Goal: Task Accomplishment & Management: Manage account settings

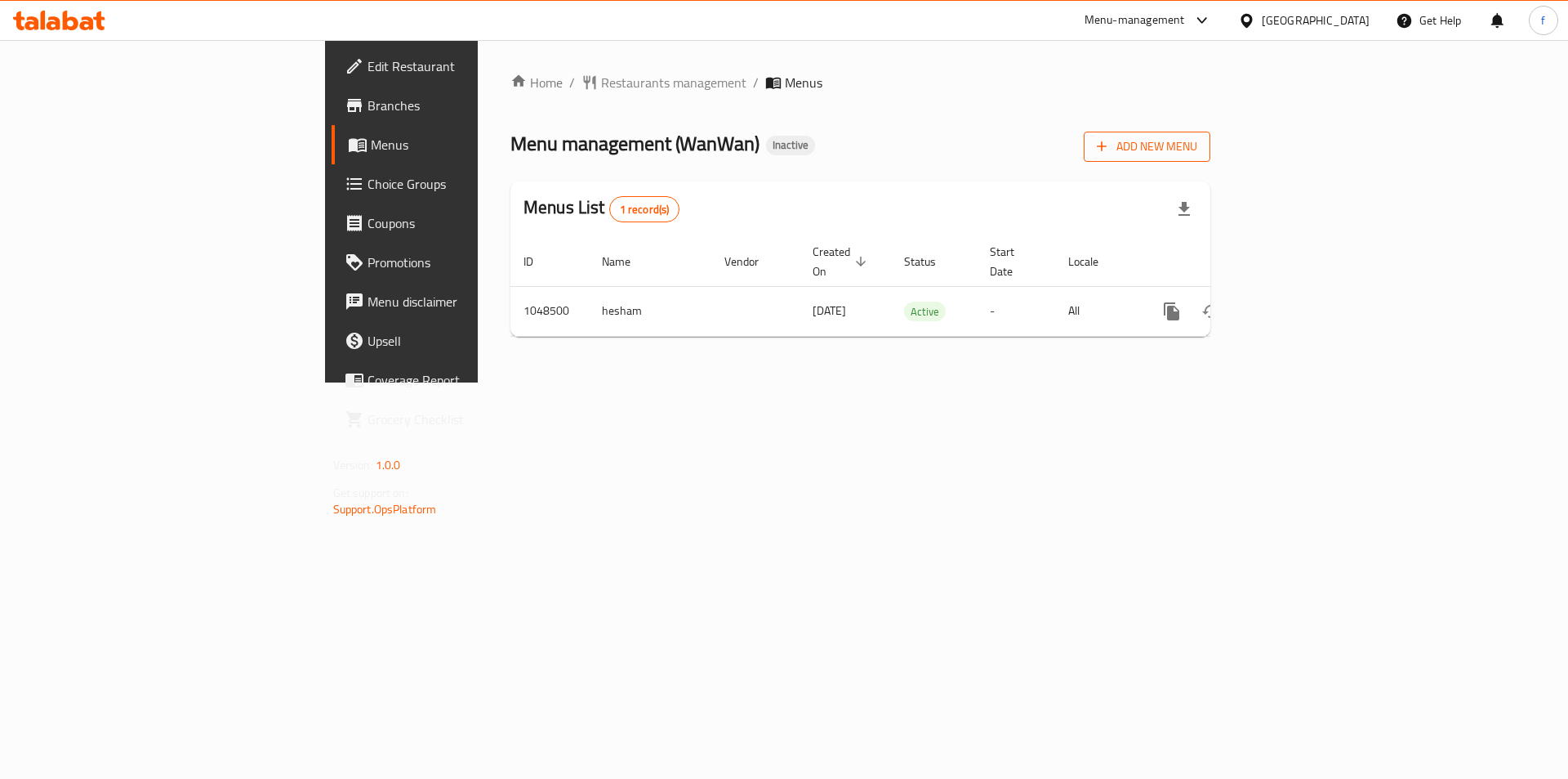
click at [1198, 151] on span "Add New Menu" at bounding box center [1147, 146] width 101 height 21
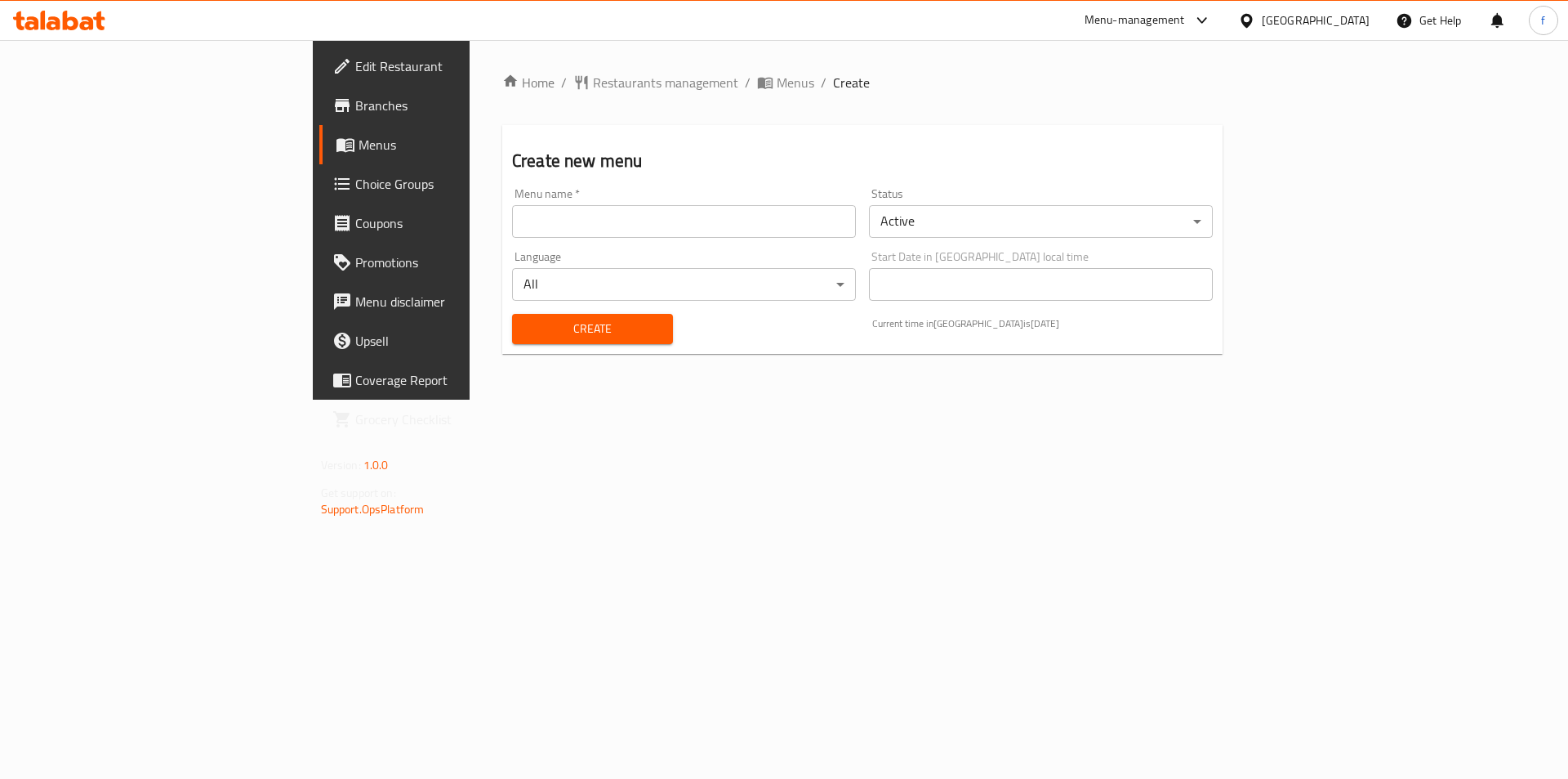
click at [591, 228] on input "text" at bounding box center [684, 221] width 344 height 32
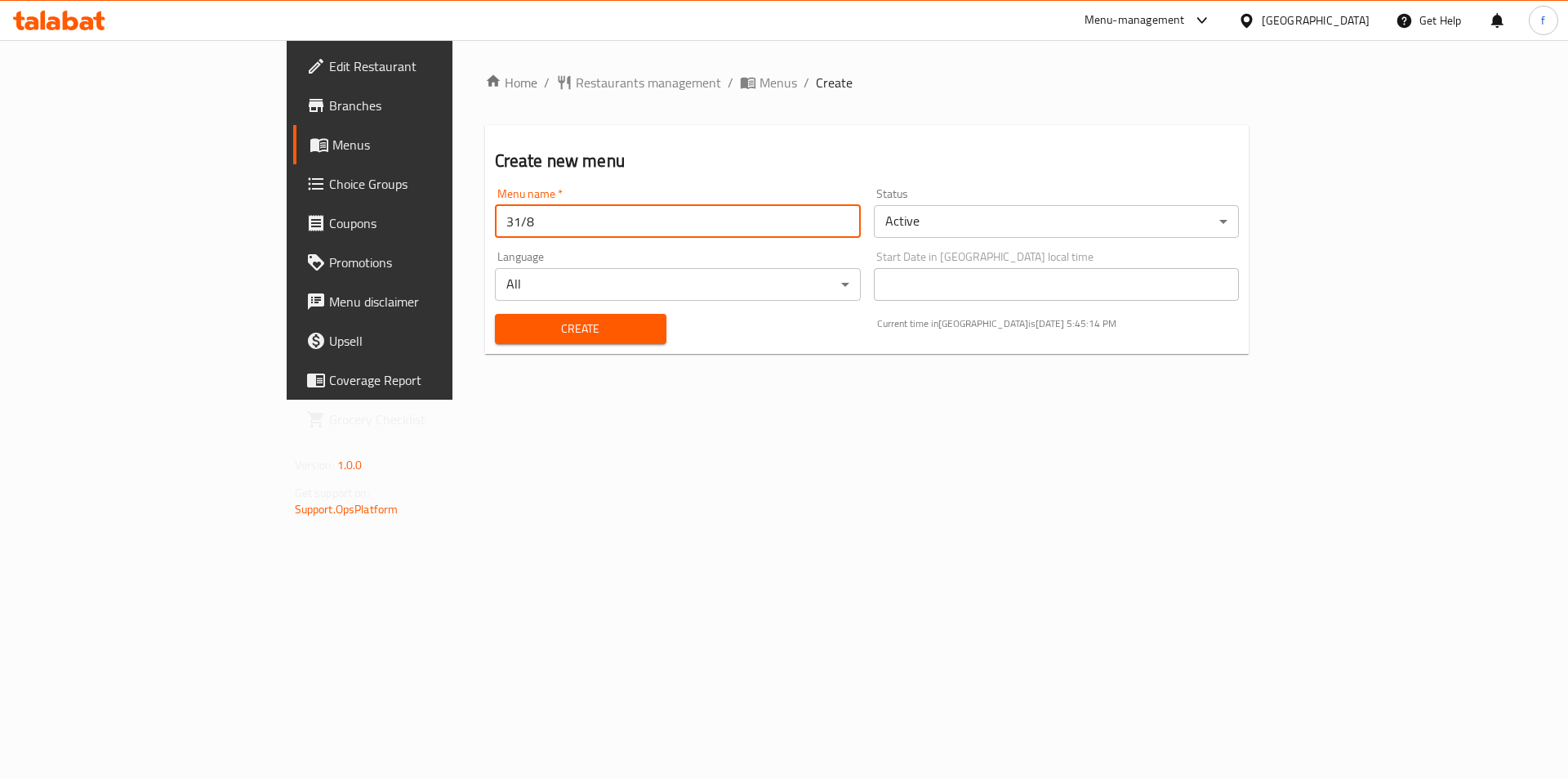
type input "31/8"
click at [495, 314] on button "Create" at bounding box center [581, 329] width 171 height 30
click at [333, 143] on span "Menus" at bounding box center [434, 145] width 204 height 20
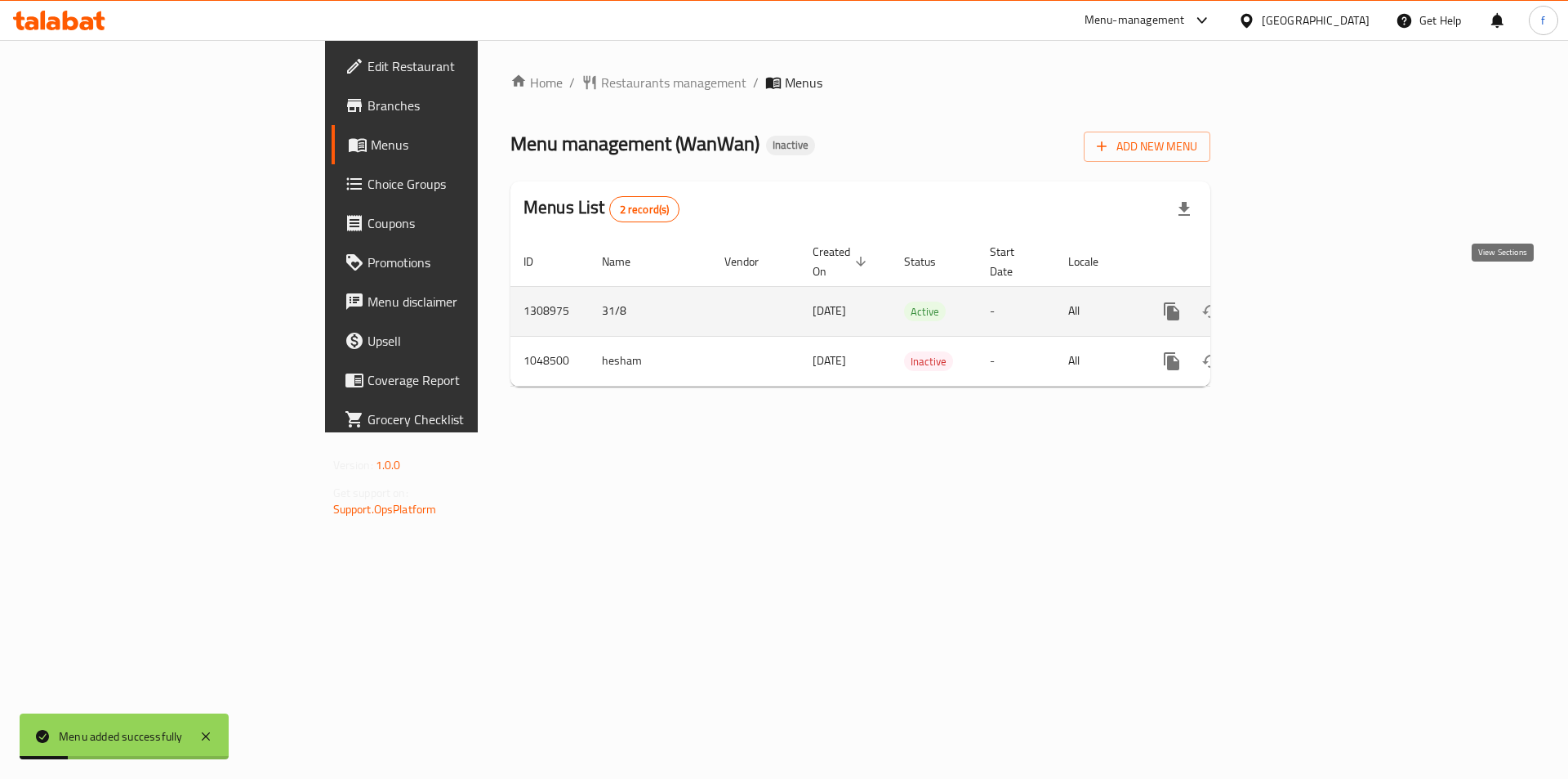
click at [1309, 297] on link "enhanced table" at bounding box center [1289, 311] width 39 height 39
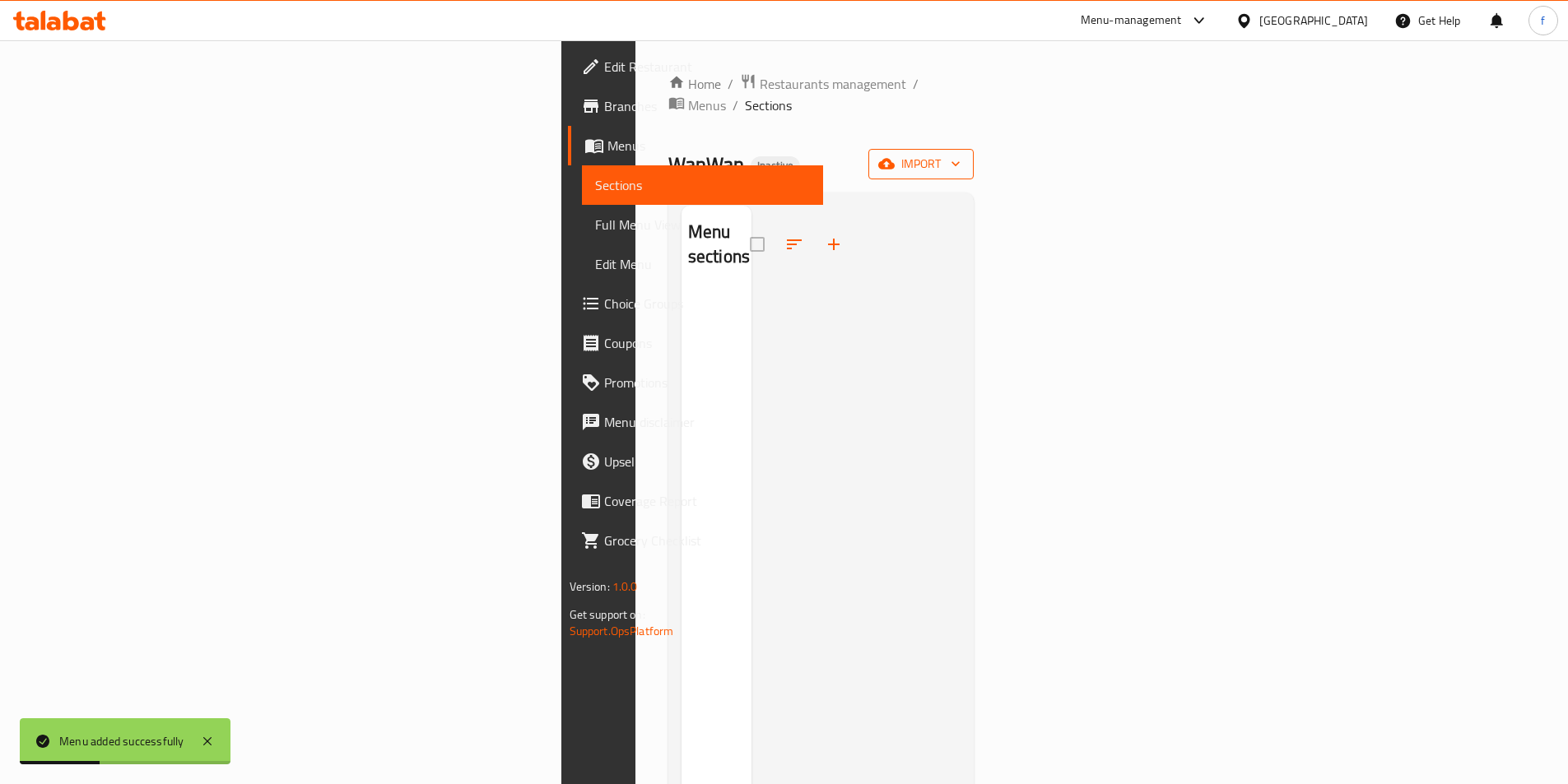
click at [974, 149] on button "import" at bounding box center [921, 164] width 106 height 30
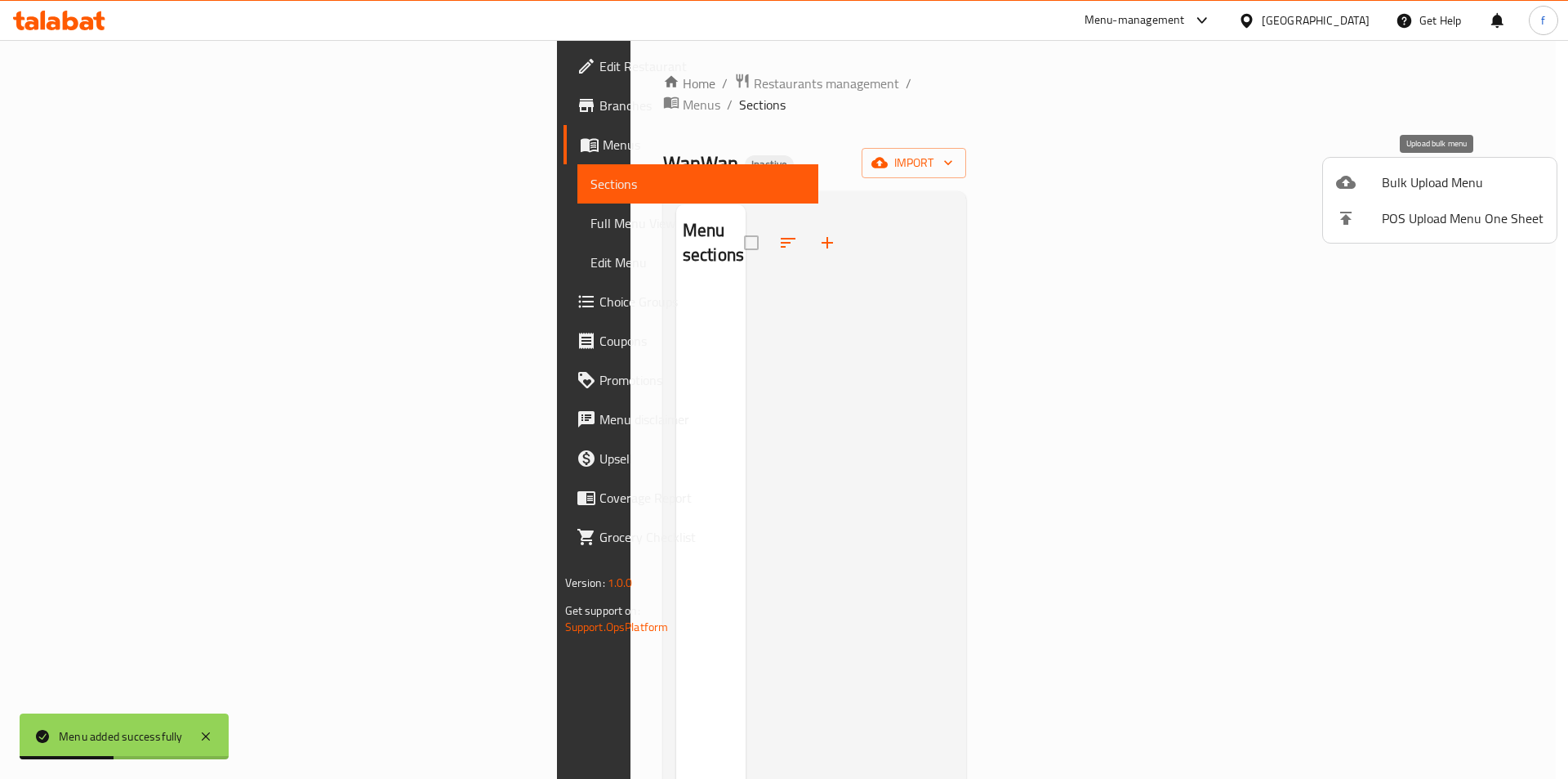
click at [1478, 178] on span "Bulk Upload Menu" at bounding box center [1463, 182] width 161 height 20
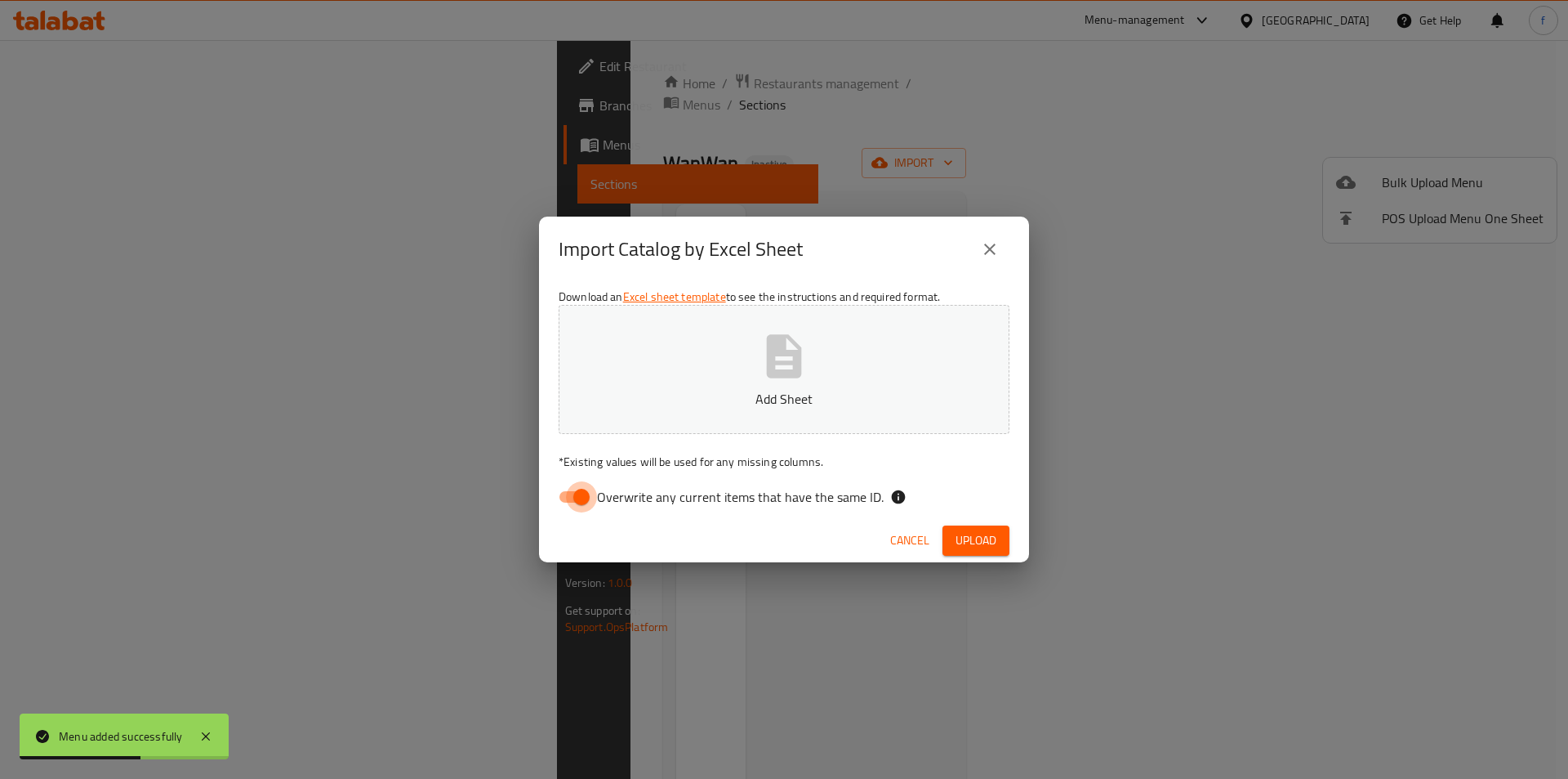
drag, startPoint x: 582, startPoint y: 503, endPoint x: 1444, endPoint y: 112, distance: 946.5
click at [584, 501] on input "Overwrite any current items that have the same ID." at bounding box center [581, 496] width 93 height 31
checkbox input "false"
click at [960, 530] on span "Upload" at bounding box center [976, 540] width 41 height 21
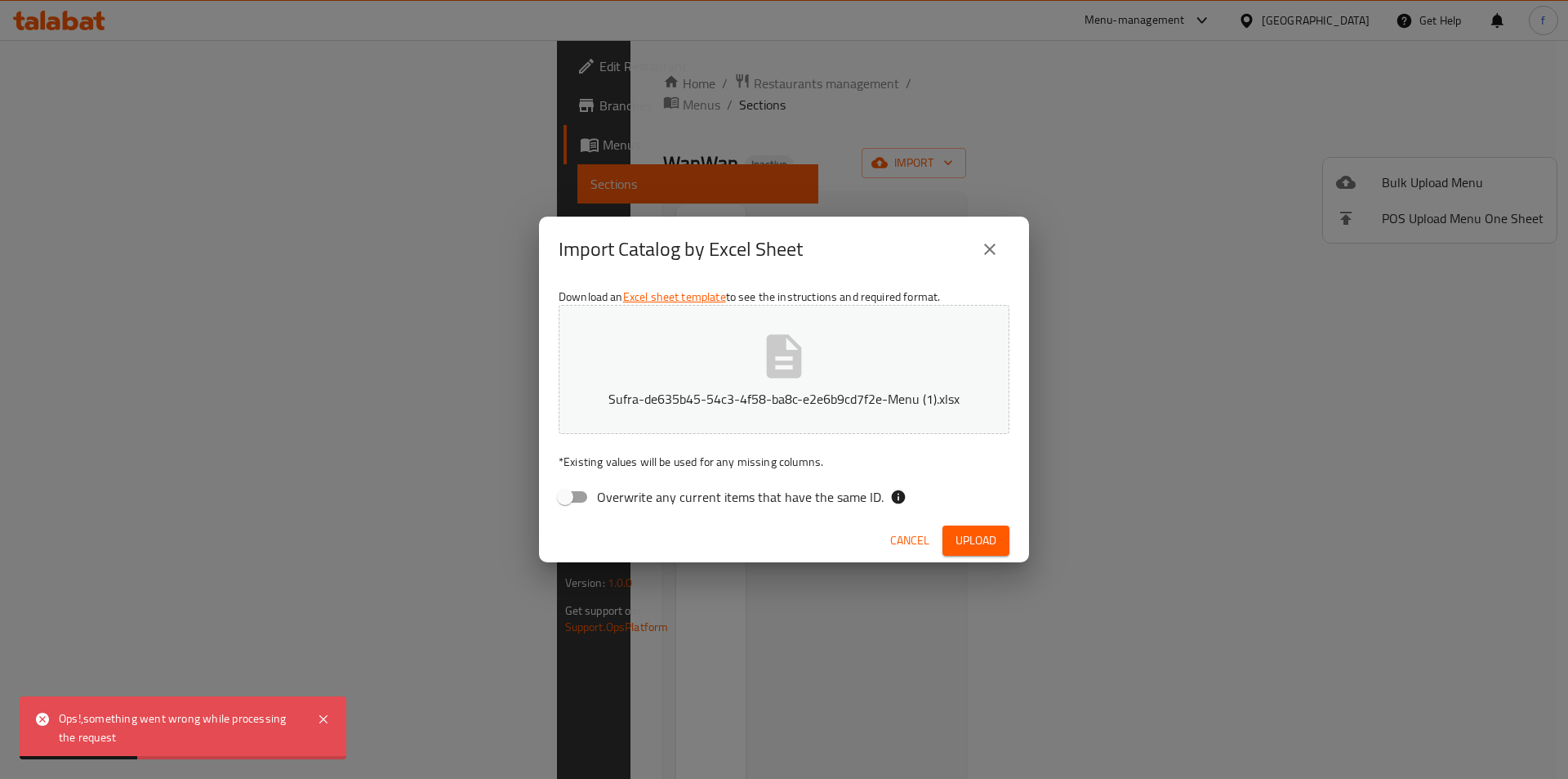
click at [443, 707] on div "Import Catalog by Excel Sheet Download an Excel sheet template to see the instr…" at bounding box center [784, 390] width 1568 height 779
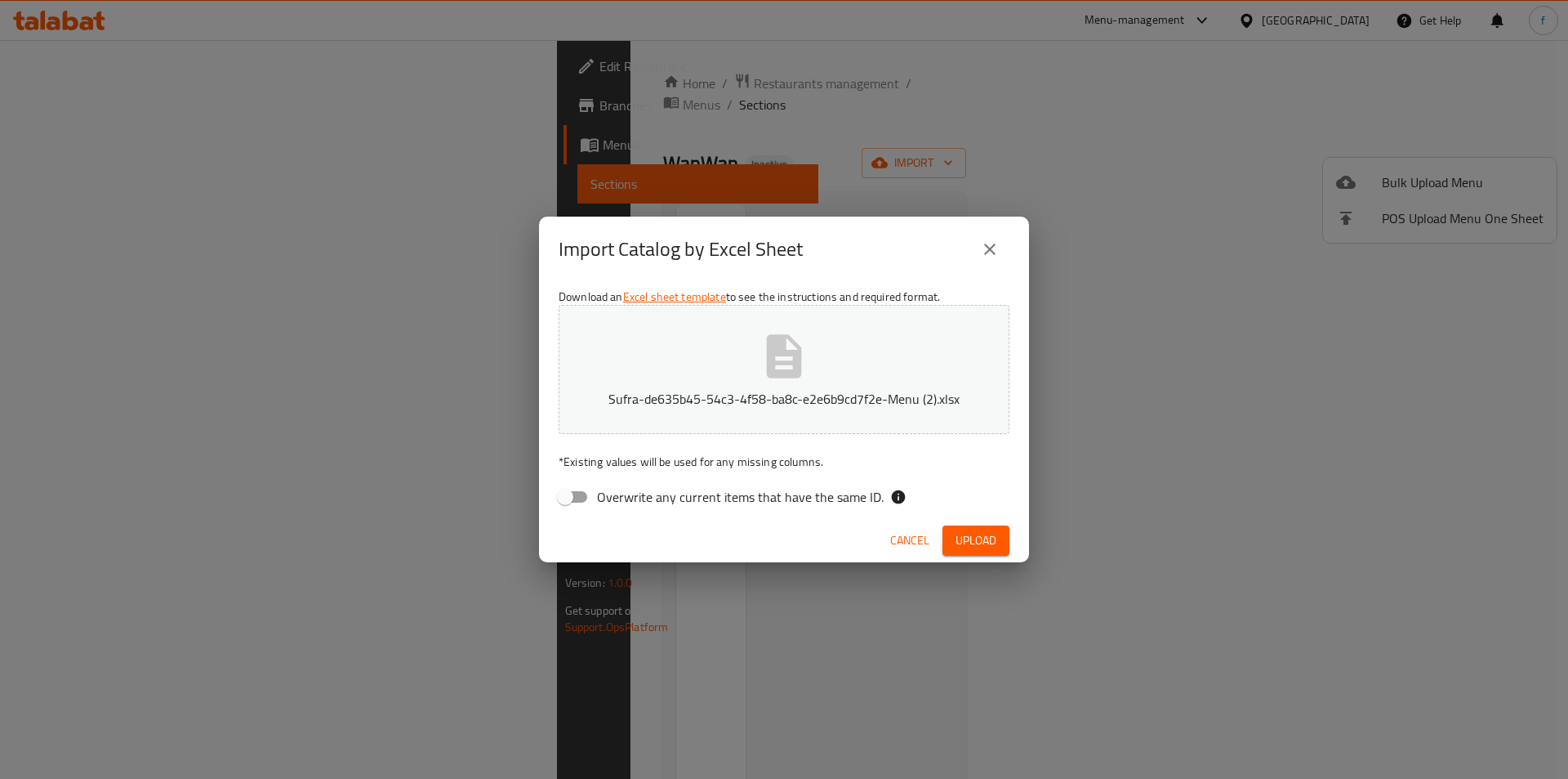
click at [965, 543] on span "Upload" at bounding box center [976, 540] width 41 height 21
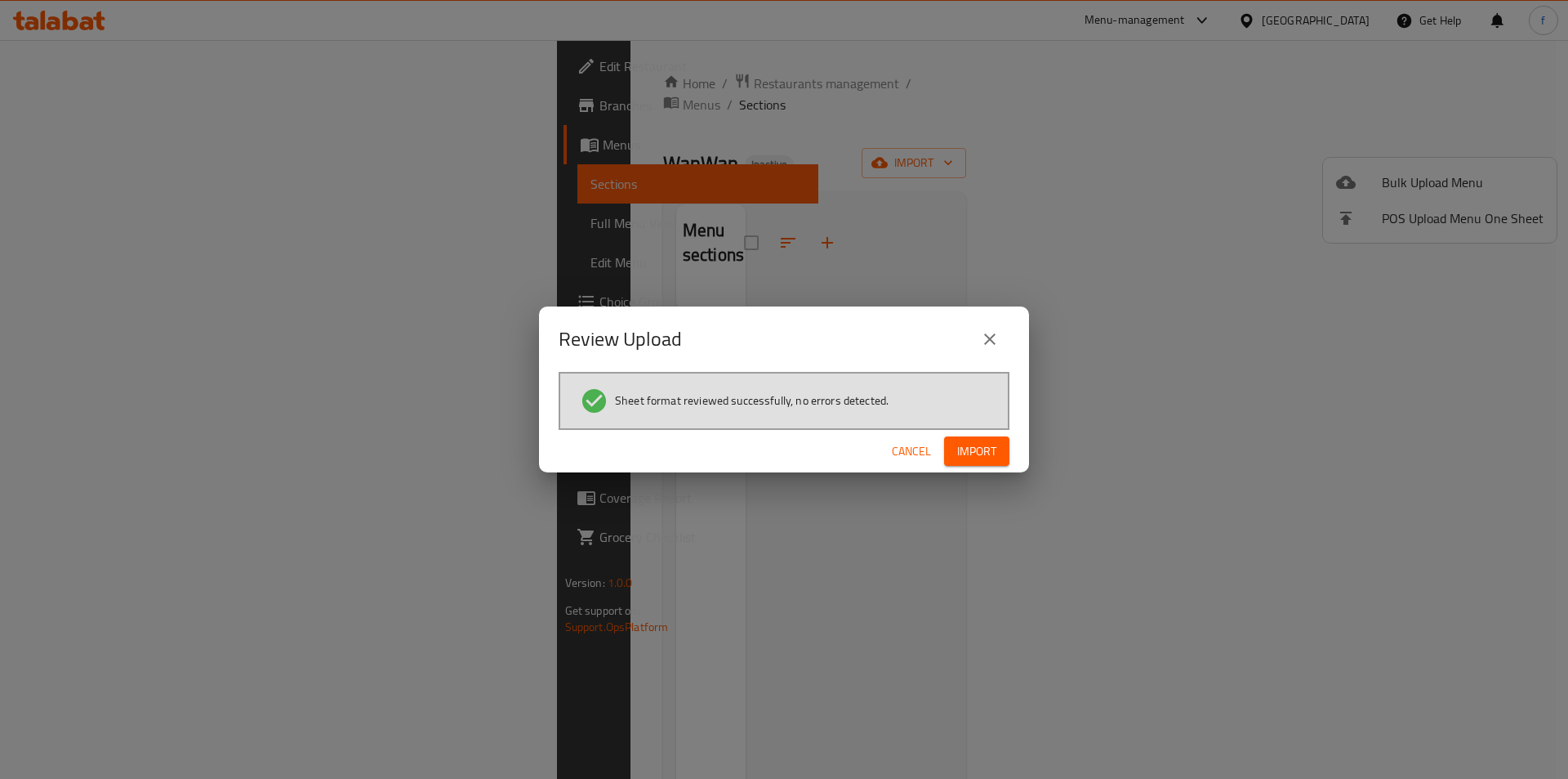
click at [974, 461] on span "Import" at bounding box center [977, 451] width 39 height 21
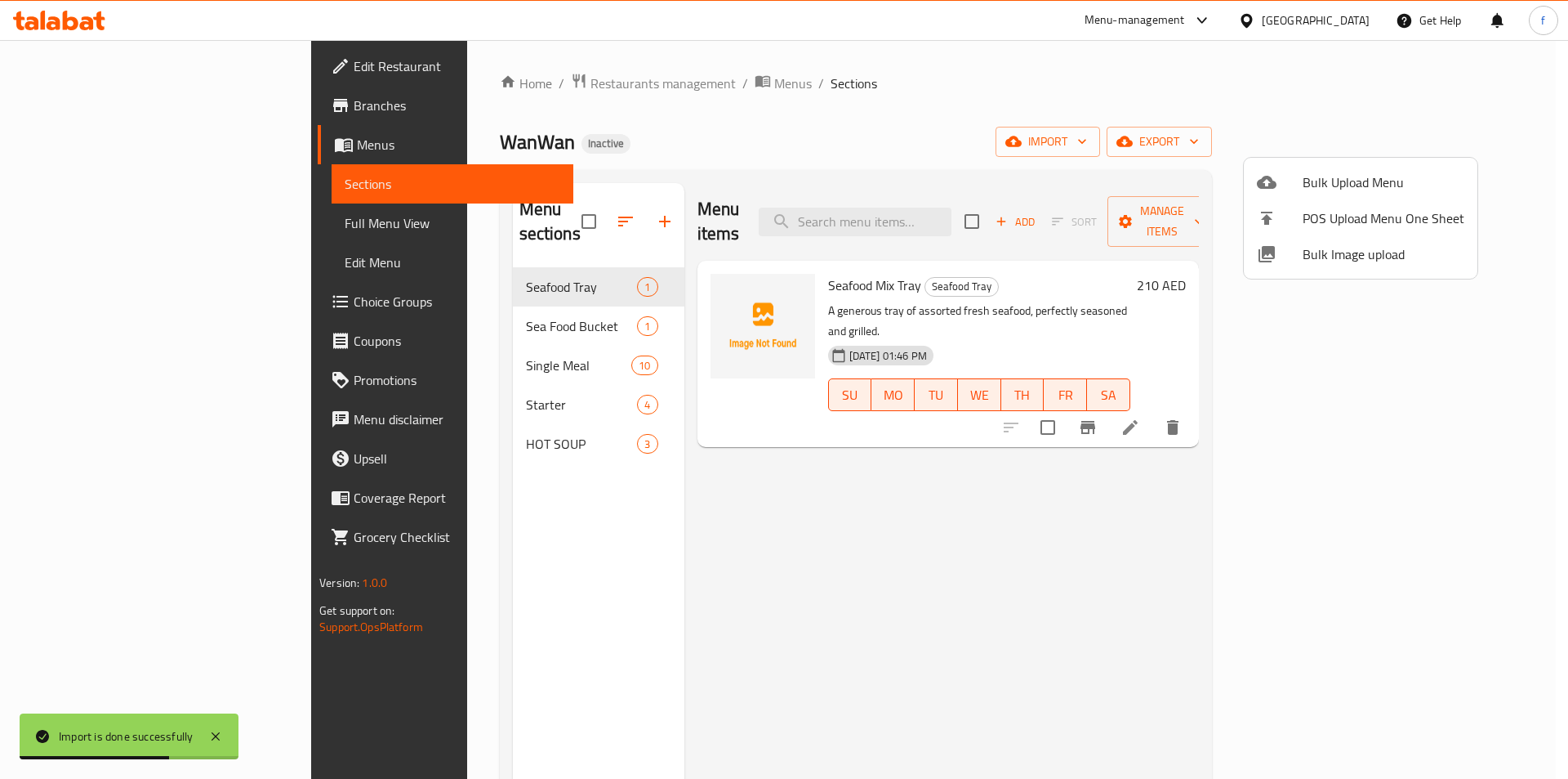
click at [894, 414] on div at bounding box center [784, 390] width 1568 height 779
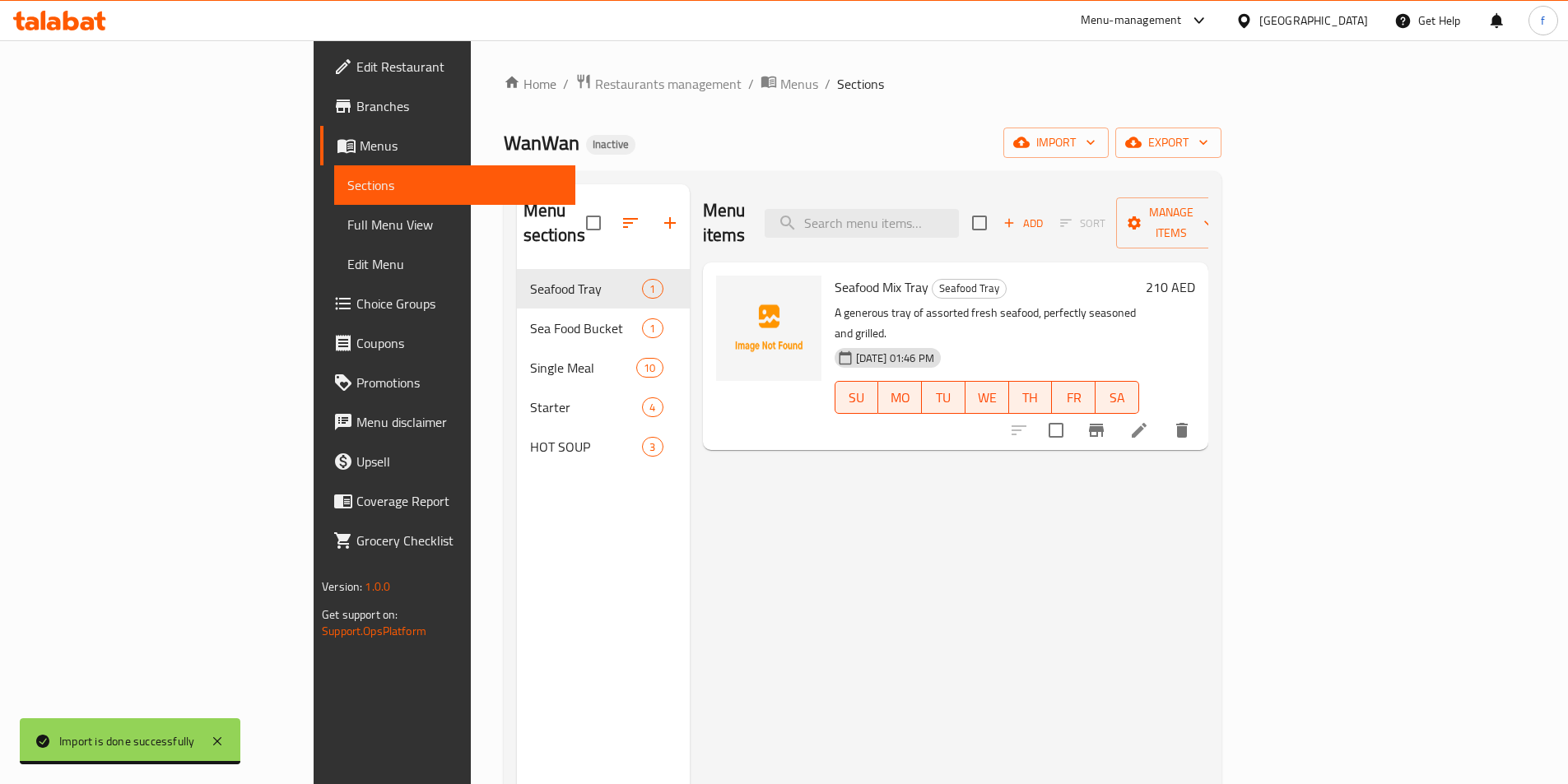
click at [784, 480] on div "Menu items Add Sort Manage items Seafood Mix Tray Seafood Tray A generous tray …" at bounding box center [949, 576] width 519 height 784
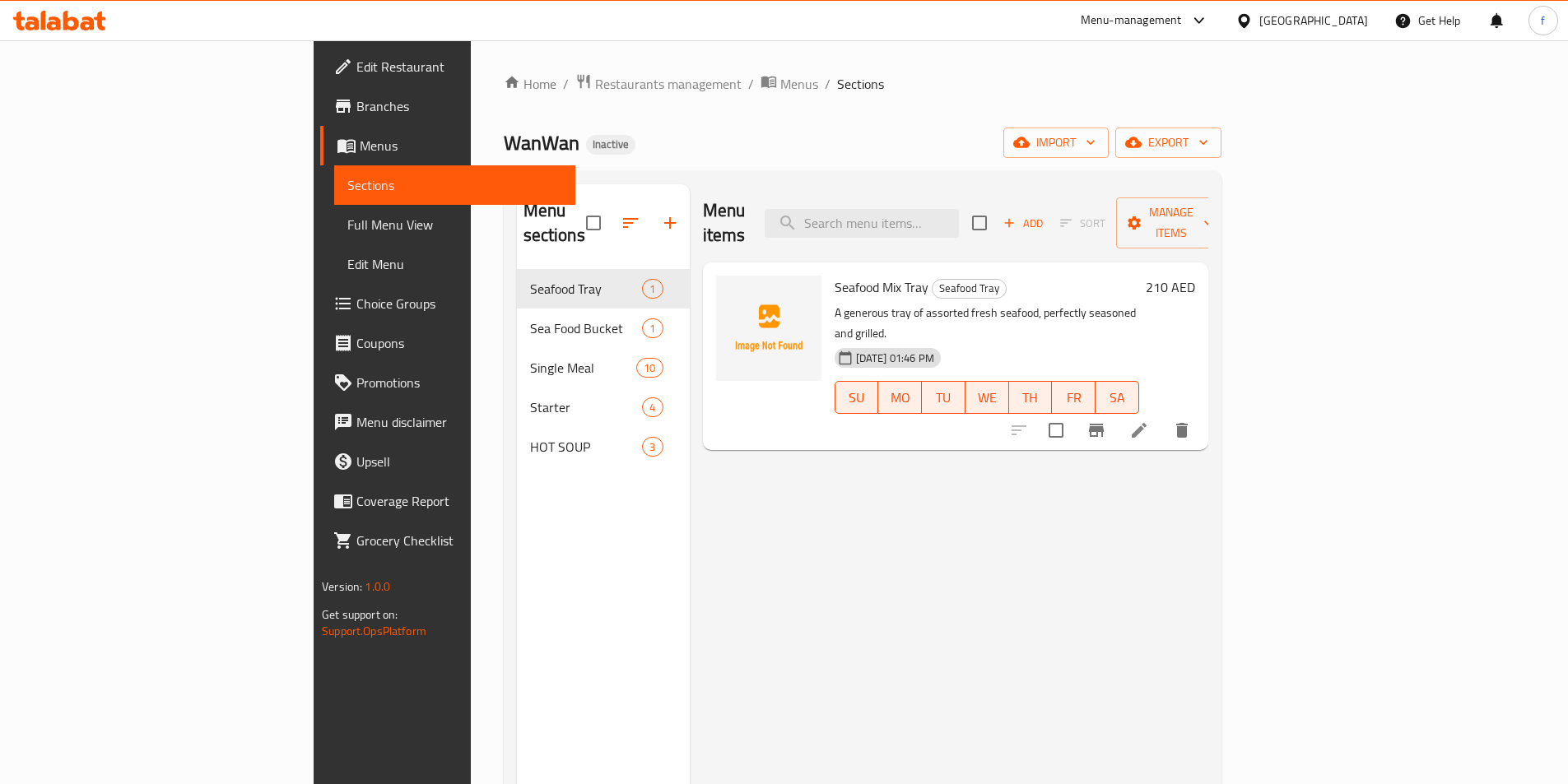
drag, startPoint x: 86, startPoint y: 225, endPoint x: 85, endPoint y: 240, distance: 15.0
click at [347, 225] on span "Full Menu View" at bounding box center [454, 224] width 215 height 20
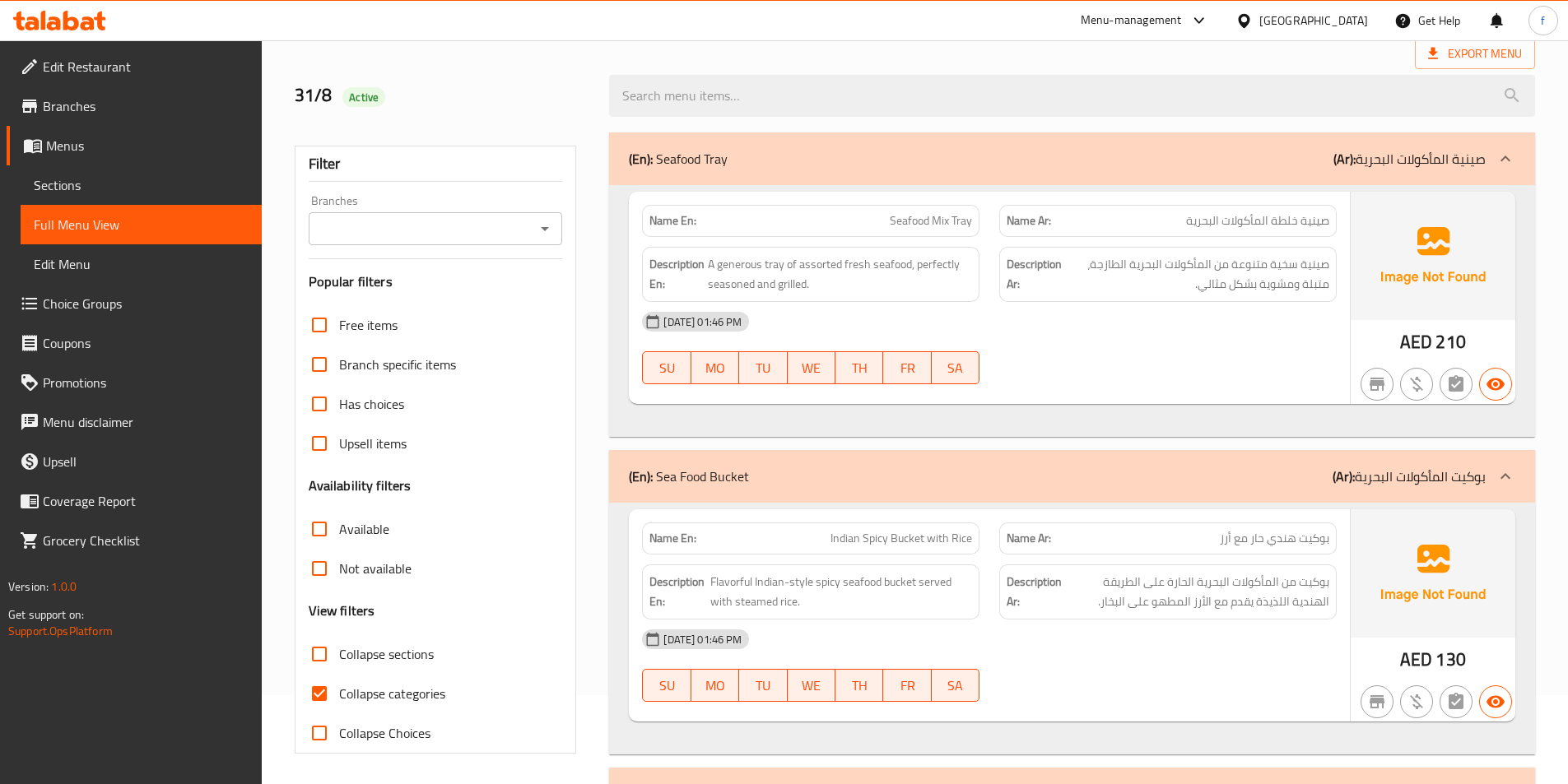
scroll to position [247, 0]
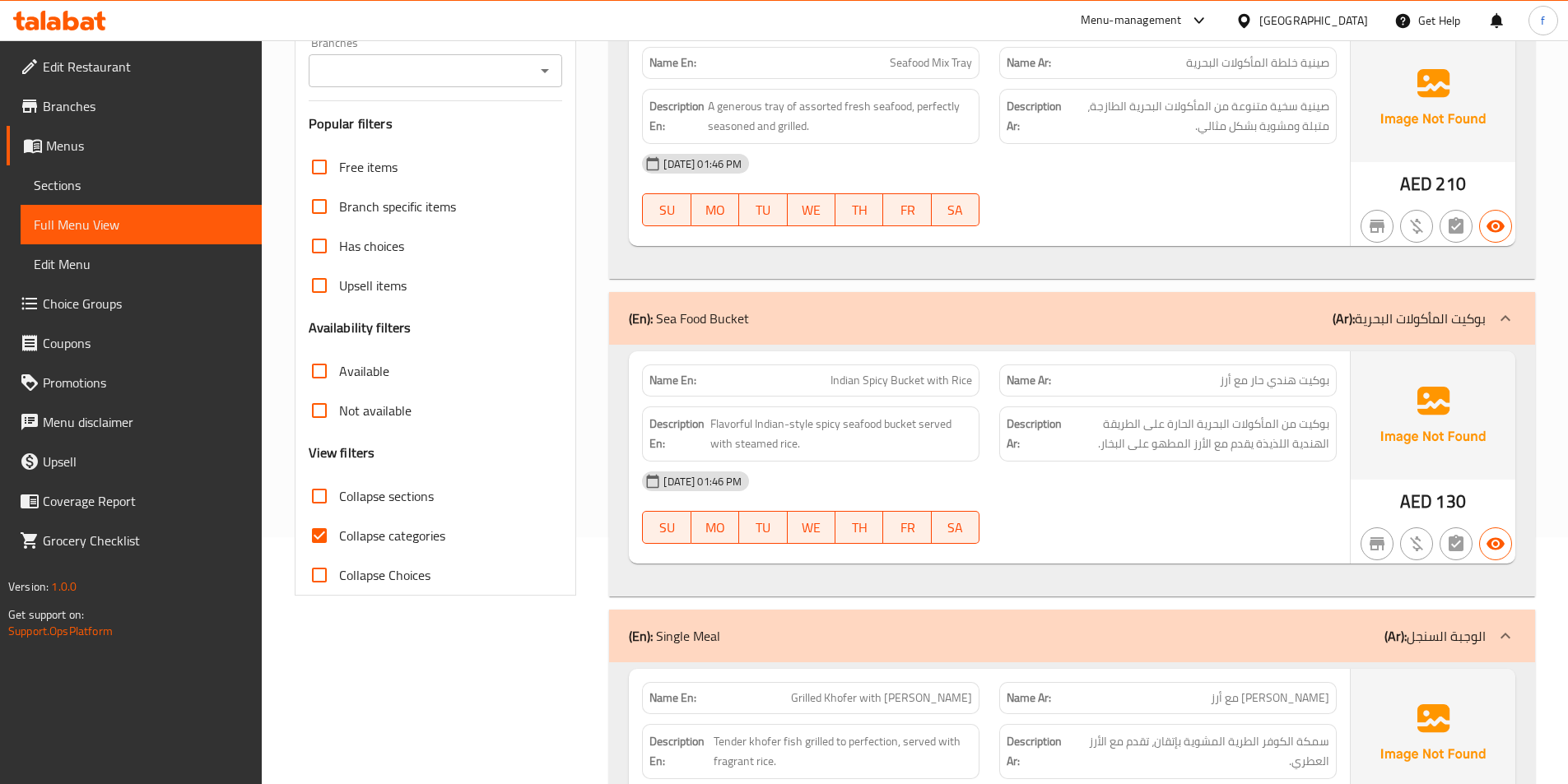
click at [308, 533] on input "Collapse categories" at bounding box center [318, 535] width 39 height 39
checkbox input "false"
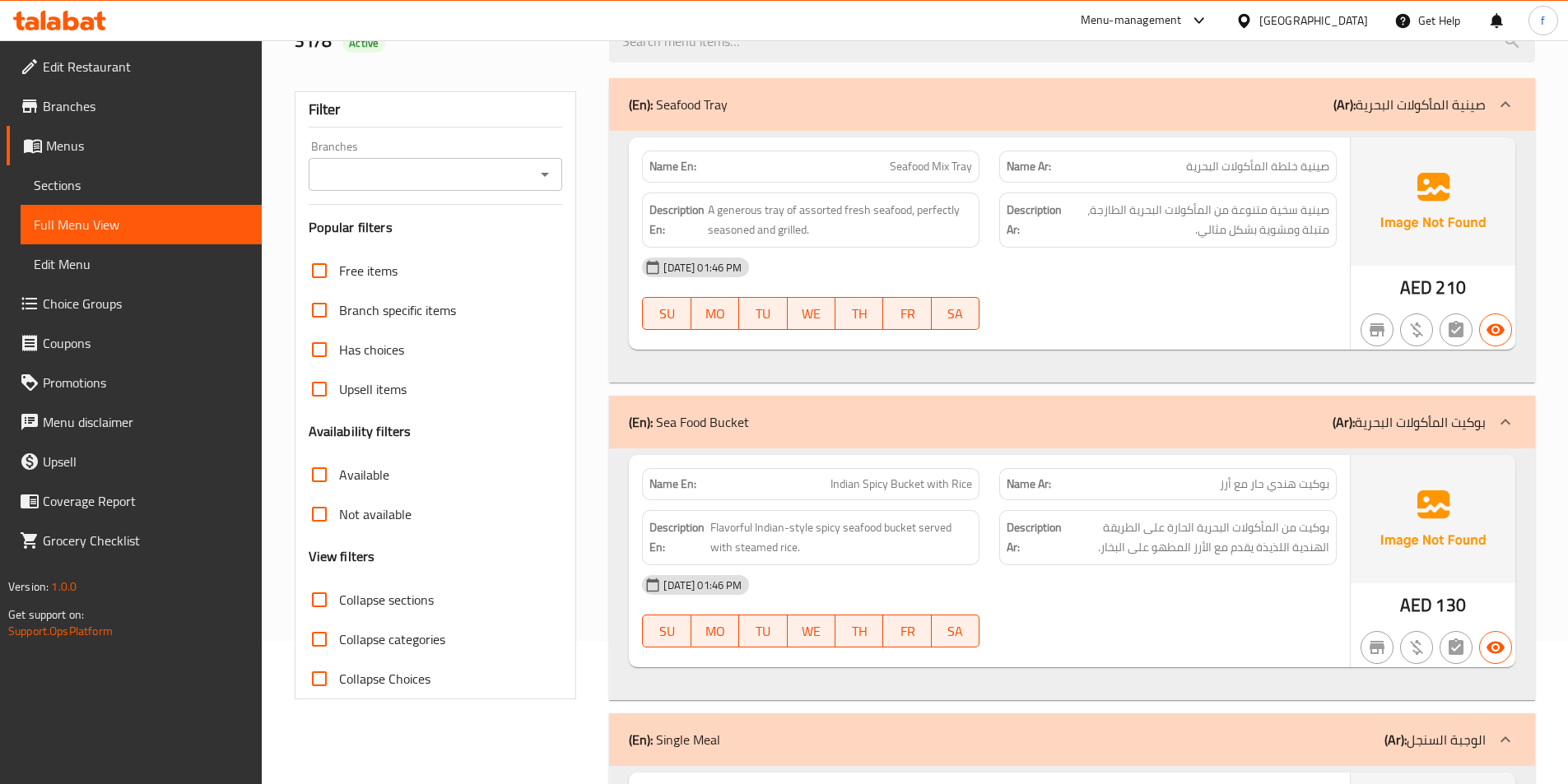
scroll to position [0, 0]
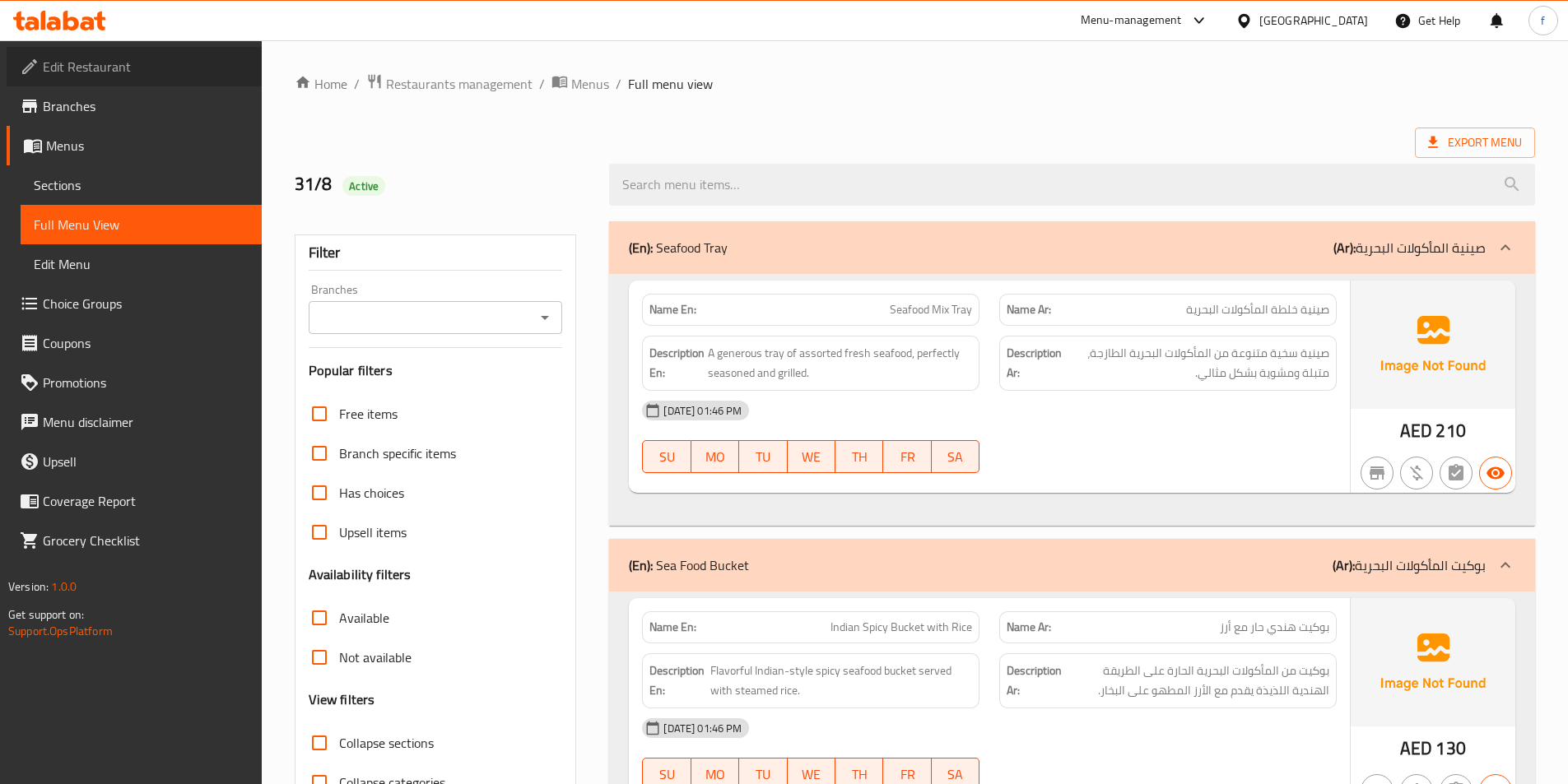
click at [156, 64] on span "Edit Restaurant" at bounding box center [145, 67] width 205 height 20
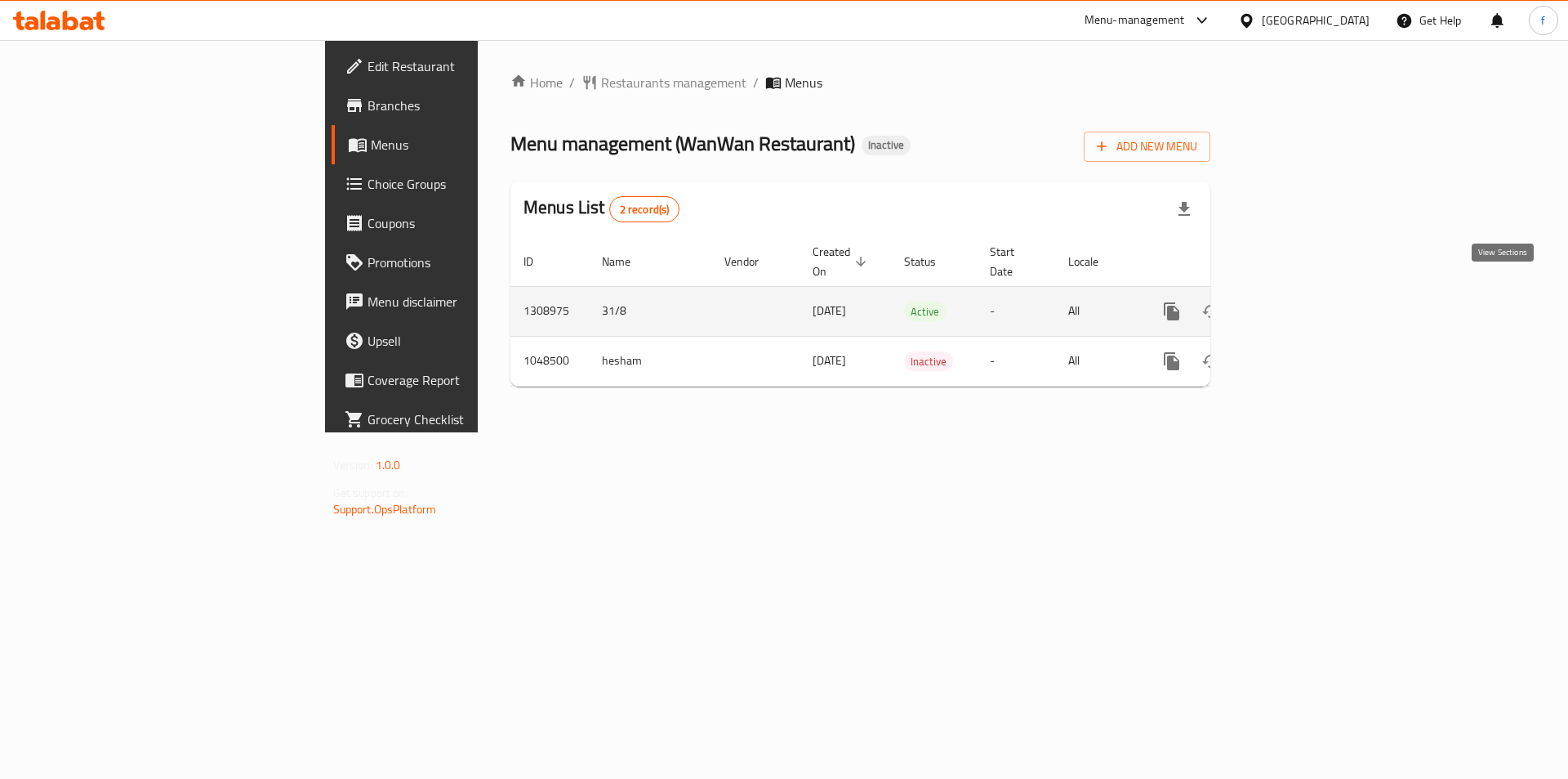
click at [1299, 301] on icon "enhanced table" at bounding box center [1290, 311] width 20 height 20
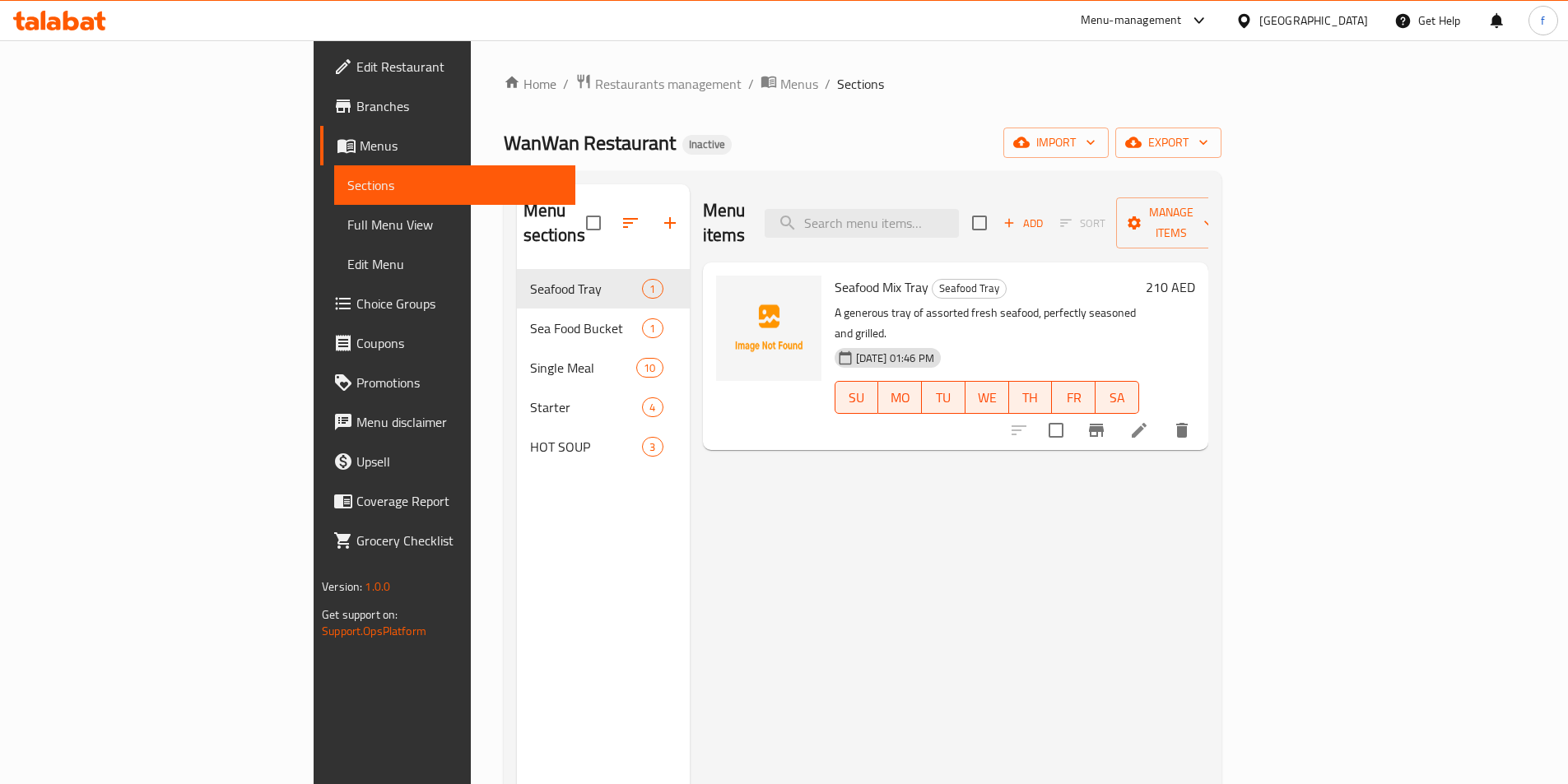
click at [347, 233] on span "Full Menu View" at bounding box center [454, 224] width 215 height 20
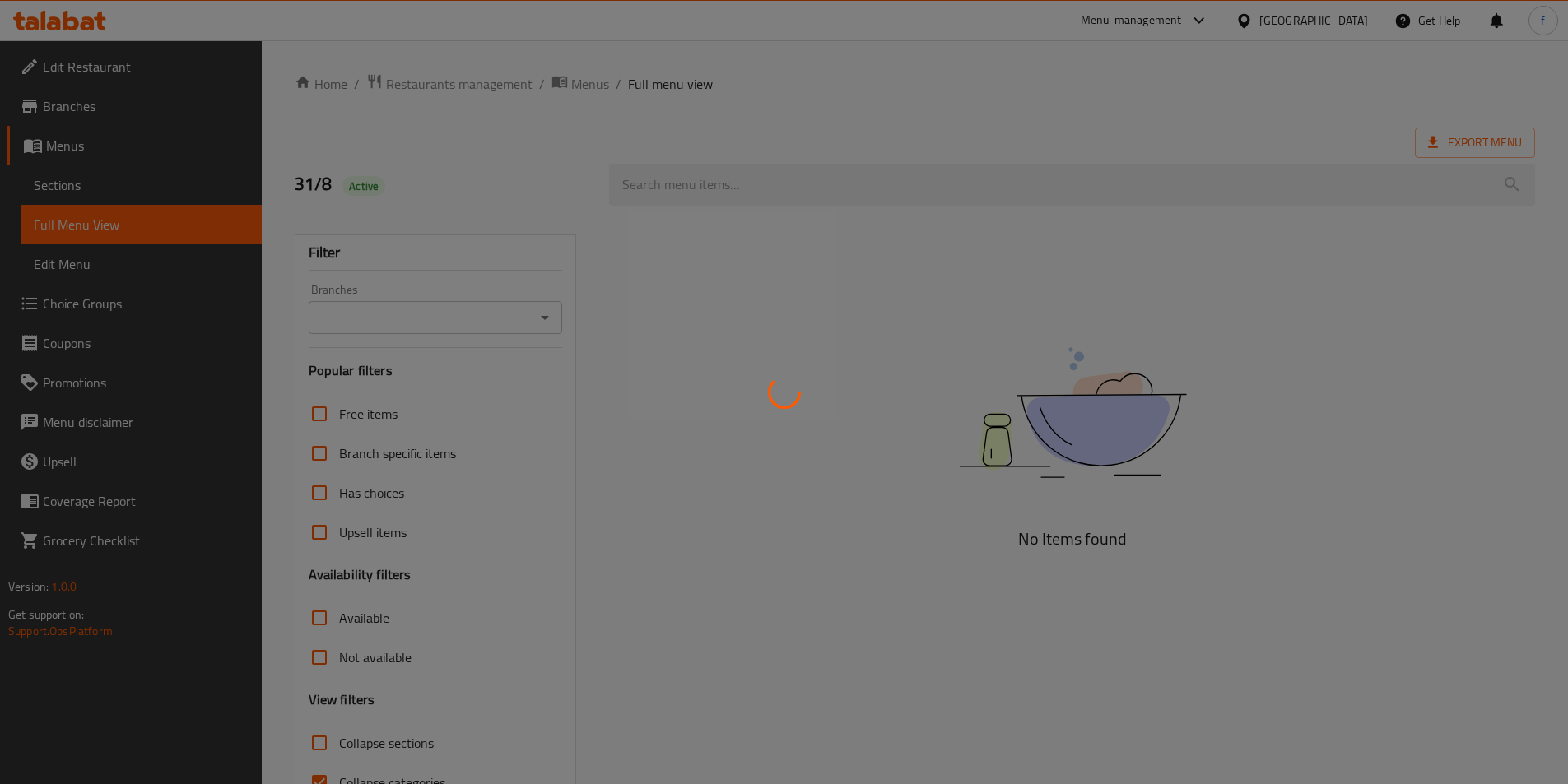
scroll to position [91, 0]
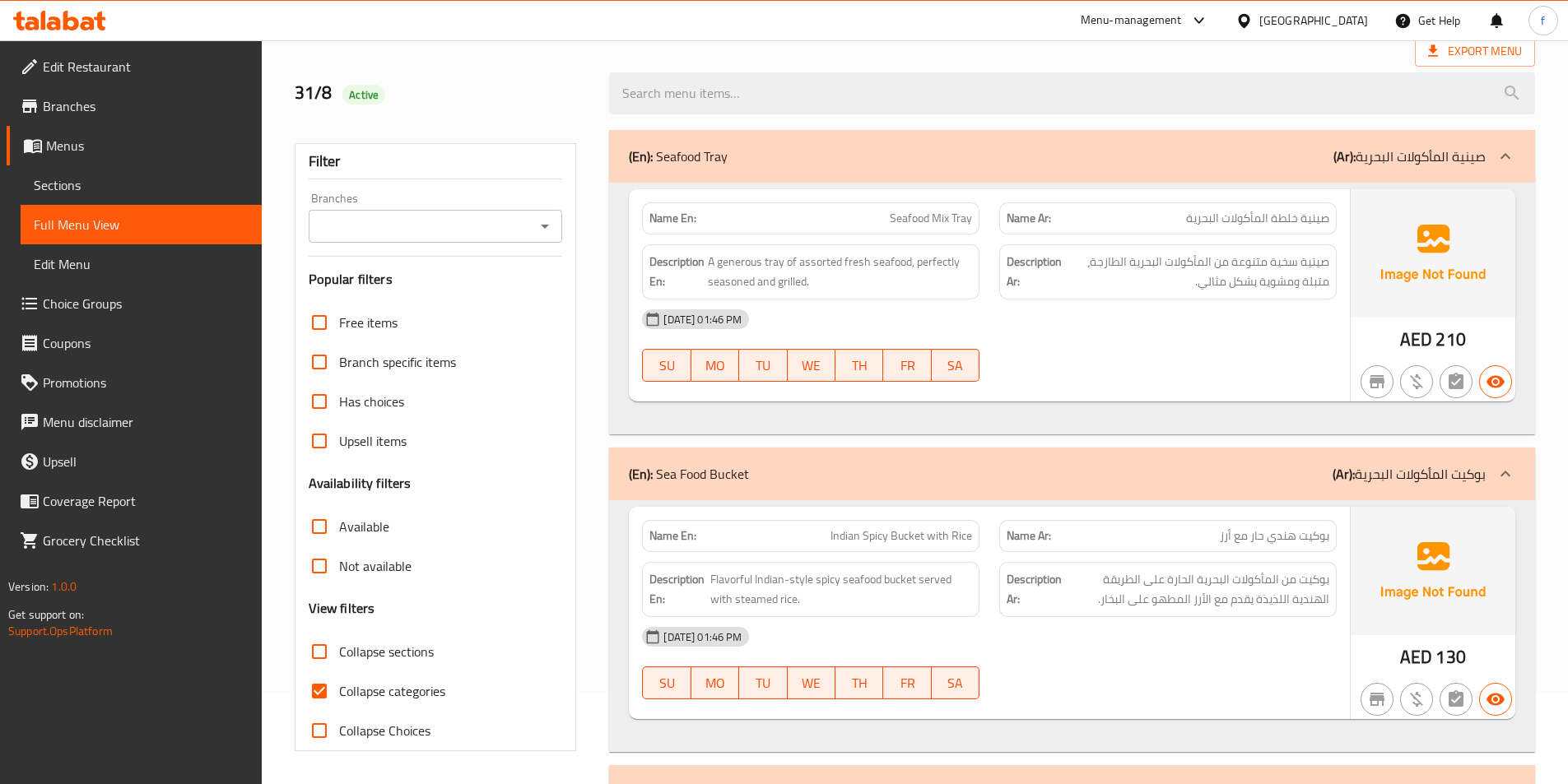
click at [376, 709] on label "Collapse categories" at bounding box center [372, 690] width 146 height 39
click at [339, 709] on input "Collapse categories" at bounding box center [318, 690] width 39 height 39
click at [378, 697] on span "Collapse categories" at bounding box center [392, 691] width 106 height 20
click at [339, 697] on input "Collapse categories" at bounding box center [318, 690] width 39 height 39
click at [379, 696] on span "Collapse categories" at bounding box center [392, 691] width 106 height 20
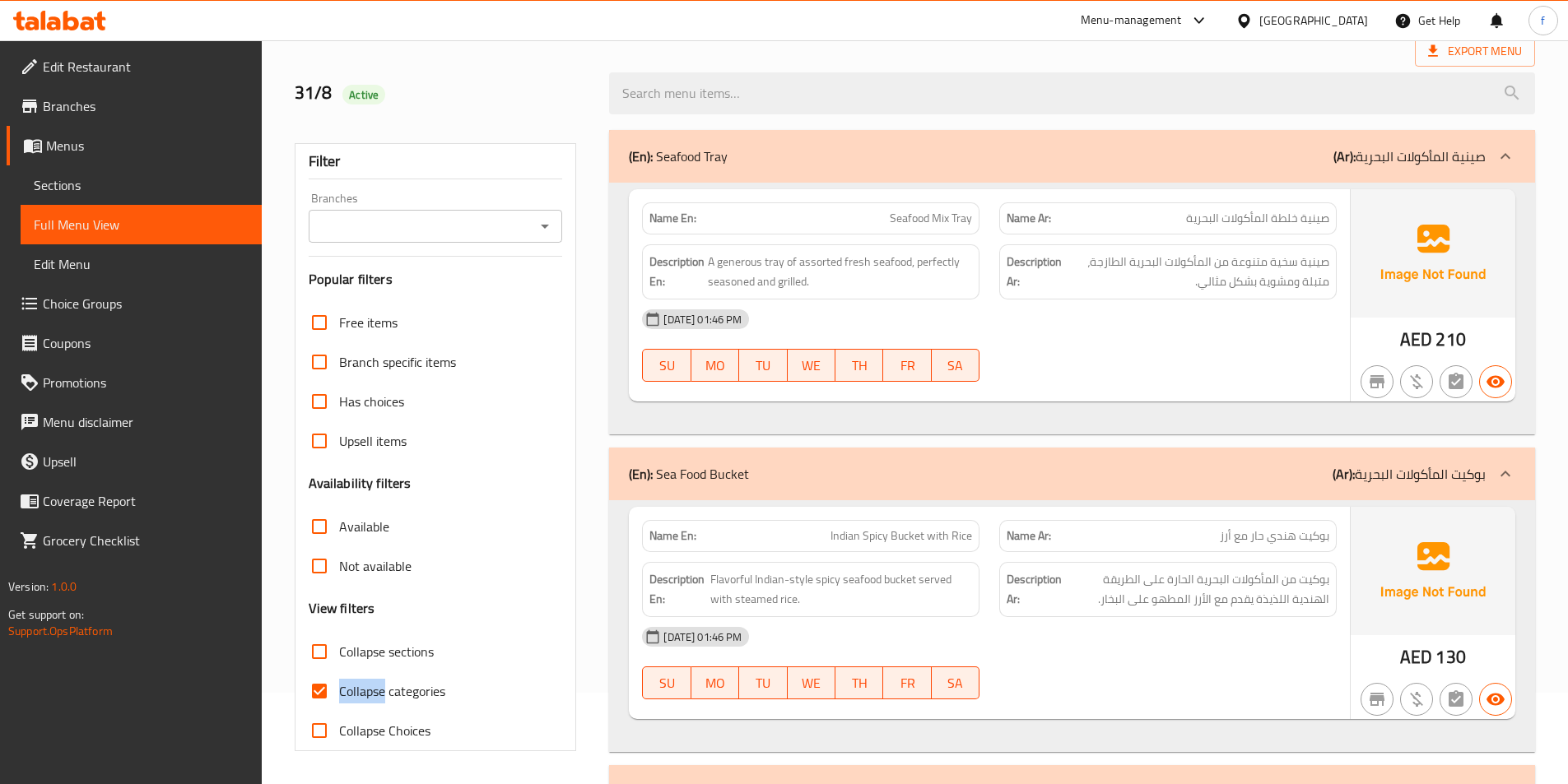
click at [339, 696] on input "Collapse categories" at bounding box center [318, 690] width 39 height 39
checkbox input "false"
click at [500, 689] on div "Collapse categories" at bounding box center [435, 690] width 254 height 39
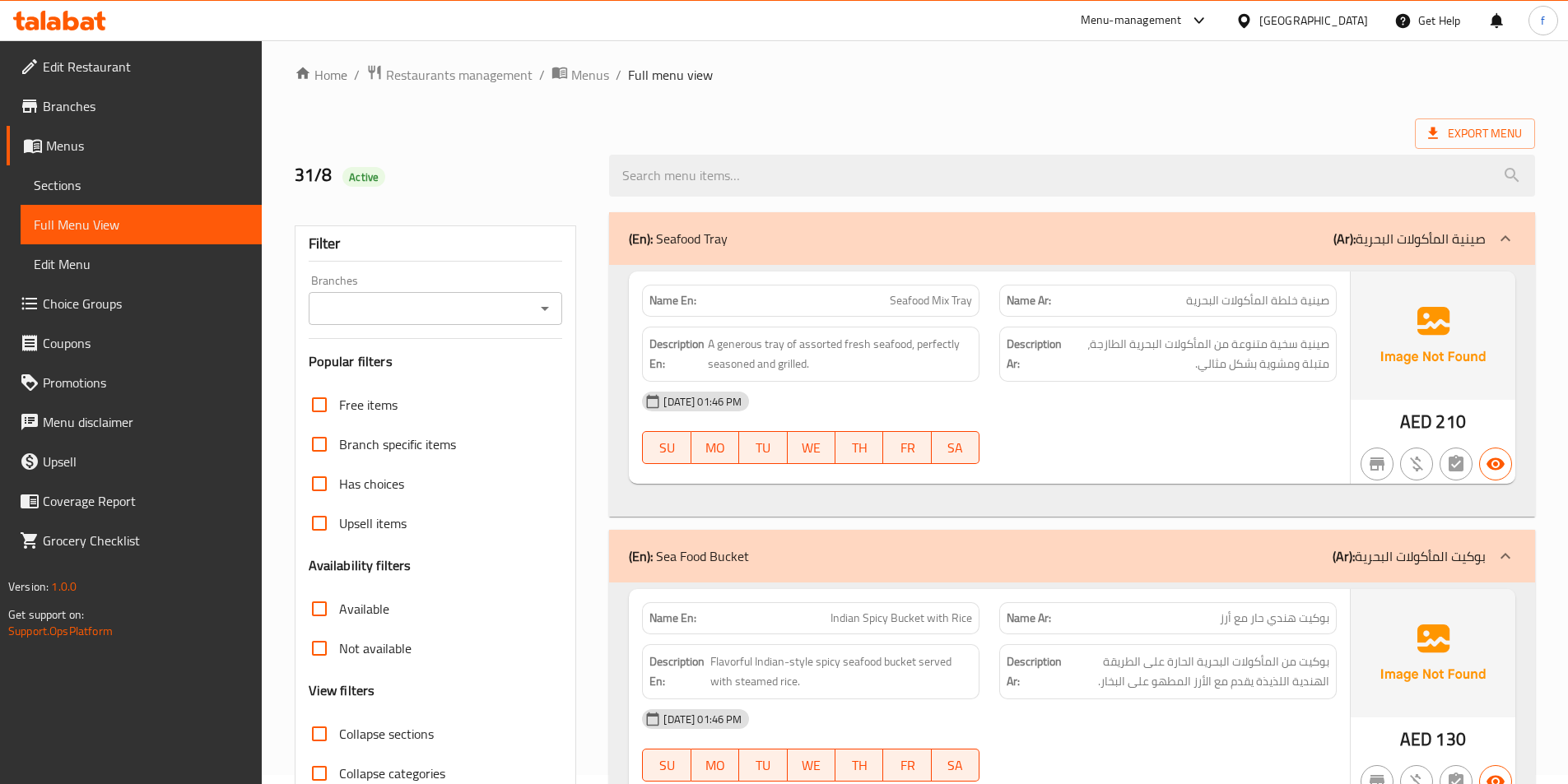
scroll to position [0, 0]
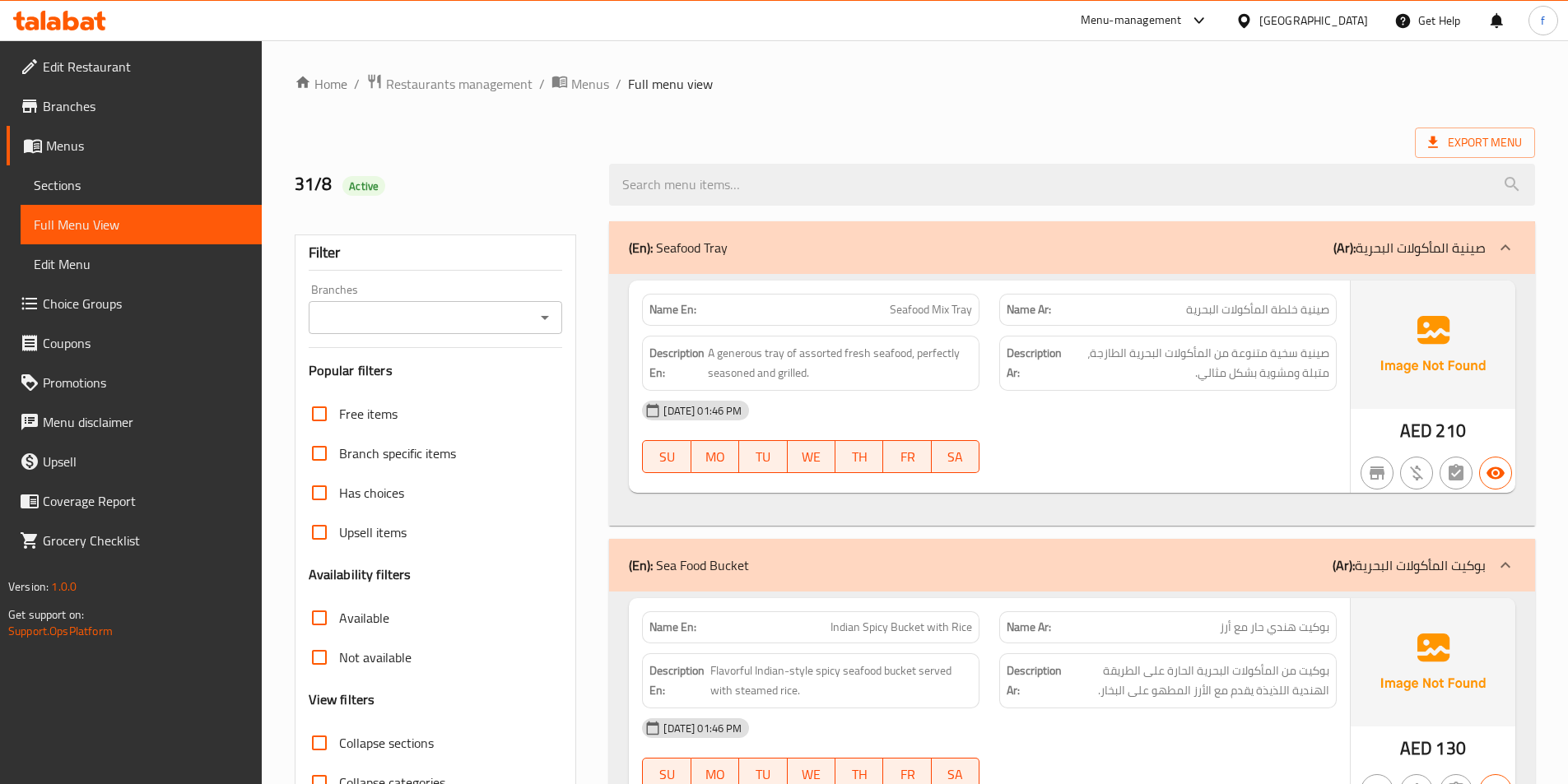
click at [973, 307] on div "Name En: Seafood Mix Tray" at bounding box center [810, 310] width 338 height 32
click at [956, 303] on span "Seafood Mix Tray" at bounding box center [931, 309] width 82 height 18
click at [957, 303] on span "Seafood Mix Tray" at bounding box center [931, 309] width 82 height 18
click at [944, 308] on span "Seafood Mix Tray" at bounding box center [931, 309] width 82 height 18
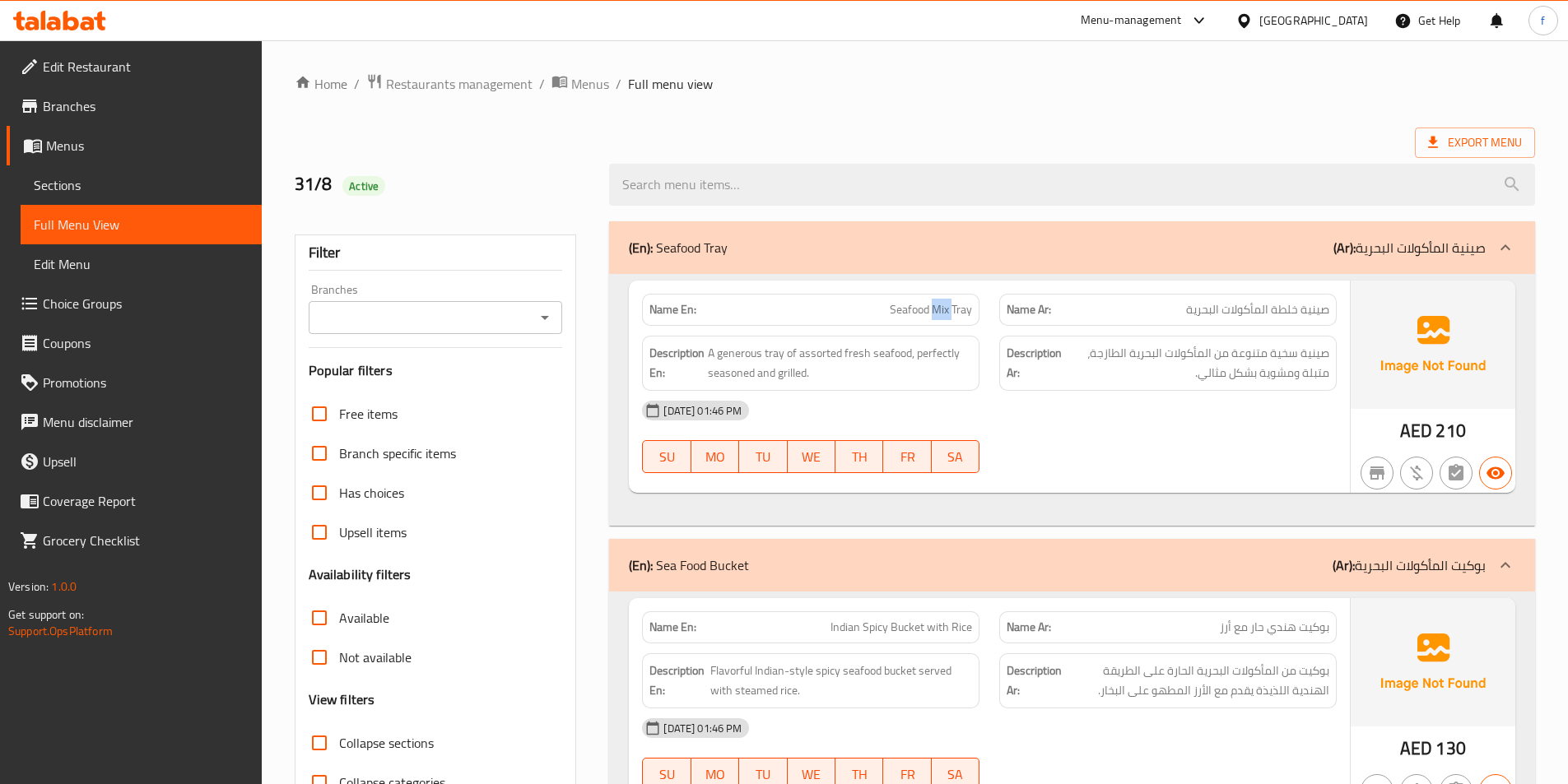
drag, startPoint x: 944, startPoint y: 308, endPoint x: 903, endPoint y: 306, distance: 41.0
click at [942, 310] on span "Seafood Mix Tray" at bounding box center [931, 309] width 82 height 18
click at [916, 307] on span "Seafood Mix Tray" at bounding box center [931, 309] width 82 height 18
click at [768, 350] on span "A generous tray of assorted fresh seafood, perfectly seasoned and grilled." at bounding box center [839, 363] width 264 height 40
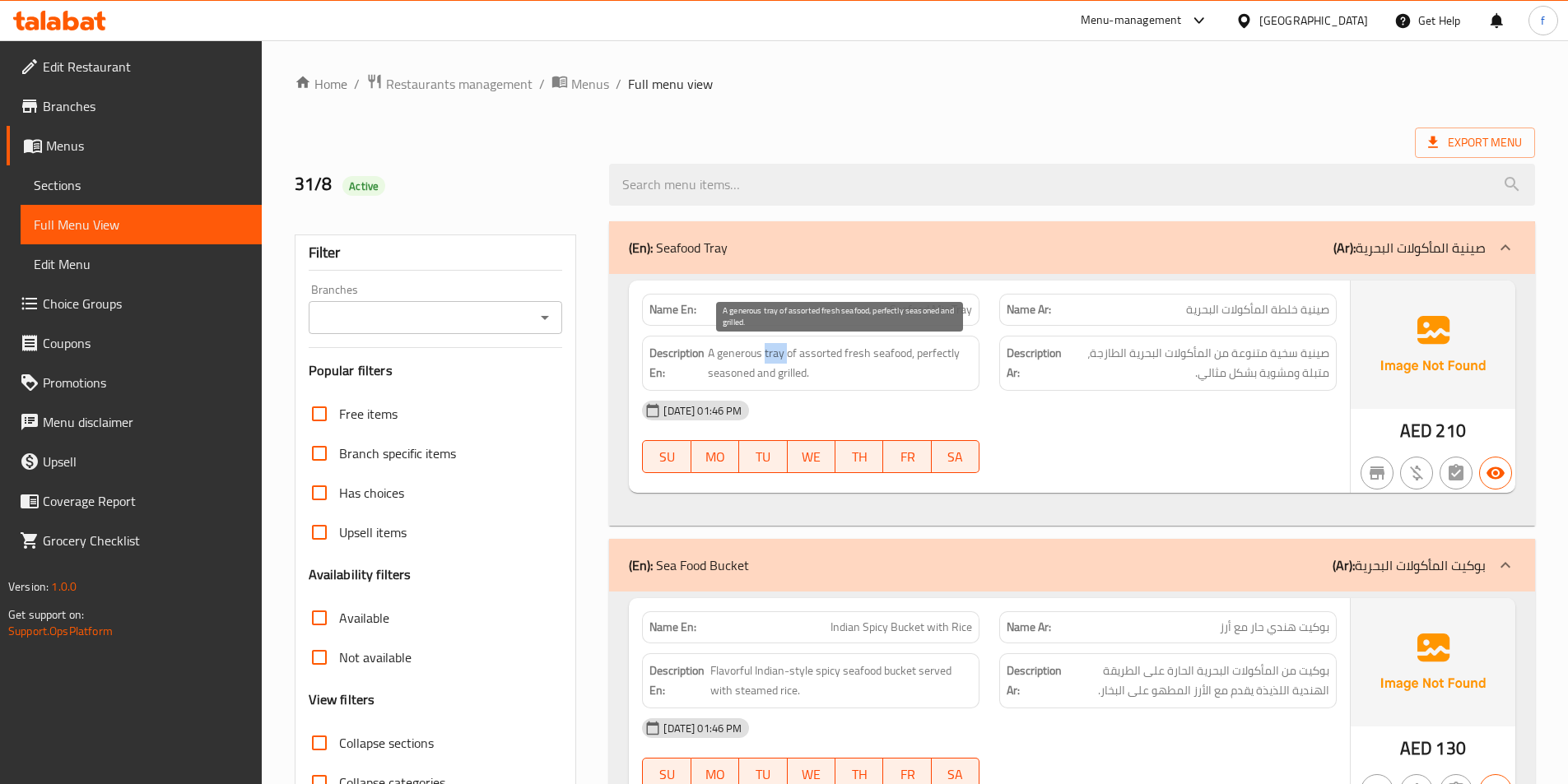
click at [768, 350] on span "A generous tray of assorted fresh seafood, perfectly seasoned and grilled." at bounding box center [839, 363] width 264 height 40
click at [749, 353] on span "A generous tray of assorted fresh seafood, perfectly seasoned and grilled." at bounding box center [839, 363] width 264 height 40
click at [819, 353] on span "A generous tray of assorted fresh seafood, perfectly seasoned and grilled." at bounding box center [839, 363] width 264 height 40
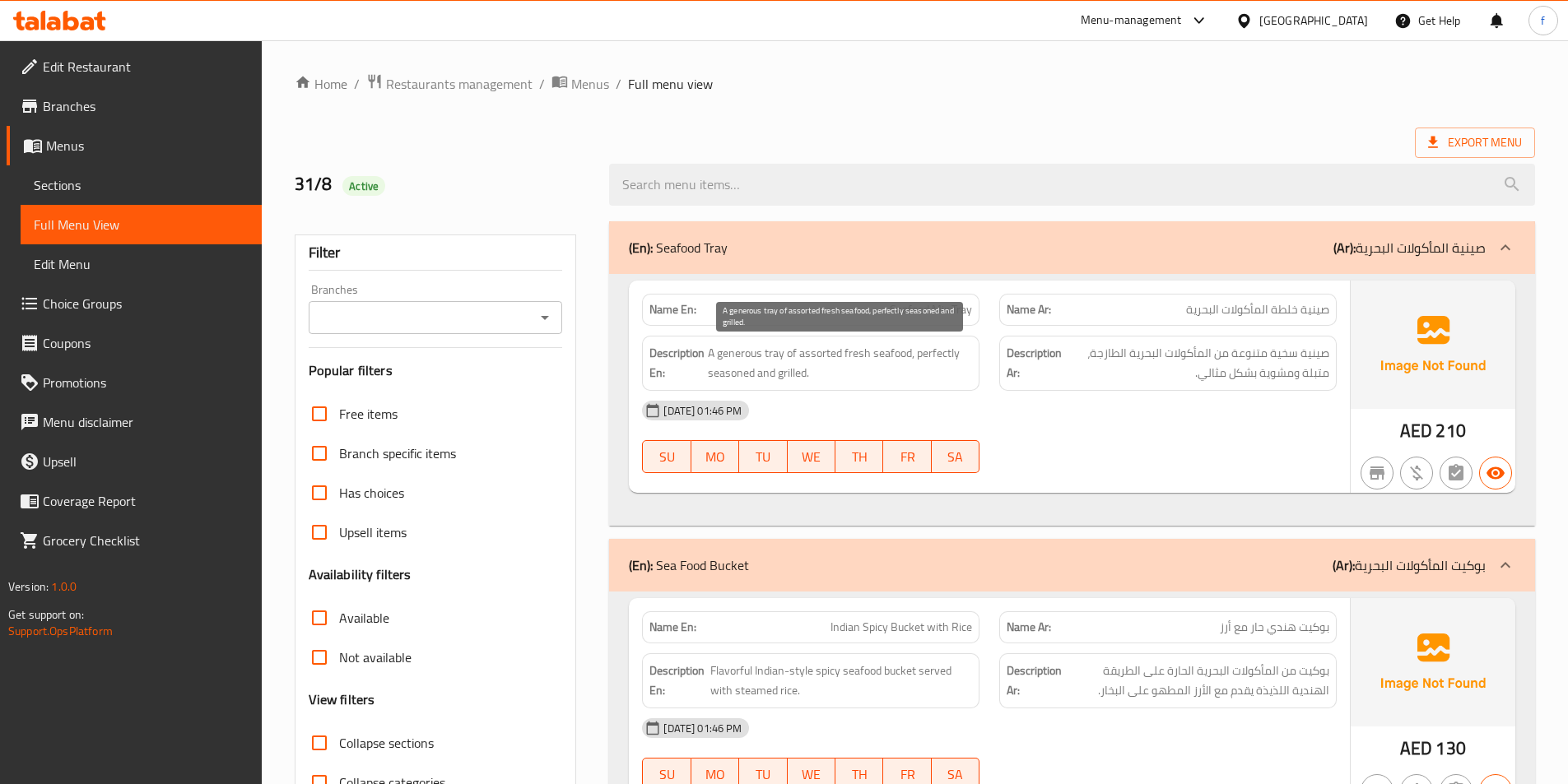
click at [883, 348] on span "A generous tray of assorted fresh seafood, perfectly seasoned and grilled." at bounding box center [839, 363] width 264 height 40
click at [861, 353] on span "A generous tray of assorted fresh seafood, perfectly seasoned and grilled." at bounding box center [839, 363] width 264 height 40
click at [860, 353] on span "A generous tray of assorted fresh seafood, perfectly seasoned and grilled." at bounding box center [839, 363] width 264 height 40
click at [728, 370] on span "A generous tray of assorted fresh seafood, perfectly seasoned and grilled." at bounding box center [839, 363] width 264 height 40
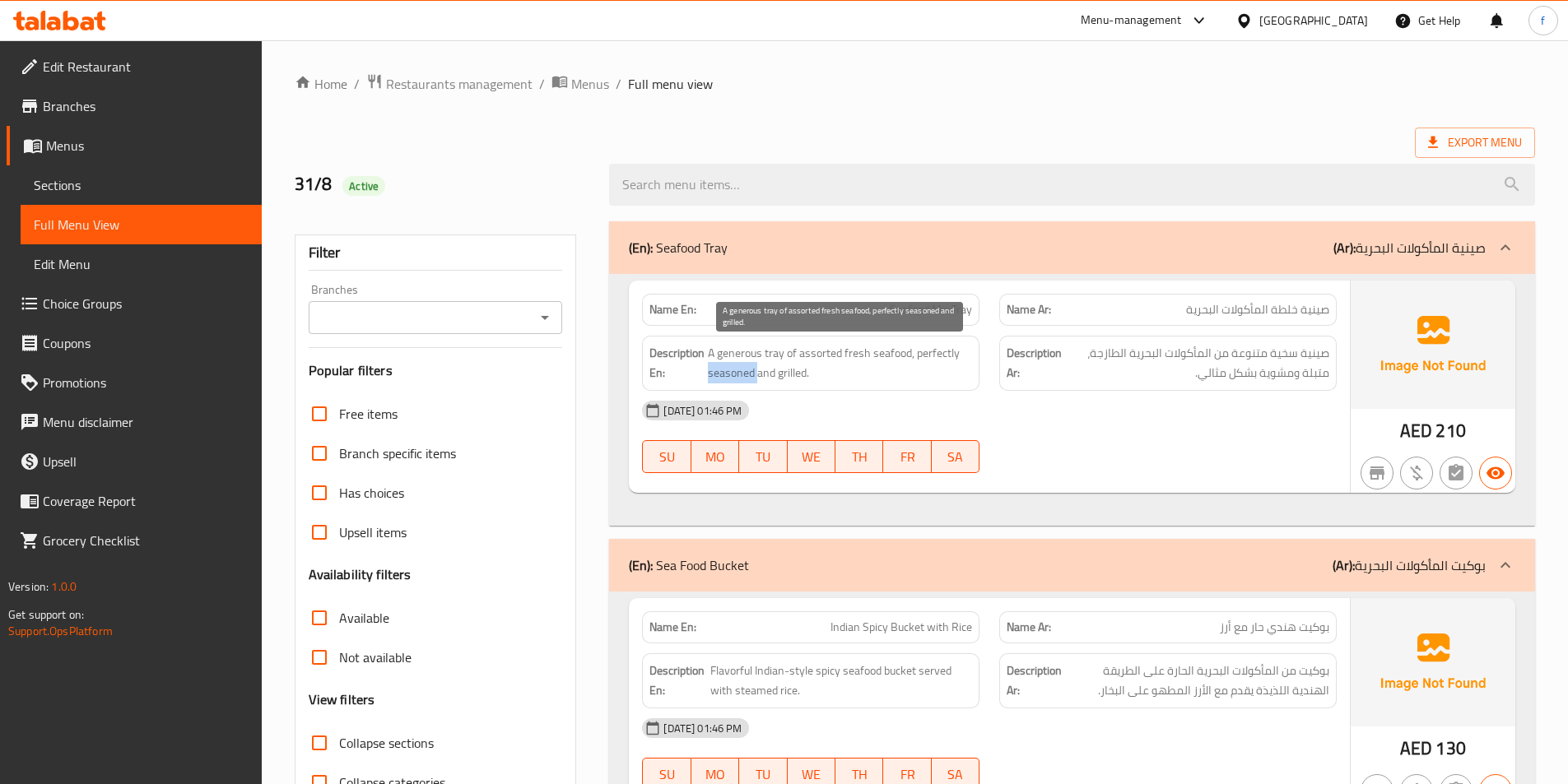
click at [728, 370] on span "A generous tray of assorted fresh seafood, perfectly seasoned and grilled." at bounding box center [839, 363] width 264 height 40
click at [771, 374] on span "A generous tray of assorted fresh seafood, perfectly seasoned and grilled." at bounding box center [839, 363] width 264 height 40
click at [888, 371] on span "A generous tray of assorted fresh seafood, perfectly seasoned and grilled." at bounding box center [839, 363] width 264 height 40
drag, startPoint x: 928, startPoint y: 349, endPoint x: 904, endPoint y: 377, distance: 36.9
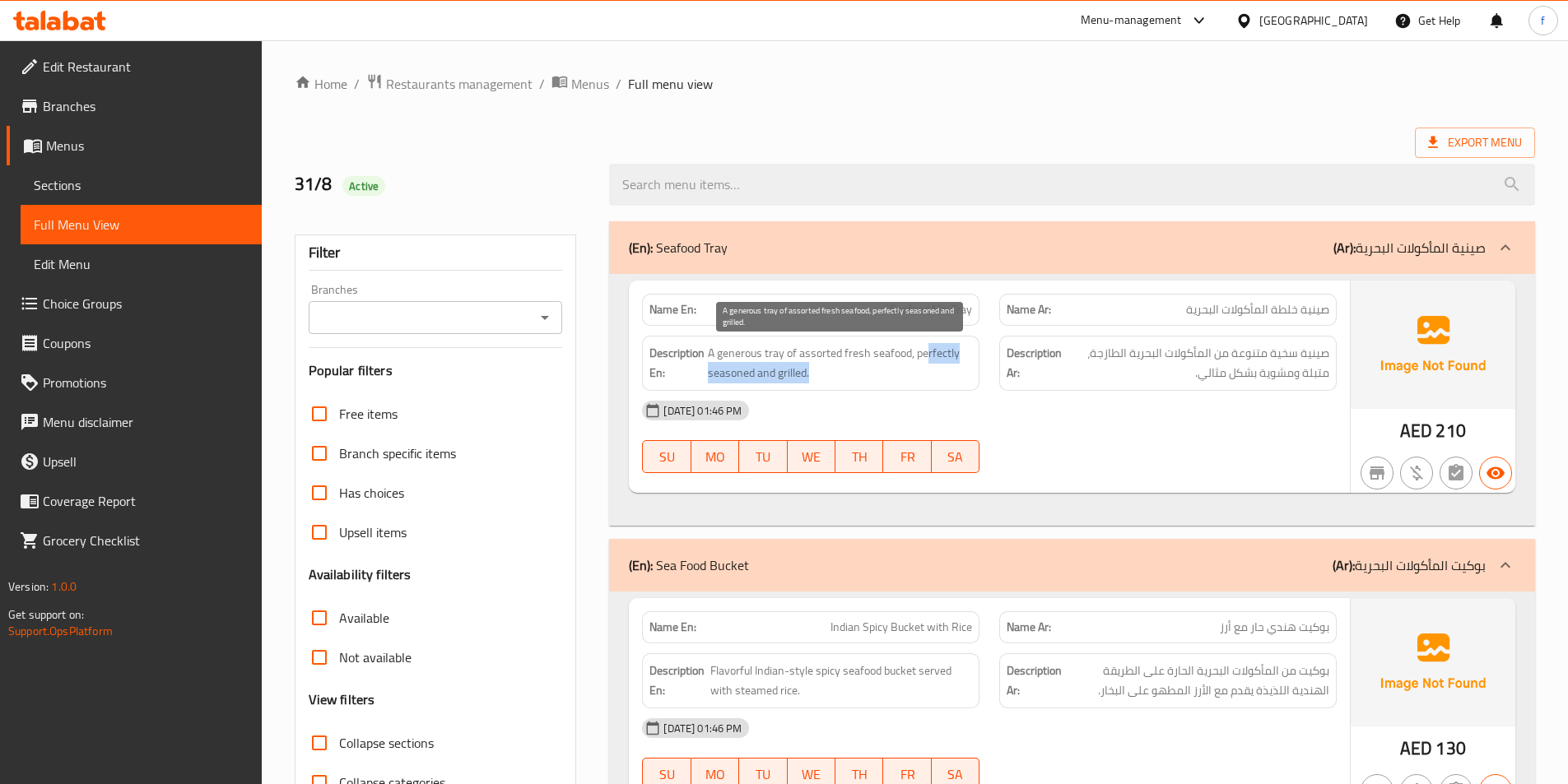
click at [907, 377] on span "A generous tray of assorted fresh seafood, perfectly seasoned and grilled." at bounding box center [839, 363] width 264 height 40
click at [899, 376] on span "A generous tray of assorted fresh seafood, perfectly seasoned and grilled." at bounding box center [839, 363] width 264 height 40
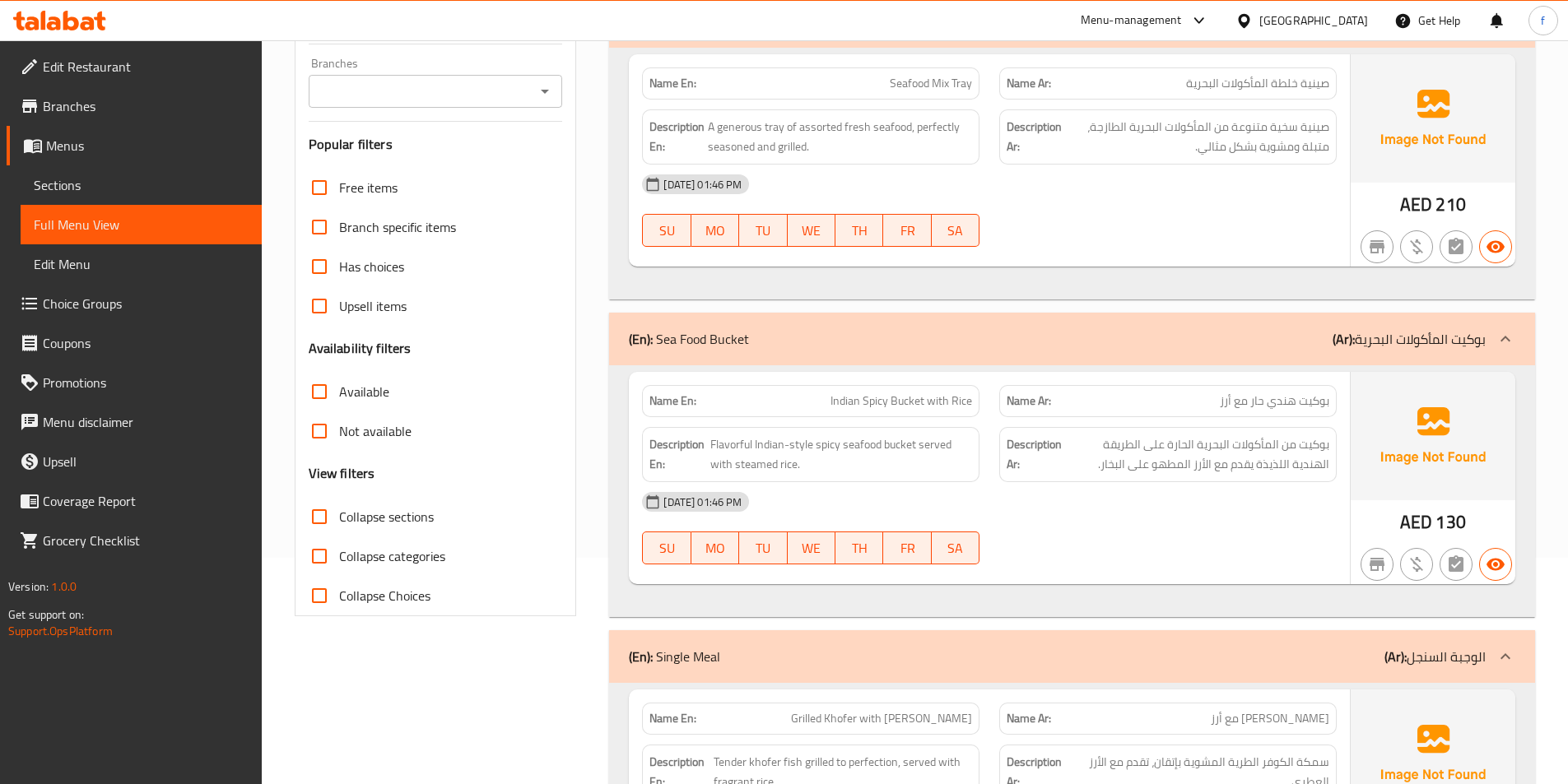
scroll to position [329, 0]
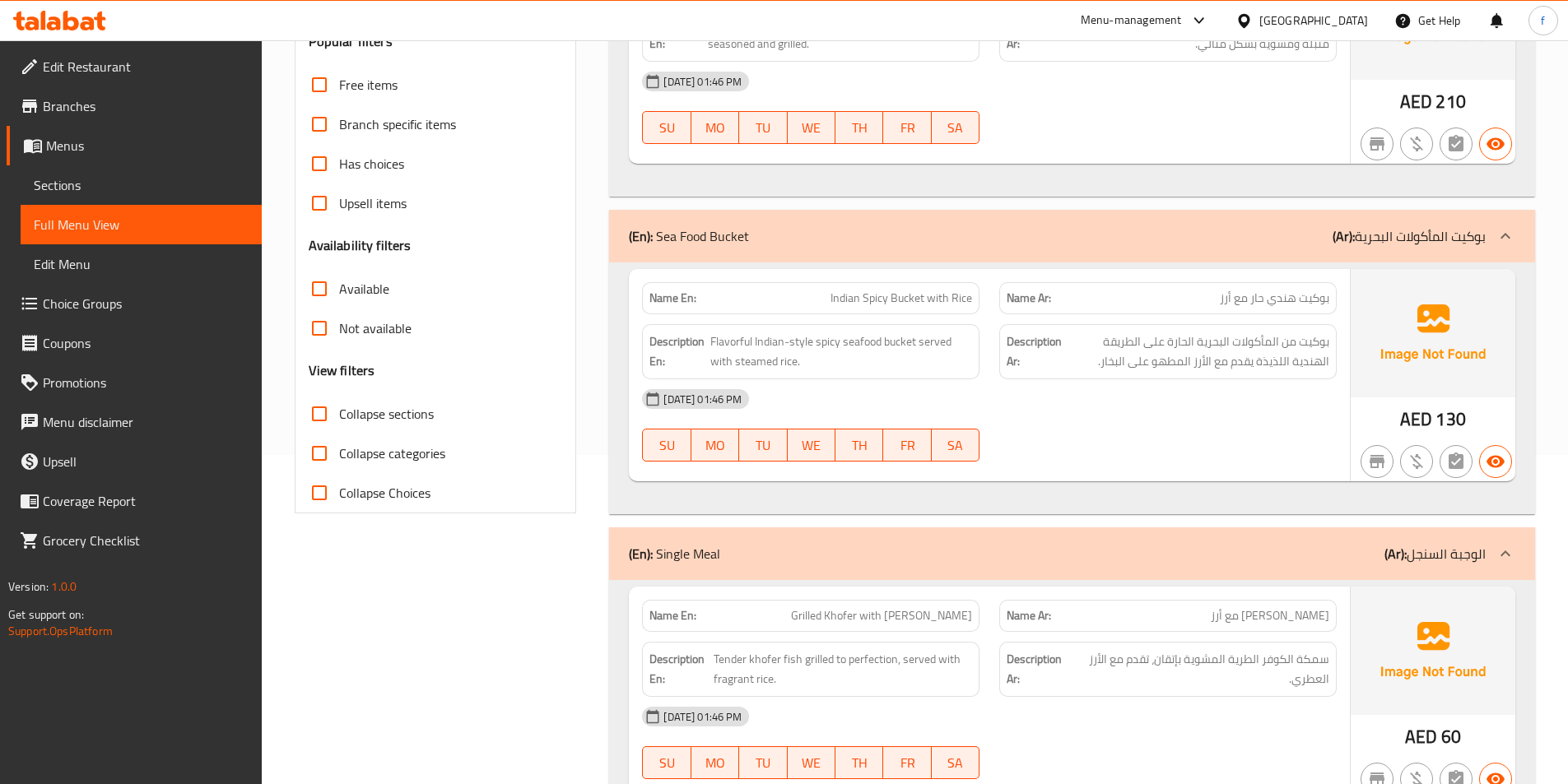
click at [903, 297] on span "Indian Spicy Bucket with Rice" at bounding box center [901, 298] width 142 height 18
click at [903, 298] on span "Indian Spicy Bucket with Rice" at bounding box center [901, 298] width 142 height 18
click at [871, 296] on span "Indian Spicy Bucket with Rice" at bounding box center [901, 298] width 142 height 18
click at [835, 296] on span "Indian Spicy Bucket with Rice" at bounding box center [901, 298] width 142 height 18
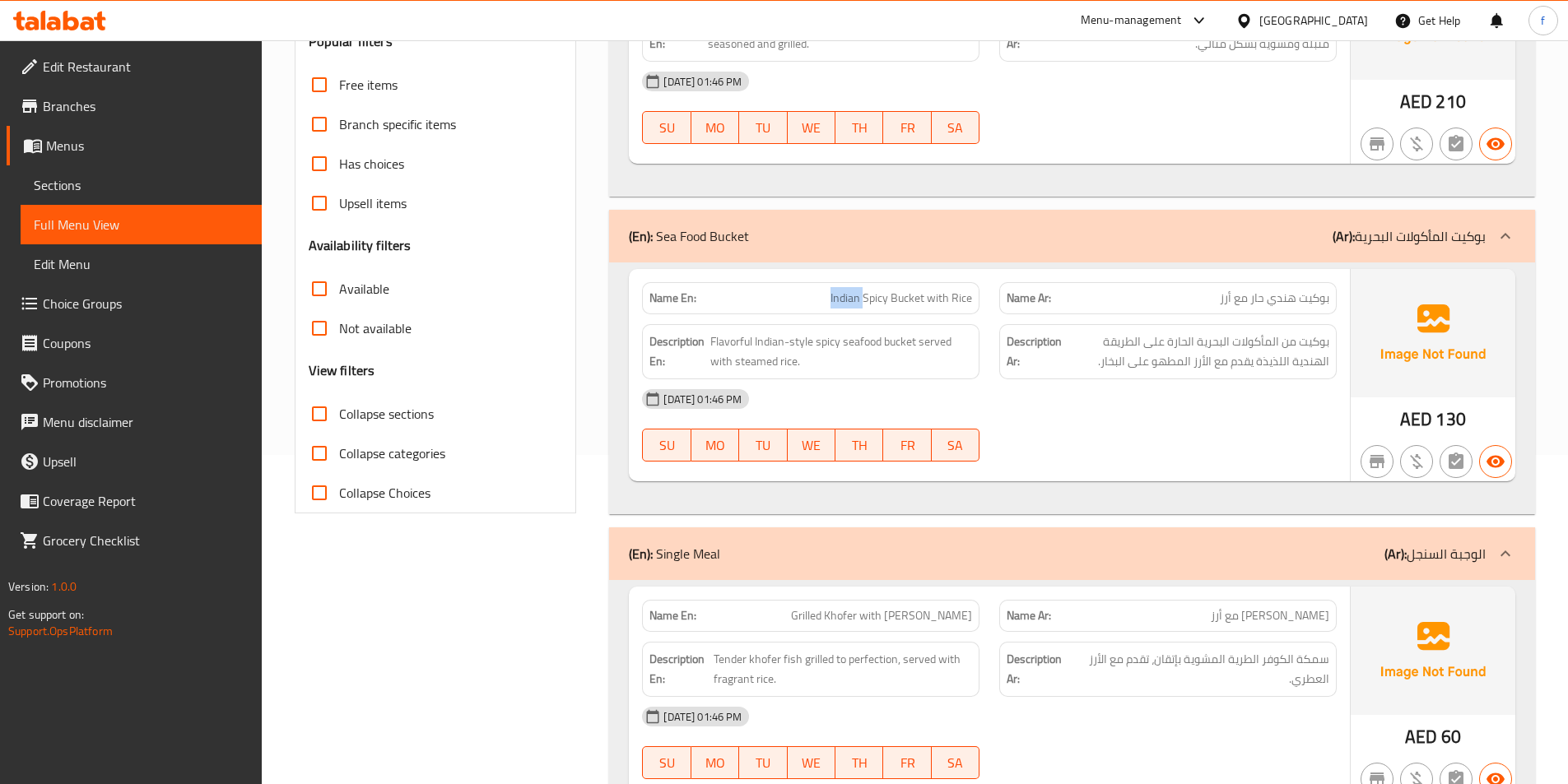
click at [835, 296] on span "Indian Spicy Bucket with Rice" at bounding box center [901, 298] width 142 height 18
click at [943, 296] on span "Indian Spicy Bucket with Rice" at bounding box center [901, 298] width 142 height 18
click at [961, 297] on span "Indian Spicy Bucket with Rice" at bounding box center [901, 298] width 142 height 18
click at [962, 297] on span "Indian Spicy Bucket with Rice" at bounding box center [901, 298] width 142 height 18
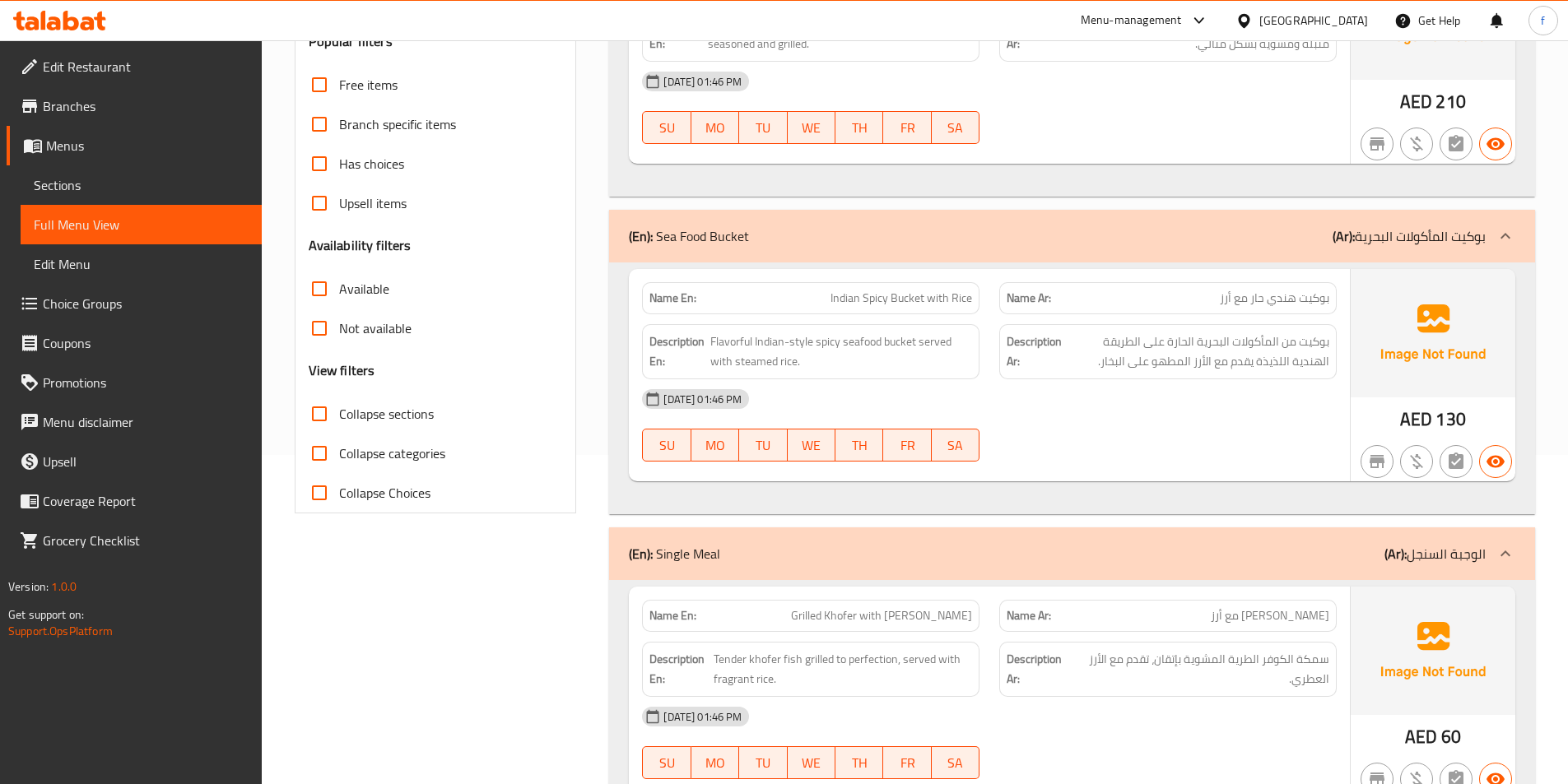
click at [902, 302] on span "Indian Spicy Bucket with Rice" at bounding box center [901, 298] width 142 height 18
click at [936, 295] on span "Indian Spicy Bucket with Rice" at bounding box center [901, 298] width 142 height 18
drag, startPoint x: 936, startPoint y: 295, endPoint x: 1224, endPoint y: 369, distance: 297.4
click at [938, 297] on span "Indian Spicy Bucket with Rice" at bounding box center [901, 298] width 142 height 18
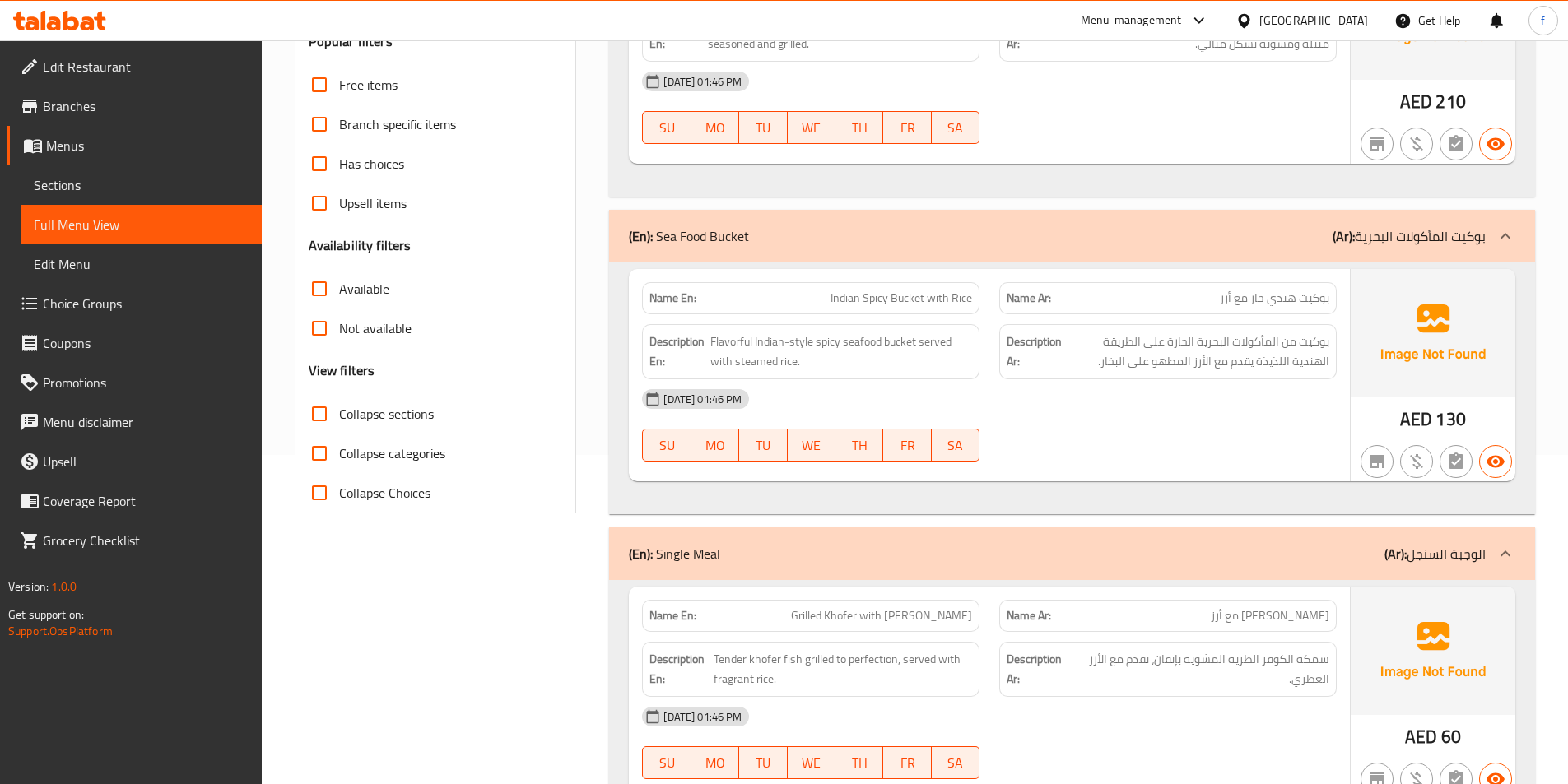
click at [1129, 409] on div "[DATE] 01:46 PM" at bounding box center [989, 399] width 714 height 39
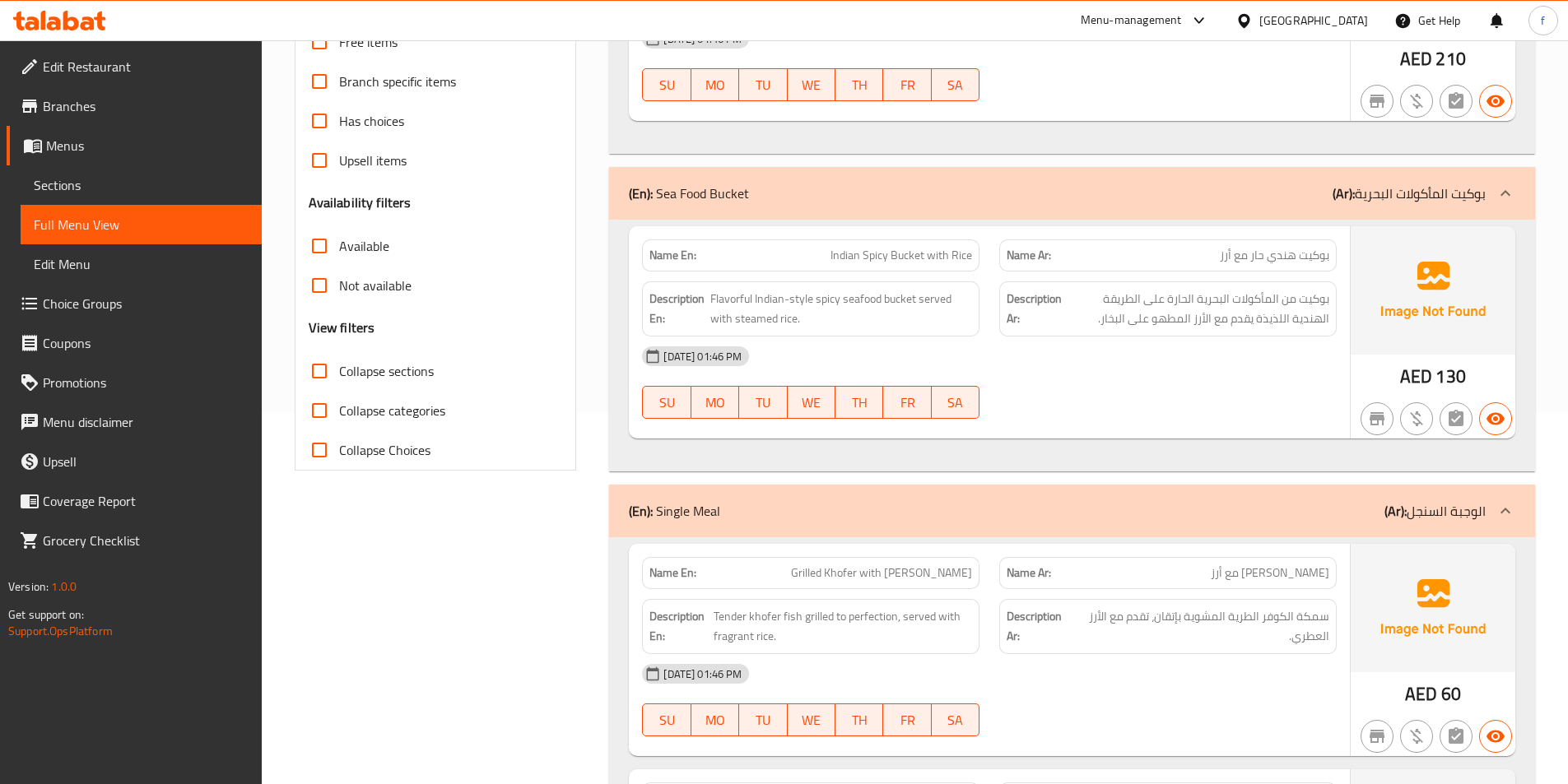
scroll to position [411, 0]
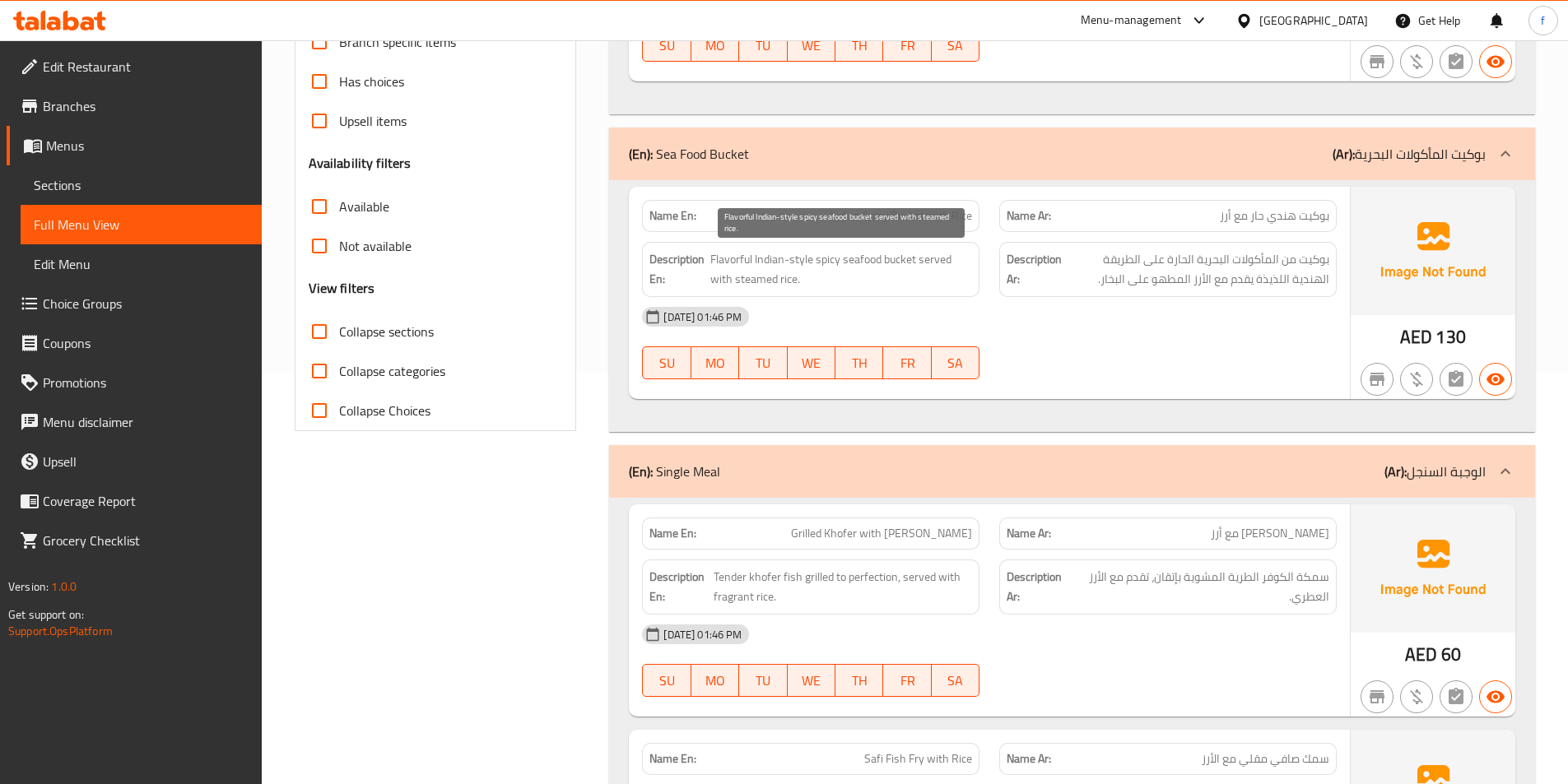
click at [893, 255] on span "Flavorful Indian-style spicy seafood bucket served with steamed rice." at bounding box center [841, 270] width 261 height 40
click at [863, 259] on span "Flavorful Indian-style spicy seafood bucket served with steamed rice." at bounding box center [841, 270] width 261 height 40
click at [837, 261] on span "Flavorful Indian-style spicy seafood bucket served with steamed rice." at bounding box center [841, 270] width 261 height 40
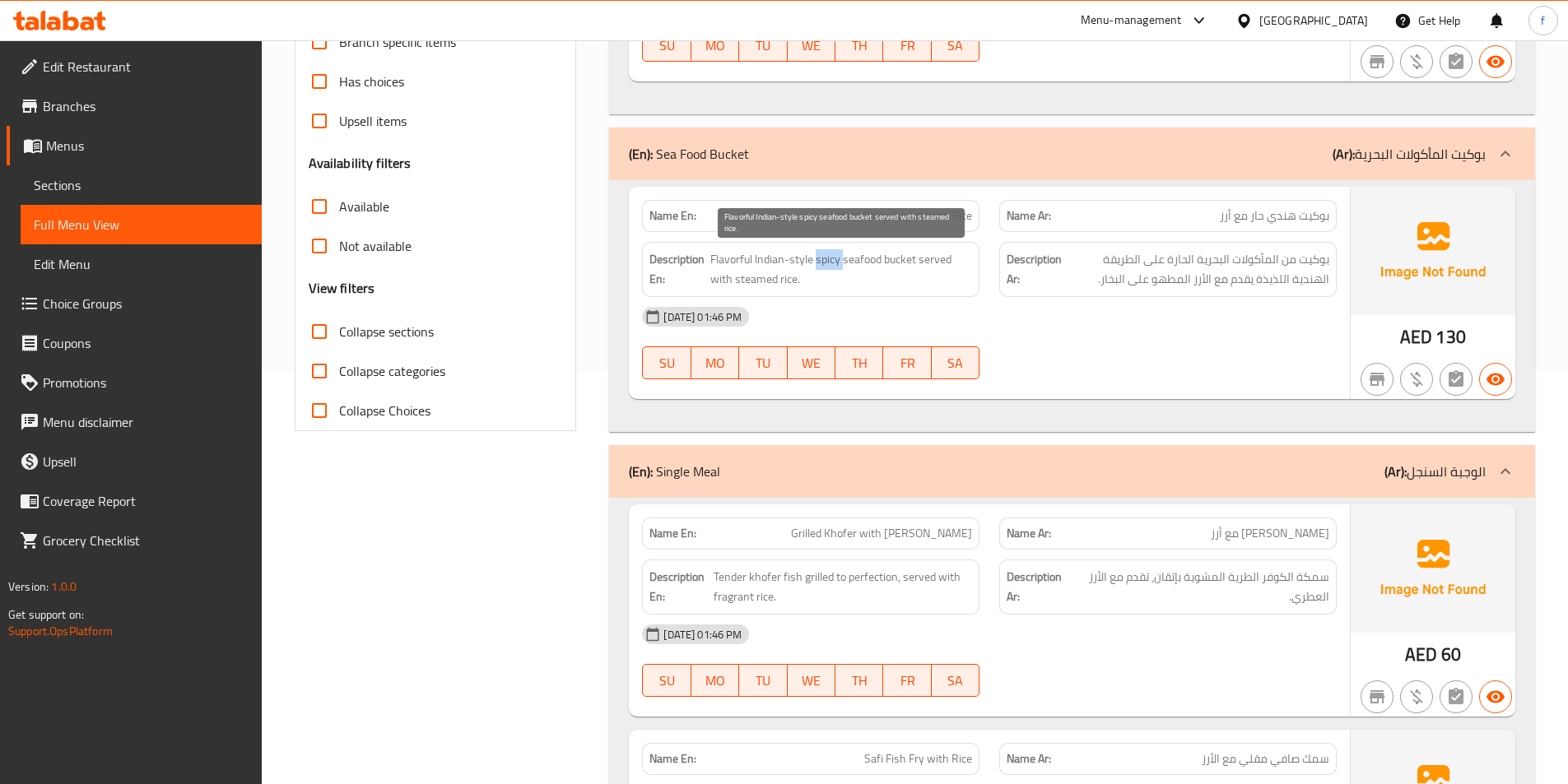
click at [837, 261] on span "Flavorful Indian-style spicy seafood bucket served with steamed rice." at bounding box center [841, 270] width 261 height 40
drag, startPoint x: 792, startPoint y: 260, endPoint x: 710, endPoint y: 264, distance: 82.1
click at [710, 264] on span "Flavorful Indian-style spicy seafood bucket served with steamed rice." at bounding box center [841, 270] width 261 height 40
click at [739, 260] on span "Flavorful Indian-style spicy seafood bucket served with steamed rice." at bounding box center [841, 270] width 261 height 40
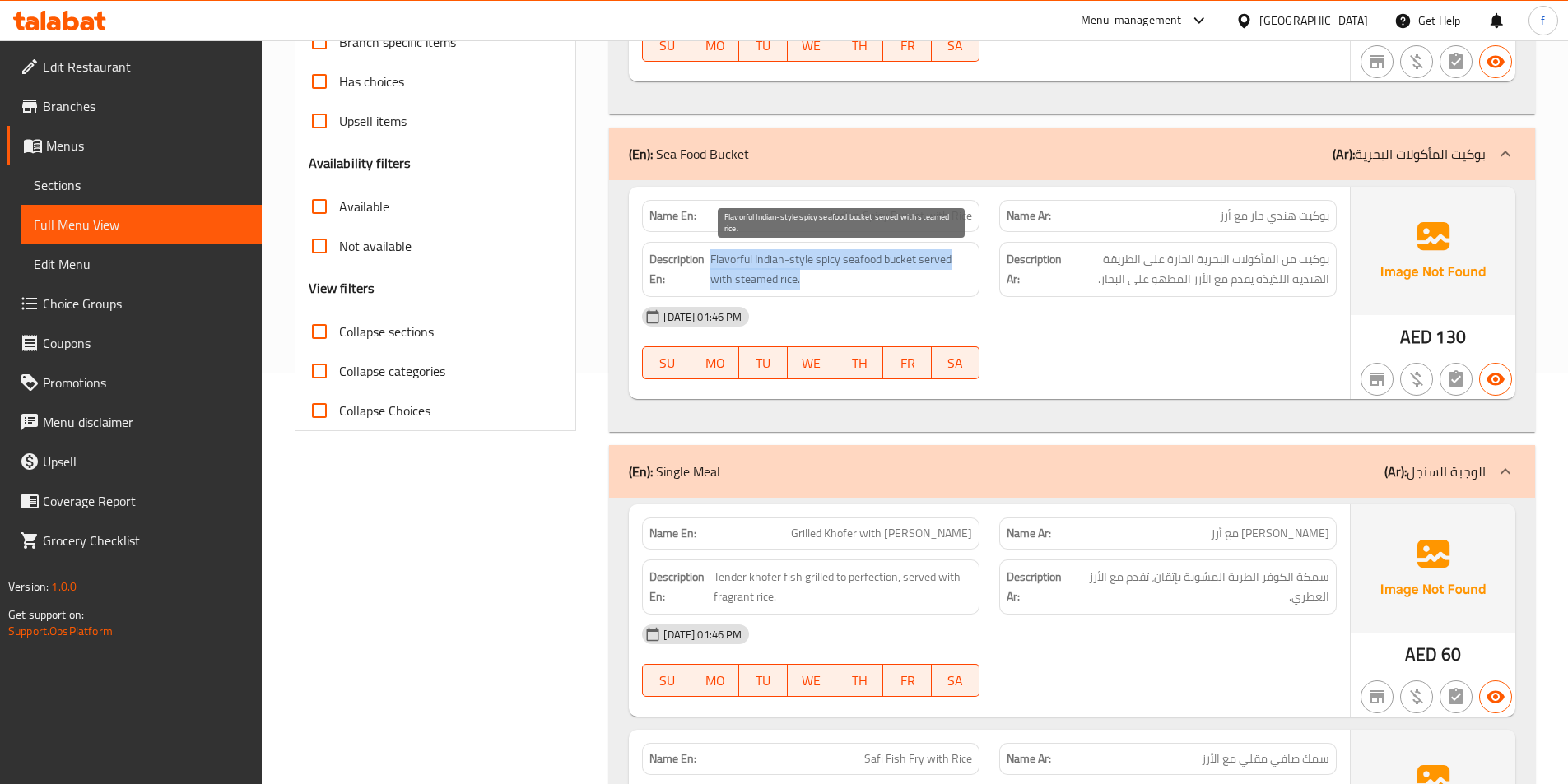
click at [739, 260] on span "Flavorful Indian-style spicy seafood bucket served with steamed rice." at bounding box center [841, 270] width 261 height 40
click at [896, 271] on span "Flavorful Indian-style spicy seafood bucket served with steamed rice." at bounding box center [841, 270] width 261 height 40
click at [813, 288] on span "Flavorful Indian-style spicy seafood bucket served with steamed rice." at bounding box center [841, 270] width 261 height 40
click at [929, 264] on span "Flavorful Indian-style spicy seafood bucket served with steamed rice." at bounding box center [841, 270] width 261 height 40
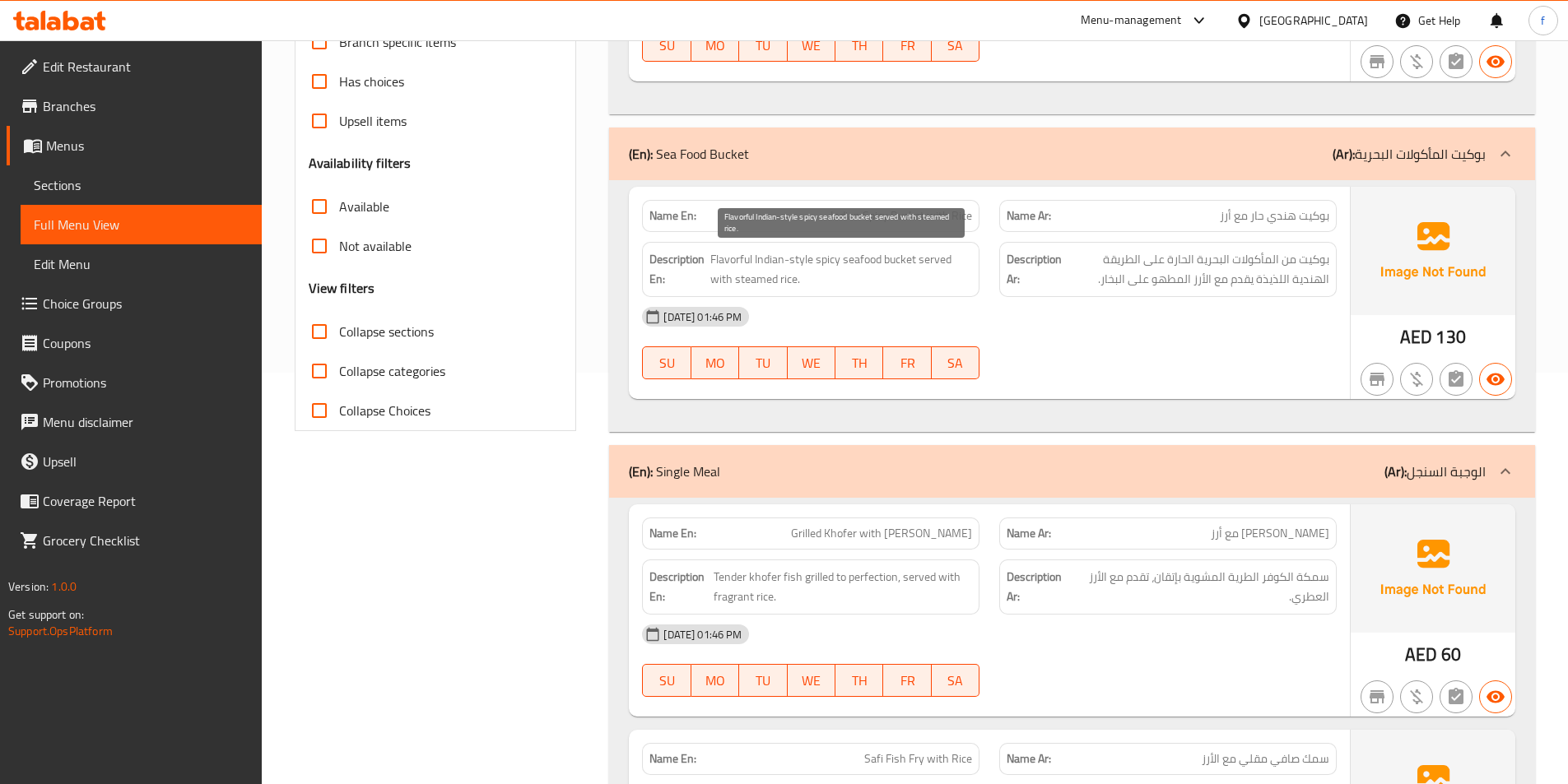
click at [749, 283] on span "Flavorful Indian-style spicy seafood bucket served with steamed rice." at bounding box center [841, 270] width 261 height 40
click at [782, 284] on span "Flavorful Indian-style spicy seafood bucket served with steamed rice." at bounding box center [841, 270] width 261 height 40
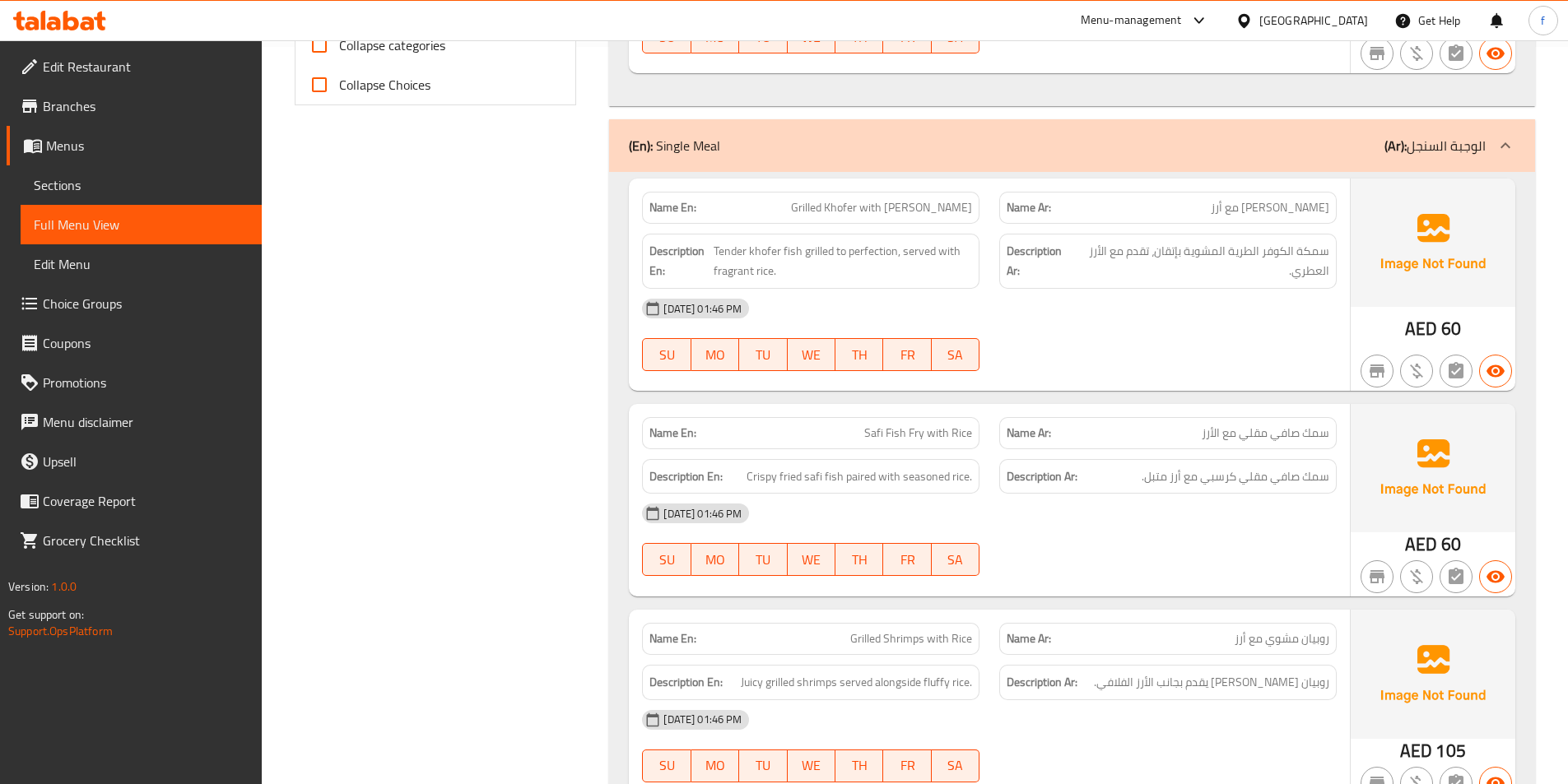
scroll to position [740, 0]
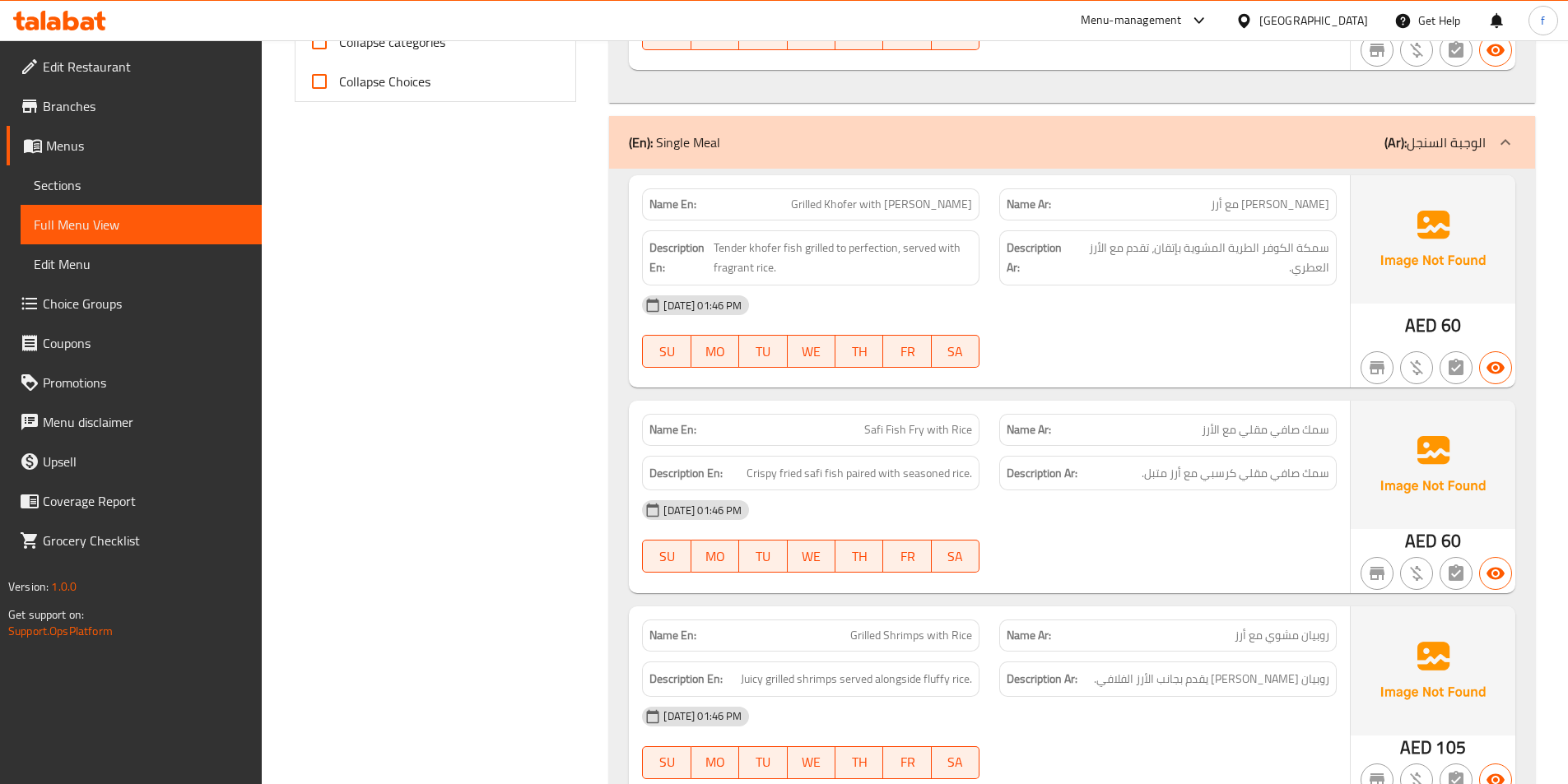
click at [899, 202] on span "Grilled Khofer with [PERSON_NAME]" at bounding box center [882, 204] width 181 height 18
drag, startPoint x: 899, startPoint y: 202, endPoint x: 887, endPoint y: 205, distance: 12.4
click at [897, 205] on span "Grilled Khofer with [PERSON_NAME]" at bounding box center [882, 204] width 181 height 18
click at [879, 202] on span "Grilled Khofer with [PERSON_NAME]" at bounding box center [882, 204] width 181 height 18
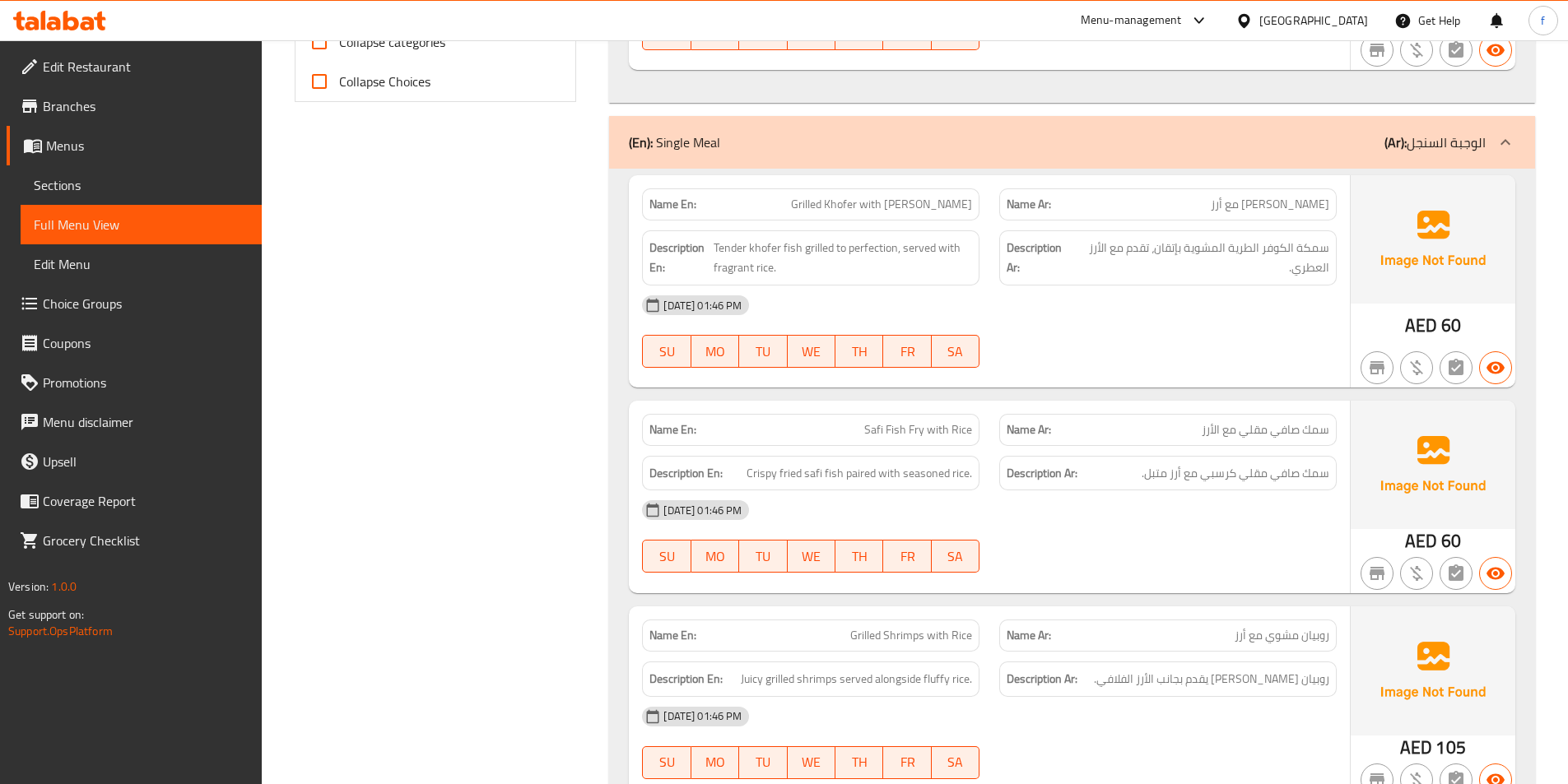
click at [944, 201] on span "Grilled Khofer with [PERSON_NAME]" at bounding box center [882, 204] width 181 height 18
click at [966, 200] on span "Grilled Khofer with [PERSON_NAME]" at bounding box center [882, 204] width 181 height 18
click at [795, 247] on span "Tender khofer fish grilled to perfection, served with fragrant rice." at bounding box center [842, 258] width 258 height 40
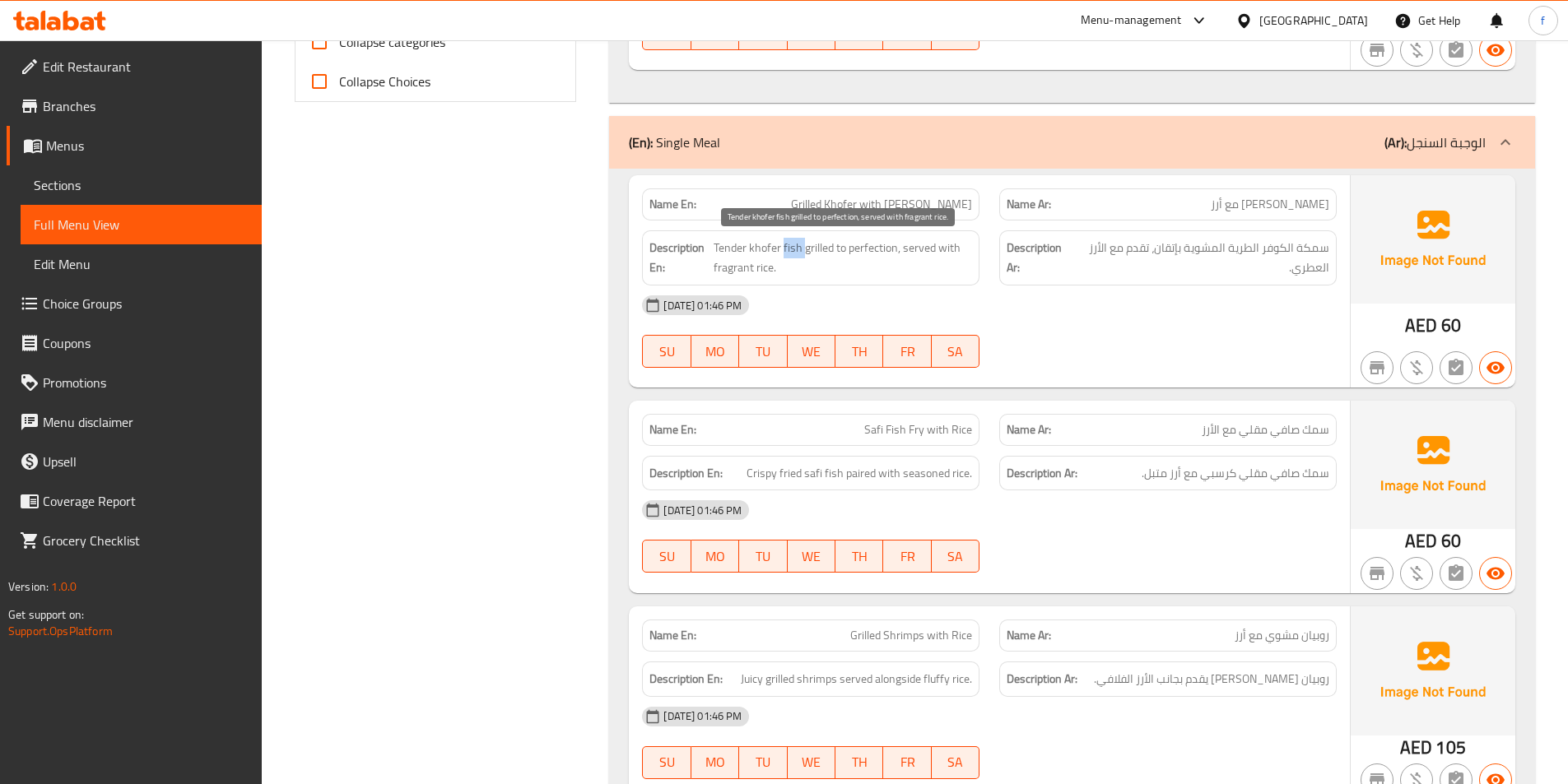
click at [795, 247] on span "Tender khofer fish grilled to perfection, served with fragrant rice." at bounding box center [842, 258] width 258 height 40
click at [759, 250] on span "Tender khofer fish grilled to perfection, served with fragrant rice." at bounding box center [842, 258] width 258 height 40
click at [730, 247] on span "Tender khofer fish grilled to perfection, served with fragrant rice." at bounding box center [842, 258] width 258 height 40
click at [729, 247] on span "Tender khofer fish grilled to perfection, served with fragrant rice." at bounding box center [842, 258] width 258 height 40
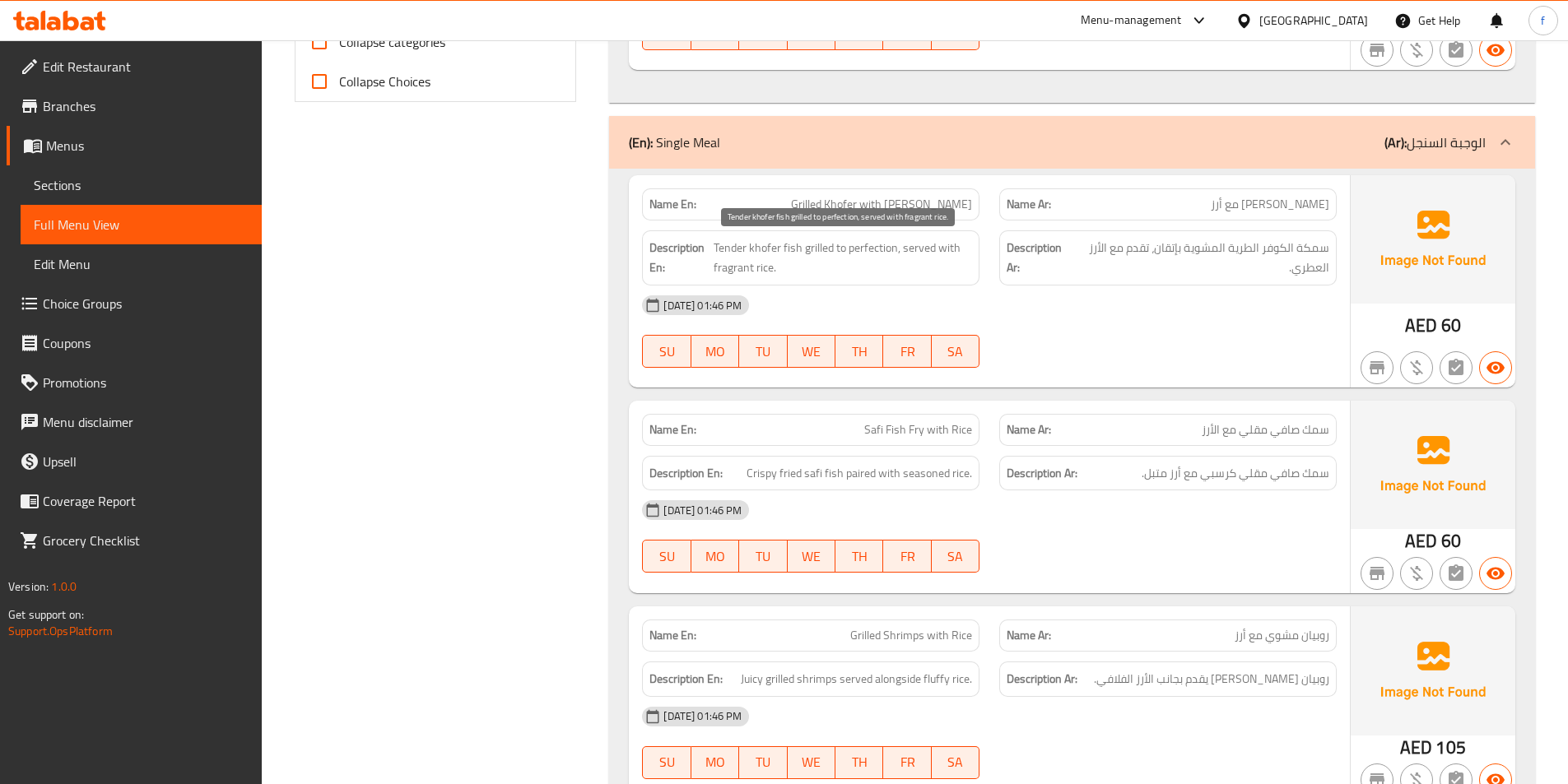
click at [810, 248] on span "Tender khofer fish grilled to perfection, served with fragrant rice." at bounding box center [842, 258] width 258 height 40
click at [850, 246] on span "Tender khofer fish grilled to perfection, served with fragrant rice." at bounding box center [842, 258] width 258 height 40
drag, startPoint x: 850, startPoint y: 246, endPoint x: 936, endPoint y: 252, distance: 86.2
click at [851, 246] on span "Tender khofer fish grilled to perfection, served with fragrant rice." at bounding box center [842, 258] width 258 height 40
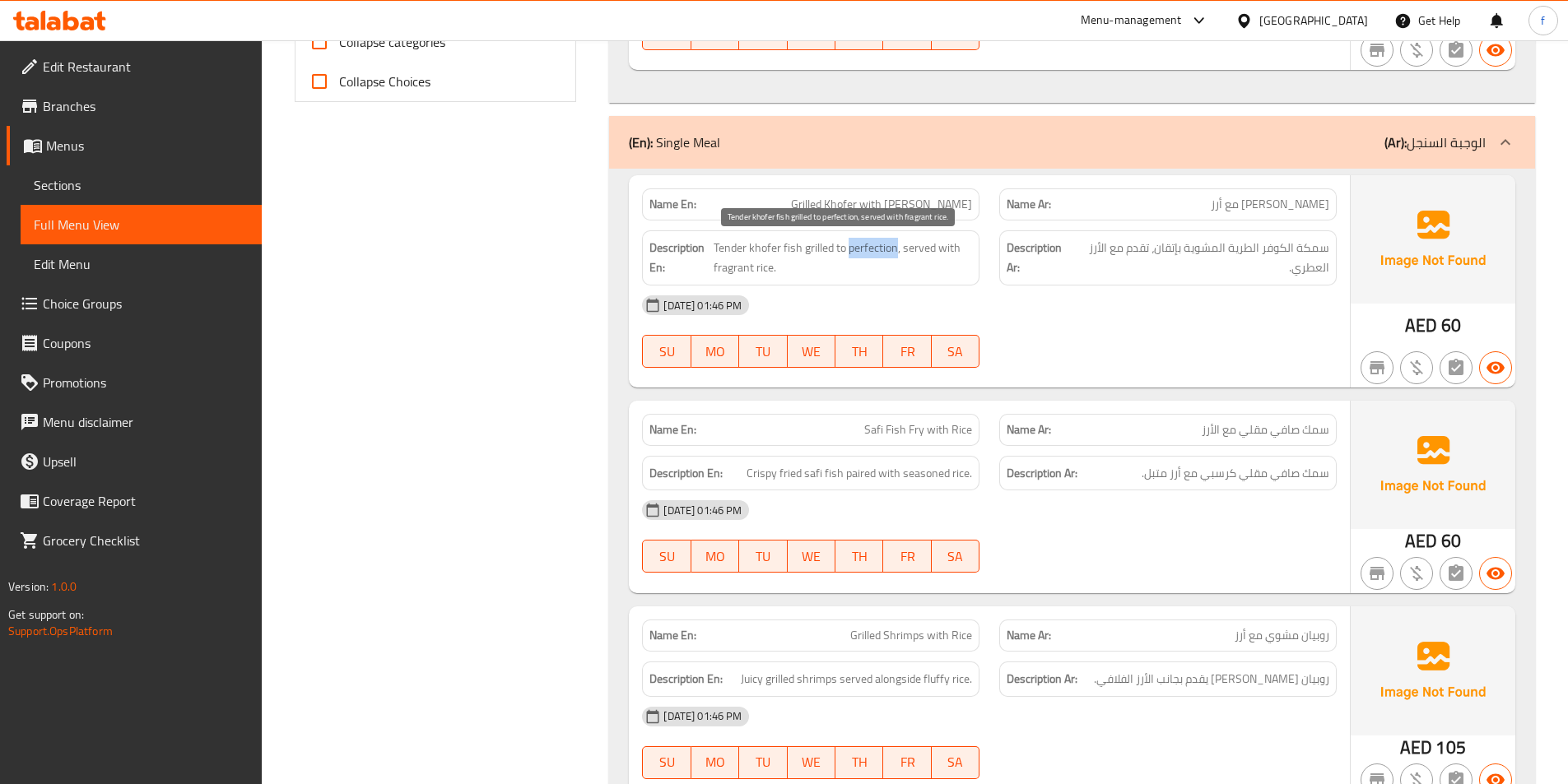
click at [894, 247] on span "Tender khofer fish grilled to perfection, served with fragrant rice." at bounding box center [842, 258] width 258 height 40
click at [916, 248] on span "Tender khofer fish grilled to perfection, served with fragrant rice." at bounding box center [842, 258] width 258 height 40
click at [711, 270] on h6 "Description En: Tender khofer fish grilled to perfection, served with fragrant …" at bounding box center [810, 258] width 323 height 40
drag, startPoint x: 711, startPoint y: 270, endPoint x: 757, endPoint y: 267, distance: 46.1
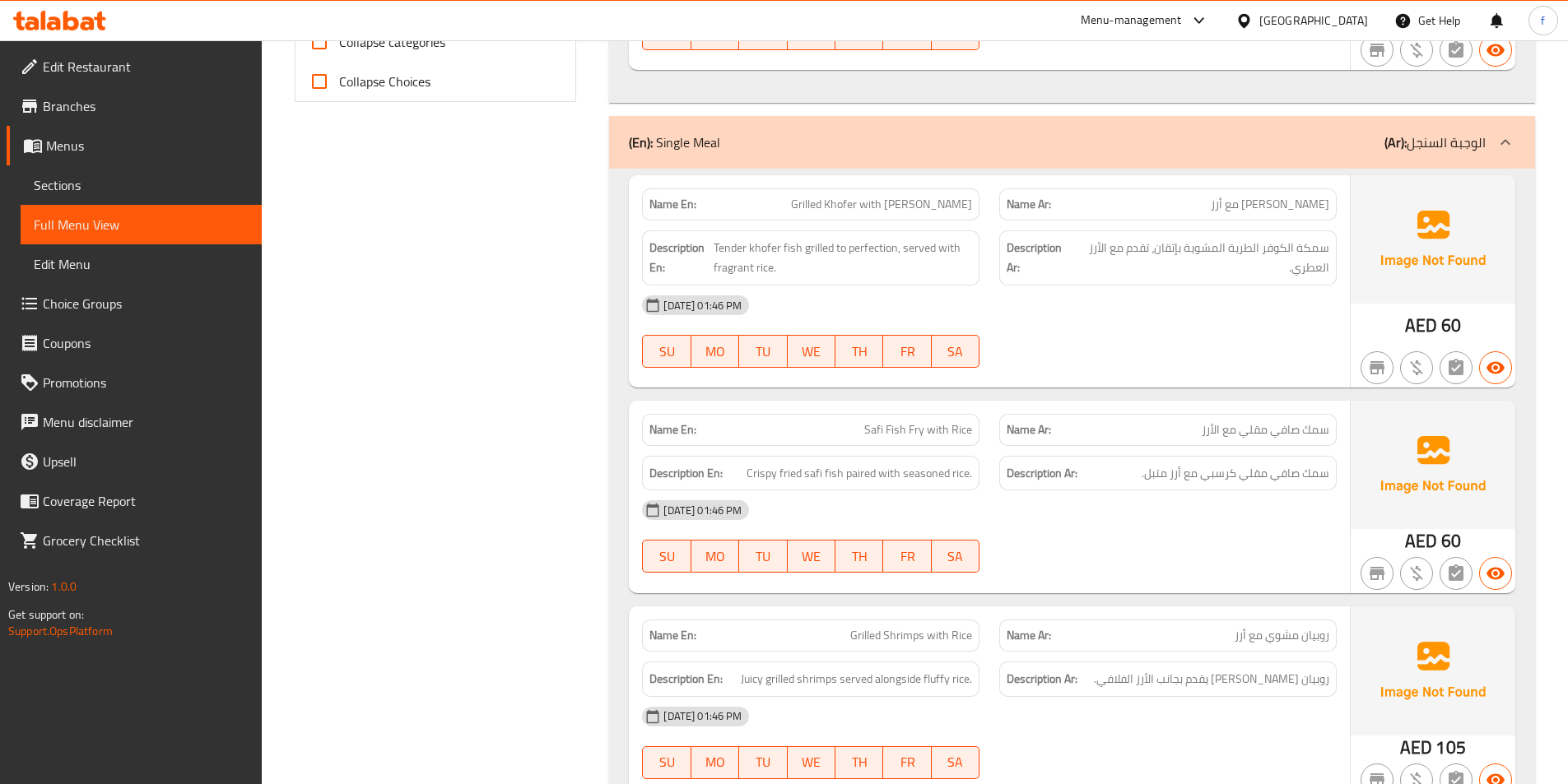
click at [725, 270] on h6 "Description En: Tender khofer fish grilled to perfection, served with fragrant …" at bounding box center [810, 258] width 323 height 40
click at [757, 267] on span "Tender khofer fish grilled to perfection, served with fragrant rice." at bounding box center [842, 258] width 258 height 40
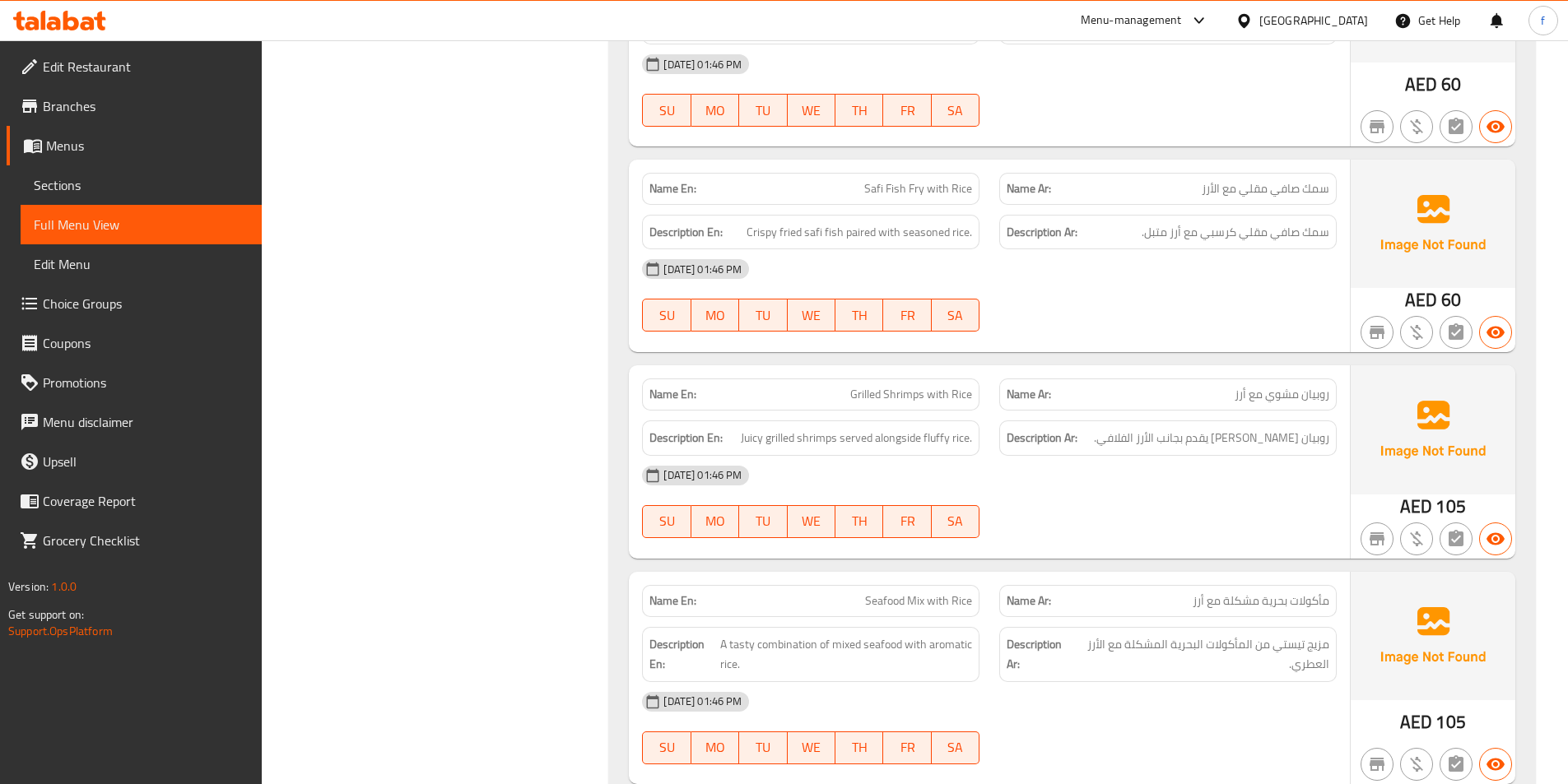
scroll to position [987, 0]
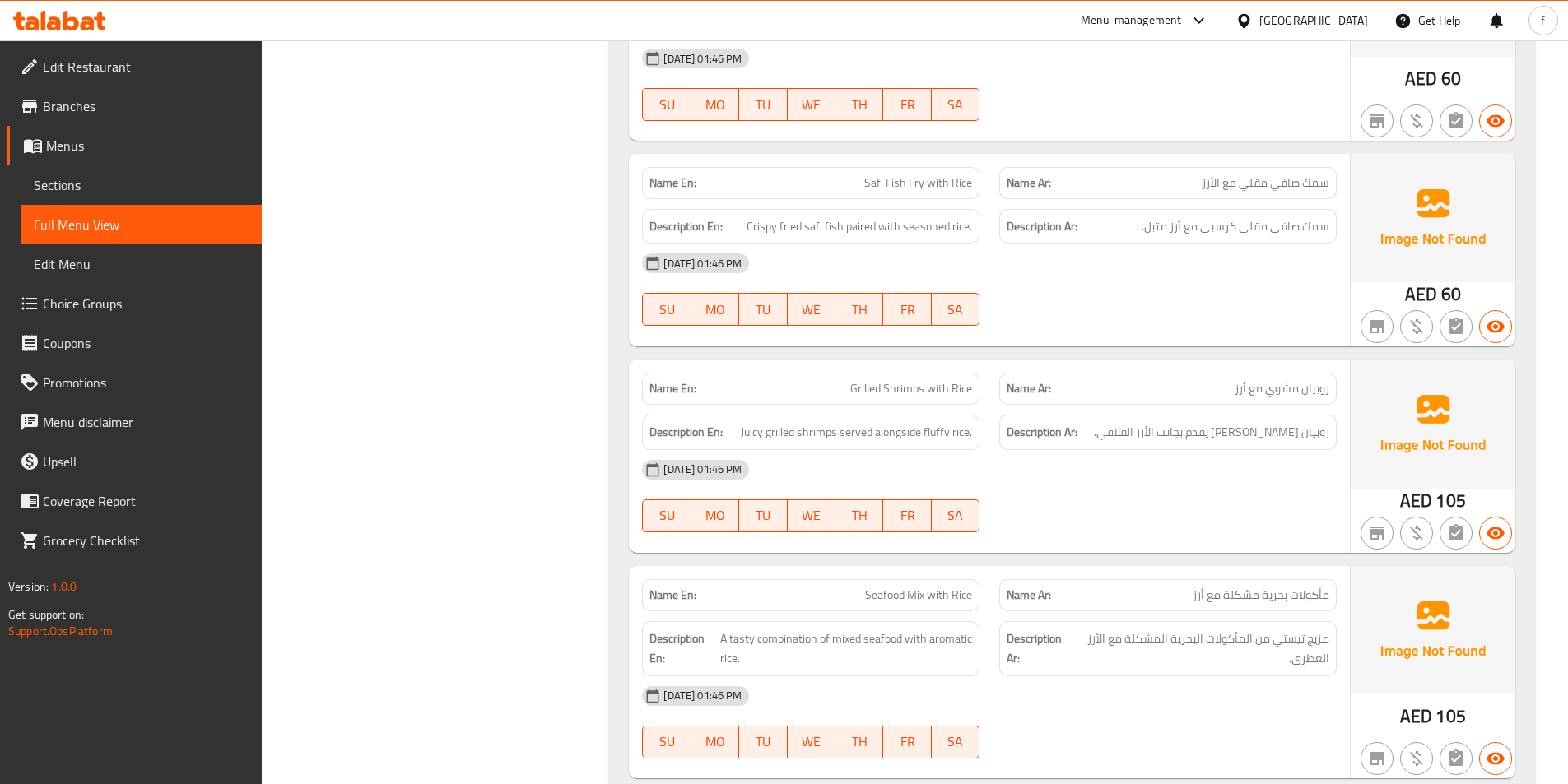
click at [890, 177] on span "Safi Fish Fry with Rice" at bounding box center [918, 183] width 108 height 18
drag, startPoint x: 890, startPoint y: 177, endPoint x: 881, endPoint y: 179, distance: 9.2
click at [890, 178] on span "Safi Fish Fry with Rice" at bounding box center [918, 183] width 108 height 18
click at [877, 178] on span "Safi Fish Fry with Rice" at bounding box center [918, 183] width 108 height 18
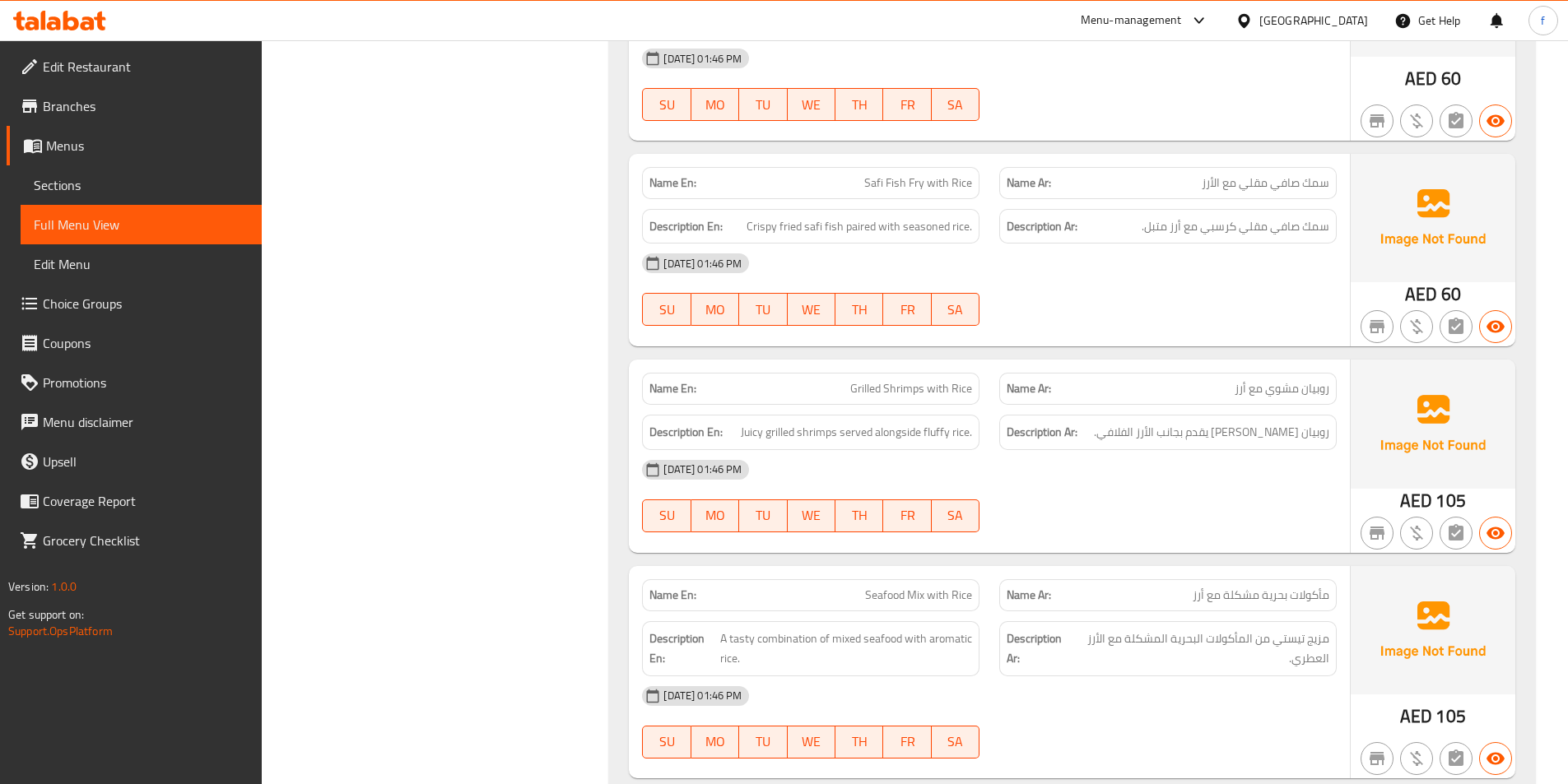
click at [918, 182] on span "Safi Fish Fry with Rice" at bounding box center [918, 183] width 108 height 18
click at [921, 183] on span "Safi Fish Fry with Rice" at bounding box center [918, 183] width 108 height 18
click at [971, 178] on span "Safi Fish Fry with Rice" at bounding box center [918, 183] width 108 height 18
click at [813, 226] on span "Crispy fried safi fish paired with seasoned rice." at bounding box center [859, 226] width 225 height 21
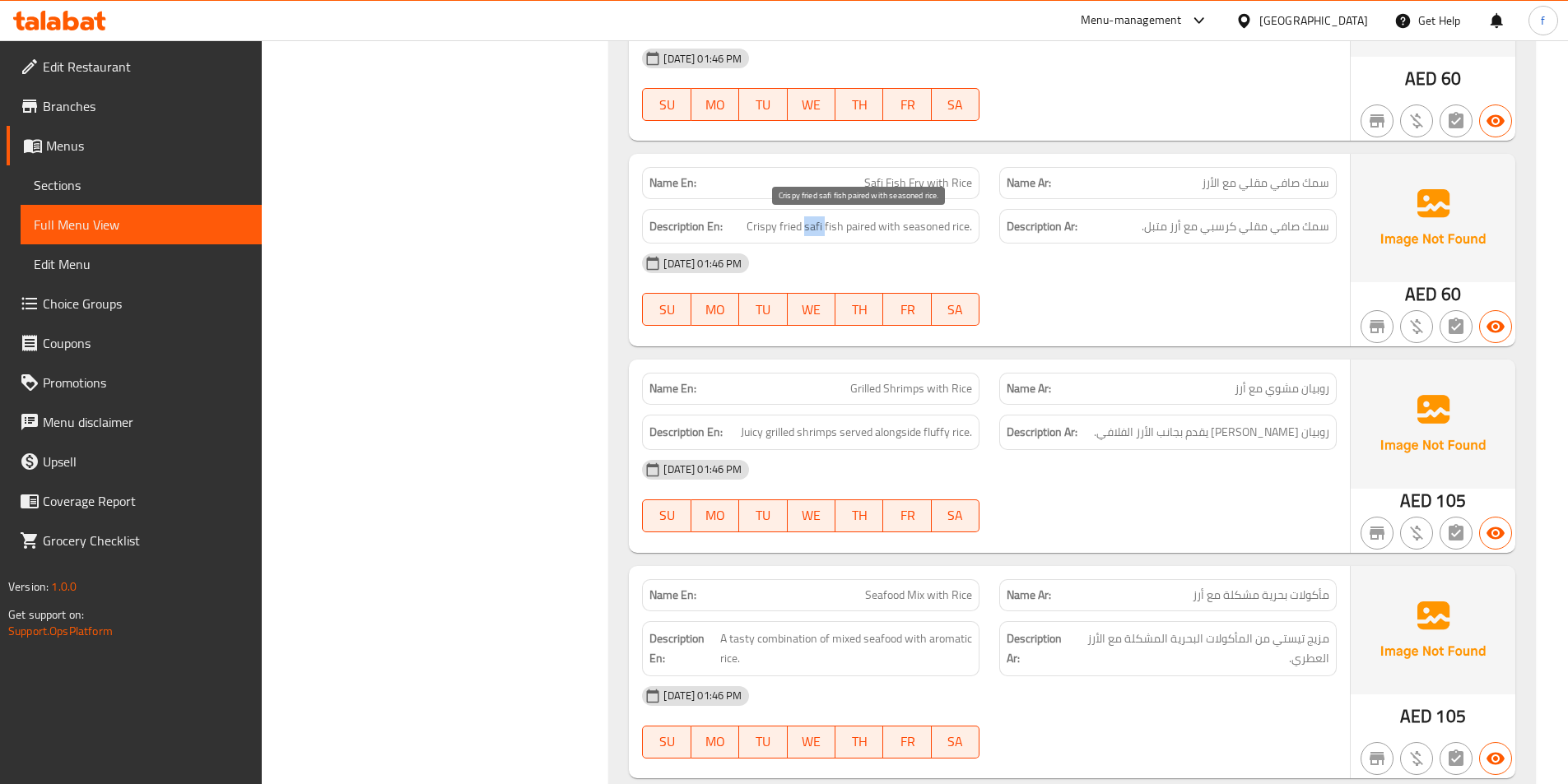
click at [813, 226] on span "Crispy fried safi fish paired with seasoned rice." at bounding box center [859, 226] width 225 height 21
click at [826, 223] on span "Crispy fried safi fish paired with seasoned rice." at bounding box center [859, 226] width 225 height 21
click at [834, 223] on span "Crispy fried safi fish paired with seasoned rice." at bounding box center [859, 226] width 225 height 21
click at [801, 227] on span "Crispy fried safi fish paired with seasoned rice." at bounding box center [859, 226] width 225 height 21
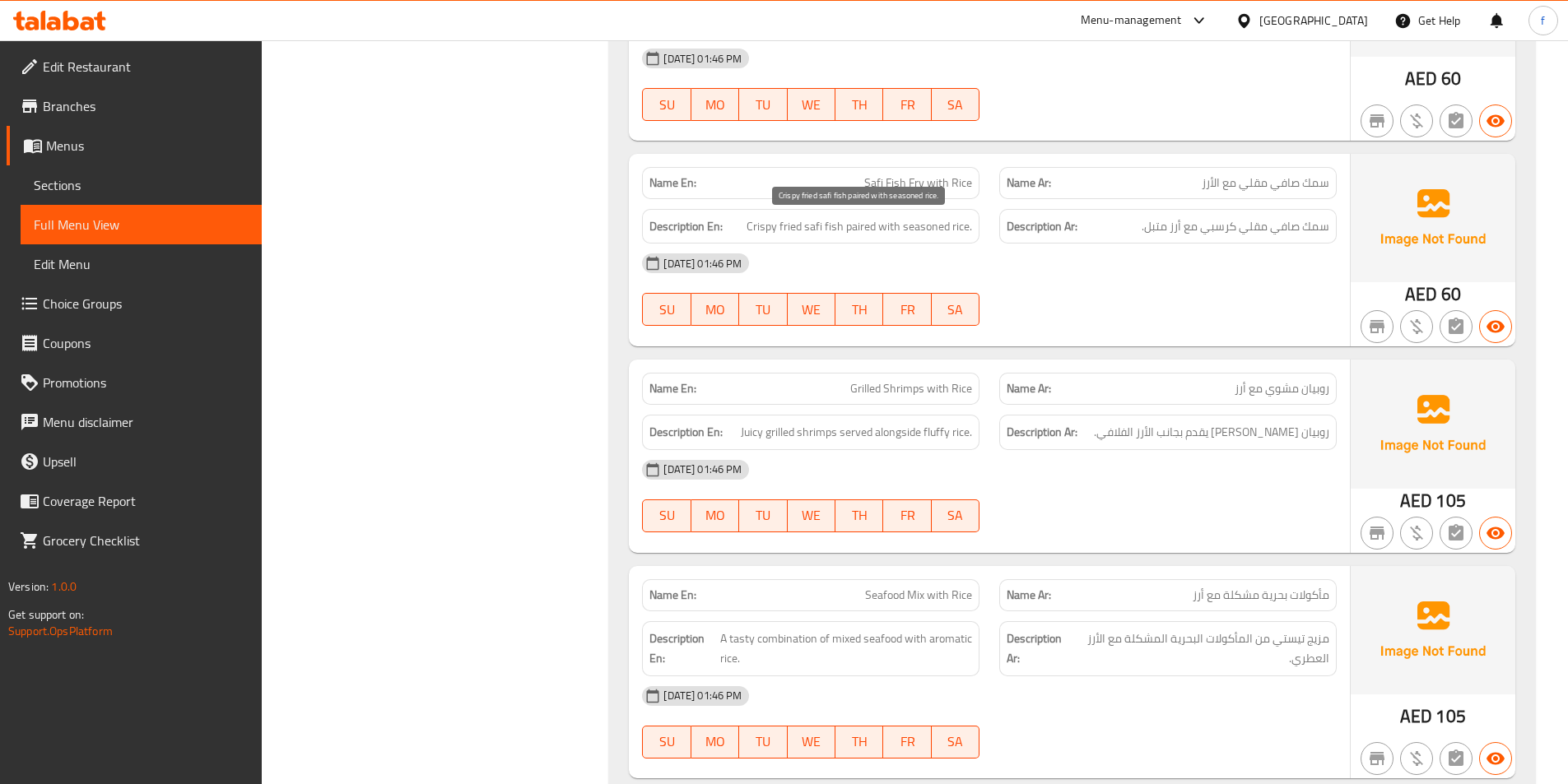
click at [751, 226] on span "Crispy fried safi fish paired with seasoned rice." at bounding box center [859, 226] width 225 height 21
click at [877, 229] on span "Crispy fried safi fish paired with seasoned rice." at bounding box center [859, 226] width 225 height 21
click at [944, 222] on span "Crispy fried safi fish paired with seasoned rice." at bounding box center [859, 226] width 225 height 21
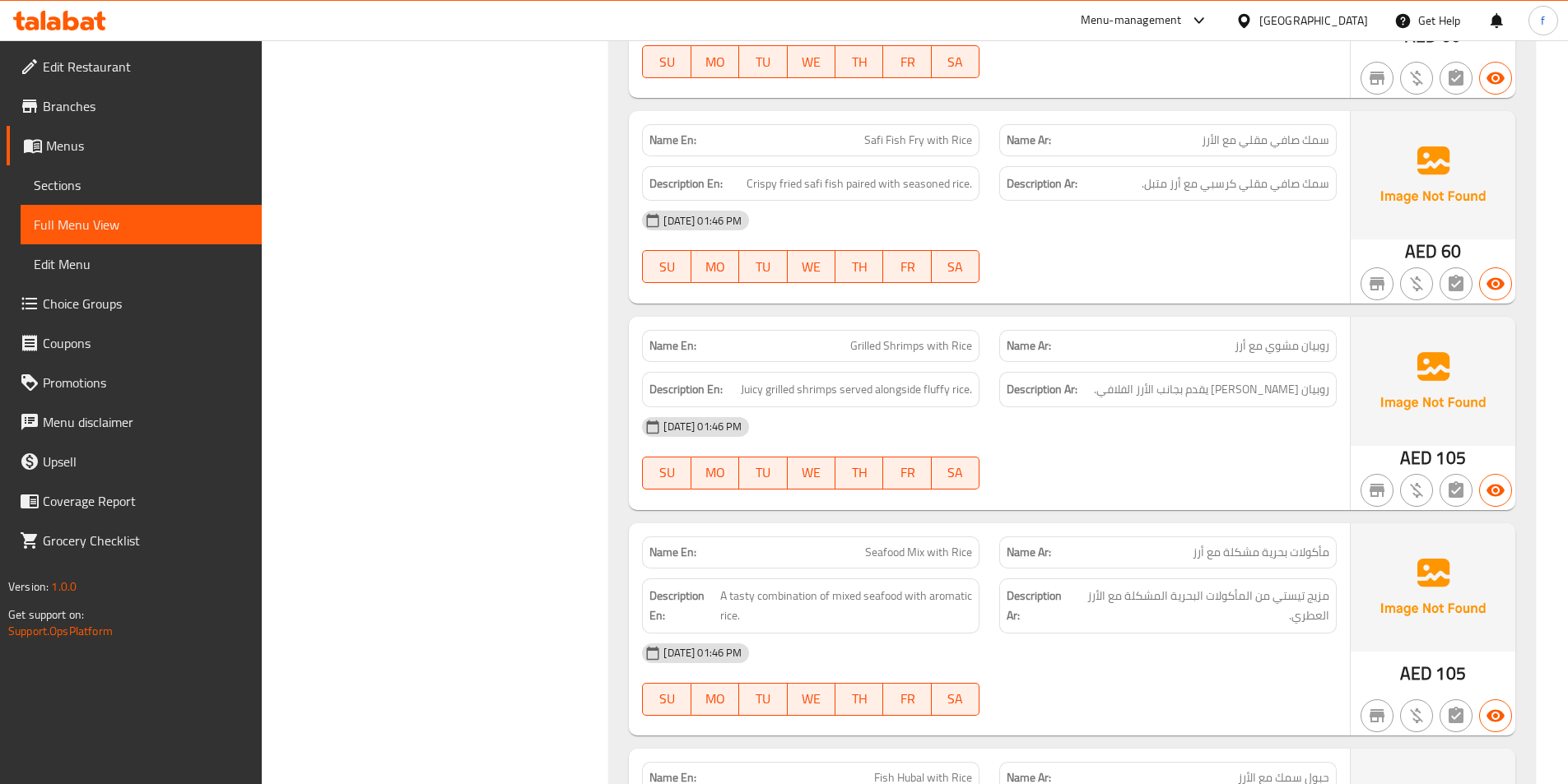
scroll to position [1152, 0]
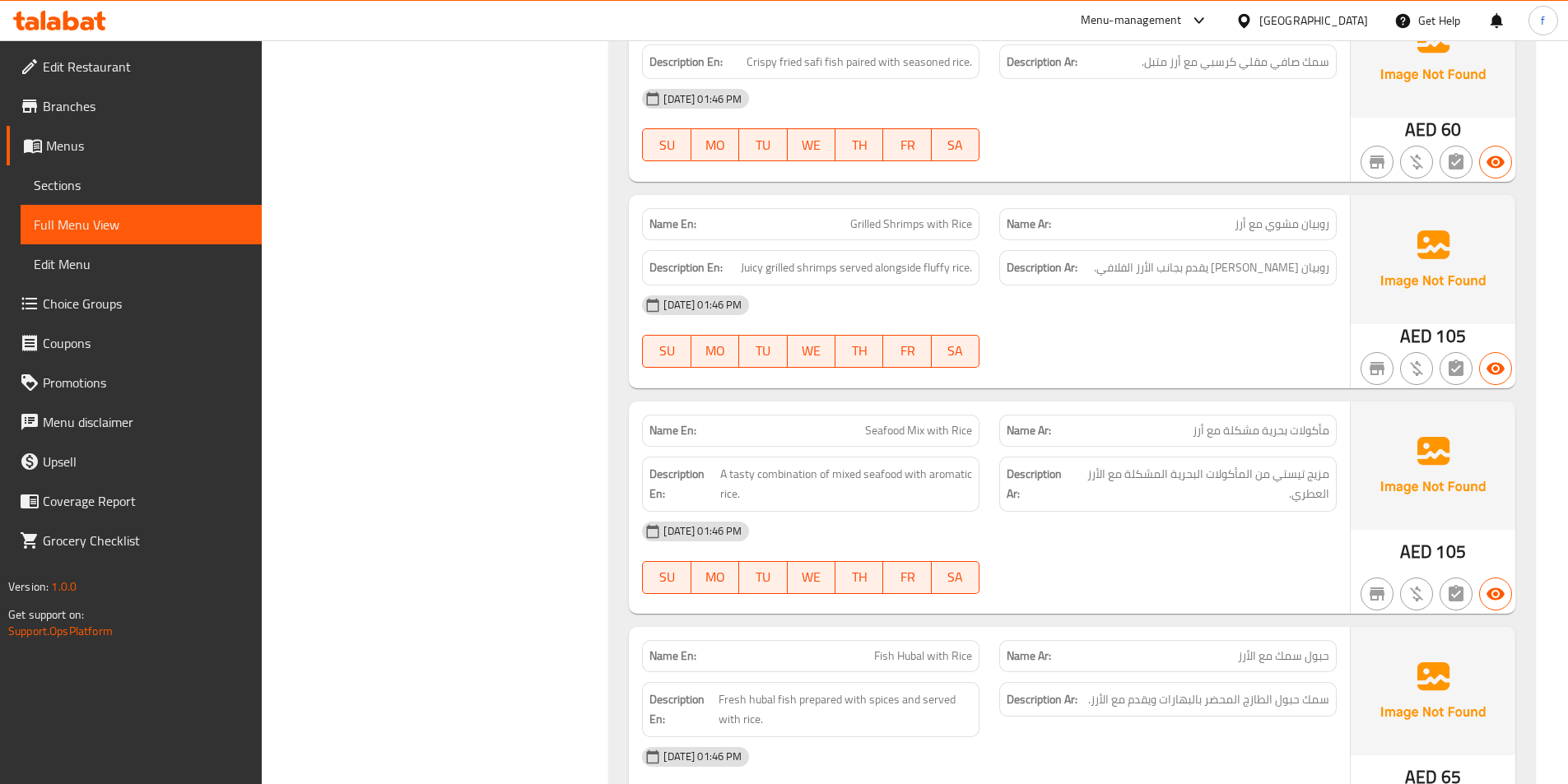
click at [901, 224] on span "Grilled Shrimps with Rice" at bounding box center [910, 224] width 122 height 18
click at [867, 223] on span "Grilled Shrimps with Rice" at bounding box center [910, 224] width 122 height 18
click at [935, 225] on span "Grilled Shrimps with Rice" at bounding box center [910, 224] width 122 height 18
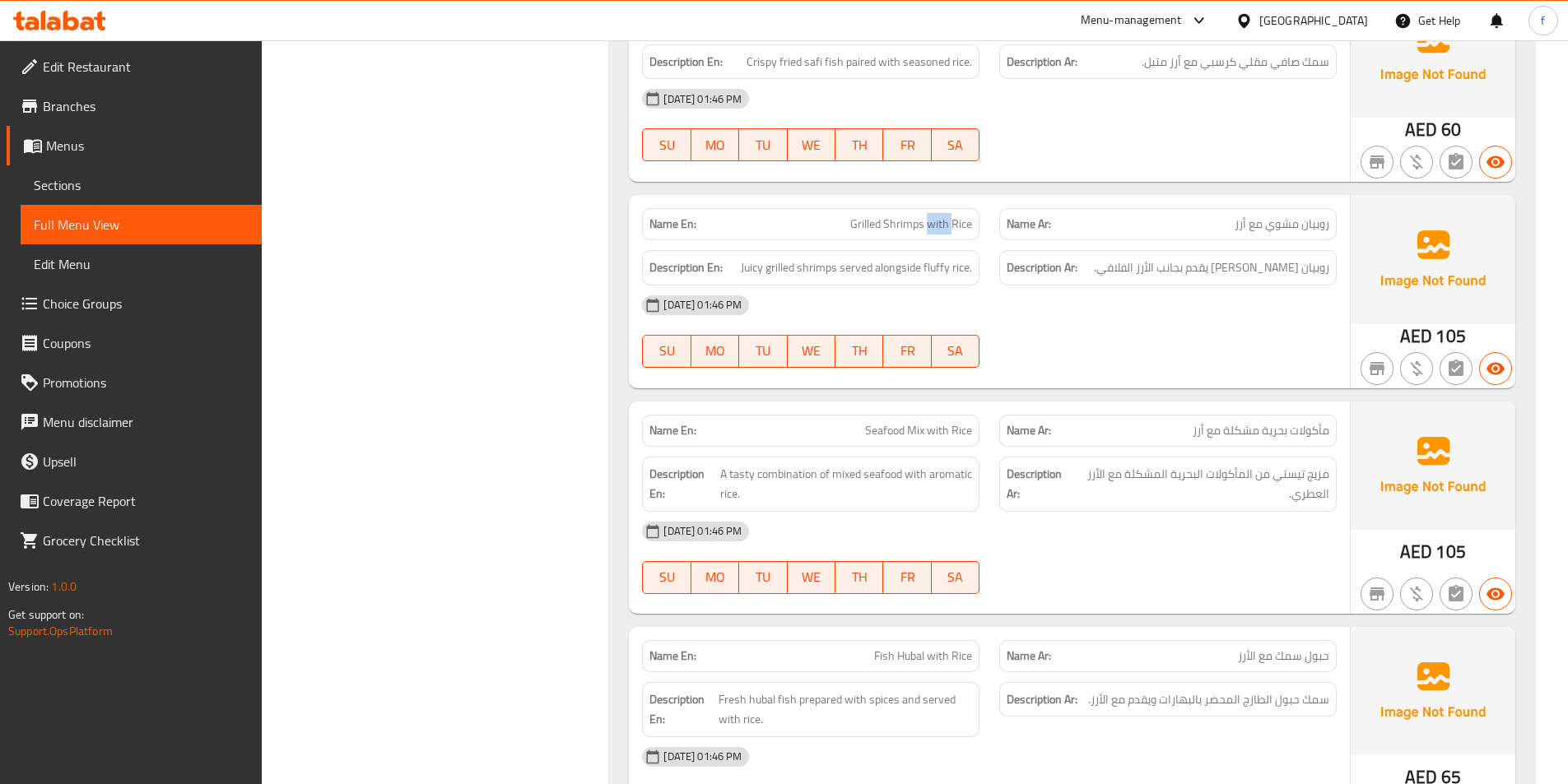
click at [935, 225] on span "Grilled Shrimps with Rice" at bounding box center [910, 224] width 122 height 18
click at [964, 221] on span "Grilled Shrimps with Rice" at bounding box center [910, 224] width 122 height 18
click at [822, 271] on span "Juicy grilled shrimps served alongside fluffy rice." at bounding box center [856, 267] width 231 height 21
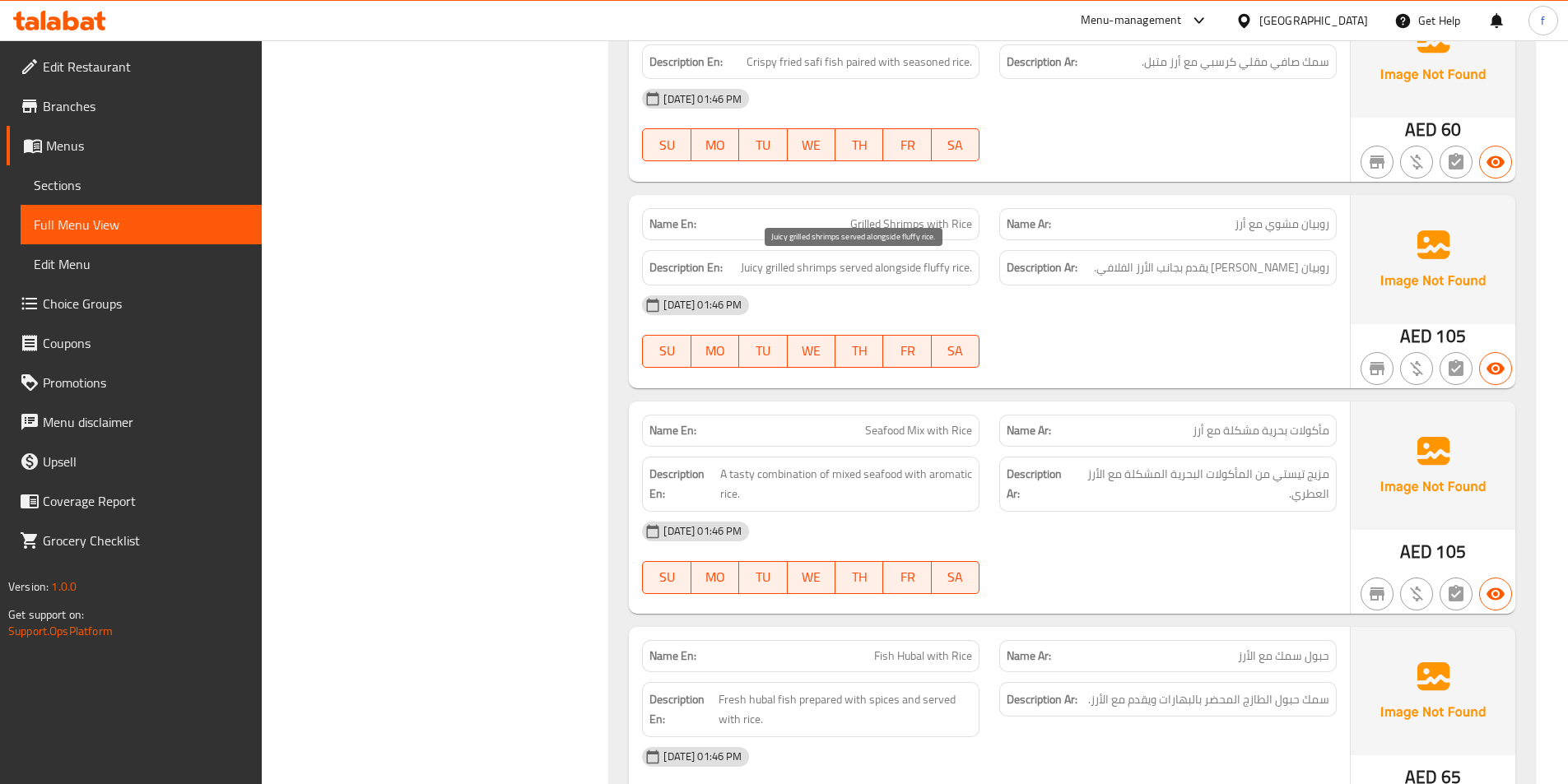
click at [785, 270] on span "Juicy grilled shrimps served alongside fluffy rice." at bounding box center [856, 267] width 231 height 21
click at [759, 265] on span "Juicy grilled shrimps served alongside fluffy rice." at bounding box center [856, 267] width 231 height 21
click at [862, 269] on span "Juicy grilled shrimps served alongside fluffy rice." at bounding box center [856, 267] width 231 height 21
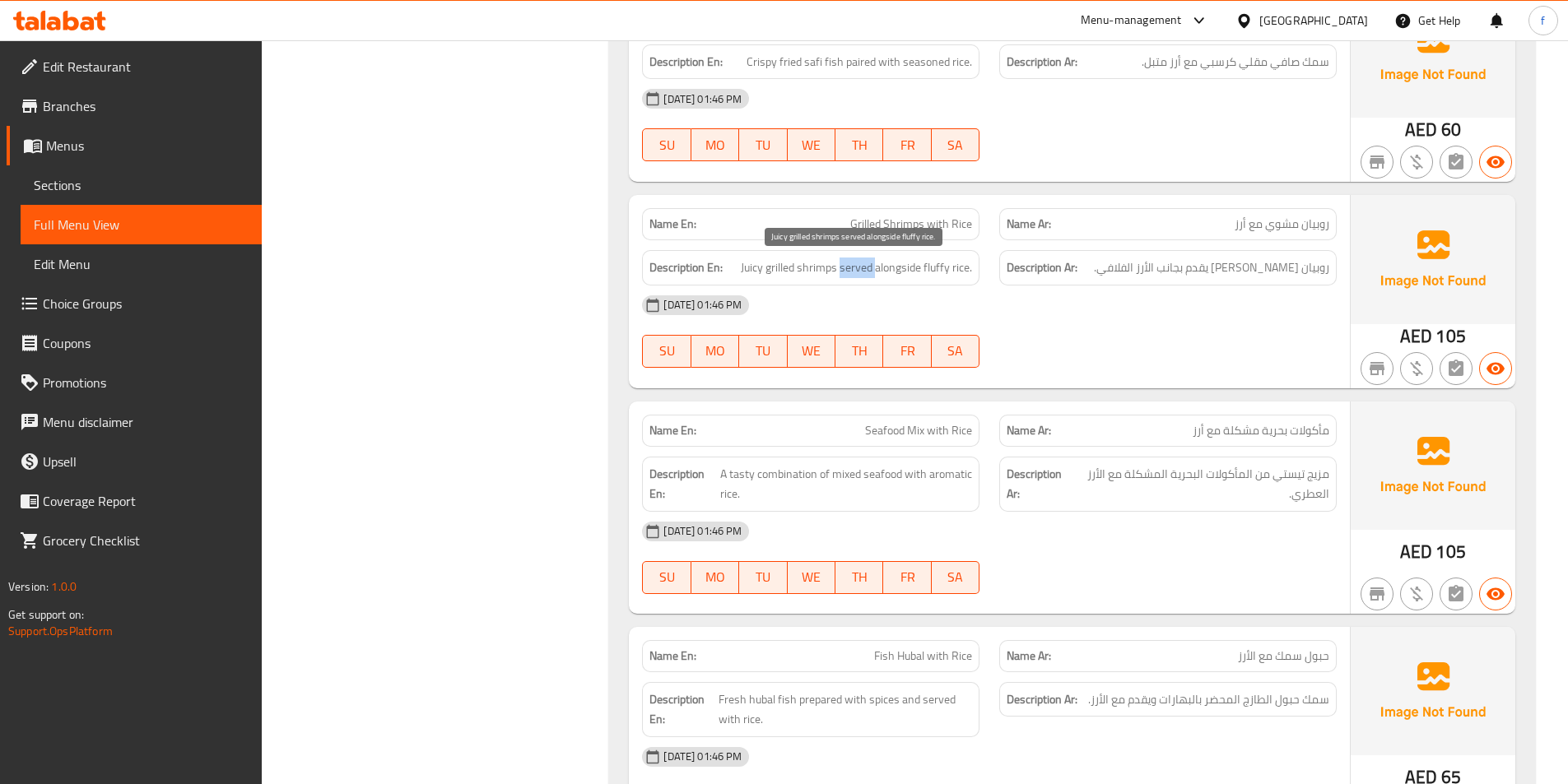
click at [862, 269] on span "Juicy grilled shrimps served alongside fluffy rice." at bounding box center [856, 267] width 231 height 21
click at [899, 270] on span "Juicy grilled shrimps served alongside fluffy rice." at bounding box center [856, 267] width 231 height 21
click at [939, 267] on span "Juicy grilled shrimps served alongside fluffy rice." at bounding box center [856, 267] width 231 height 21
drag, startPoint x: 939, startPoint y: 267, endPoint x: 955, endPoint y: 267, distance: 16.0
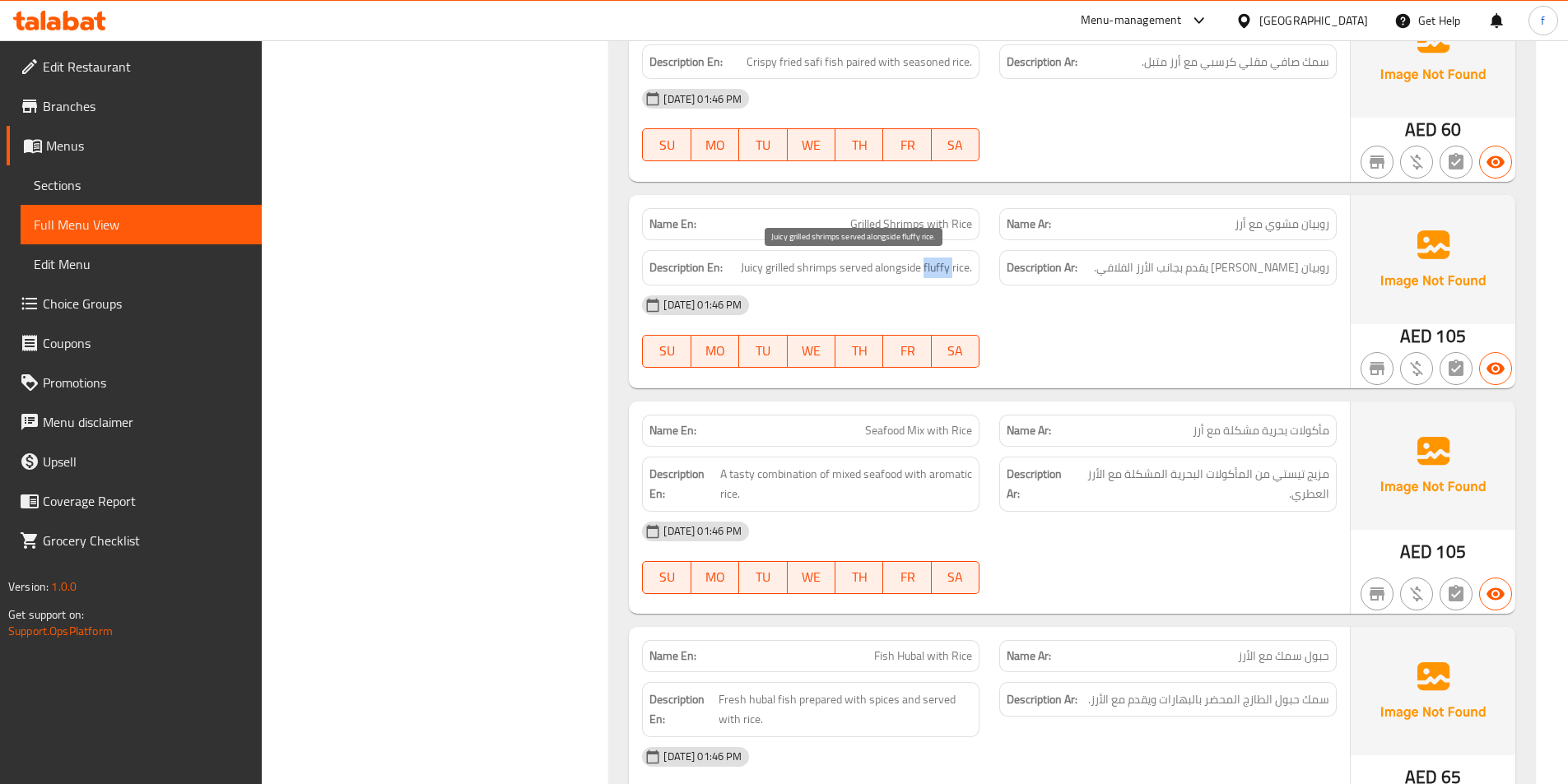
click at [944, 267] on span "Juicy grilled shrimps served alongside fluffy rice." at bounding box center [856, 267] width 231 height 21
click at [966, 267] on span "Juicy grilled shrimps served alongside fluffy rice." at bounding box center [856, 267] width 231 height 21
drag, startPoint x: 966, startPoint y: 267, endPoint x: 974, endPoint y: 263, distance: 8.9
click at [967, 267] on span "Juicy grilled shrimps served alongside fluffy rice." at bounding box center [856, 267] width 231 height 21
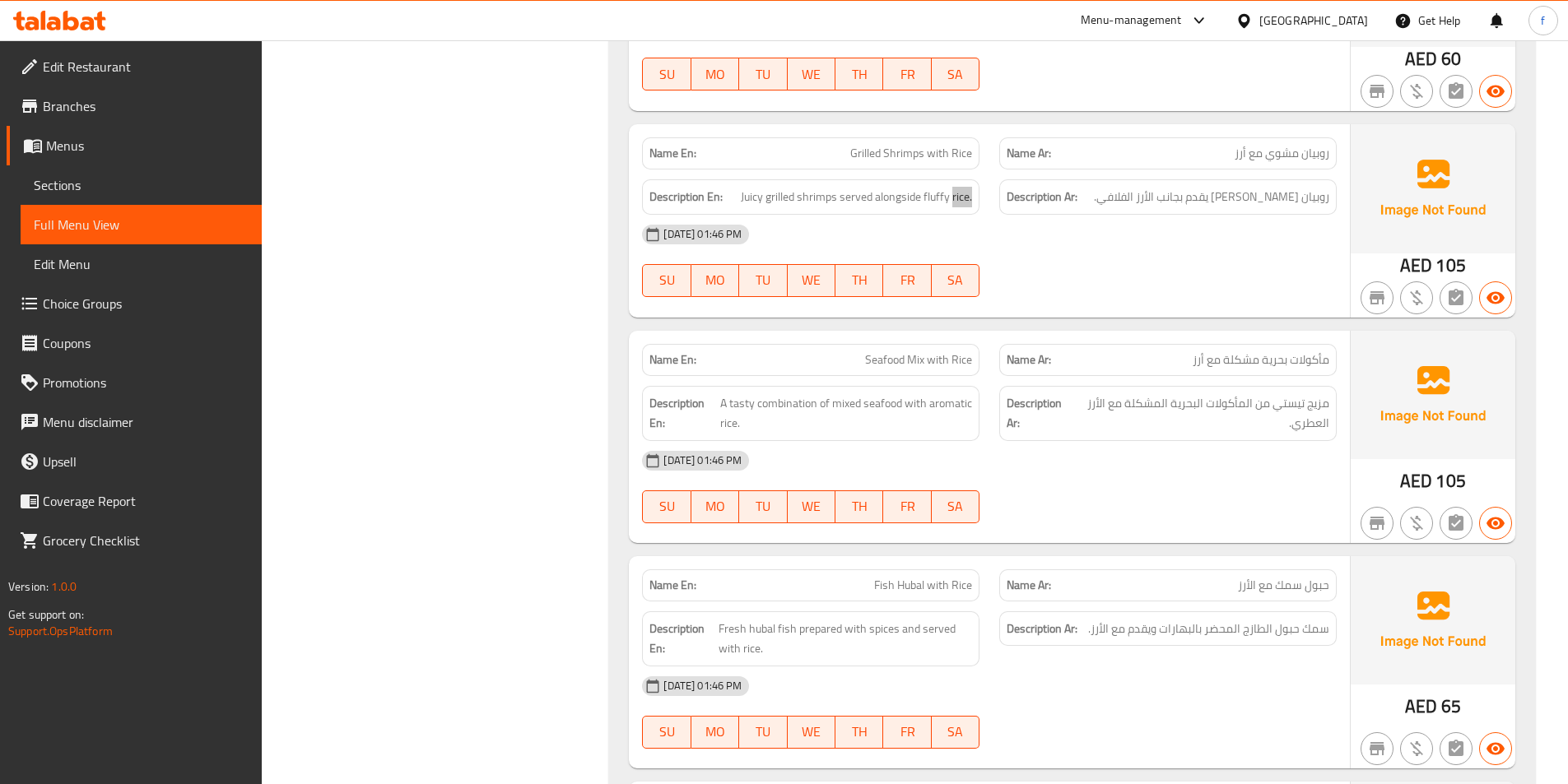
scroll to position [1316, 0]
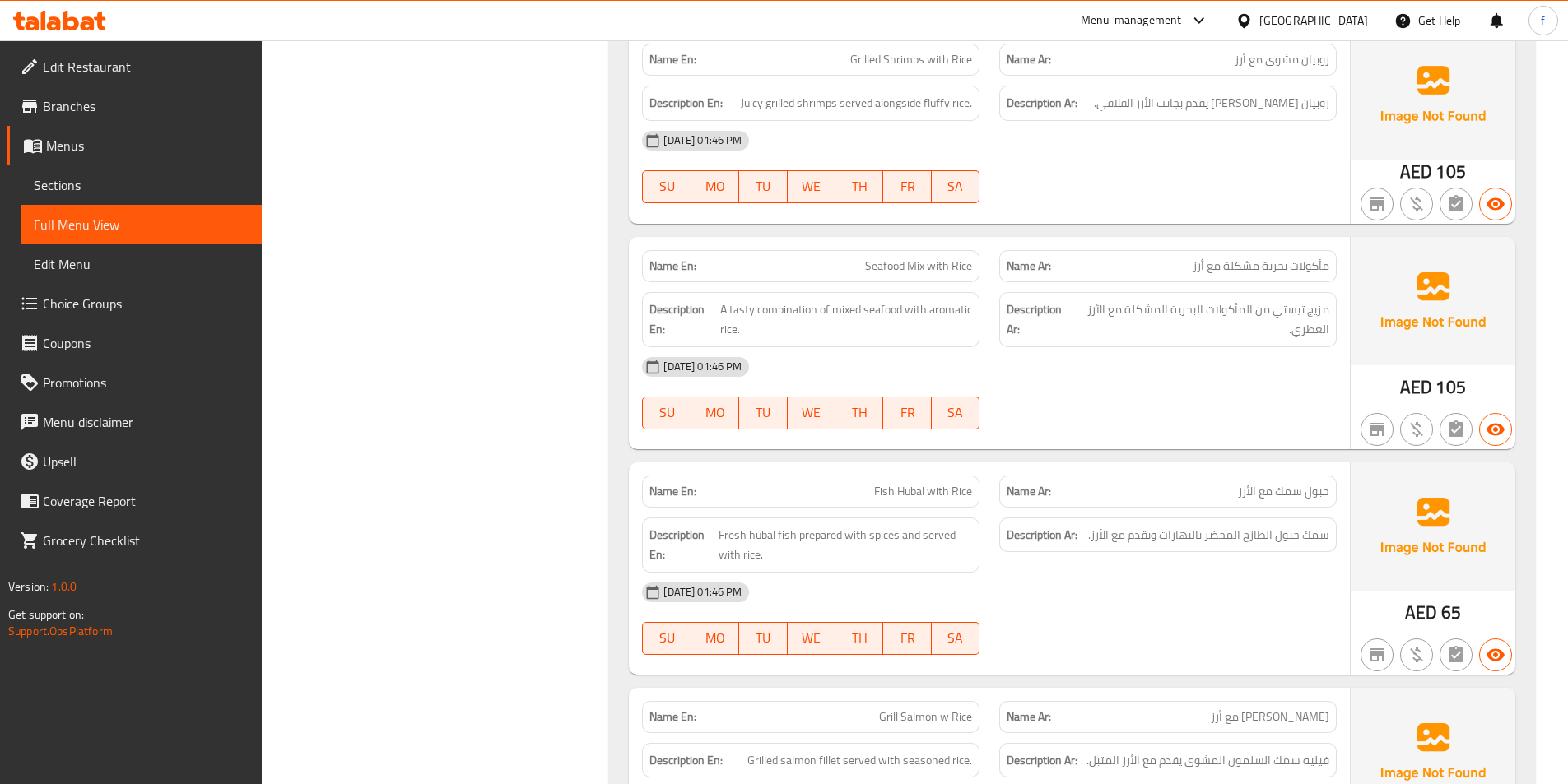
drag, startPoint x: 1140, startPoint y: 400, endPoint x: 1105, endPoint y: 368, distance: 47.4
click at [1133, 389] on div "31-08-2025 01:46 PM SU MO TU WE TH FR SA" at bounding box center [989, 393] width 714 height 92
click at [889, 260] on span "Seafood Mix with Rice" at bounding box center [919, 266] width 107 height 18
click at [921, 267] on span "Seafood Mix with Rice" at bounding box center [919, 266] width 107 height 18
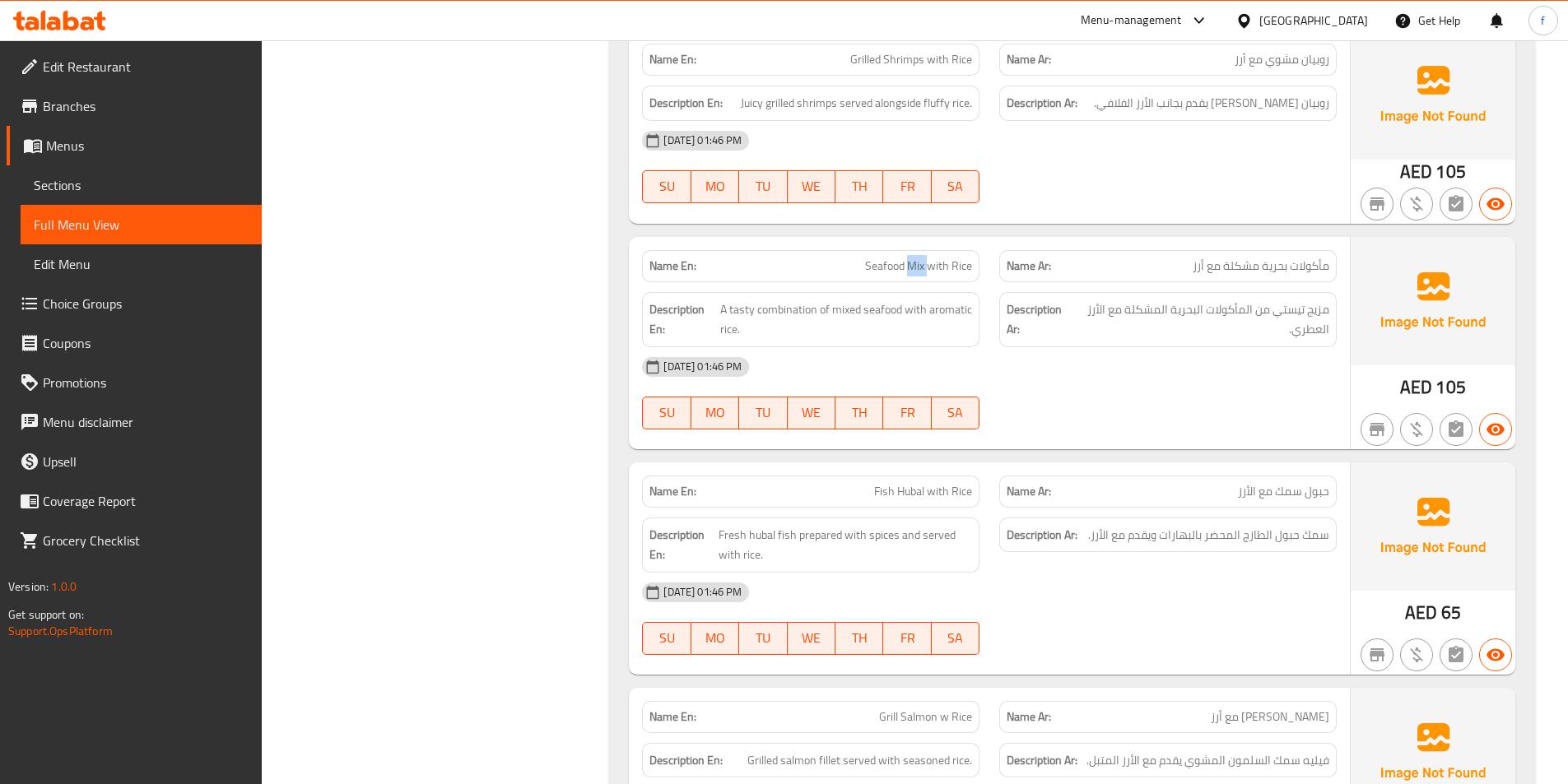
drag, startPoint x: 921, startPoint y: 267, endPoint x: 934, endPoint y: 265, distance: 13.2
click at [921, 266] on span "Seafood Mix with Rice" at bounding box center [919, 266] width 107 height 18
click at [935, 264] on span "Seafood Mix with Rice" at bounding box center [919, 266] width 107 height 18
drag, startPoint x: 935, startPoint y: 264, endPoint x: 961, endPoint y: 264, distance: 26.0
click at [936, 264] on span "Seafood Mix with Rice" at bounding box center [919, 266] width 107 height 18
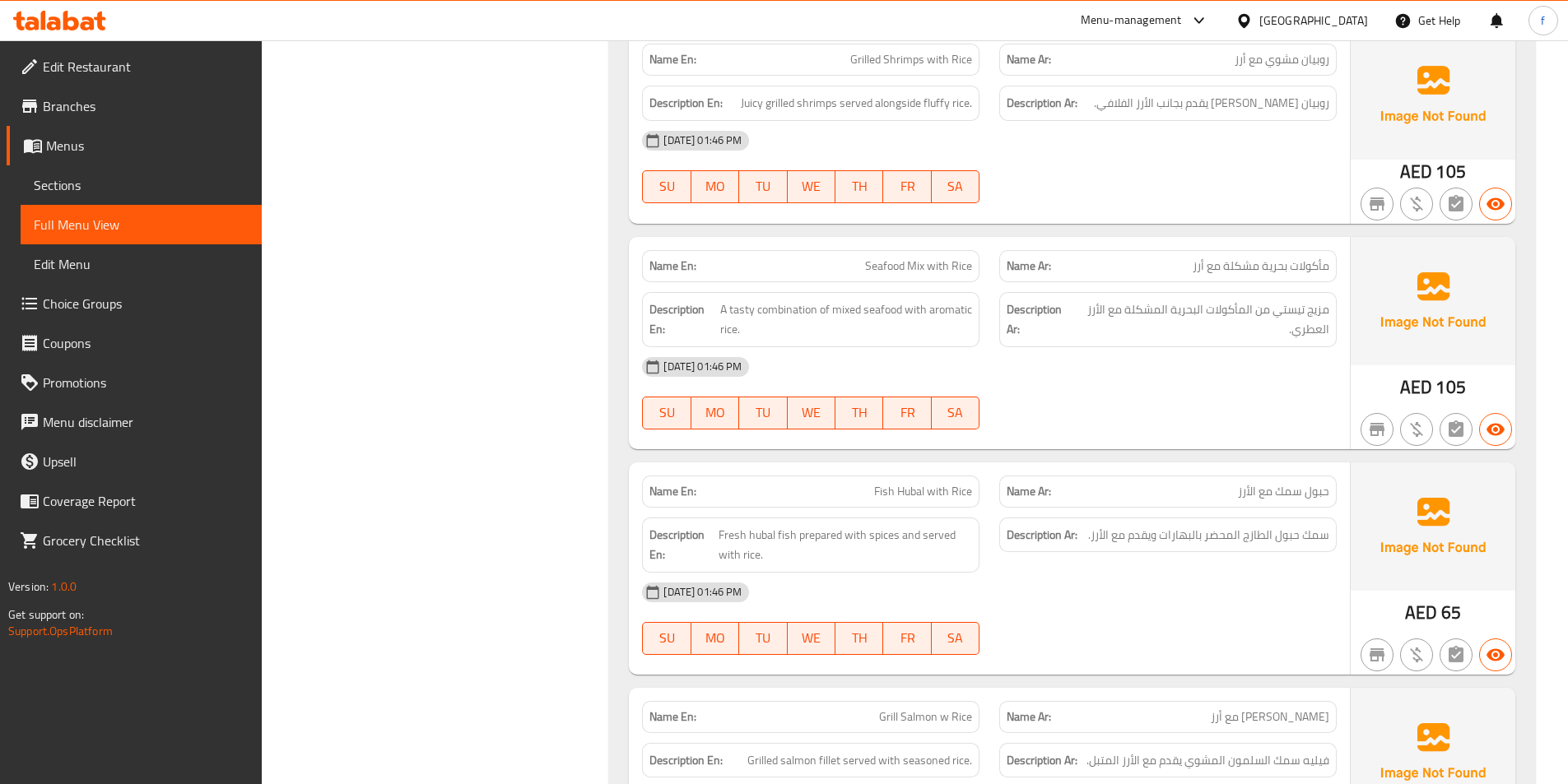
click at [961, 264] on span "Seafood Mix with Rice" at bounding box center [919, 266] width 107 height 18
click at [843, 308] on span "A tasty combination of mixed seafood with aromatic rice." at bounding box center [846, 319] width 251 height 40
click at [735, 306] on span "A tasty combination of mixed seafood with aromatic rice." at bounding box center [846, 319] width 251 height 40
click at [736, 306] on span "A tasty combination of mixed seafood with aromatic rice." at bounding box center [846, 319] width 251 height 40
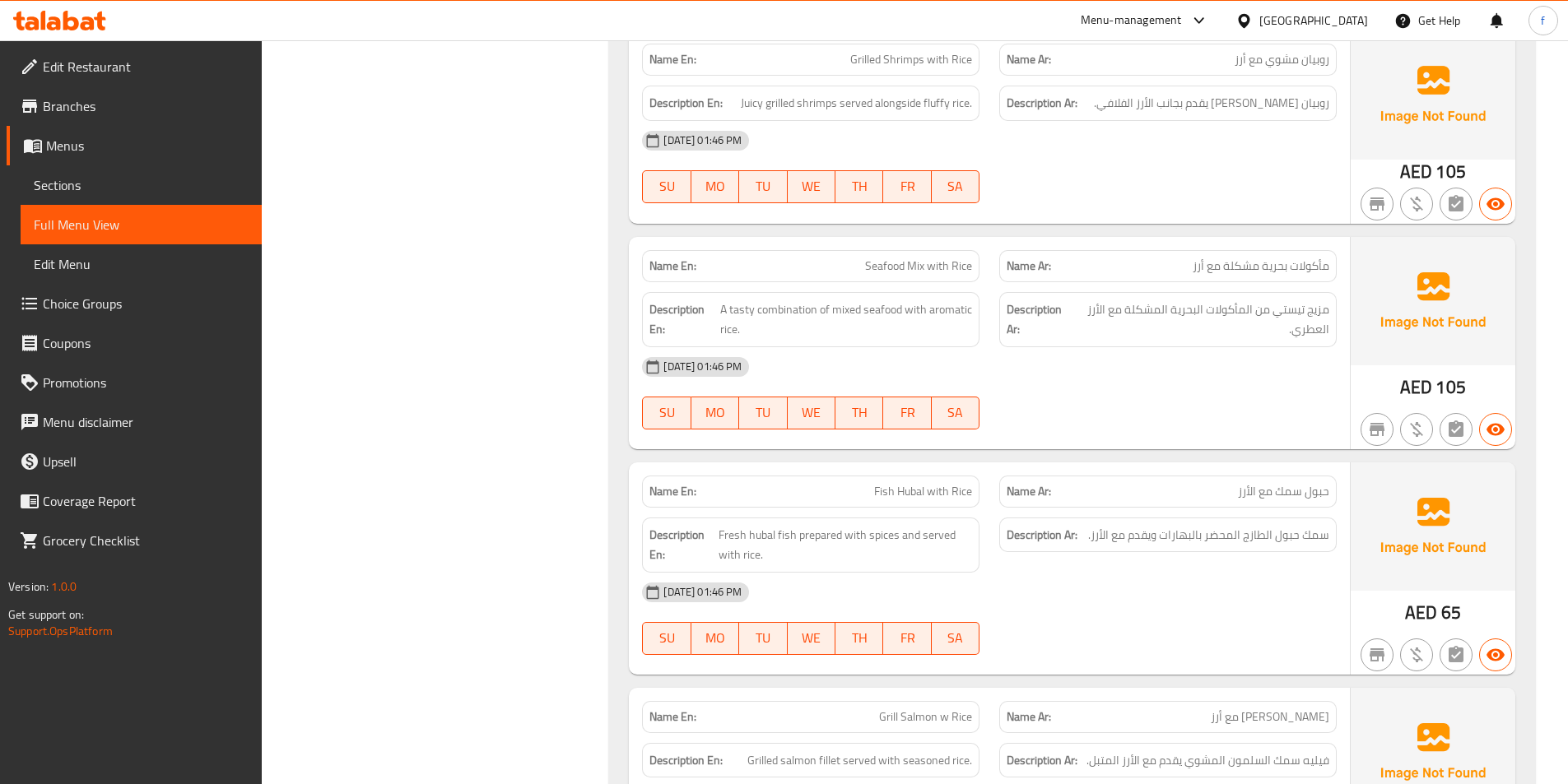
click at [833, 314] on span "A tasty combination of mixed seafood with aromatic rice." at bounding box center [846, 319] width 251 height 40
click at [789, 305] on span "A tasty combination of mixed seafood with aromatic rice." at bounding box center [846, 319] width 251 height 40
click at [872, 310] on span "A tasty combination of mixed seafood with aromatic rice." at bounding box center [846, 319] width 251 height 40
drag, startPoint x: 872, startPoint y: 310, endPoint x: 851, endPoint y: 311, distance: 21.0
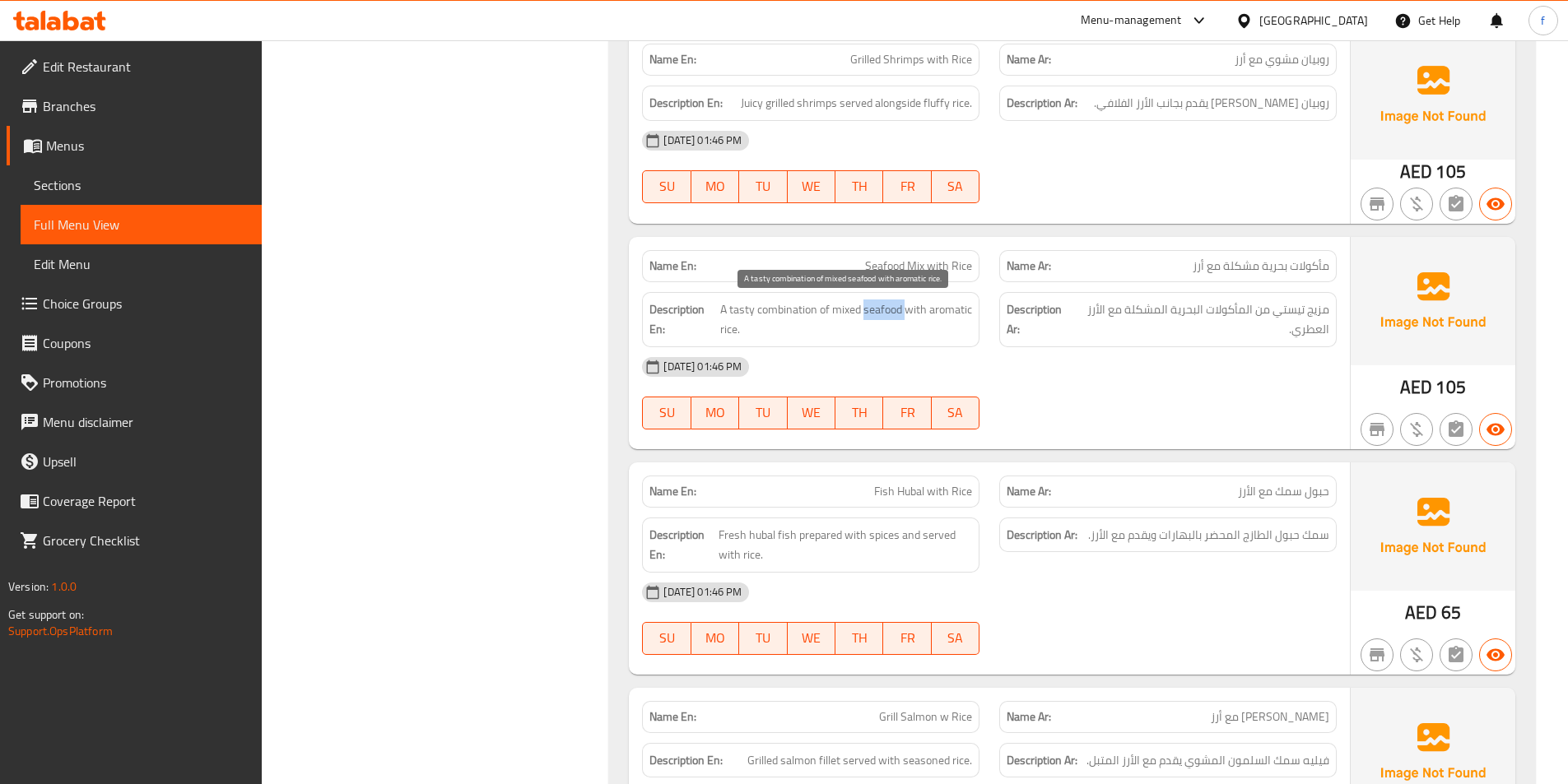
click at [872, 311] on span "A tasty combination of mixed seafood with aromatic rice." at bounding box center [846, 319] width 251 height 40
click at [851, 311] on span "A tasty combination of mixed seafood with aromatic rice." at bounding box center [846, 319] width 251 height 40
click at [850, 312] on span "A tasty combination of mixed seafood with aromatic rice." at bounding box center [846, 319] width 251 height 40
click at [943, 306] on span "A tasty combination of mixed seafood with aromatic rice." at bounding box center [846, 319] width 251 height 40
click at [930, 310] on span "A tasty combination of mixed seafood with aromatic rice." at bounding box center [846, 319] width 251 height 40
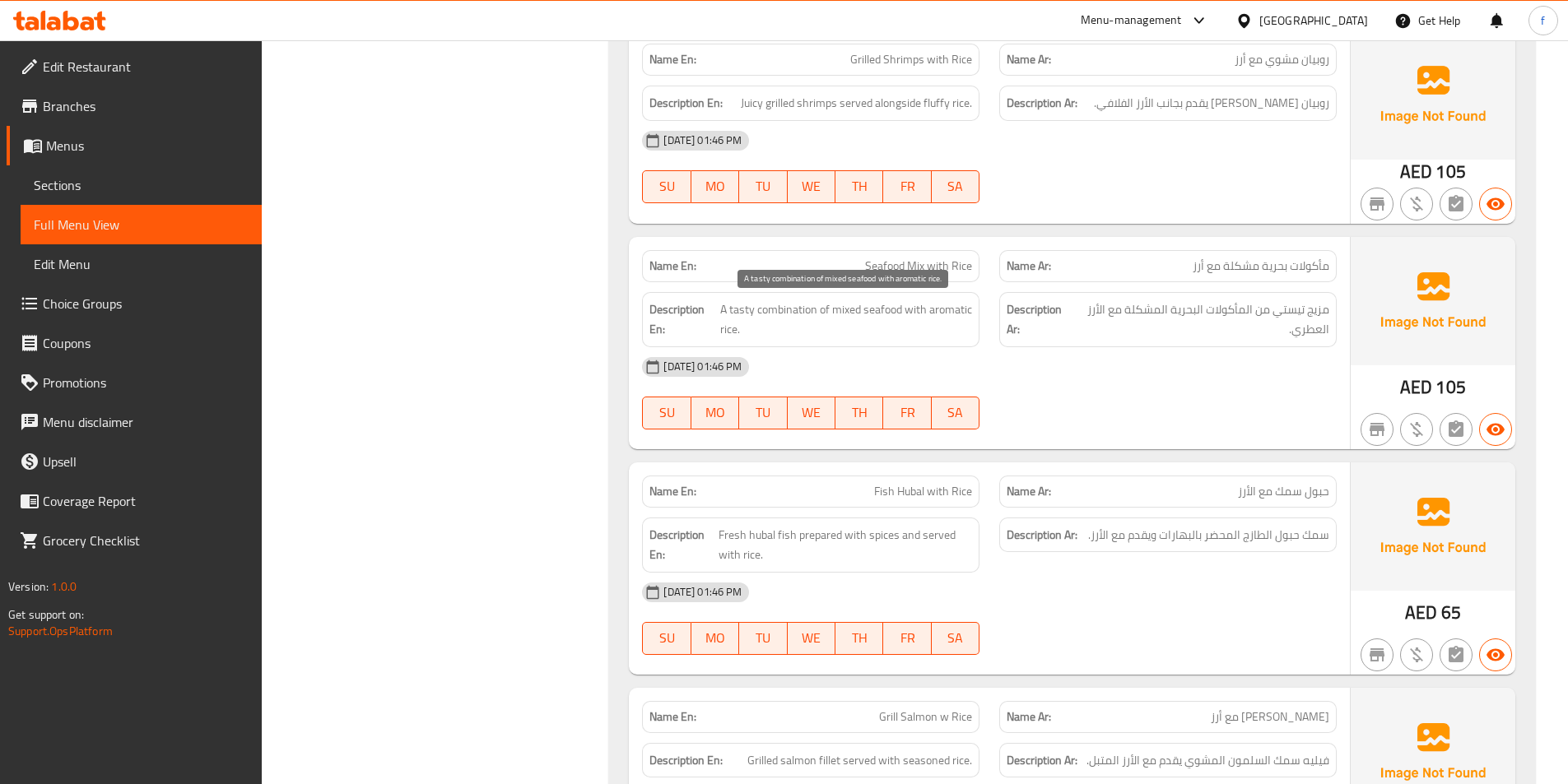
click at [746, 330] on span "A tasty combination of mixed seafood with aromatic rice." at bounding box center [846, 319] width 251 height 40
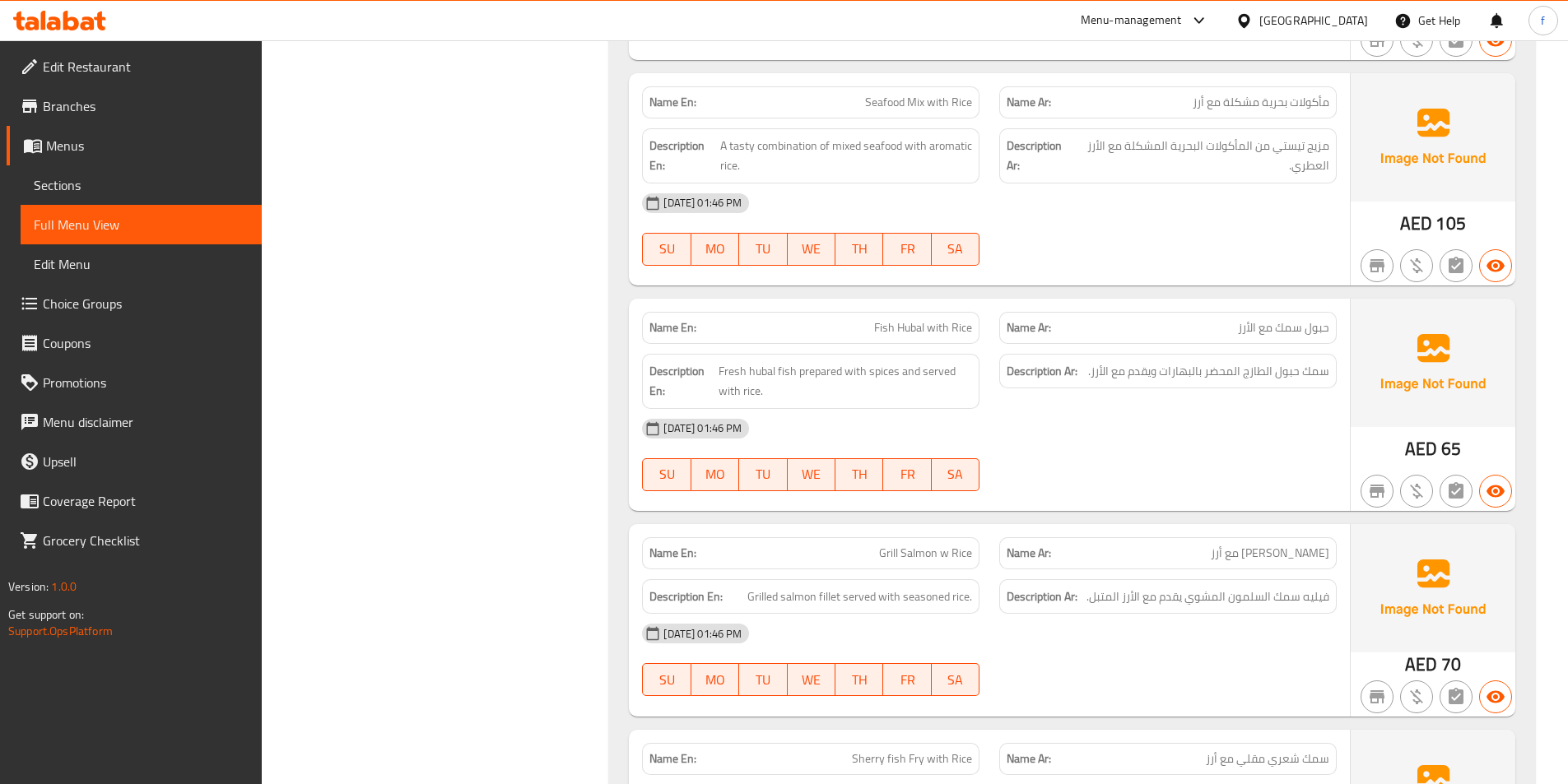
scroll to position [1645, 0]
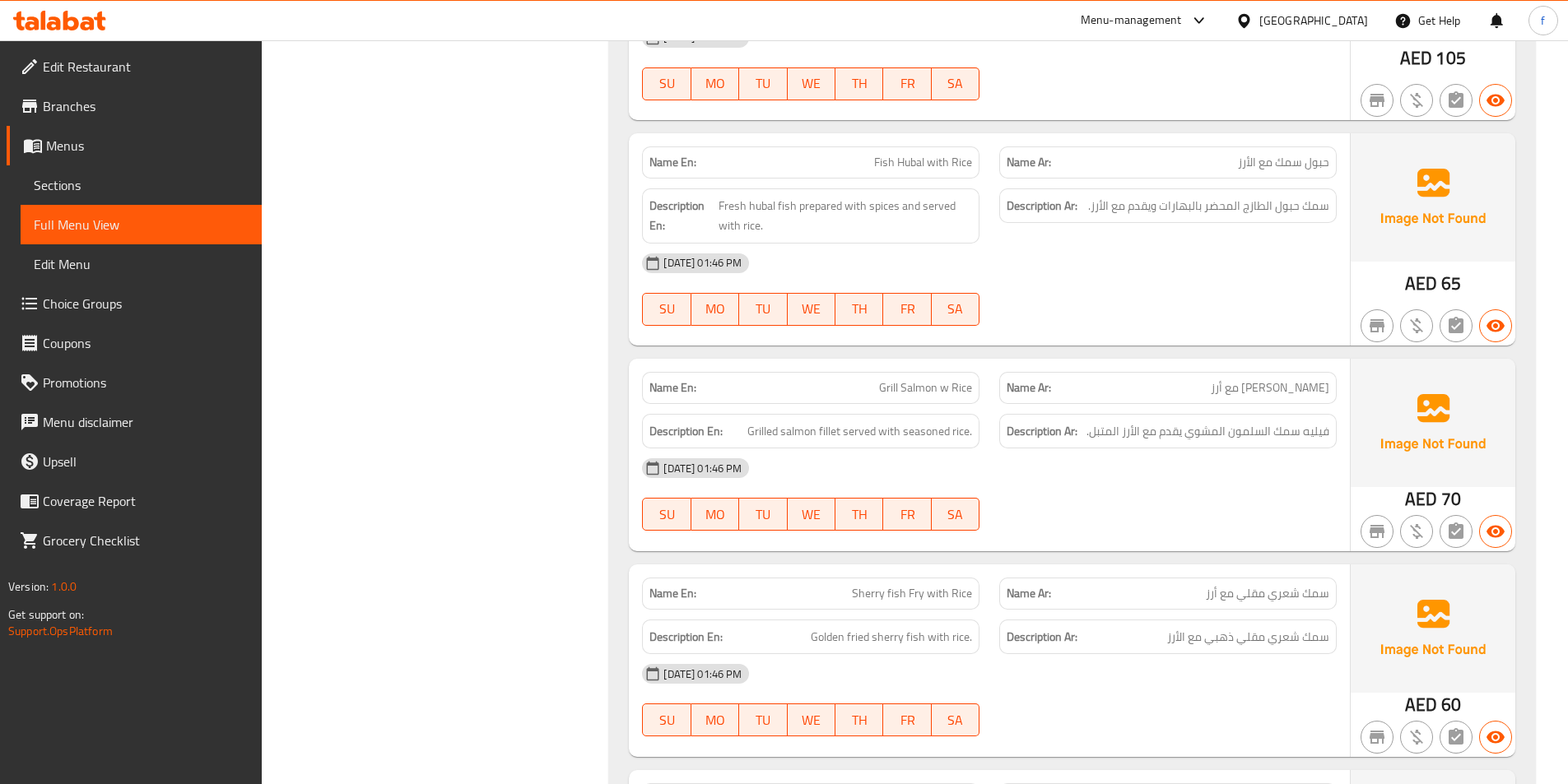
click at [873, 152] on div "Name En: Fish Hubal with Rice" at bounding box center [810, 162] width 338 height 32
drag, startPoint x: 873, startPoint y: 152, endPoint x: 968, endPoint y: 310, distance: 184.4
click at [875, 156] on div "Name En: Fish Hubal with Rice" at bounding box center [810, 162] width 338 height 32
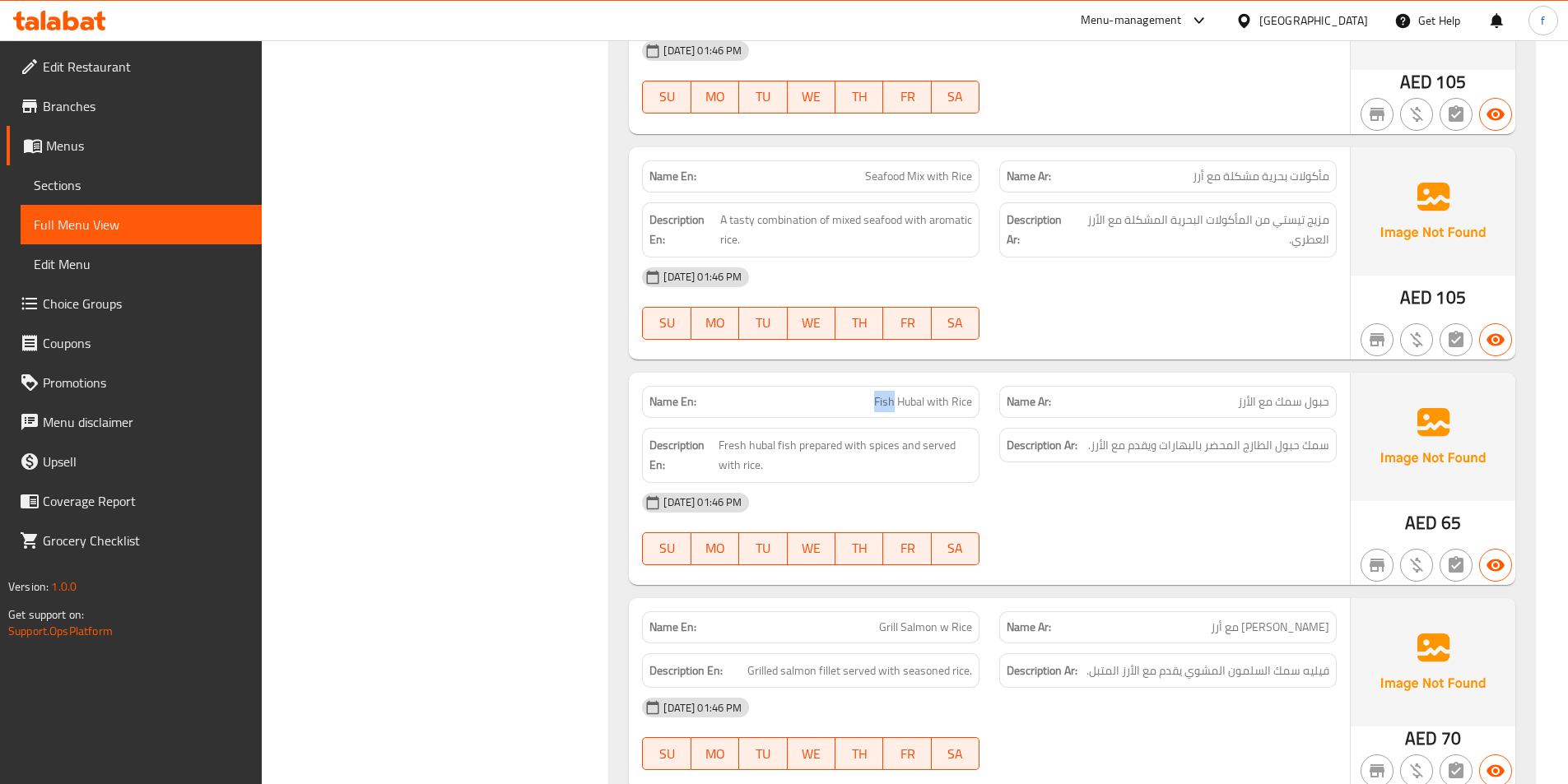
scroll to position [1398, 0]
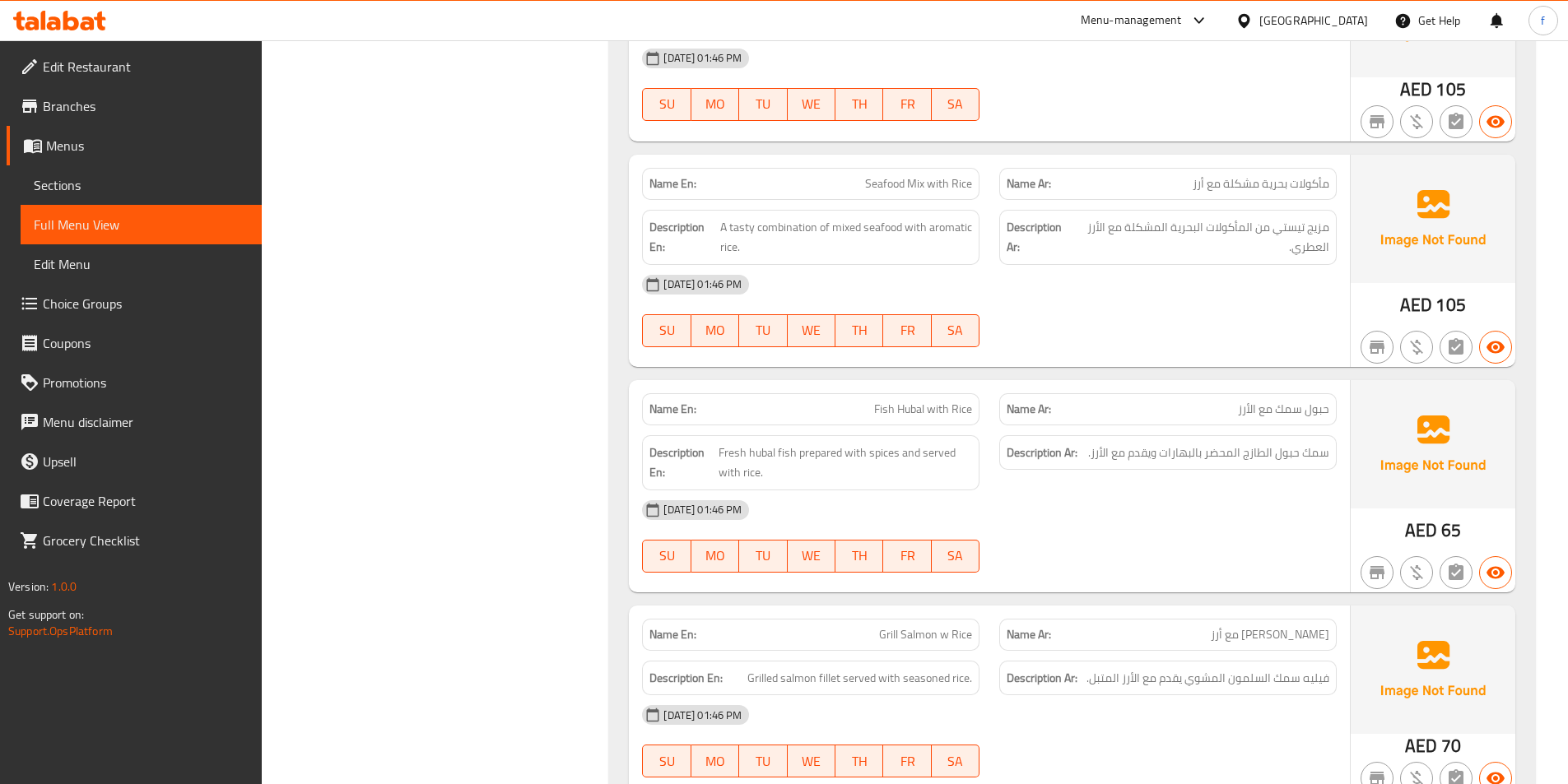
click at [903, 411] on span "Fish Hubal with Rice" at bounding box center [923, 409] width 98 height 18
click at [929, 407] on span "Fish Hubal with Rice" at bounding box center [923, 409] width 98 height 18
drag, startPoint x: 930, startPoint y: 407, endPoint x: 943, endPoint y: 405, distance: 13.2
click at [934, 407] on span "Fish Hubal with Rice" at bounding box center [923, 409] width 98 height 18
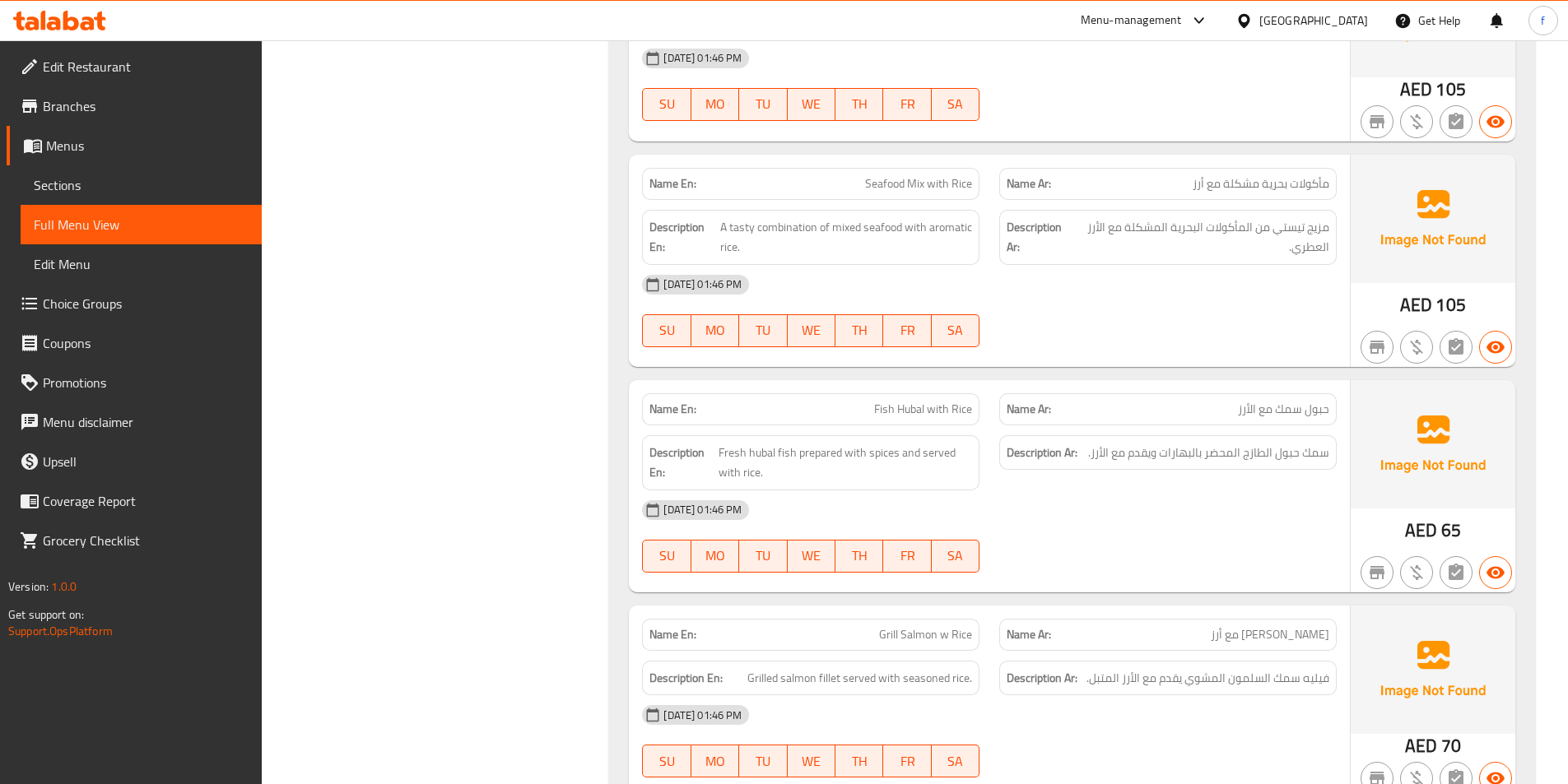
click at [955, 400] on span "Fish Hubal with Rice" at bounding box center [923, 409] width 98 height 18
click at [789, 448] on span "Fresh hubal fish prepared with spices and served with rice." at bounding box center [845, 462] width 253 height 40
drag, startPoint x: 789, startPoint y: 448, endPoint x: 774, endPoint y: 450, distance: 15.1
click at [788, 448] on span "Fresh hubal fish prepared with spices and served with rice." at bounding box center [845, 462] width 253 height 40
click at [763, 450] on span "Fresh hubal fish prepared with spices and served with rice." at bounding box center [845, 462] width 253 height 40
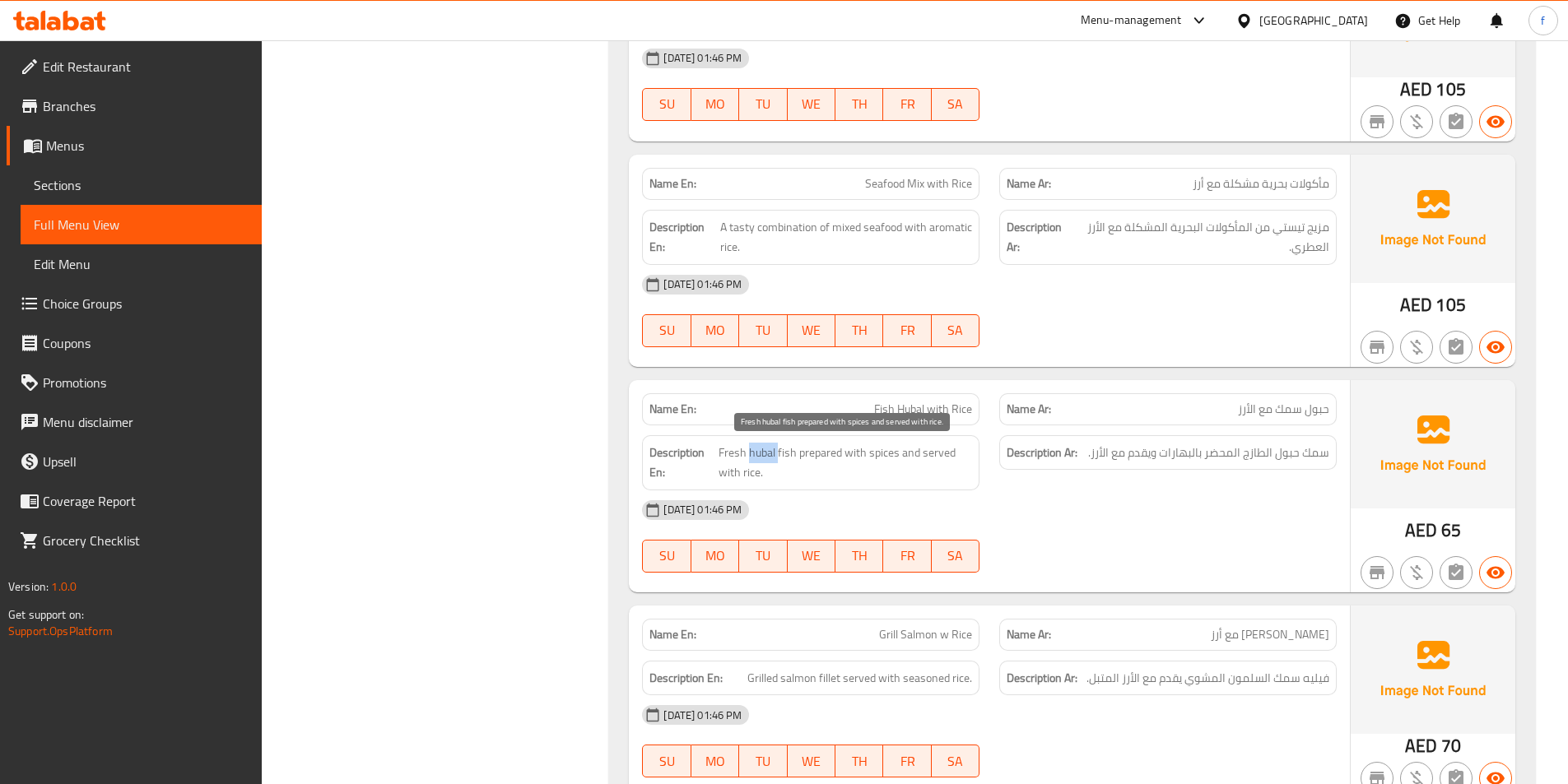
click at [763, 450] on span "Fresh hubal fish prepared with spices and served with rice." at bounding box center [845, 462] width 253 height 40
click at [740, 455] on span "Fresh hubal fish prepared with spices and served with rice." at bounding box center [845, 462] width 253 height 40
click at [820, 446] on span "Fresh hubal fish prepared with spices and served with rice." at bounding box center [845, 462] width 253 height 40
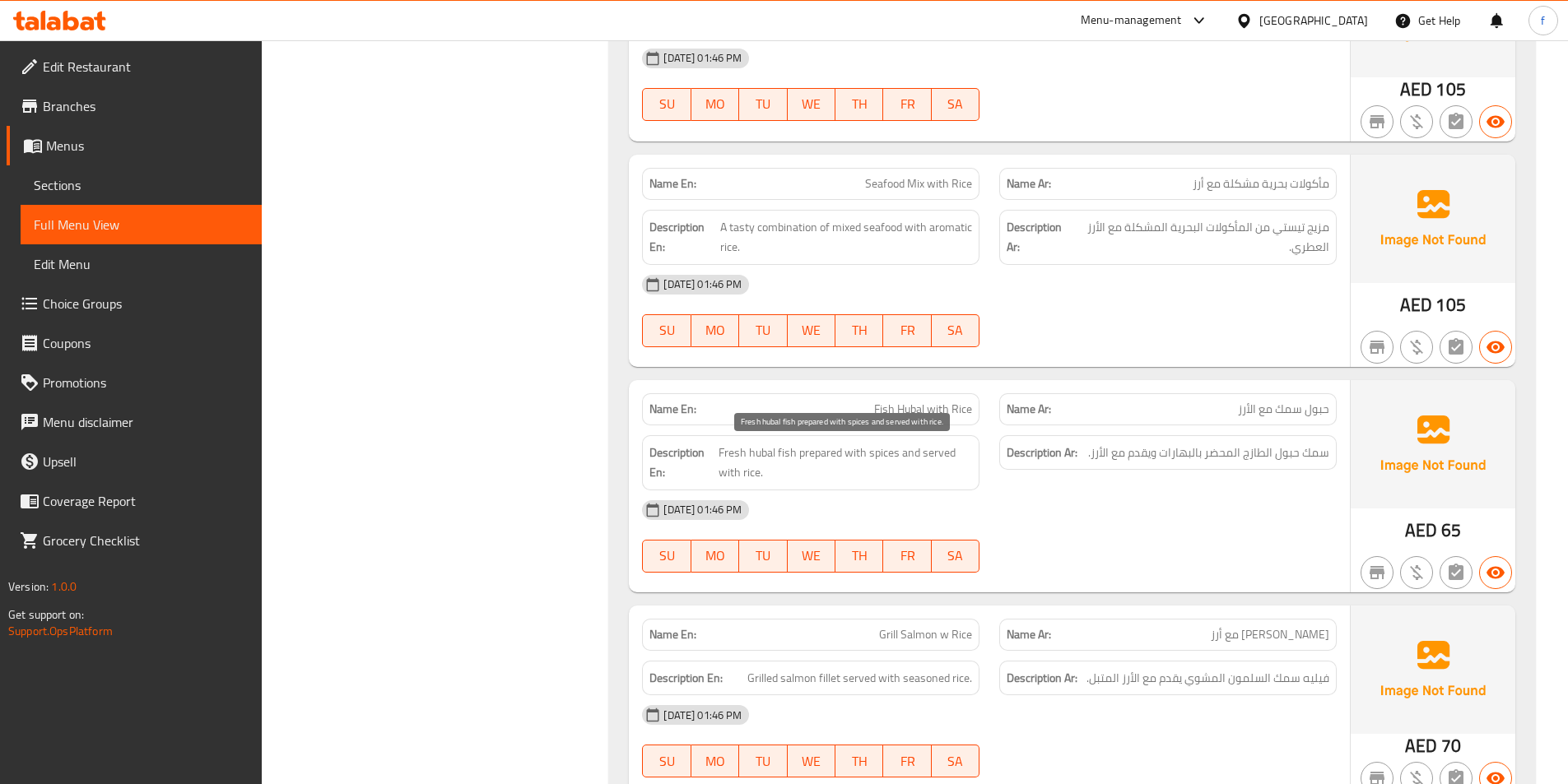
click at [873, 455] on span "Fresh hubal fish prepared with spices and served with rice." at bounding box center [845, 462] width 253 height 40
drag, startPoint x: 873, startPoint y: 455, endPoint x: 904, endPoint y: 454, distance: 31.0
click at [872, 456] on span "Fresh hubal fish prepared with spices and served with rice." at bounding box center [845, 462] width 253 height 40
click at [938, 448] on span "Fresh hubal fish prepared with spices and served with rice." at bounding box center [845, 462] width 253 height 40
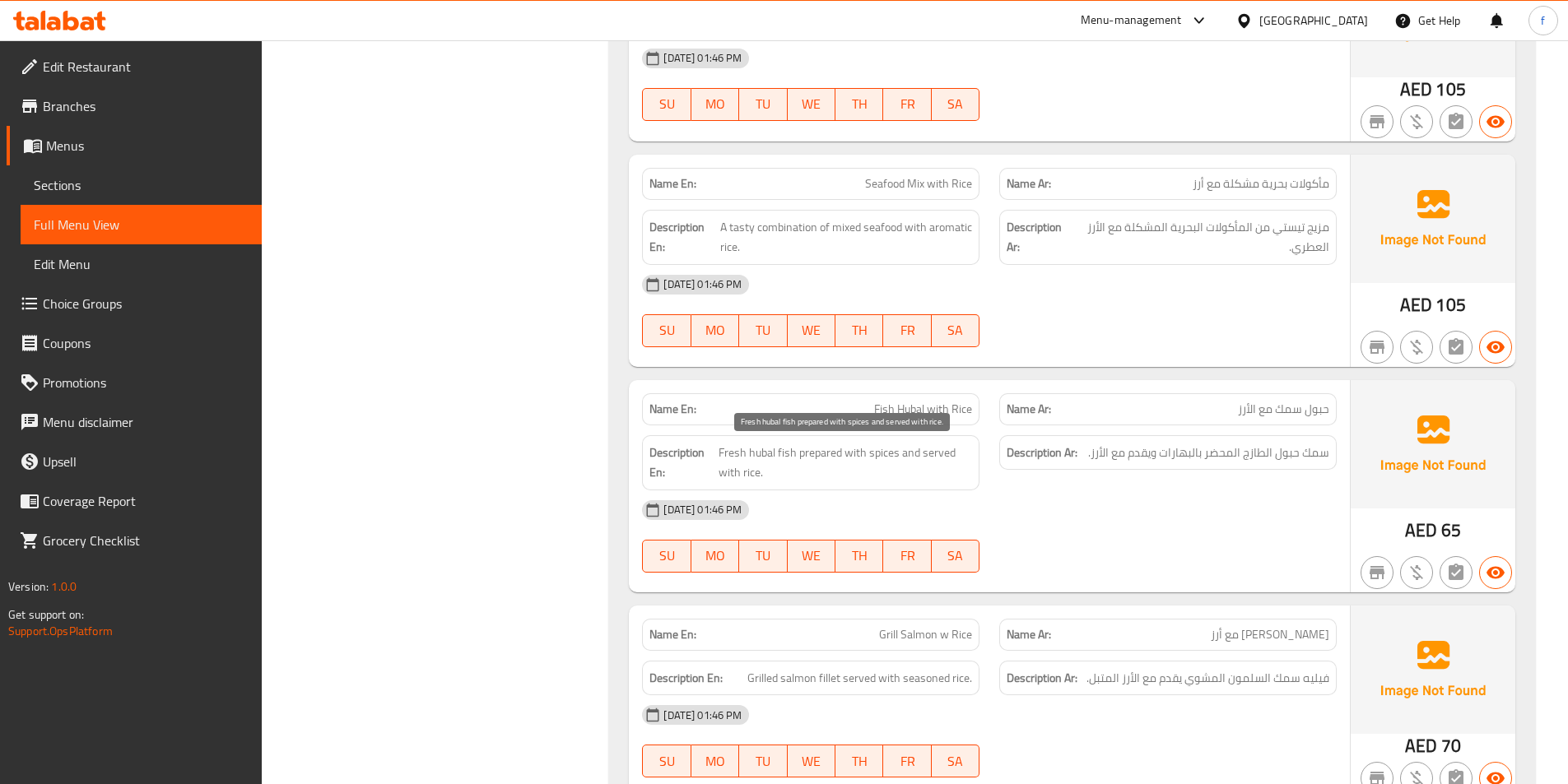
click at [750, 473] on span "Fresh hubal fish prepared with spices and served with rice." at bounding box center [845, 462] width 253 height 40
click at [749, 473] on span "Fresh hubal fish prepared with spices and served with rice." at bounding box center [845, 462] width 253 height 40
click at [794, 221] on span "A tasty combination of mixed seafood with aromatic rice." at bounding box center [846, 237] width 251 height 40
click at [794, 222] on span "A tasty combination of mixed seafood with aromatic rice." at bounding box center [846, 237] width 251 height 40
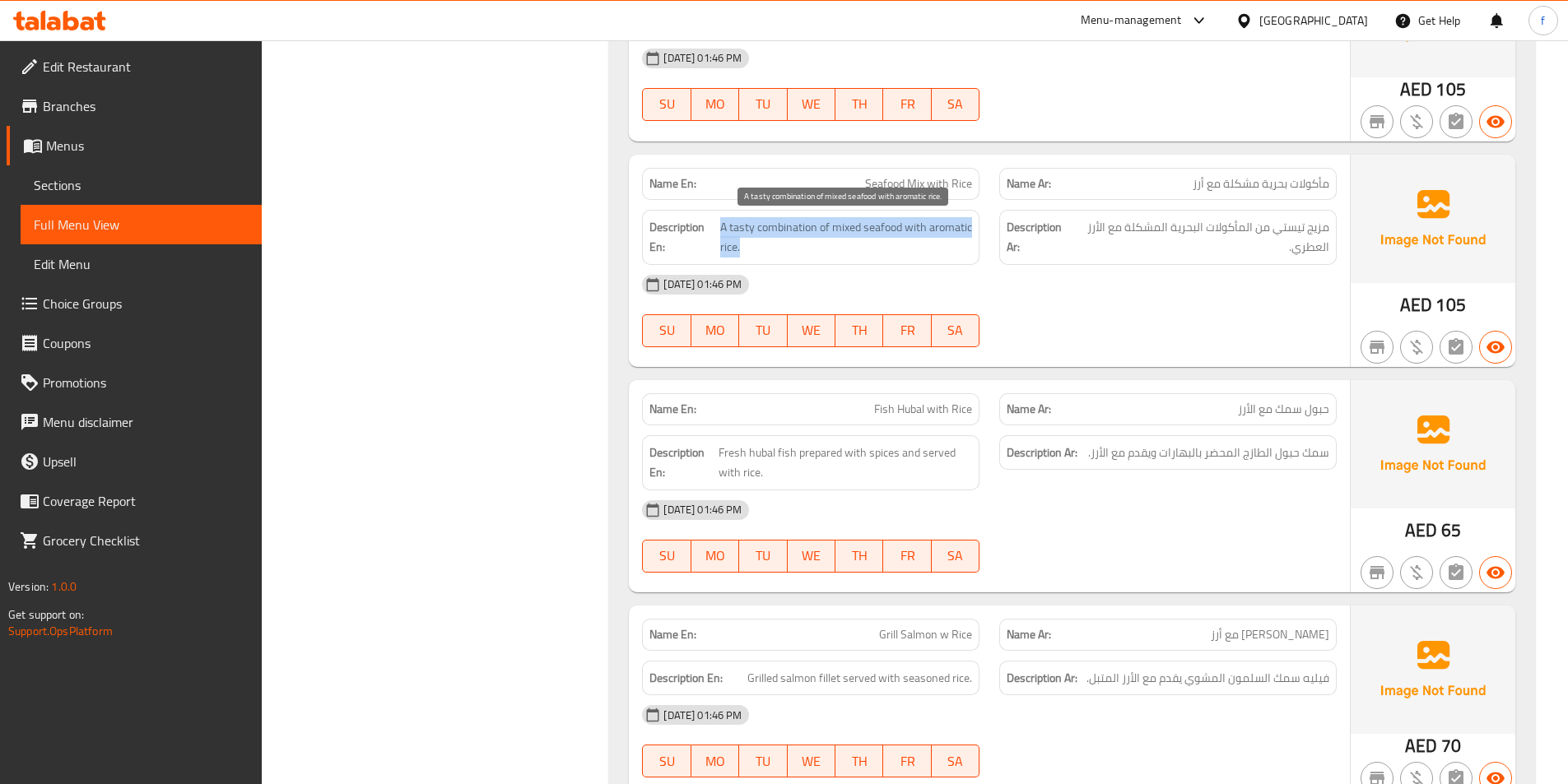
click at [794, 222] on span "A tasty combination of mixed seafood with aromatic rice." at bounding box center [846, 237] width 251 height 40
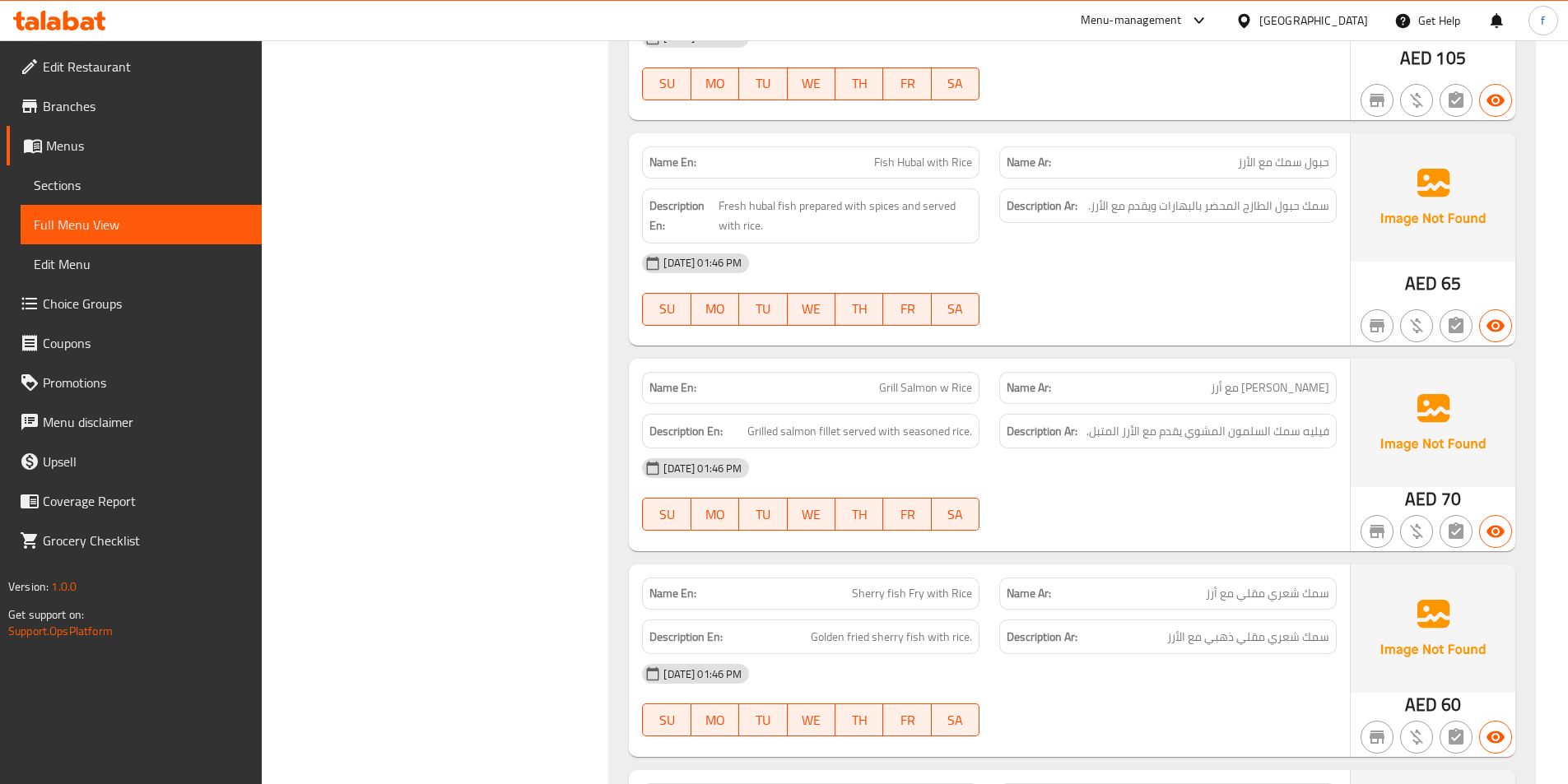
click at [1092, 333] on div at bounding box center [1167, 326] width 357 height 20
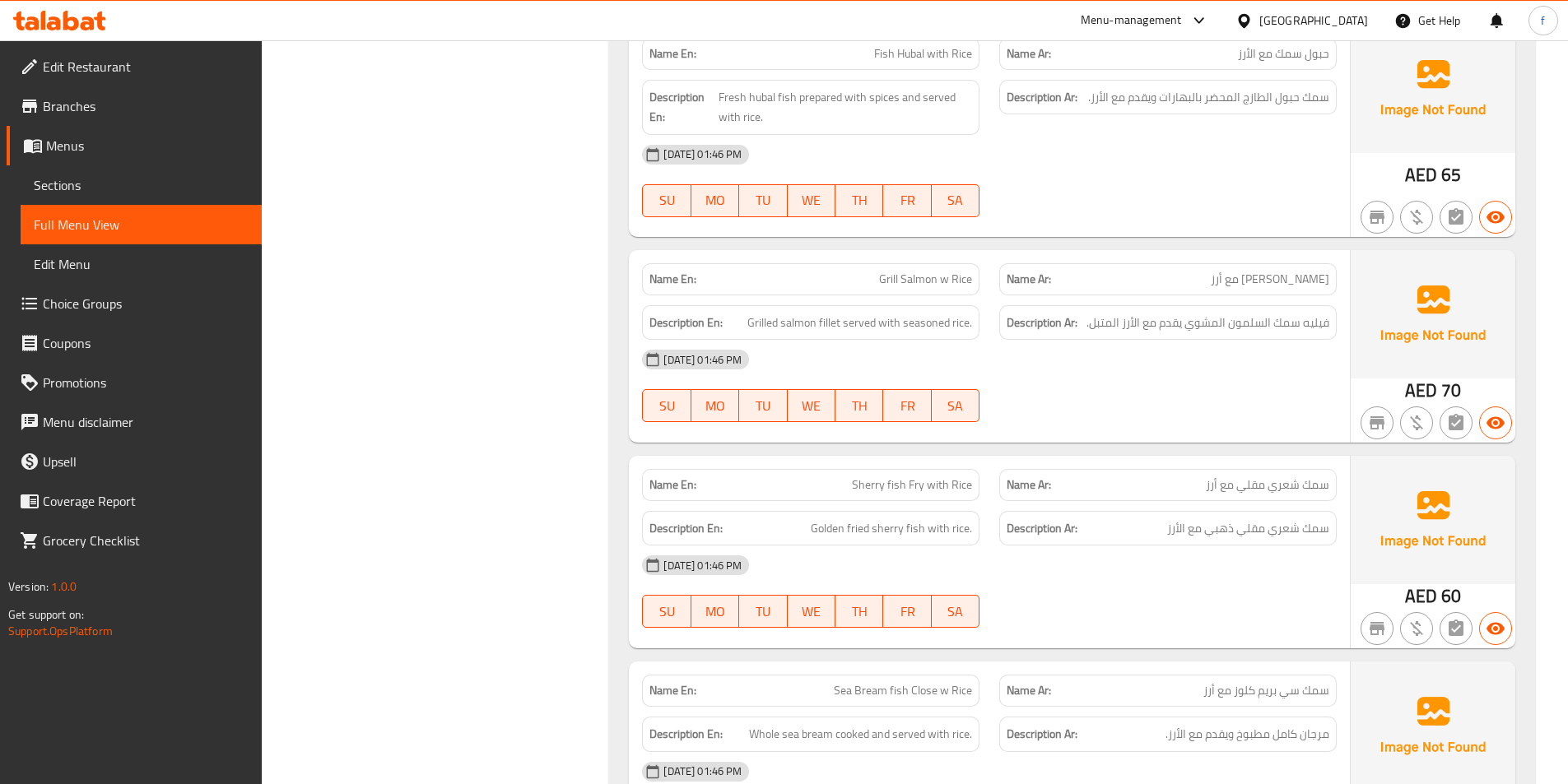
scroll to position [1727, 0]
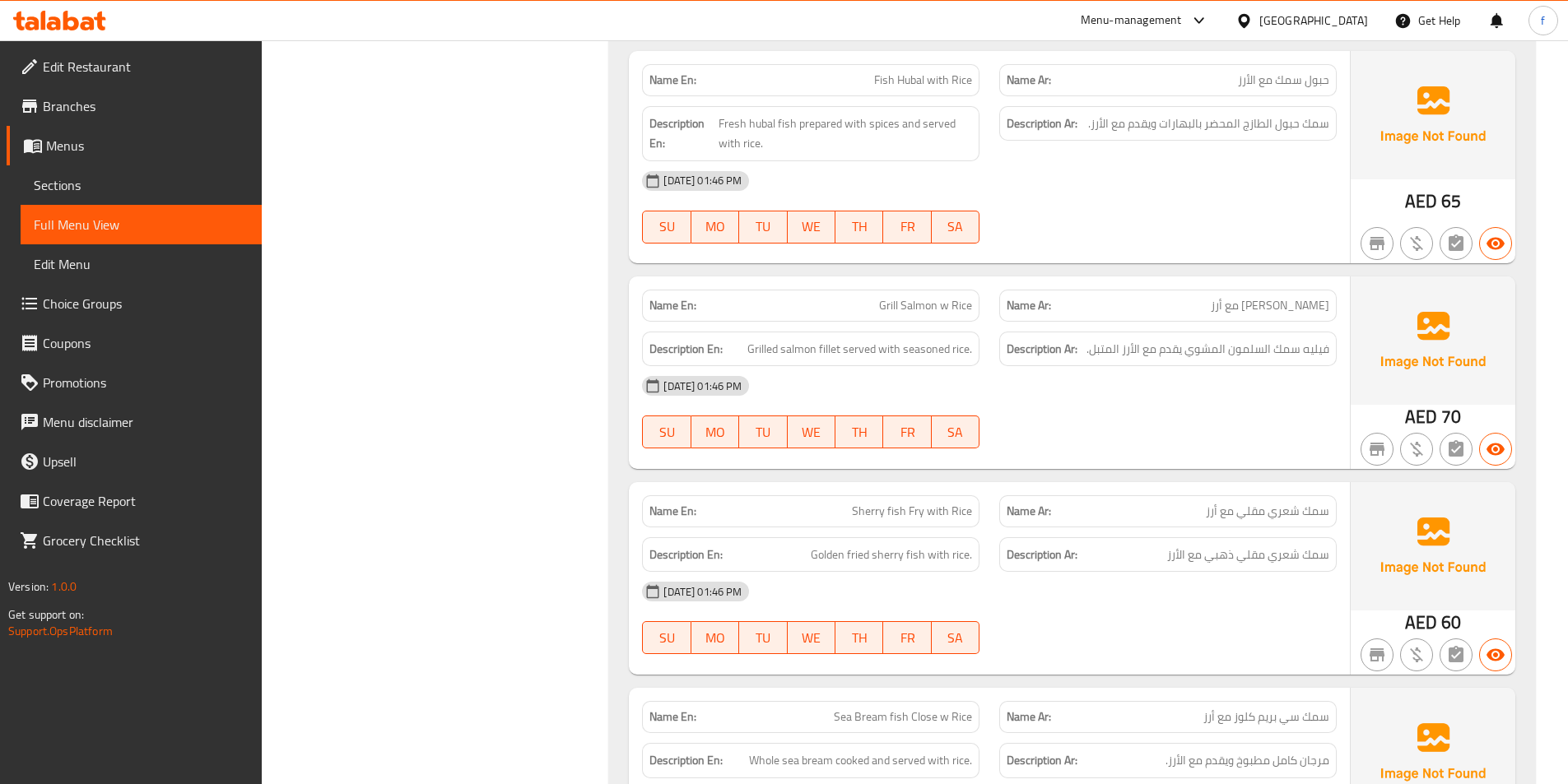
click at [933, 303] on span "Grill Salmon w Rice" at bounding box center [925, 305] width 93 height 18
drag, startPoint x: 933, startPoint y: 303, endPoint x: 911, endPoint y: 307, distance: 22.4
click at [931, 304] on span "Grill Salmon w Rice" at bounding box center [925, 305] width 93 height 18
click at [877, 305] on p "Name En: Grill Salmon w Rice" at bounding box center [810, 305] width 323 height 18
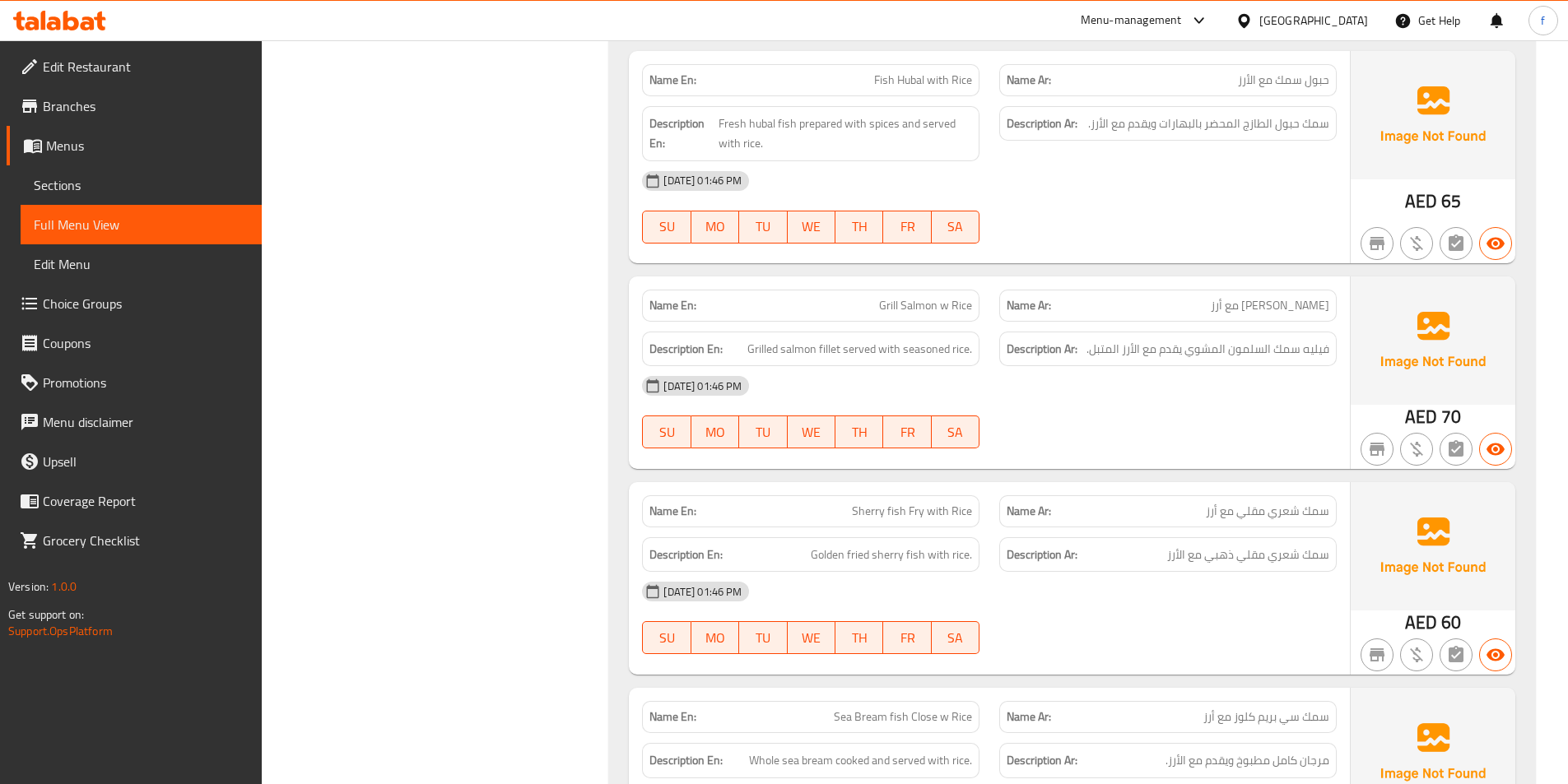
click at [952, 301] on span "Grill Salmon w Rice" at bounding box center [925, 305] width 93 height 18
click at [967, 304] on span "Grill Salmon w Rice" at bounding box center [925, 305] width 93 height 18
drag, startPoint x: 807, startPoint y: 353, endPoint x: 851, endPoint y: 346, distance: 44.6
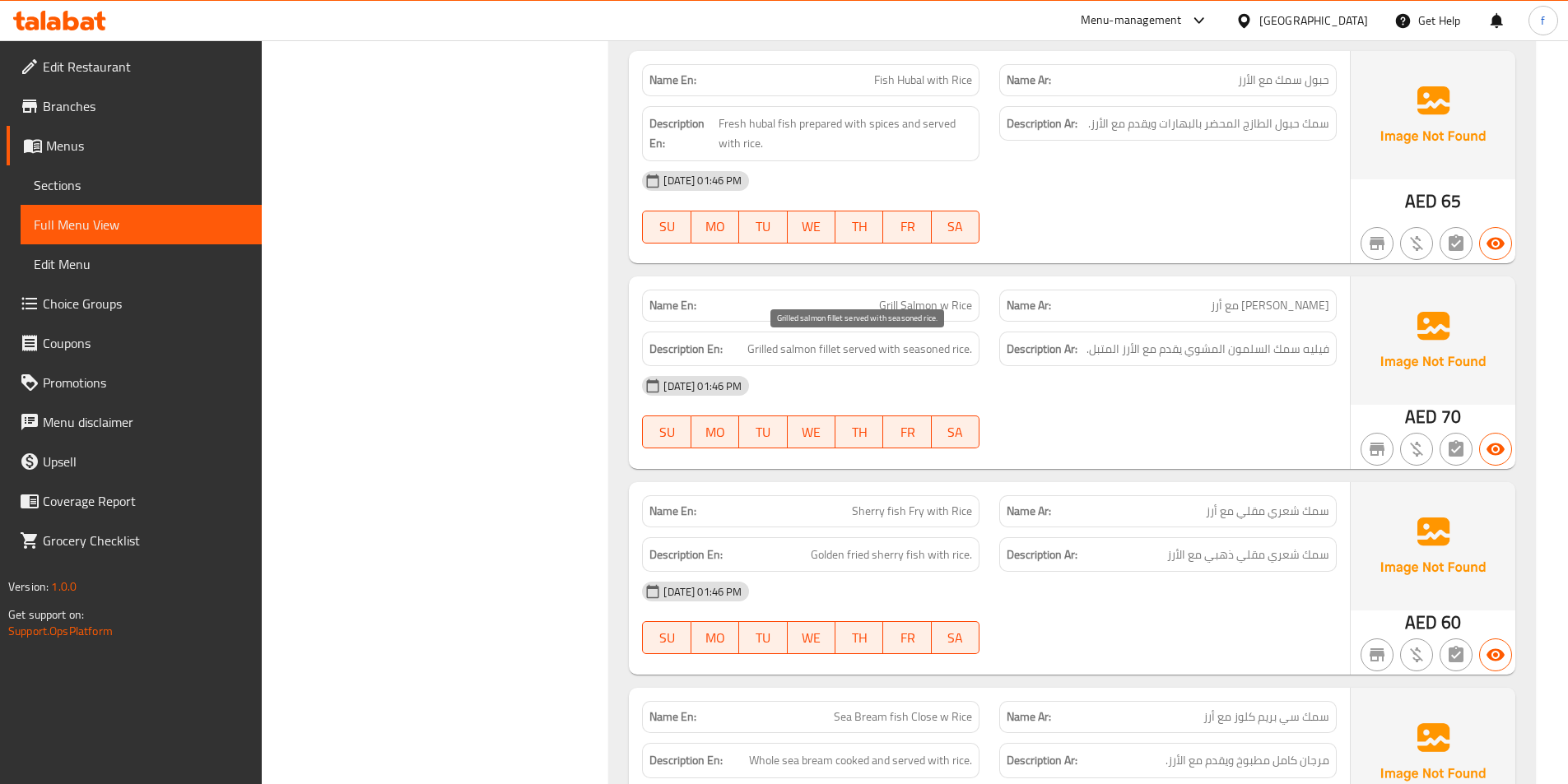
click at [813, 352] on span "Grilled salmon fillet served with seasoned rice." at bounding box center [860, 349] width 225 height 21
click at [838, 346] on span "Grilled salmon fillet served with seasoned rice." at bounding box center [860, 349] width 225 height 21
click at [837, 346] on span "Grilled salmon fillet served with seasoned rice." at bounding box center [860, 349] width 225 height 21
click at [809, 348] on span "Grilled salmon fillet served with seasoned rice." at bounding box center [860, 349] width 225 height 21
click at [807, 347] on span "Grilled salmon fillet served with seasoned rice." at bounding box center [860, 349] width 225 height 21
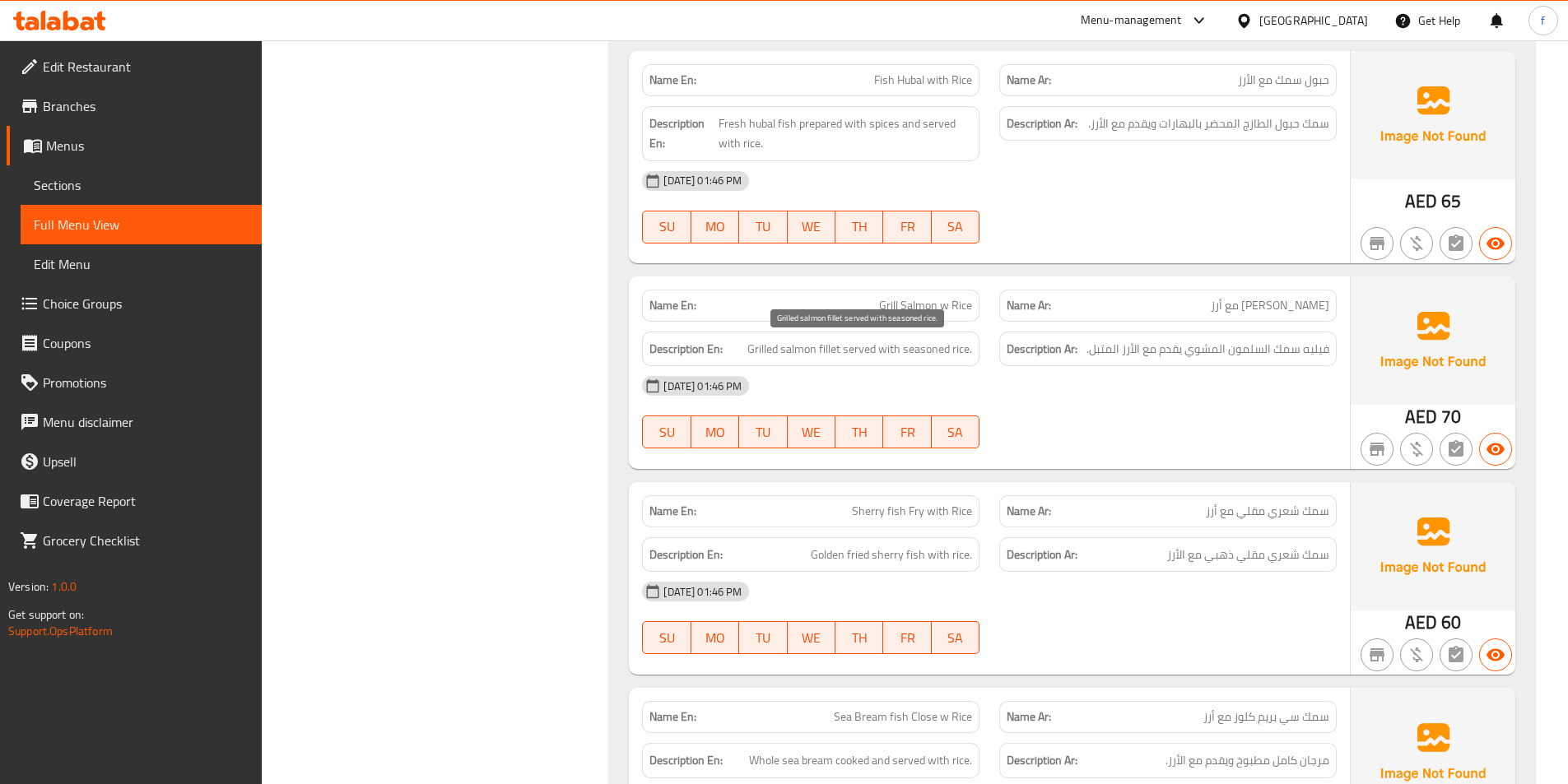
click at [771, 347] on span "Grilled salmon fillet served with seasoned rice." at bounding box center [860, 349] width 225 height 21
click at [771, 348] on span "Grilled salmon fillet served with seasoned rice." at bounding box center [860, 349] width 225 height 21
drag, startPoint x: 835, startPoint y: 348, endPoint x: 926, endPoint y: 353, distance: 91.1
click at [836, 348] on span "Grilled salmon fillet served with seasoned rice." at bounding box center [860, 349] width 225 height 21
click at [919, 341] on span "Grilled salmon fillet served with seasoned rice." at bounding box center [860, 349] width 225 height 21
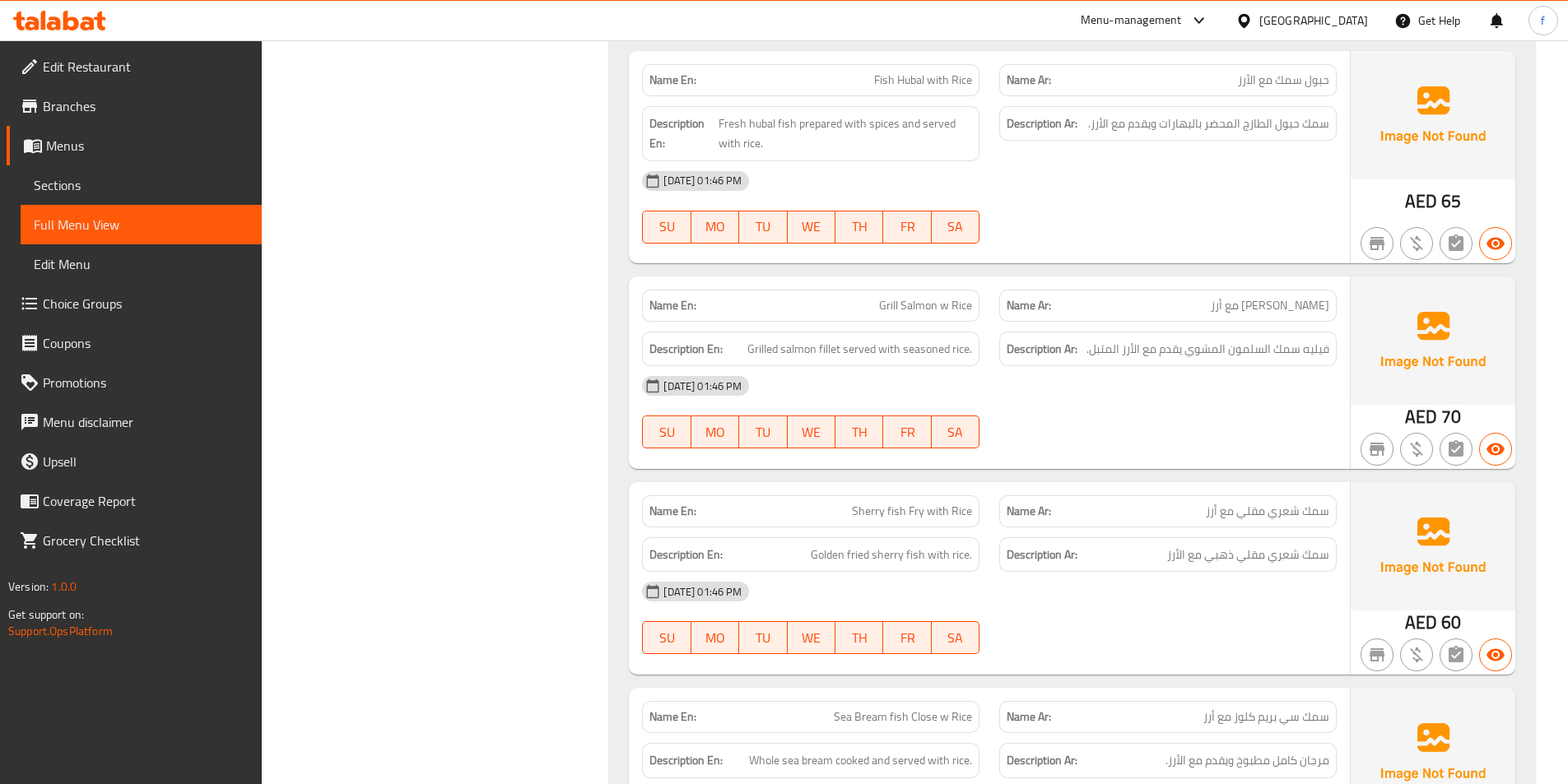
click at [949, 311] on span "Grill Salmon w Rice" at bounding box center [925, 305] width 93 height 18
copy span "Grill Salmon w Rice"
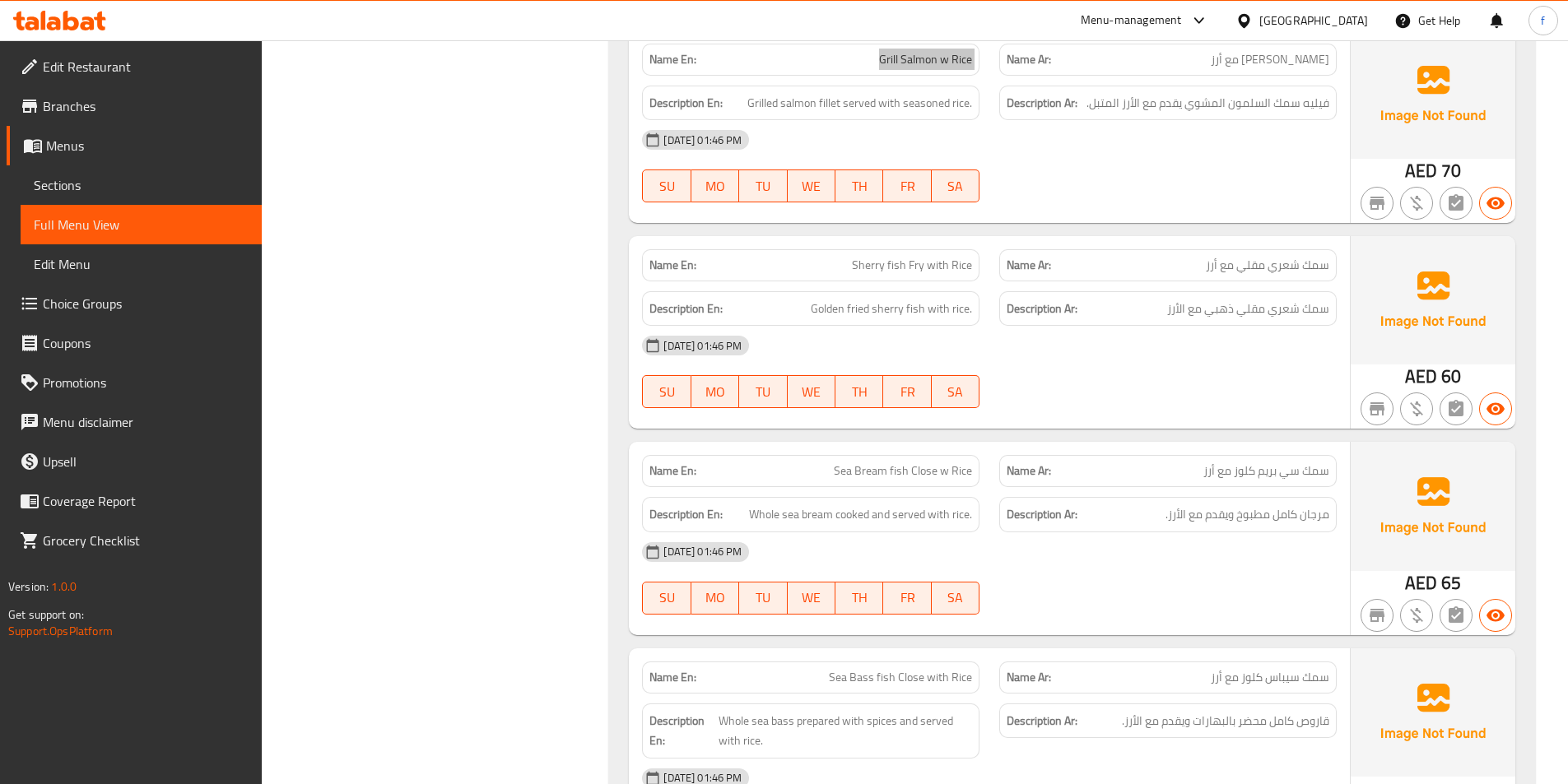
scroll to position [1974, 0]
click at [872, 262] on span "Sherry fish Fry with Rice" at bounding box center [911, 264] width 120 height 18
click at [894, 261] on span "Sherry fish Fry with Rice" at bounding box center [911, 264] width 120 height 18
drag, startPoint x: 894, startPoint y: 261, endPoint x: 908, endPoint y: 264, distance: 14.3
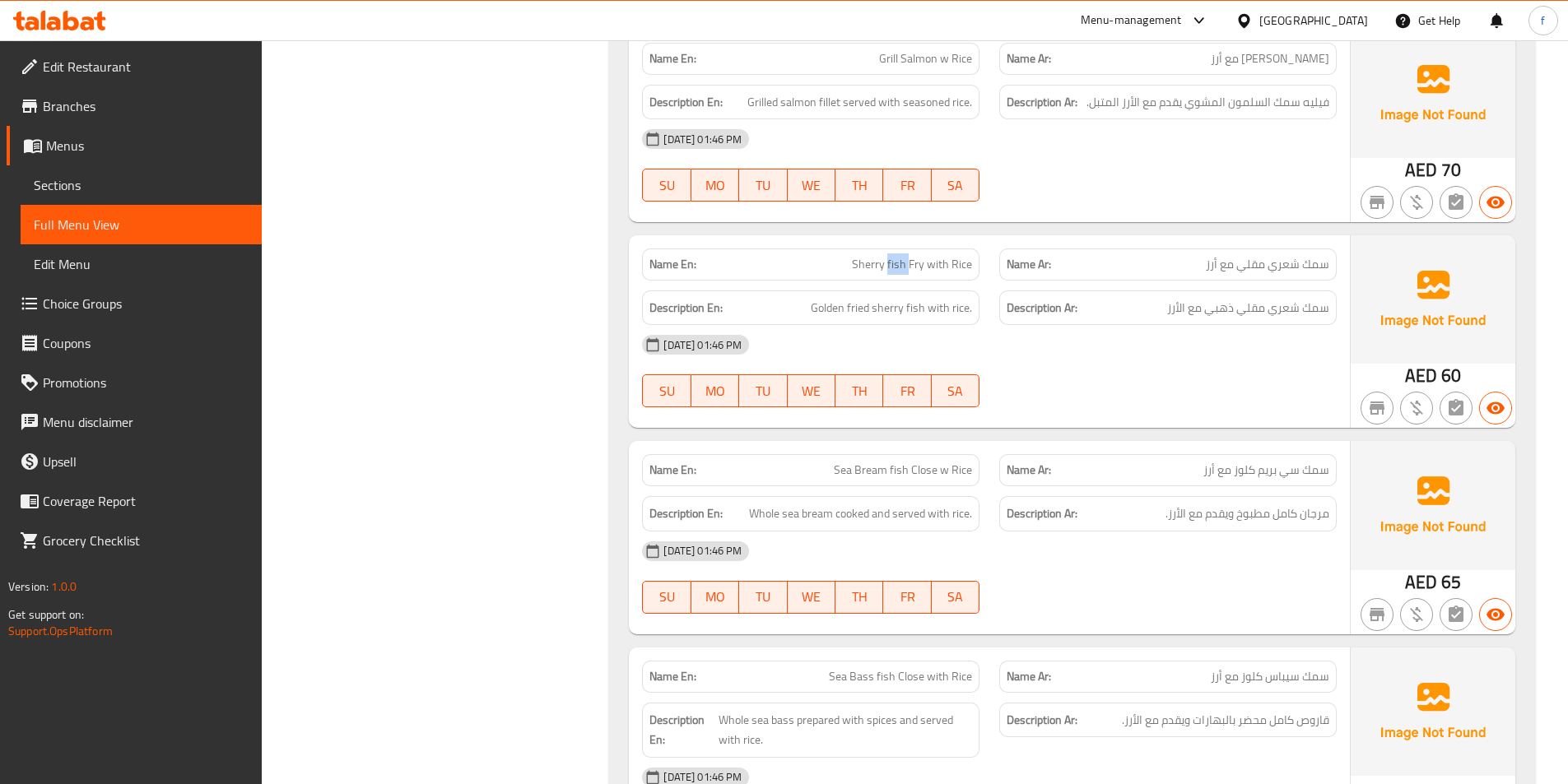
click at [898, 262] on span "Sherry fish Fry with Rice" at bounding box center [911, 264] width 120 height 18
click at [918, 270] on span "Sherry fish Fry with Rice" at bounding box center [911, 264] width 120 height 18
click at [937, 261] on span "Sherry fish Fry with Rice" at bounding box center [911, 264] width 120 height 18
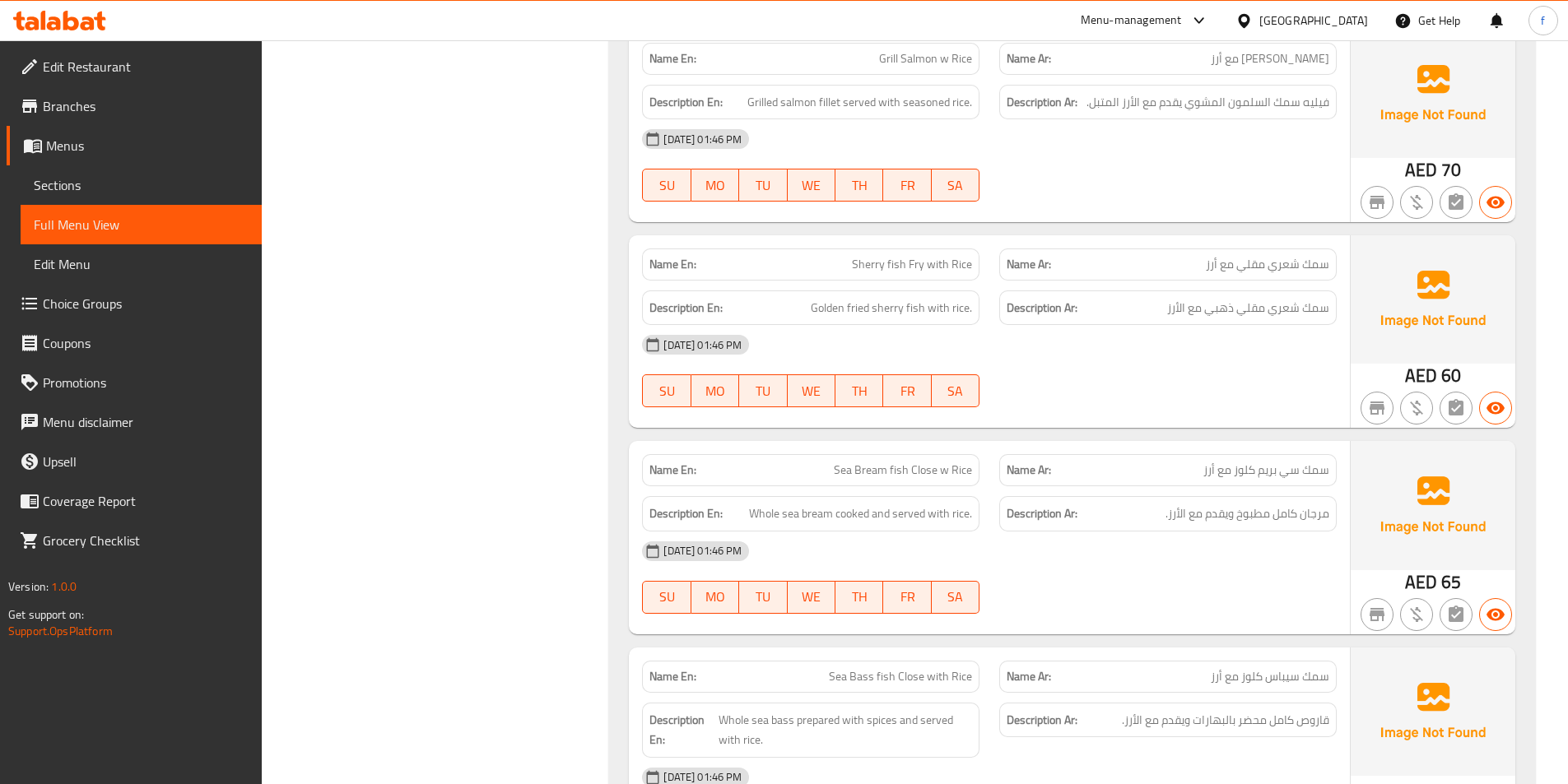
click at [963, 264] on span "Sherry fish Fry with Rice" at bounding box center [911, 264] width 120 height 18
click at [920, 307] on span "Golden fried sherry fish with rice." at bounding box center [891, 307] width 161 height 21
drag, startPoint x: 920, startPoint y: 307, endPoint x: 908, endPoint y: 304, distance: 12.4
click at [919, 307] on span "Golden fried sherry fish with rice." at bounding box center [891, 307] width 161 height 21
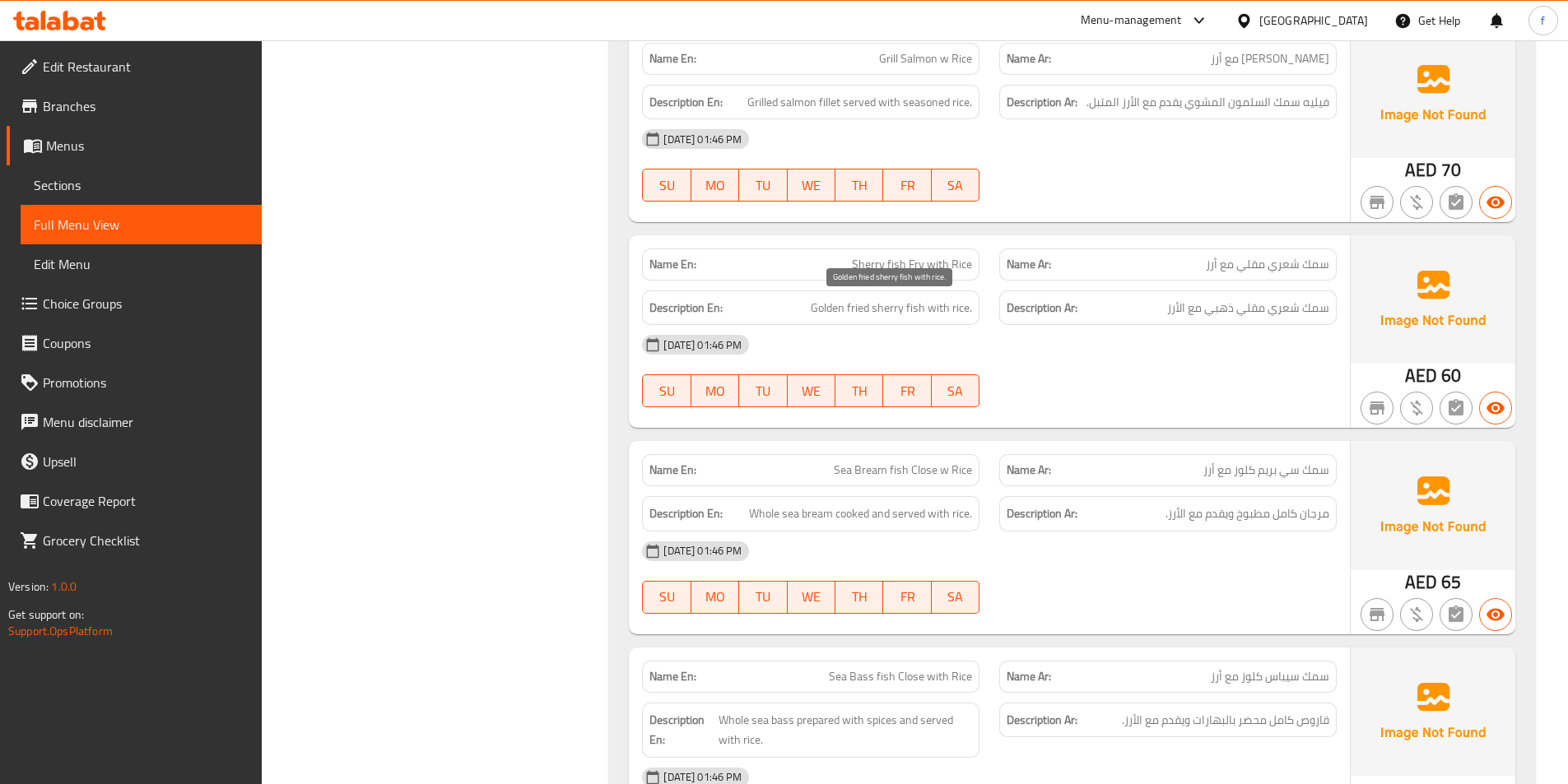
click at [893, 303] on span "Golden fried sherry fish with rice." at bounding box center [891, 307] width 161 height 21
click at [863, 307] on span "Golden fried sherry fish with rice." at bounding box center [891, 307] width 161 height 21
click at [830, 307] on span "Golden fried sherry fish with rice." at bounding box center [891, 307] width 161 height 21
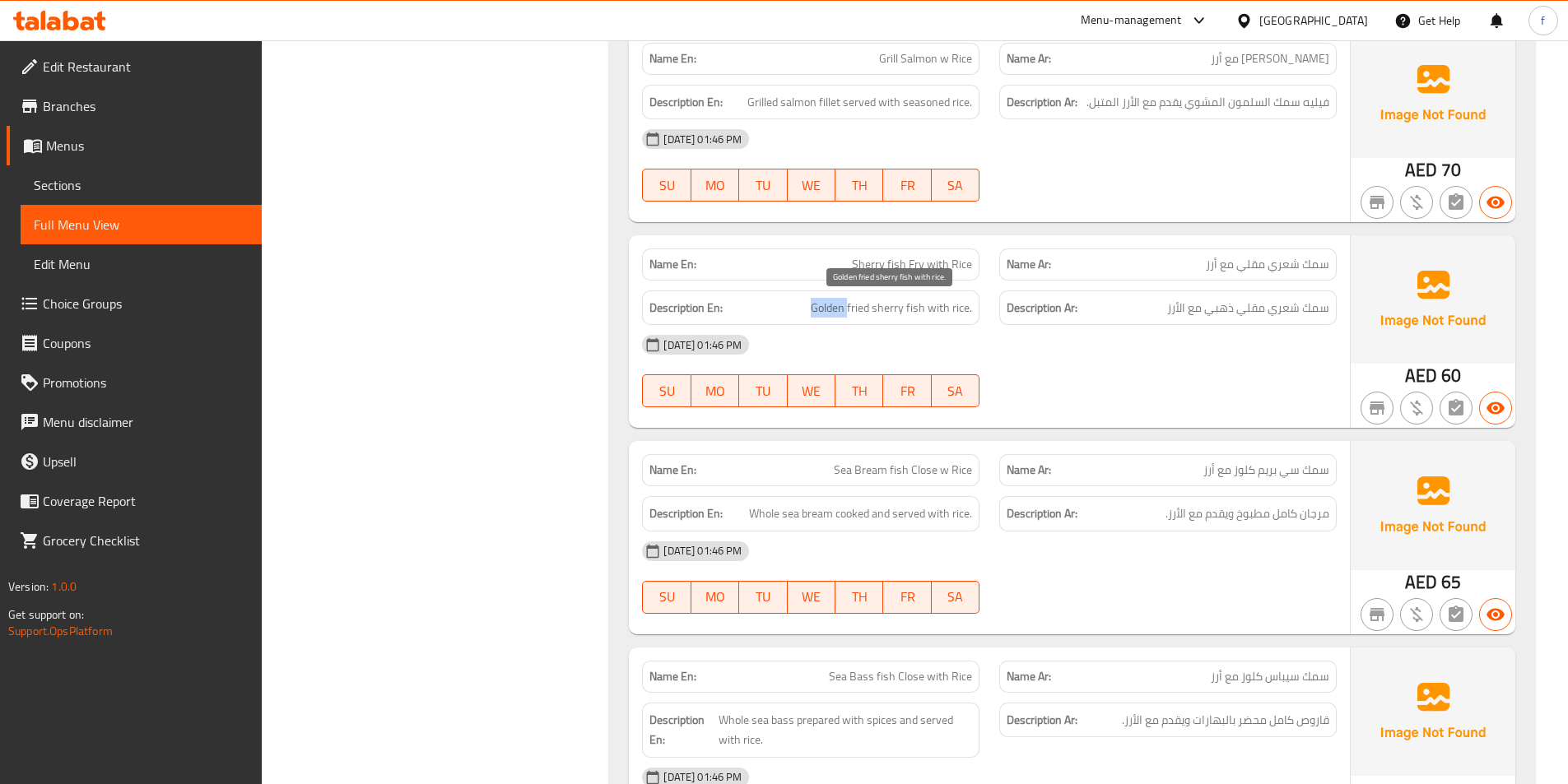
click at [829, 307] on span "Golden fried sherry fish with rice." at bounding box center [891, 307] width 161 height 21
click at [929, 305] on span "Golden fried sherry fish with rice." at bounding box center [891, 307] width 161 height 21
drag, startPoint x: 929, startPoint y: 305, endPoint x: 950, endPoint y: 305, distance: 21.0
click at [931, 305] on span "Golden fried sherry fish with rice." at bounding box center [891, 307] width 161 height 21
click at [950, 305] on span "Golden fried sherry fish with rice." at bounding box center [891, 307] width 161 height 21
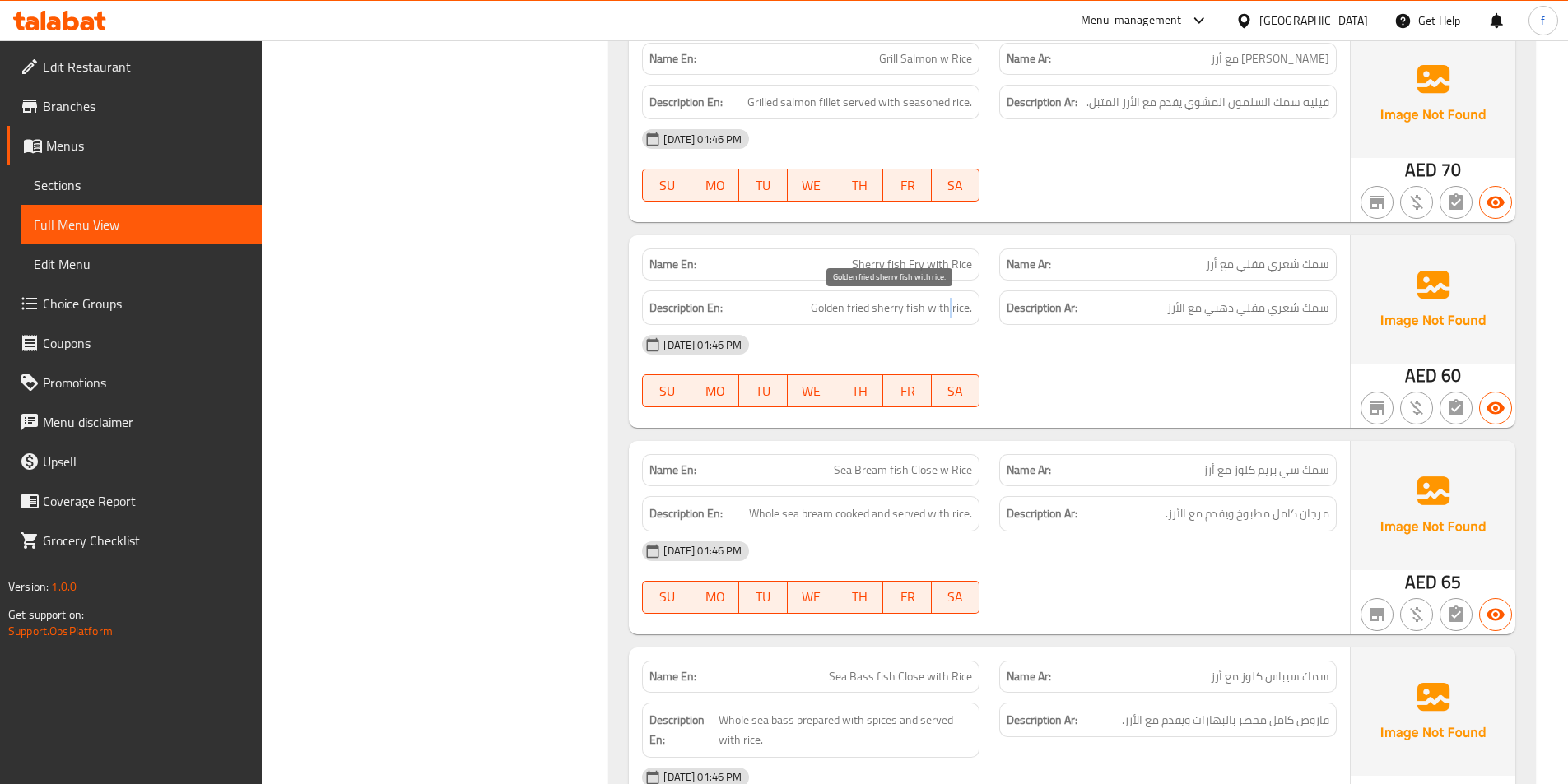
click at [950, 305] on span "Golden fried sherry fish with rice." at bounding box center [891, 307] width 161 height 21
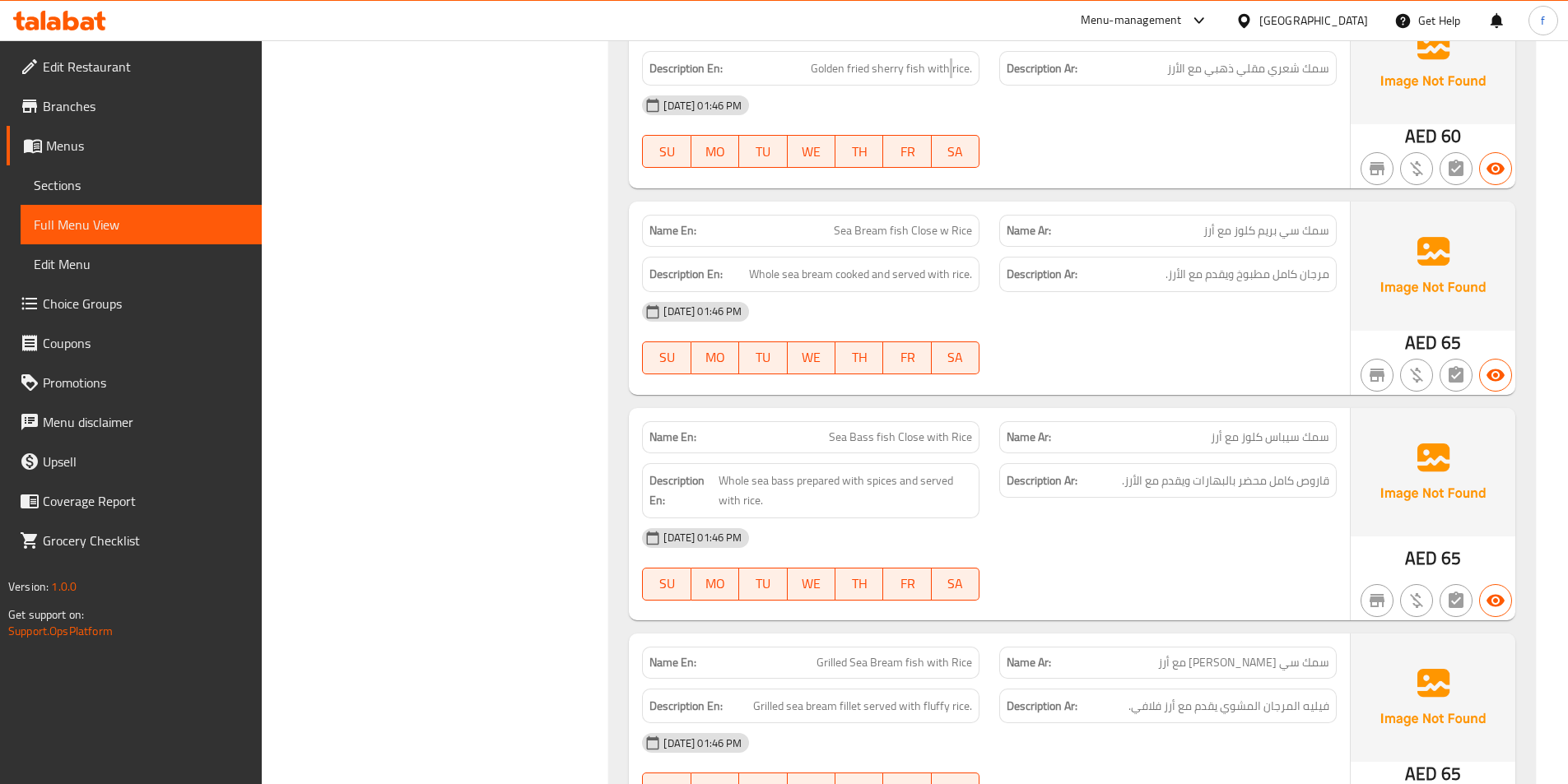
scroll to position [2220, 0]
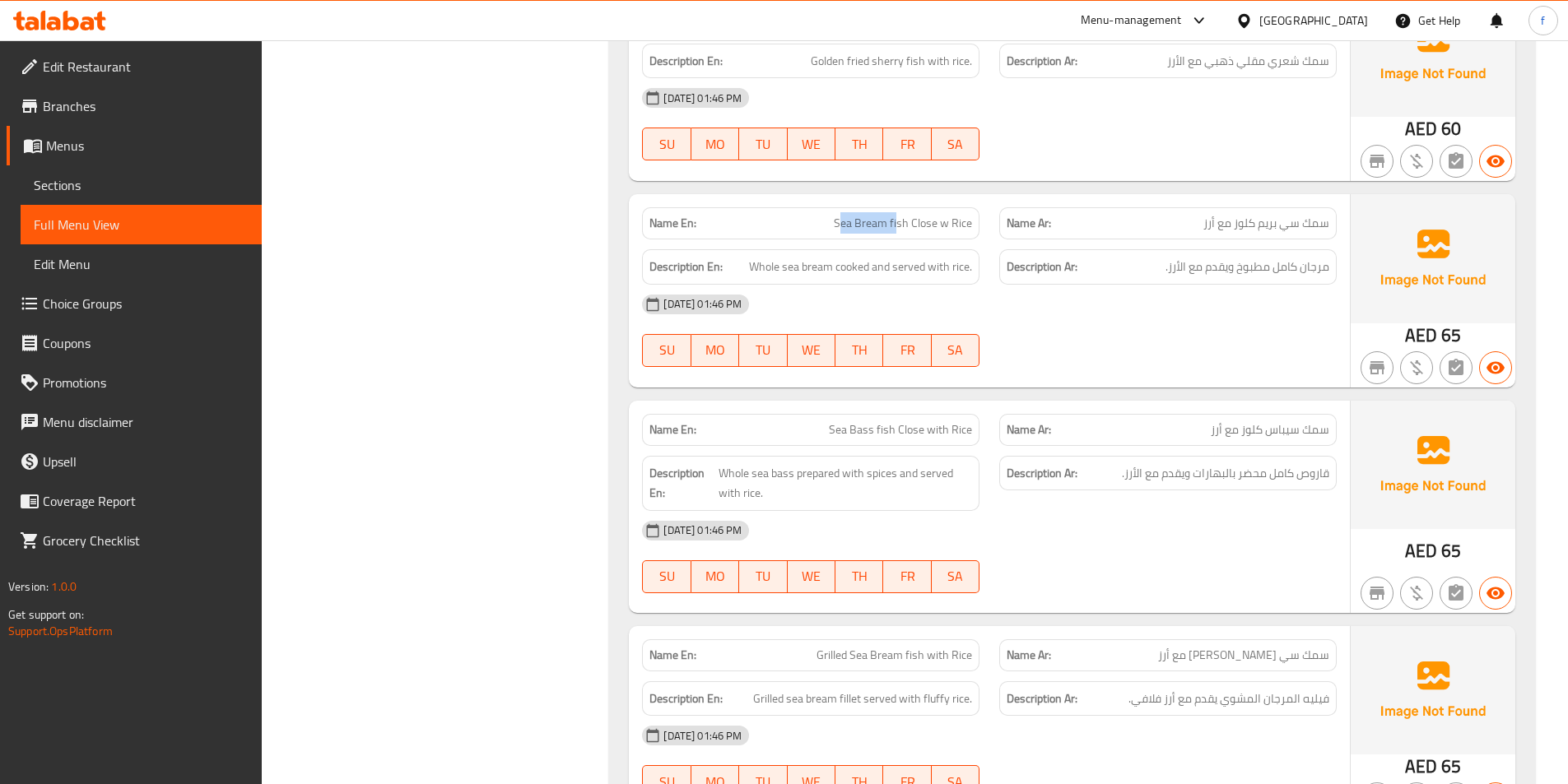
drag, startPoint x: 845, startPoint y: 222, endPoint x: 899, endPoint y: 224, distance: 54.0
click at [899, 224] on span "Sea Bream fish Close w Rice" at bounding box center [903, 223] width 138 height 18
click at [901, 222] on span "Sea Bream fish Close w Rice" at bounding box center [903, 223] width 138 height 18
click at [920, 214] on span "Sea Bream fish Close w Rice" at bounding box center [903, 223] width 138 height 18
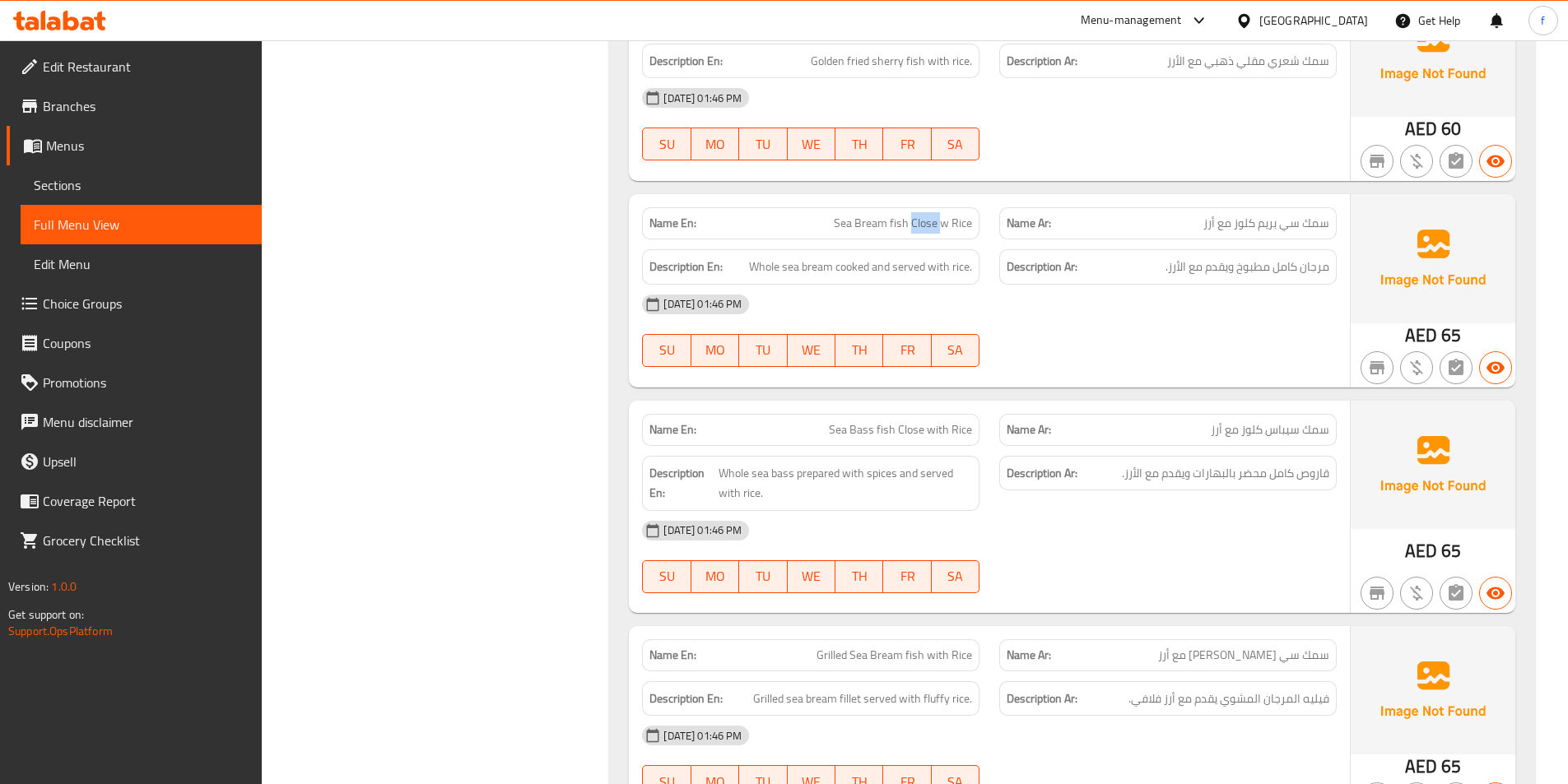
drag, startPoint x: 920, startPoint y: 214, endPoint x: 944, endPoint y: 219, distance: 24.5
click at [922, 215] on span "Sea Bream fish Close w Rice" at bounding box center [903, 223] width 138 height 18
click at [951, 220] on span "Sea Bream fish Close w Rice" at bounding box center [903, 223] width 138 height 18
drag, startPoint x: 745, startPoint y: 282, endPoint x: 789, endPoint y: 264, distance: 47.5
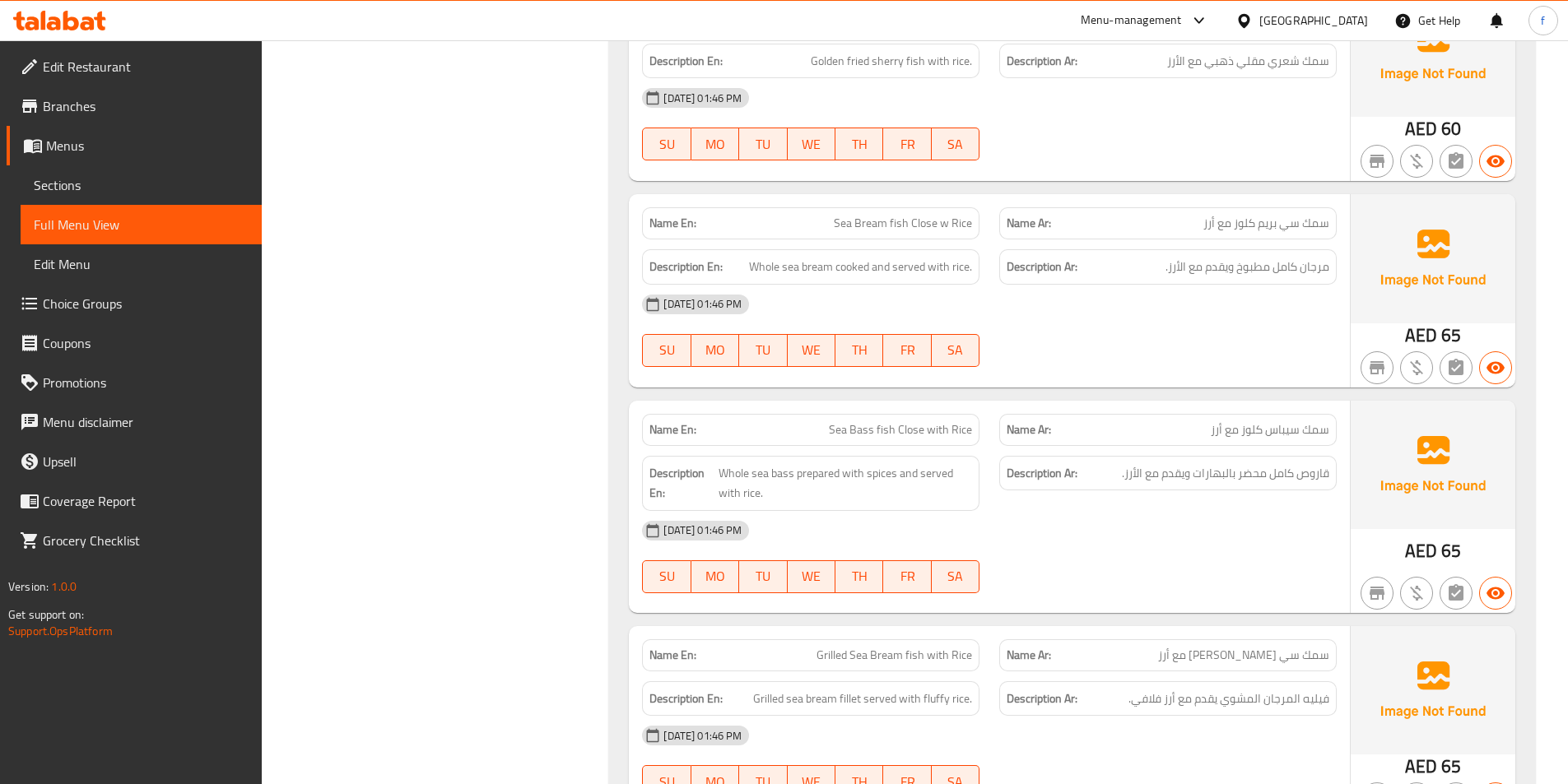
click at [747, 281] on div "Description En: Whole sea bream cooked and served with rice." at bounding box center [810, 267] width 338 height 35
drag, startPoint x: 782, startPoint y: 265, endPoint x: 830, endPoint y: 277, distance: 49.5
click at [830, 277] on div "Description En: Whole sea bream cooked and served with rice." at bounding box center [810, 267] width 338 height 35
copy span "sea bream"
click at [855, 266] on span "Whole sea bream cooked and served with rice." at bounding box center [861, 266] width 223 height 21
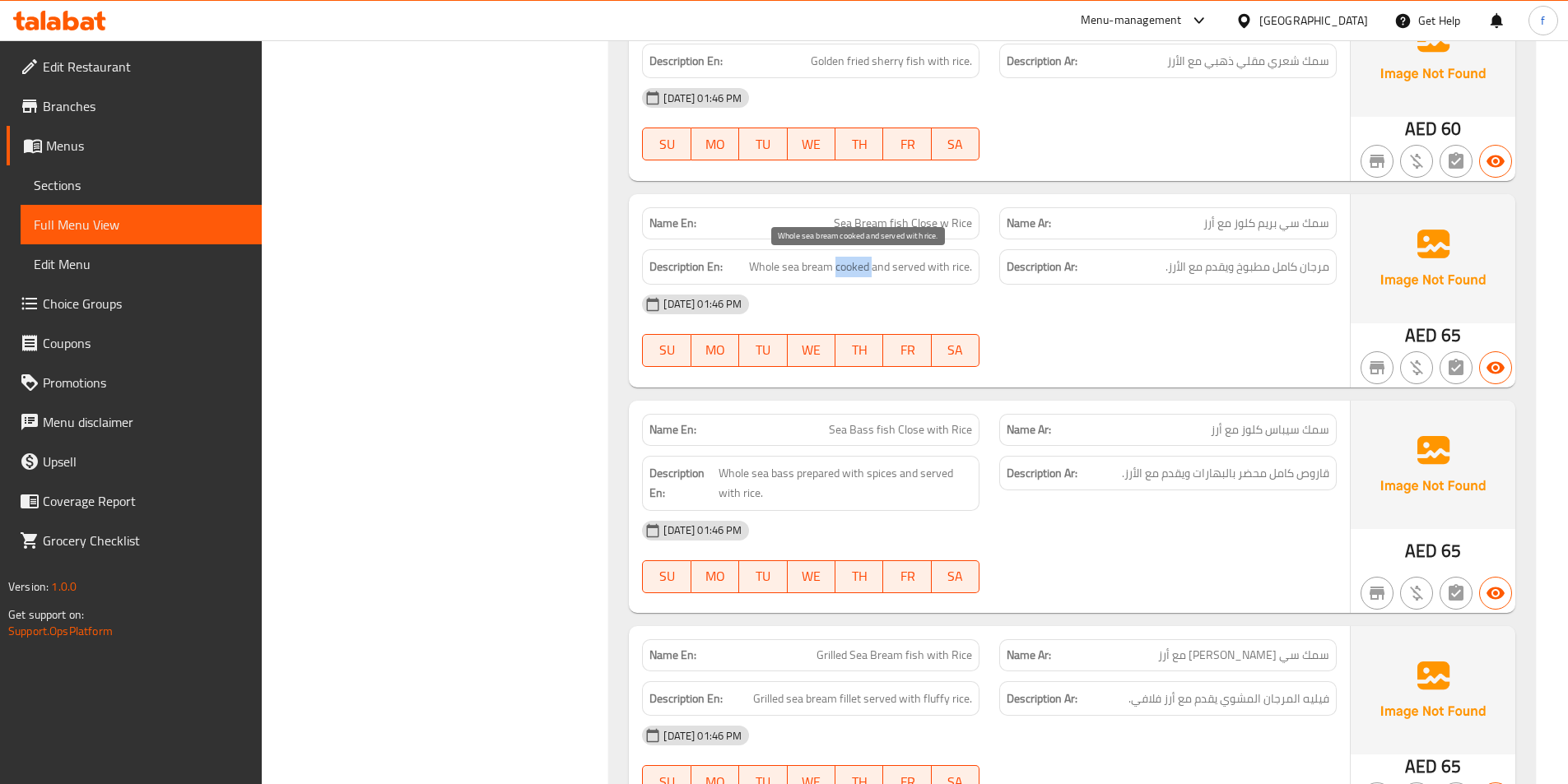
click at [855, 266] on span "Whole sea bream cooked and served with rice." at bounding box center [861, 266] width 223 height 21
click at [891, 268] on span "Whole sea bream cooked and served with rice." at bounding box center [861, 266] width 223 height 21
click at [913, 267] on span "Whole sea bream cooked and served with rice." at bounding box center [861, 266] width 223 height 21
drag, startPoint x: 913, startPoint y: 267, endPoint x: 958, endPoint y: 271, distance: 45.2
click at [929, 269] on span "Whole sea bream cooked and served with rice." at bounding box center [861, 266] width 223 height 21
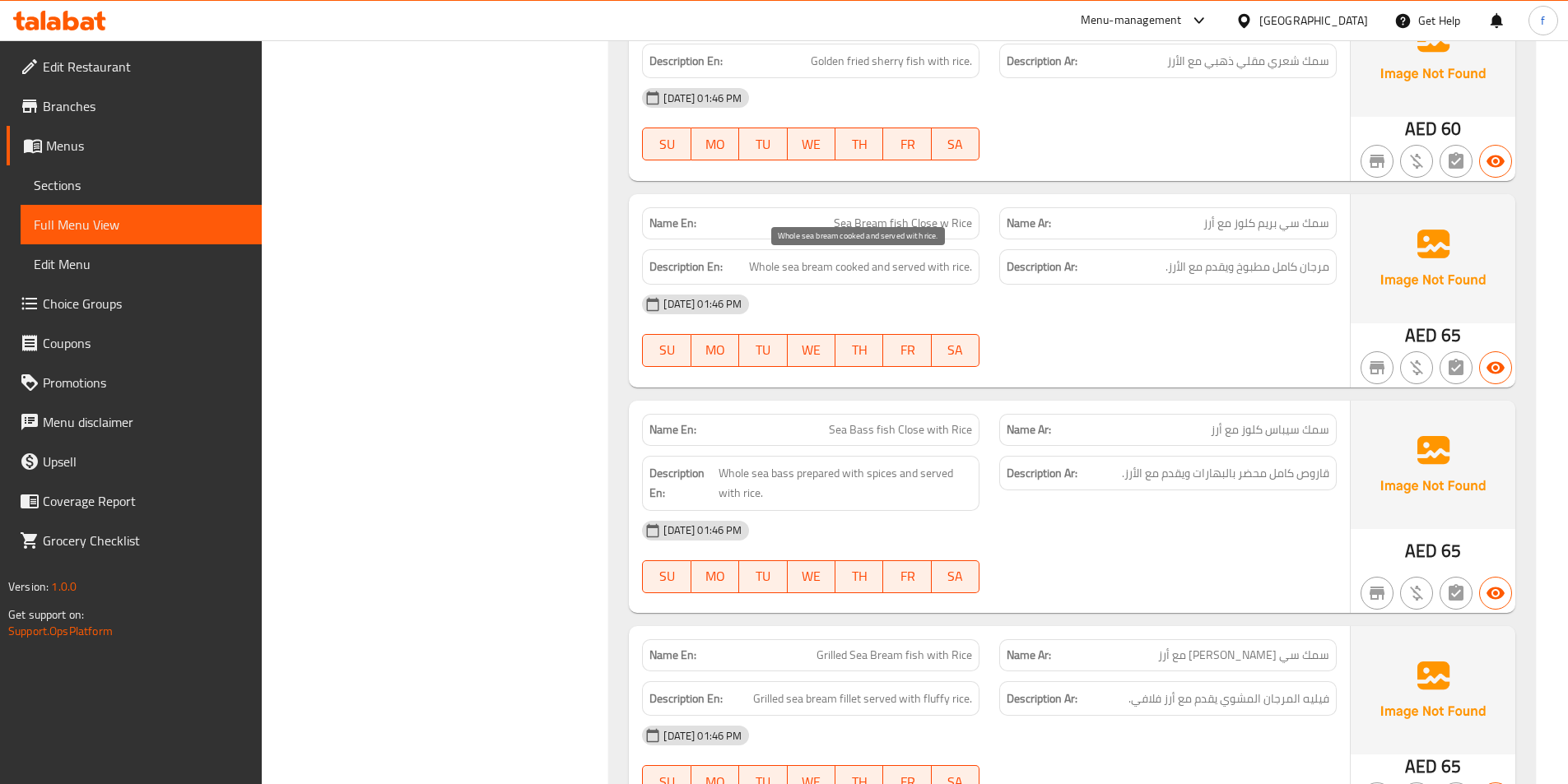
click at [958, 271] on span "Whole sea bream cooked and served with rice." at bounding box center [861, 266] width 223 height 21
click at [1185, 271] on span "مرجان كامل مطبوخ ويقدم مع الأرز." at bounding box center [1246, 266] width 163 height 21
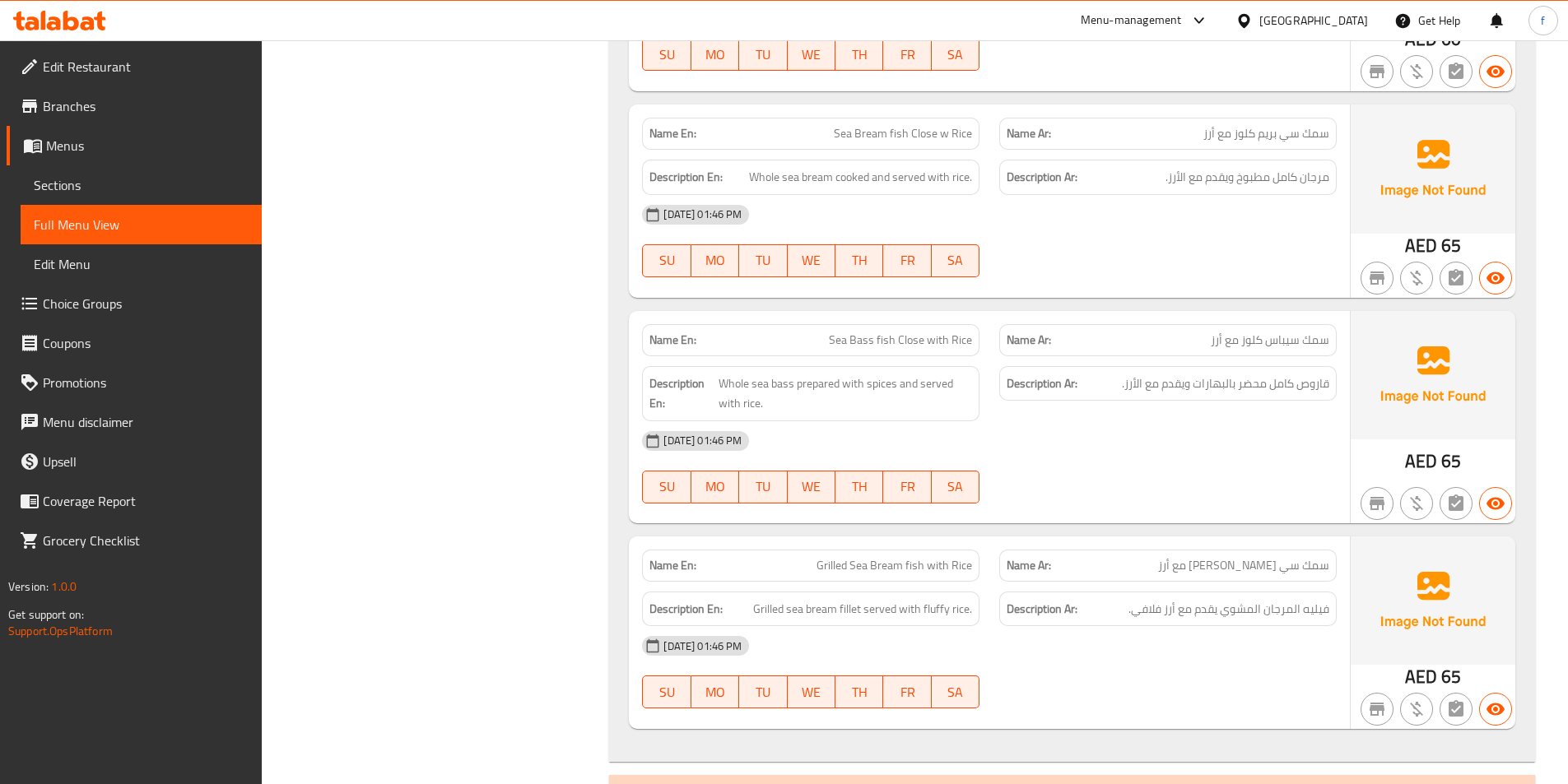
scroll to position [2550, 0]
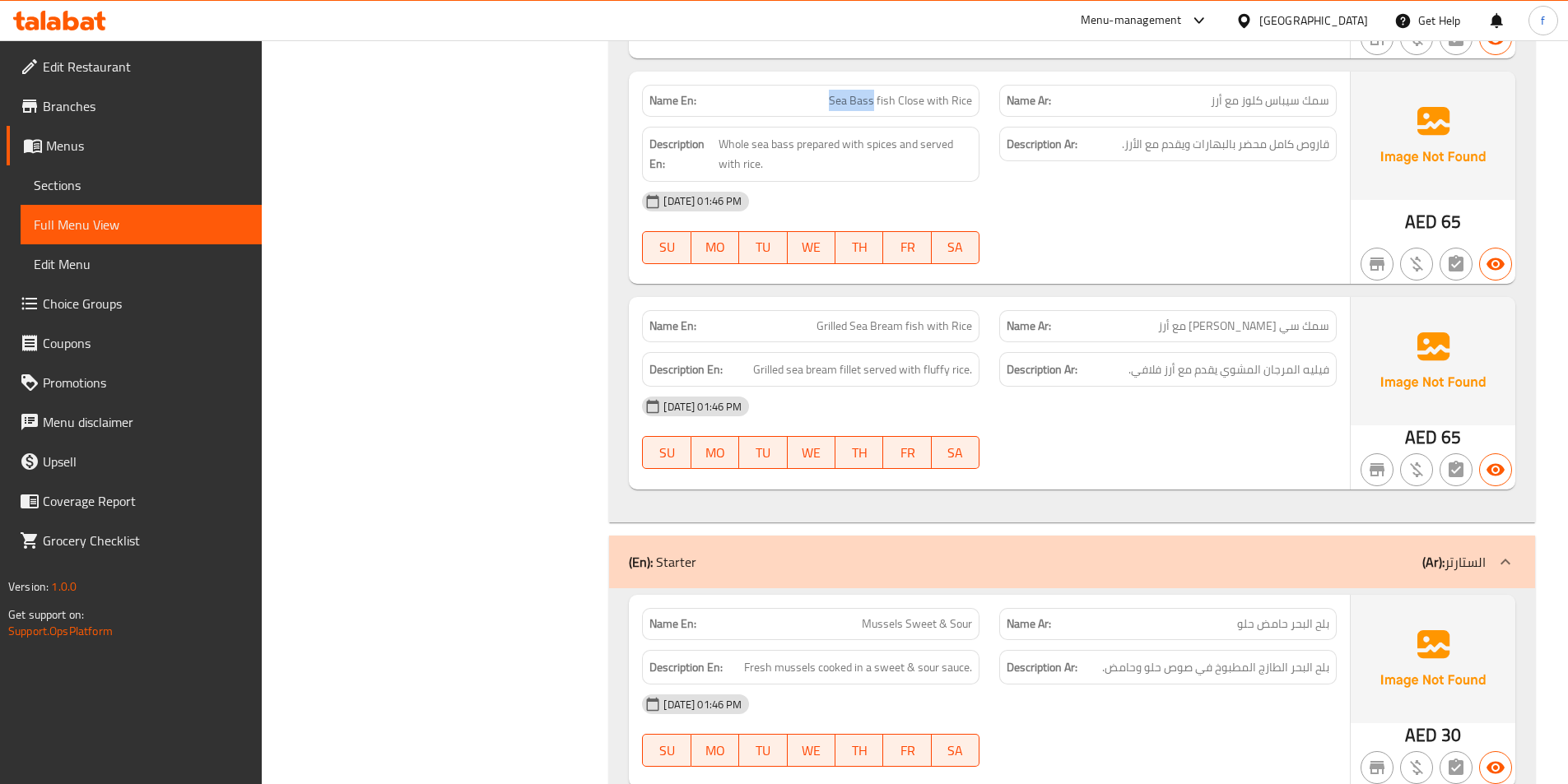
drag, startPoint x: 832, startPoint y: 102, endPoint x: 876, endPoint y: 100, distance: 44.0
click at [876, 100] on span "Sea Bass fish Close with Rice" at bounding box center [900, 101] width 143 height 18
copy span "Sea Bass"
click at [820, 141] on span "Whole sea bass prepared with spices and served with rice." at bounding box center [845, 154] width 253 height 40
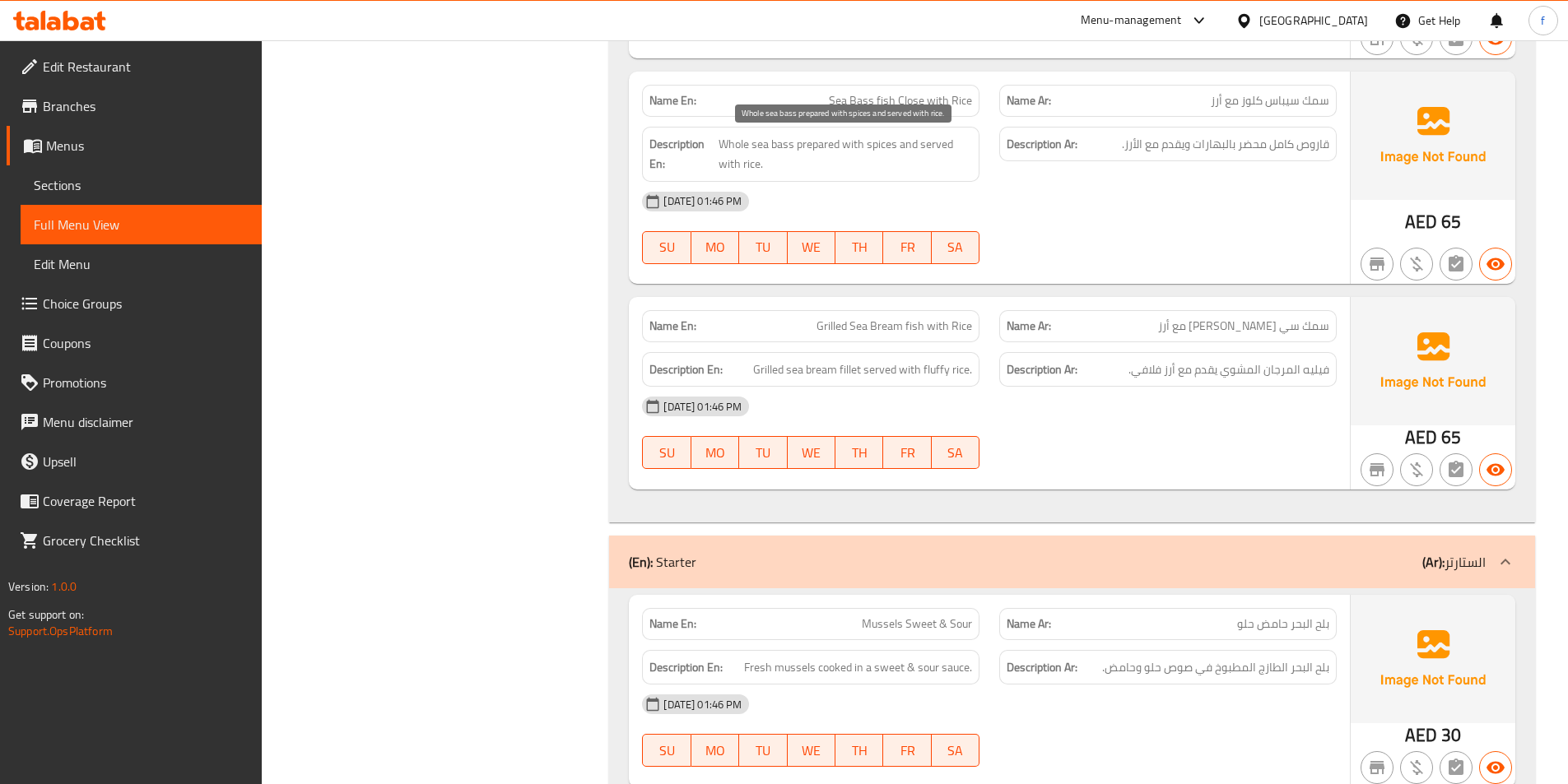
click at [880, 142] on span "Whole sea bass prepared with spices and served with rice." at bounding box center [845, 154] width 253 height 40
click at [944, 140] on span "Whole sea bass prepared with spices and served with rice." at bounding box center [845, 154] width 253 height 40
click at [944, 141] on span "Whole sea bass prepared with spices and served with rice." at bounding box center [845, 154] width 253 height 40
click at [729, 165] on span "Whole sea bass prepared with spices and served with rice." at bounding box center [845, 154] width 253 height 40
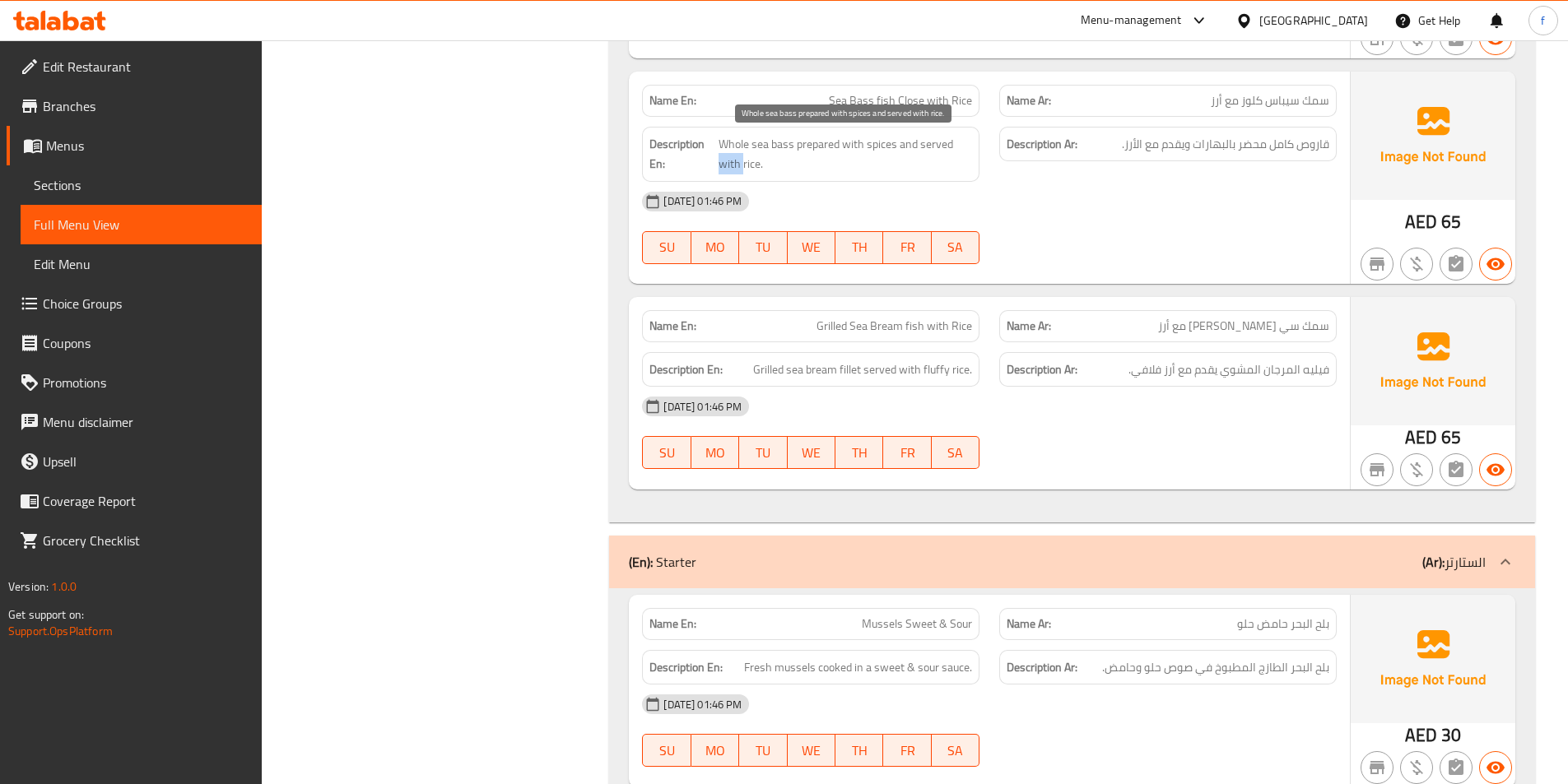
drag, startPoint x: 729, startPoint y: 165, endPoint x: 743, endPoint y: 168, distance: 14.3
click at [730, 166] on span "Whole sea bass prepared with spices and served with rice." at bounding box center [845, 154] width 253 height 40
click at [741, 160] on span "Whole sea bass prepared with spices and served with rice." at bounding box center [845, 154] width 253 height 40
click at [804, 160] on span "Whole sea bass prepared with spices and served with rice." at bounding box center [845, 154] width 253 height 40
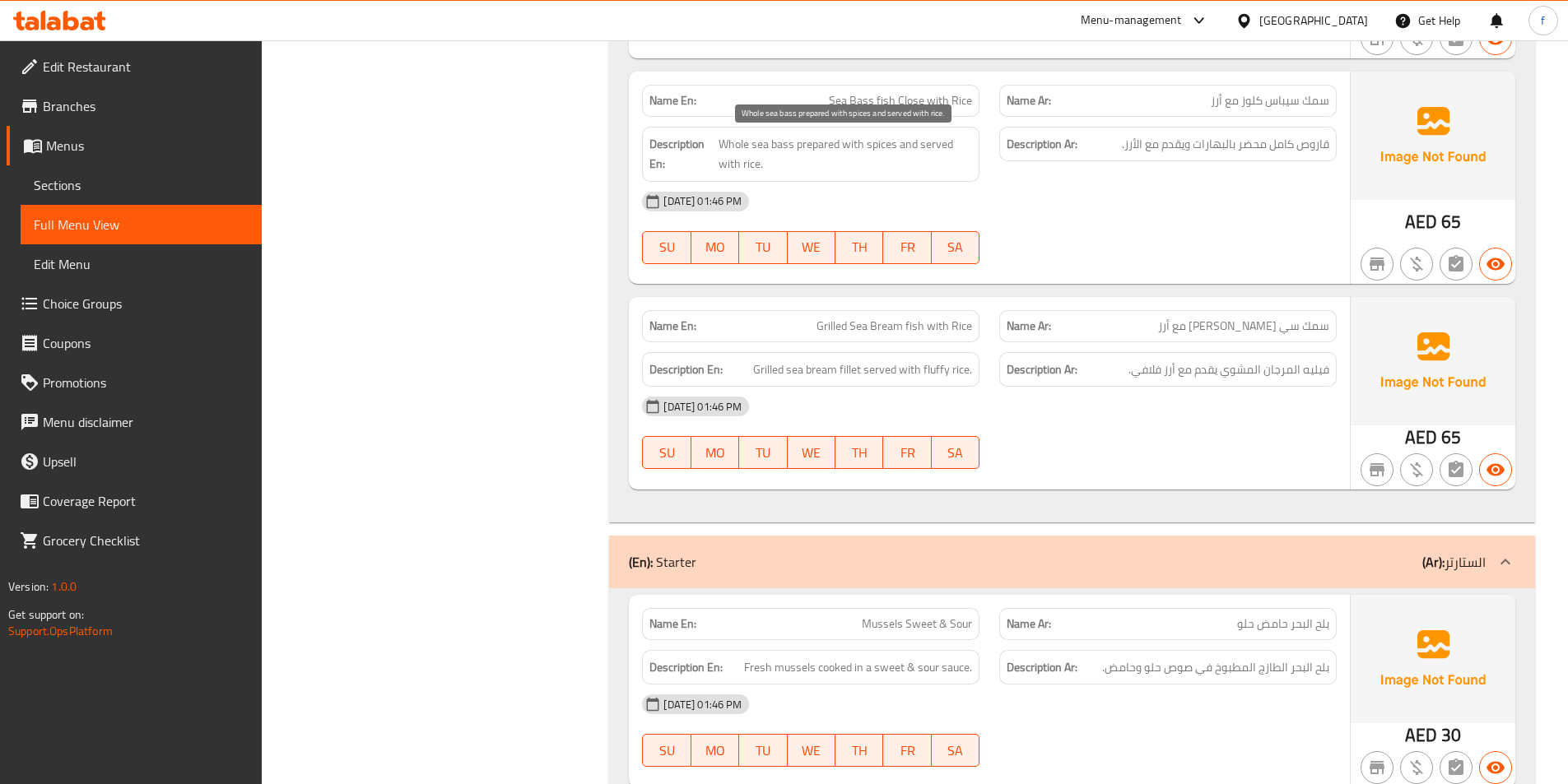
click at [802, 160] on span "Whole sea bass prepared with spices and served with rice." at bounding box center [845, 154] width 253 height 40
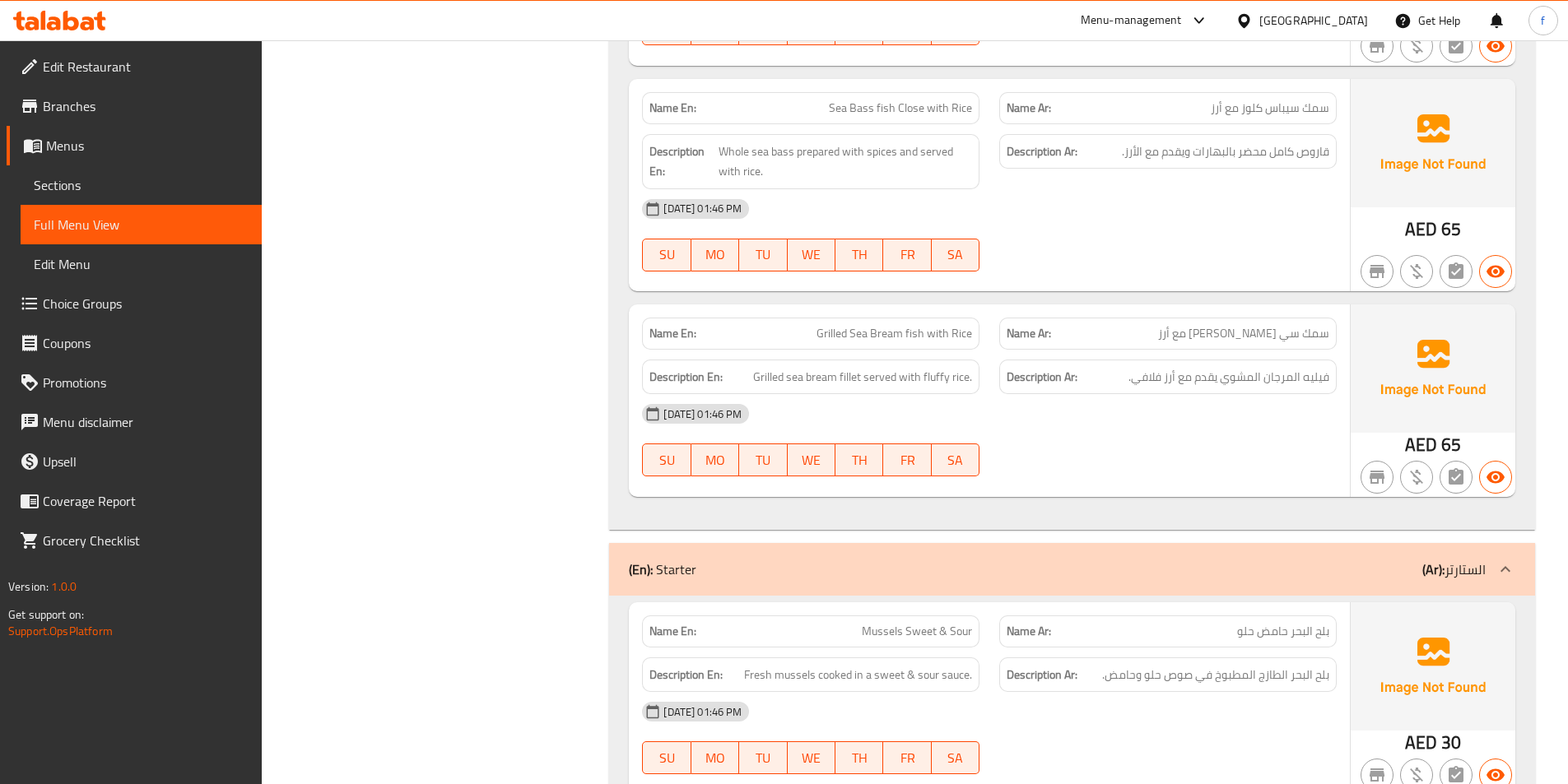
scroll to position [2468, 0]
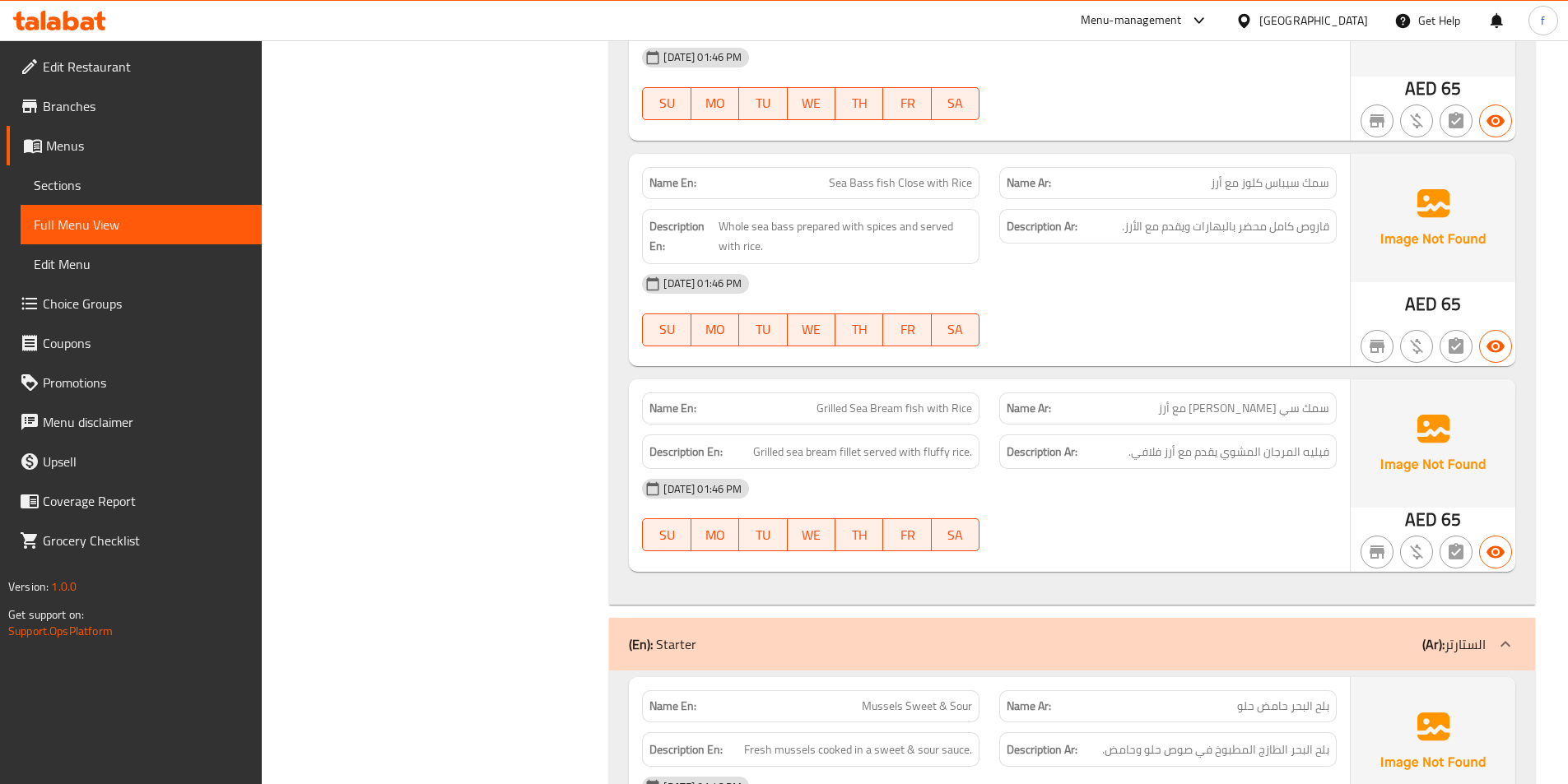
click at [921, 409] on span "Grilled Sea Bream fish with Rice" at bounding box center [894, 408] width 156 height 18
click at [864, 406] on span "Grilled Sea Bream fish with Rice" at bounding box center [894, 408] width 156 height 18
click at [908, 402] on span "Grilled Sea Bream fish with Rice" at bounding box center [894, 408] width 156 height 18
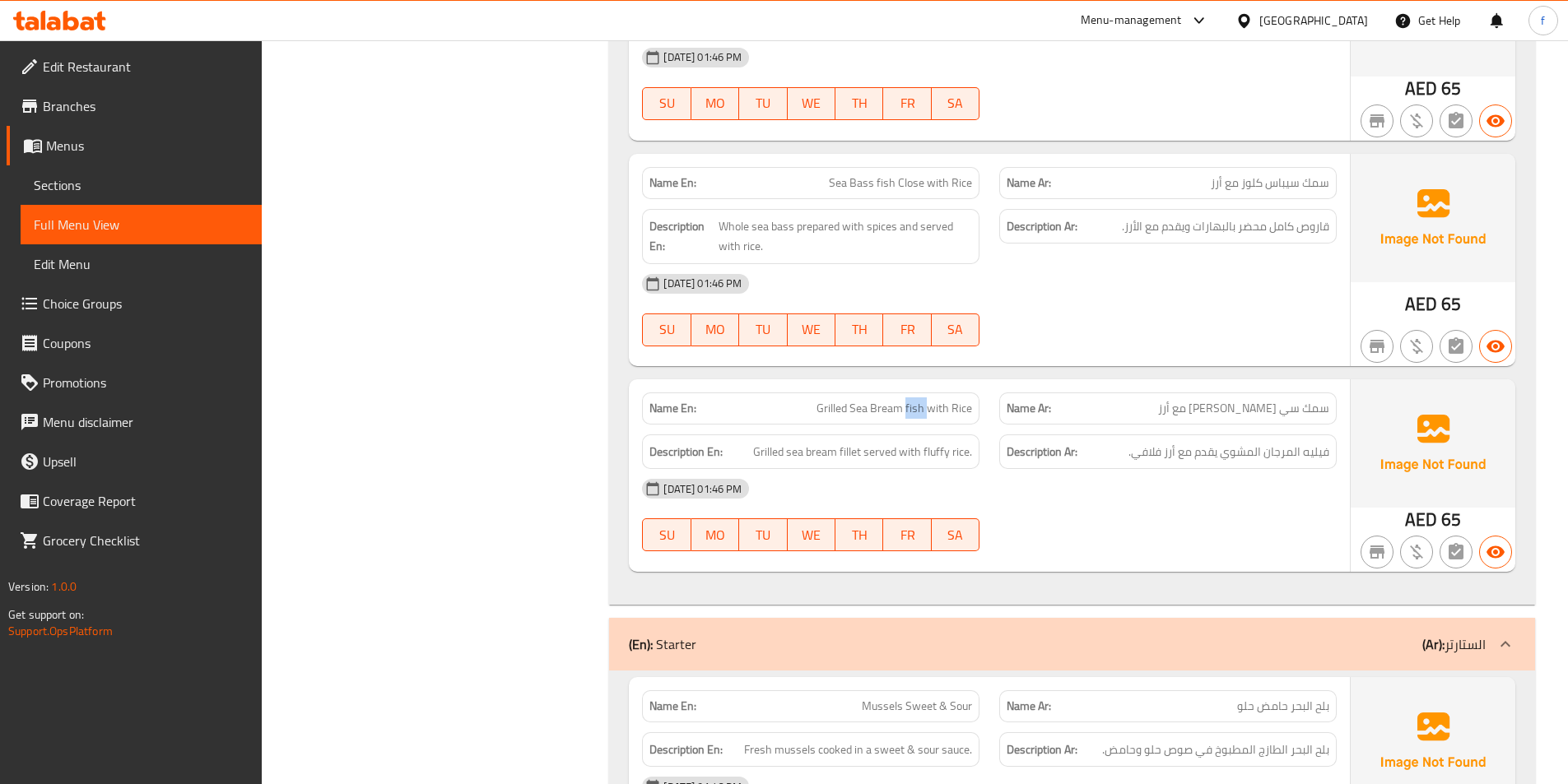
click at [908, 402] on span "Grilled Sea Bream fish with Rice" at bounding box center [894, 408] width 156 height 18
click at [802, 405] on p "Name En: Grilled Sea Bream fish with Rice" at bounding box center [810, 408] width 323 height 18
click at [856, 451] on span "Grilled sea bream fillet served with fluffy rice." at bounding box center [862, 451] width 219 height 21
drag, startPoint x: 786, startPoint y: 451, endPoint x: 810, endPoint y: 446, distance: 24.5
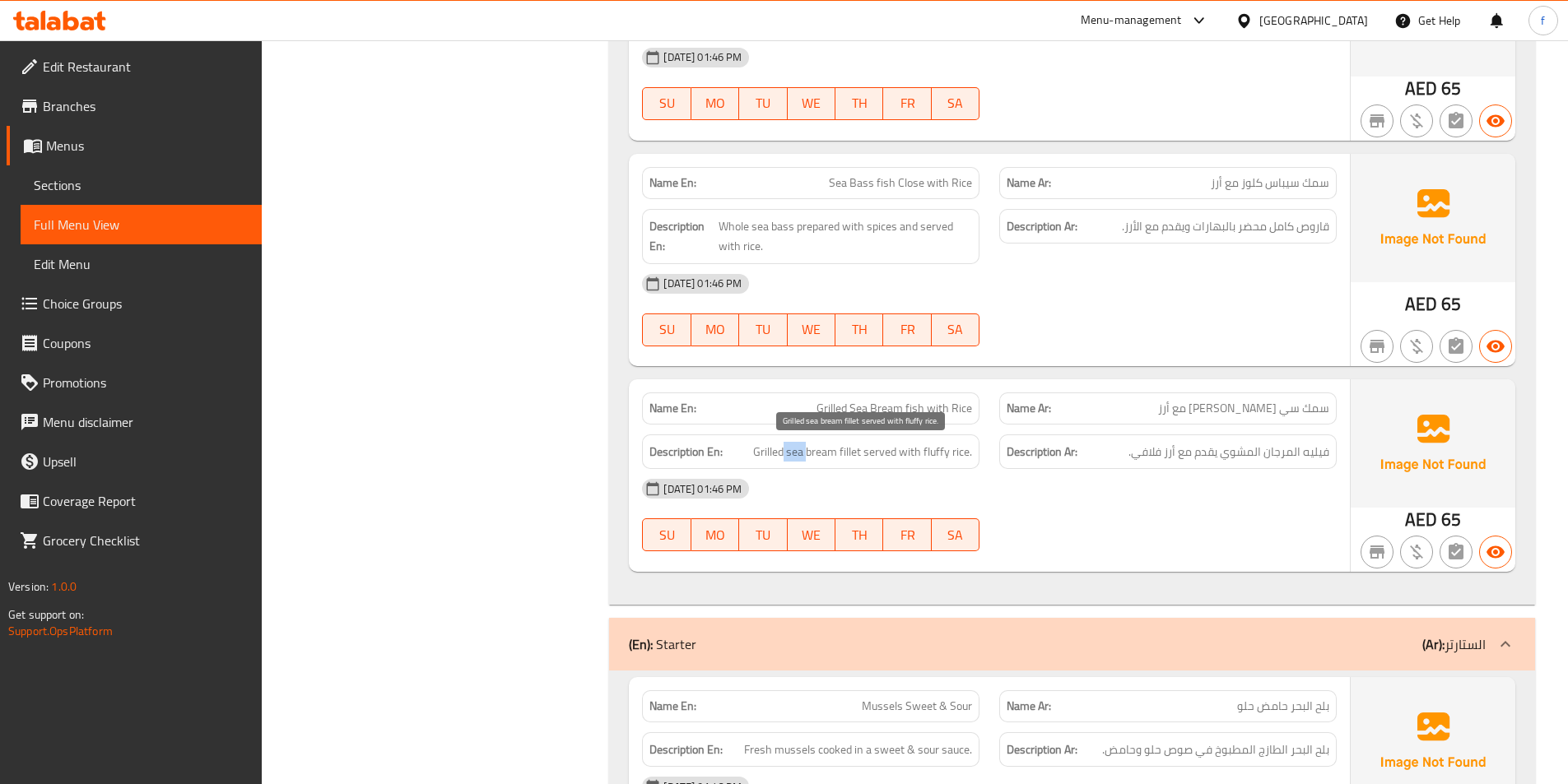
click at [810, 446] on span "Grilled sea bream fillet served with fluffy rice." at bounding box center [862, 451] width 219 height 21
click at [760, 451] on span "Grilled sea bream fillet served with fluffy rice." at bounding box center [862, 451] width 219 height 21
drag, startPoint x: 868, startPoint y: 451, endPoint x: 1001, endPoint y: 460, distance: 133.3
click at [1001, 460] on div "Description En: Grilled sea bream fillet served with fluffy rice. Description A…" at bounding box center [989, 452] width 714 height 55
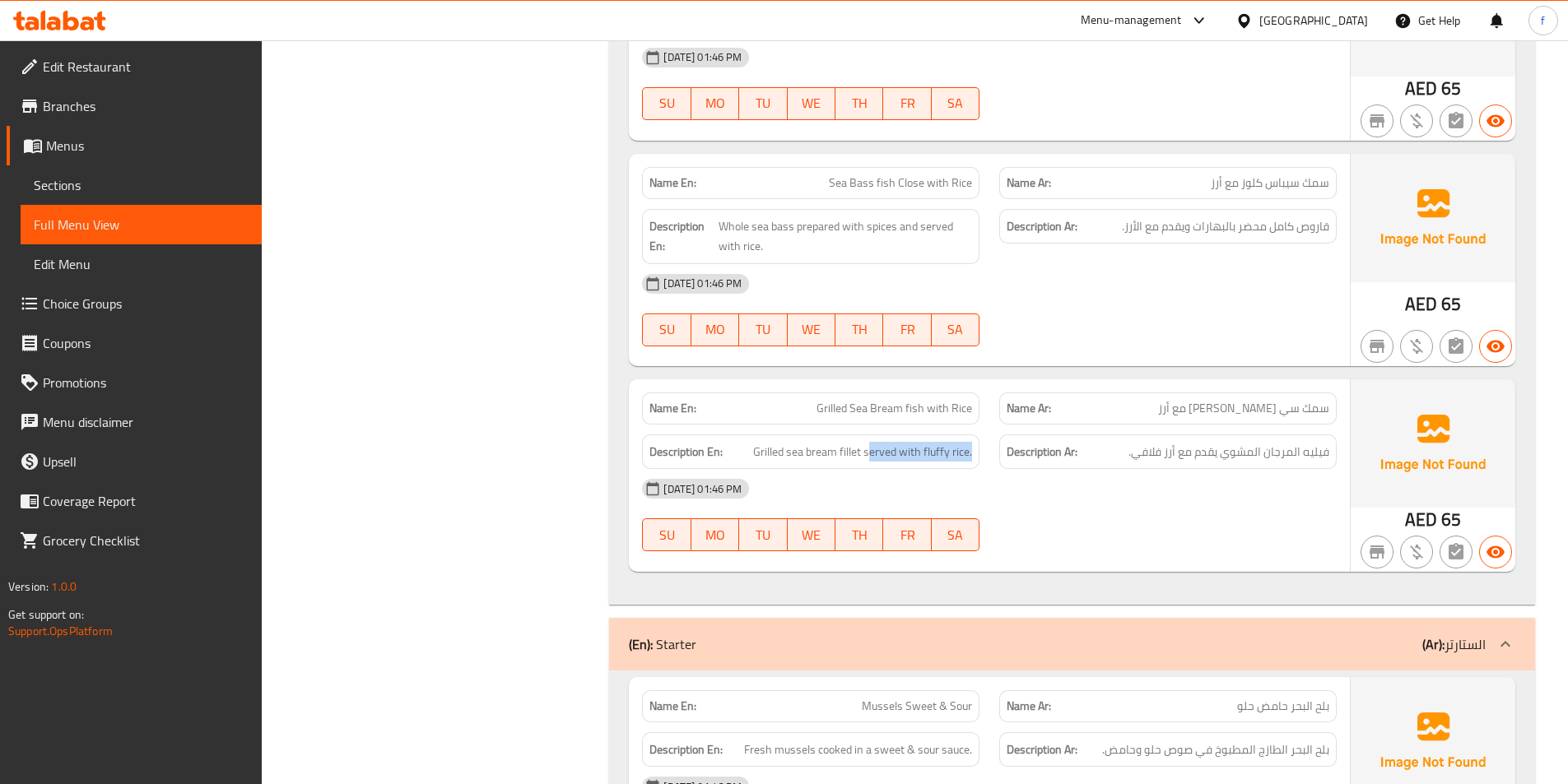
click at [1001, 461] on div "Description Ar: فيليه المرجان المشوي يقدم مع أرز فلافي." at bounding box center [1167, 451] width 338 height 35
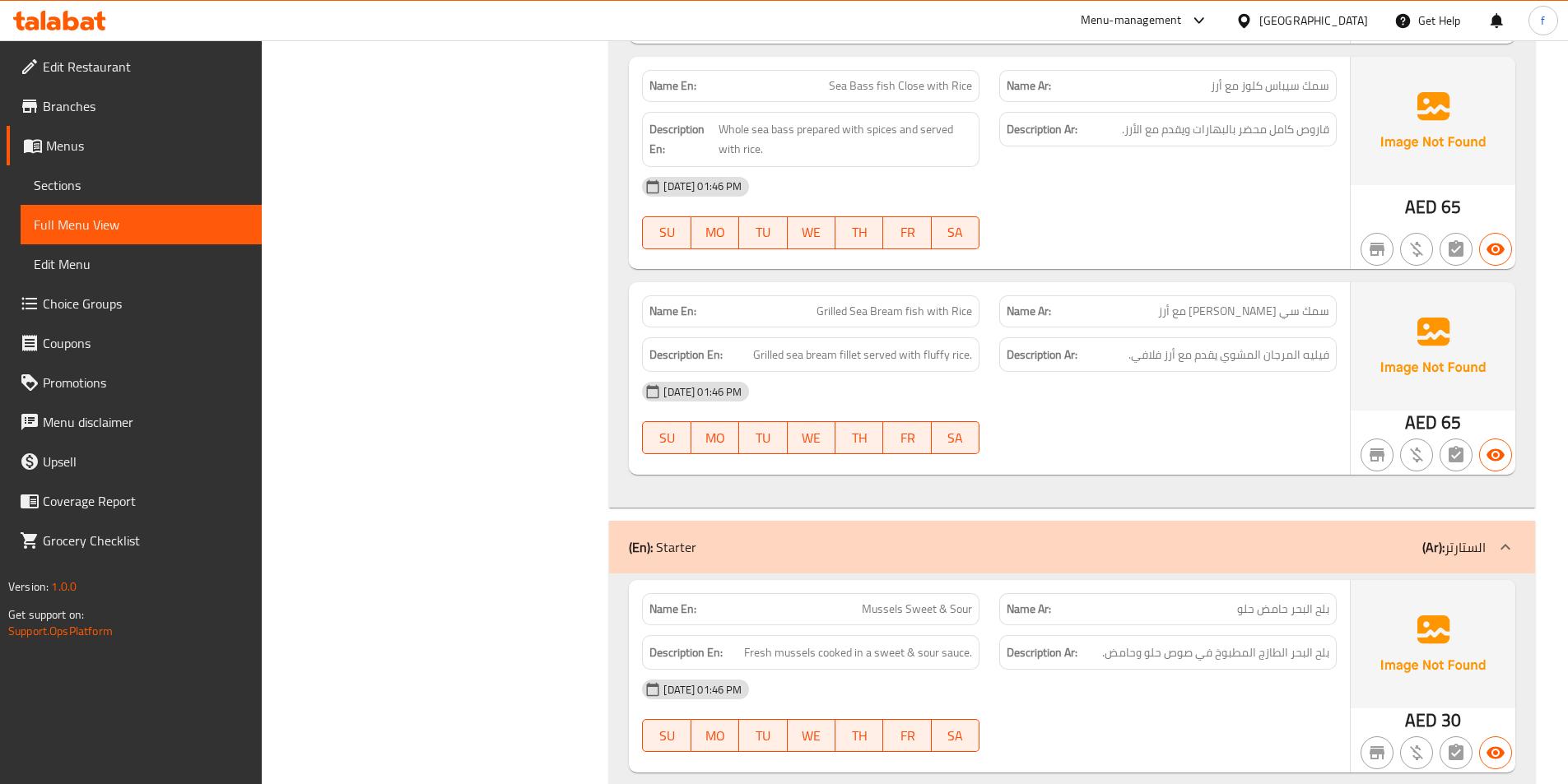
scroll to position [2797, 0]
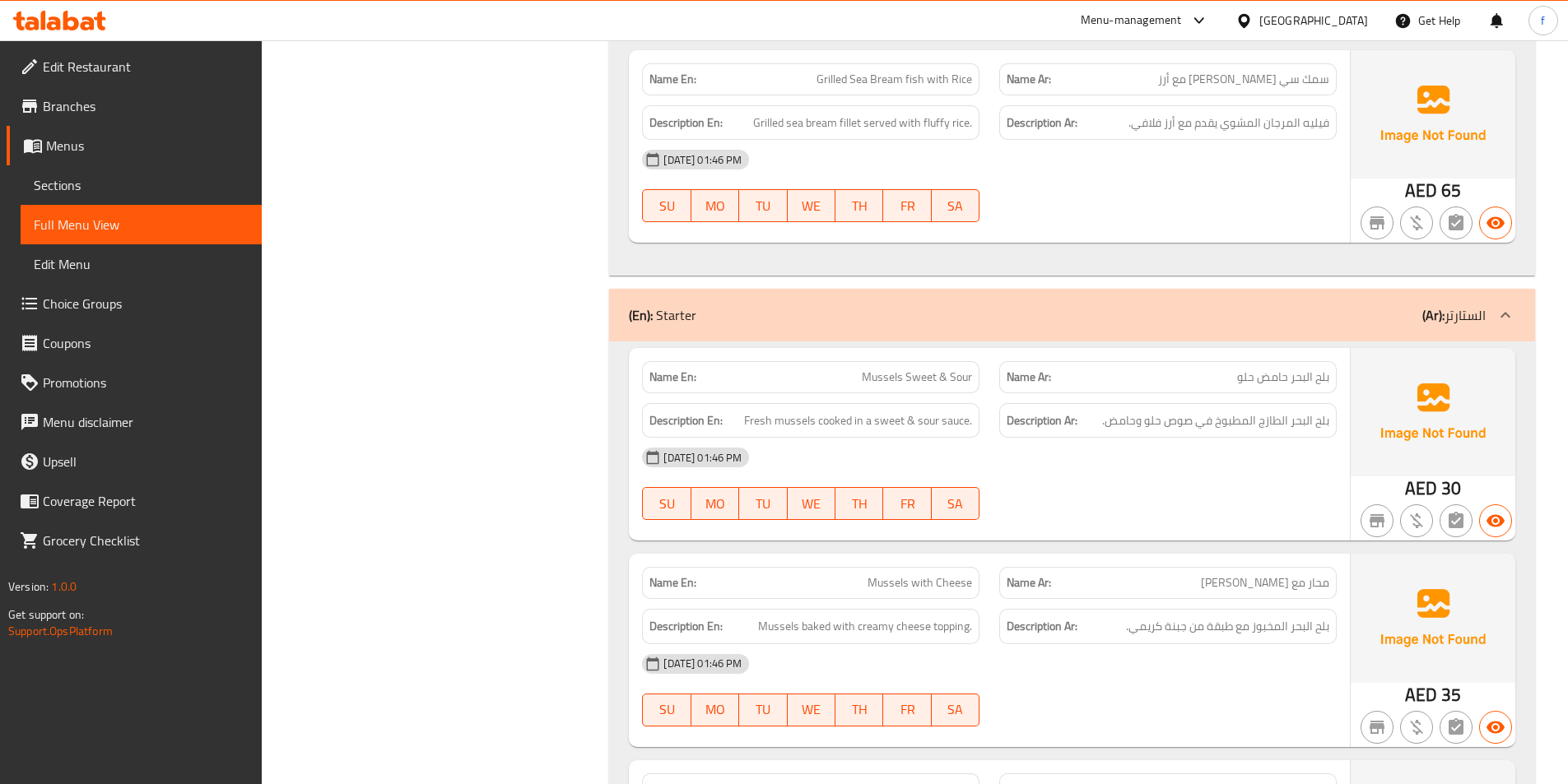
click at [860, 373] on p "Name En: Mussels Sweet & Sour" at bounding box center [810, 377] width 323 height 18
click at [920, 374] on span "Mussels Sweet & Sour" at bounding box center [917, 377] width 111 height 18
click at [969, 372] on span "Mussels Sweet & Sour" at bounding box center [917, 377] width 111 height 18
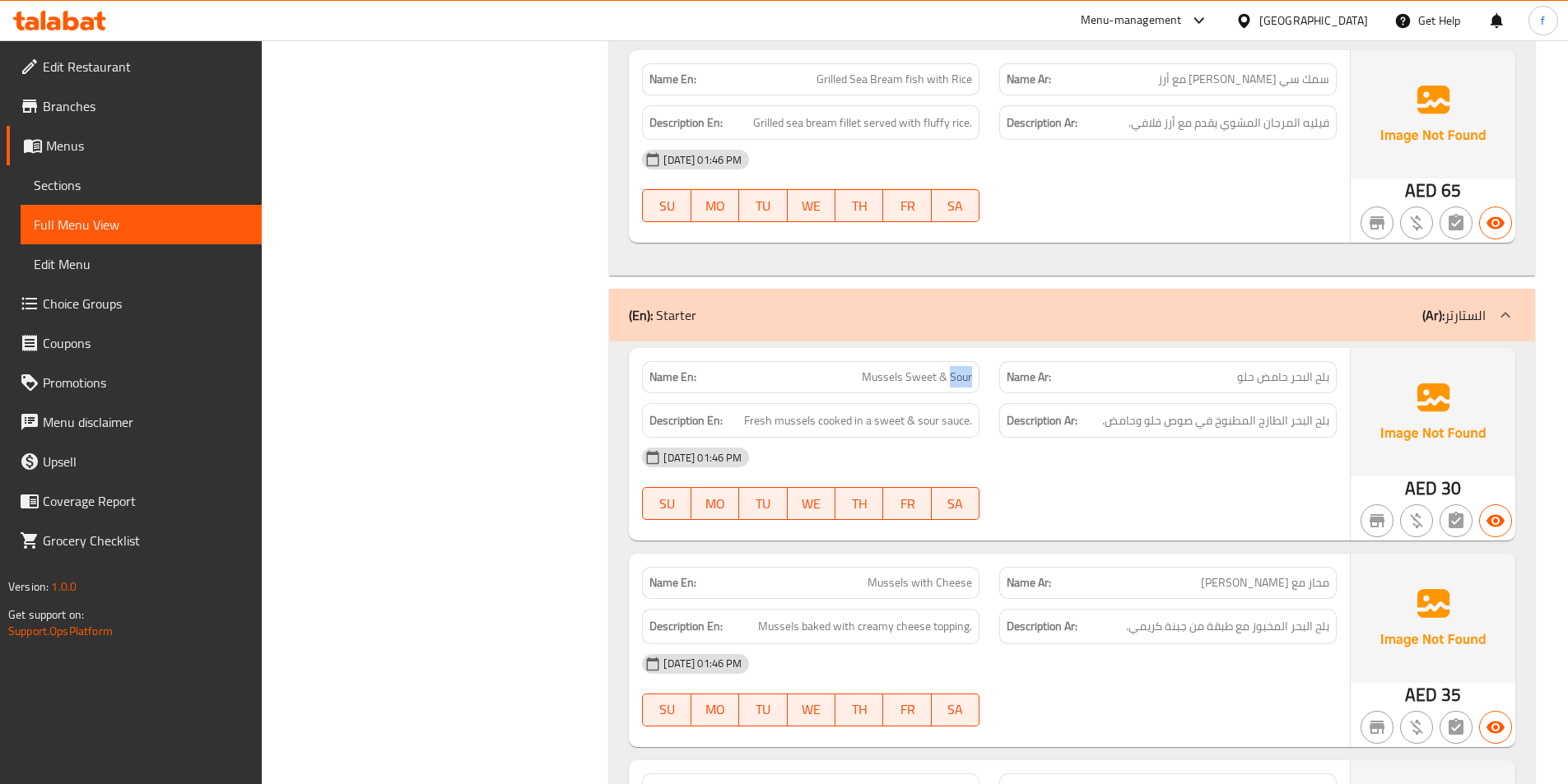
click at [969, 372] on span "Mussels Sweet & Sour" at bounding box center [917, 377] width 111 height 18
click at [801, 424] on span "Fresh mussels cooked in a sweet & sour sauce." at bounding box center [858, 420] width 228 height 21
click at [760, 420] on span "Fresh mussels cooked in a sweet & sour sauce." at bounding box center [858, 420] width 228 height 21
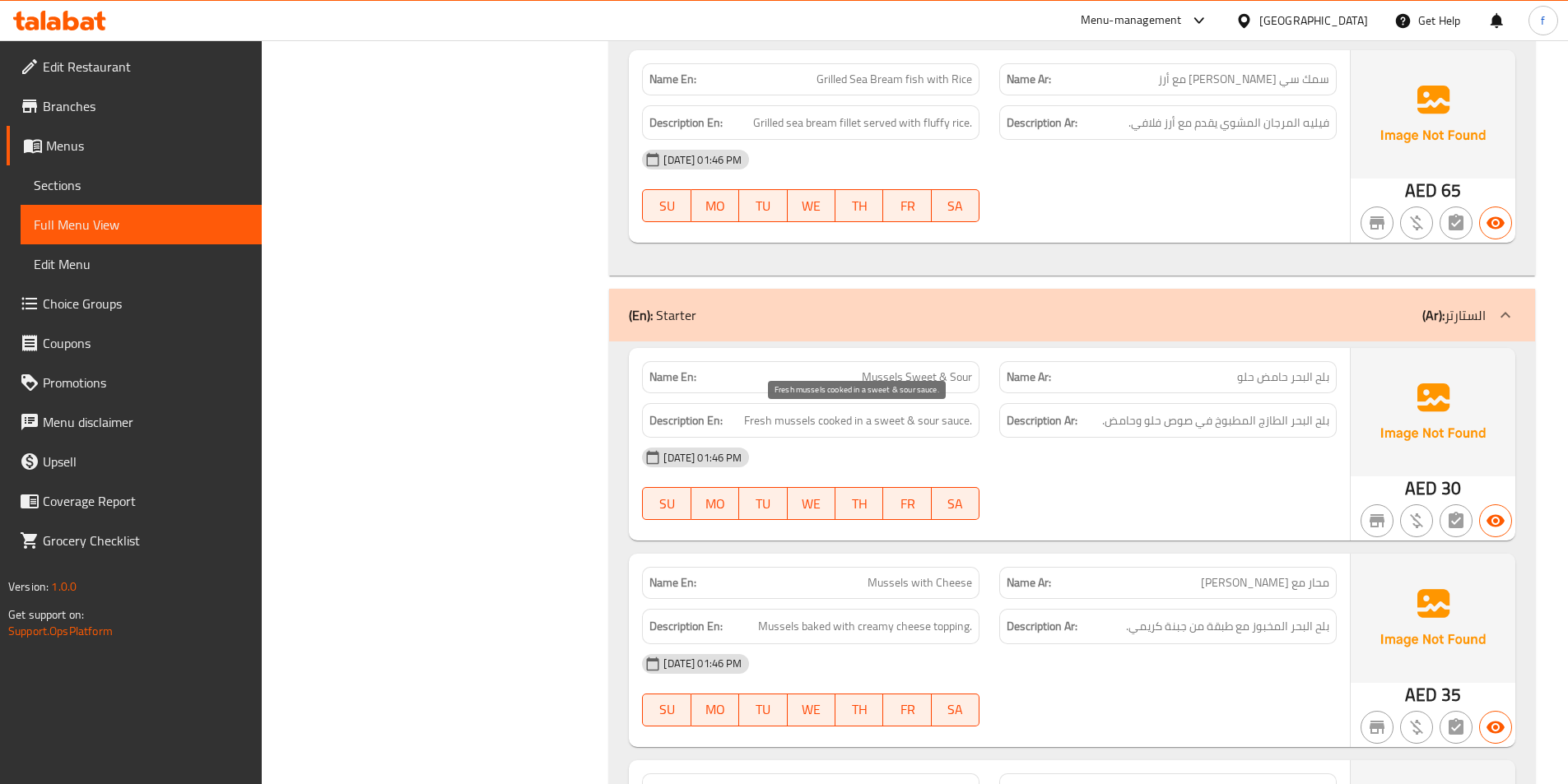
click at [833, 421] on span "Fresh mussels cooked in a sweet & sour sauce." at bounding box center [858, 420] width 228 height 21
click at [957, 420] on span "Fresh mussels cooked in a sweet & sour sauce." at bounding box center [858, 420] width 228 height 21
drag, startPoint x: 957, startPoint y: 420, endPoint x: 949, endPoint y: 423, distance: 8.5
click at [953, 422] on span "Fresh mussels cooked in a sweet & sour sauce." at bounding box center [858, 420] width 228 height 21
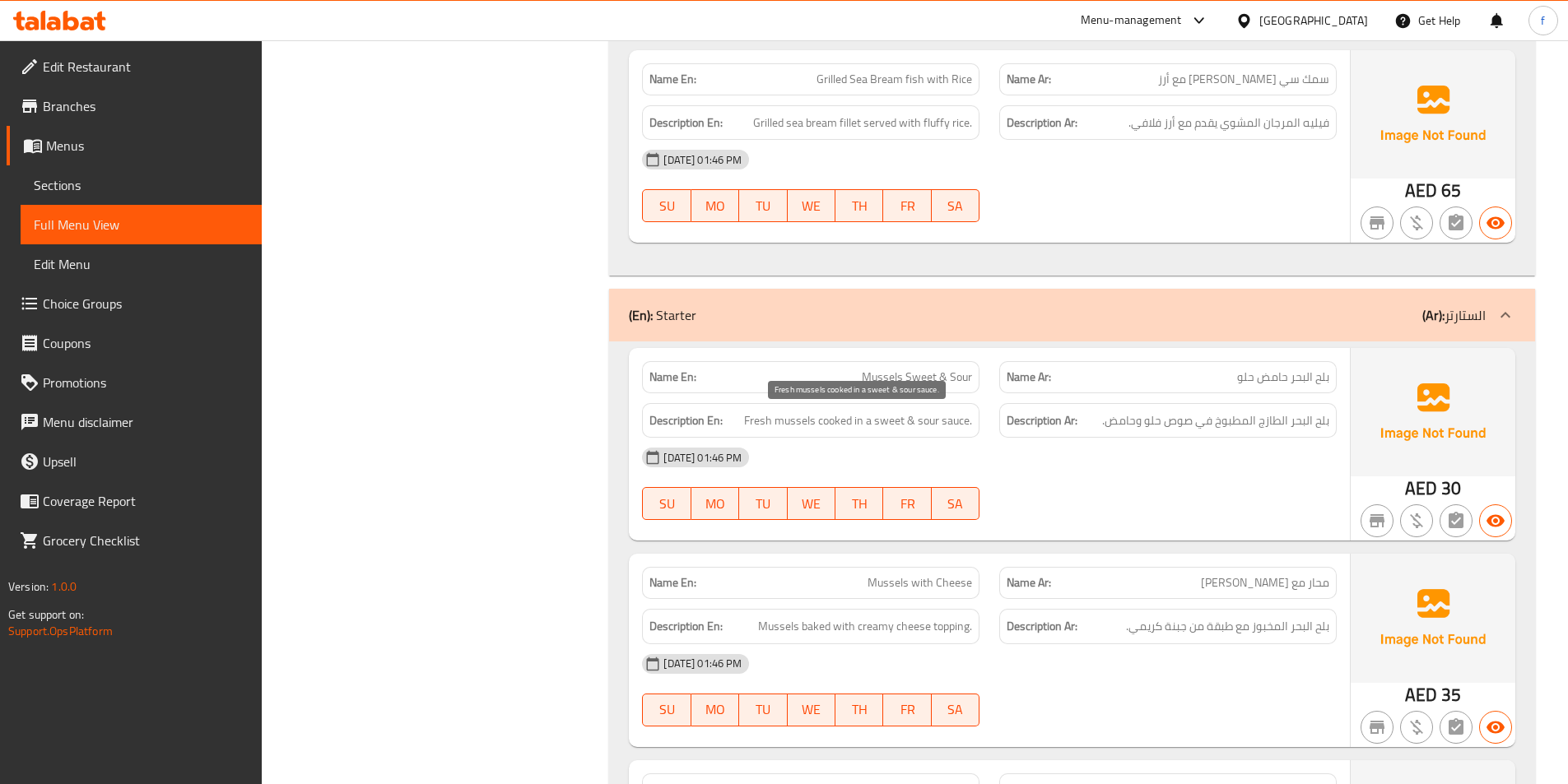
click at [920, 423] on span "Fresh mussels cooked in a sweet & sour sauce." at bounding box center [858, 420] width 228 height 21
click at [903, 422] on span "Fresh mussels cooked in a sweet & sour sauce." at bounding box center [858, 420] width 228 height 21
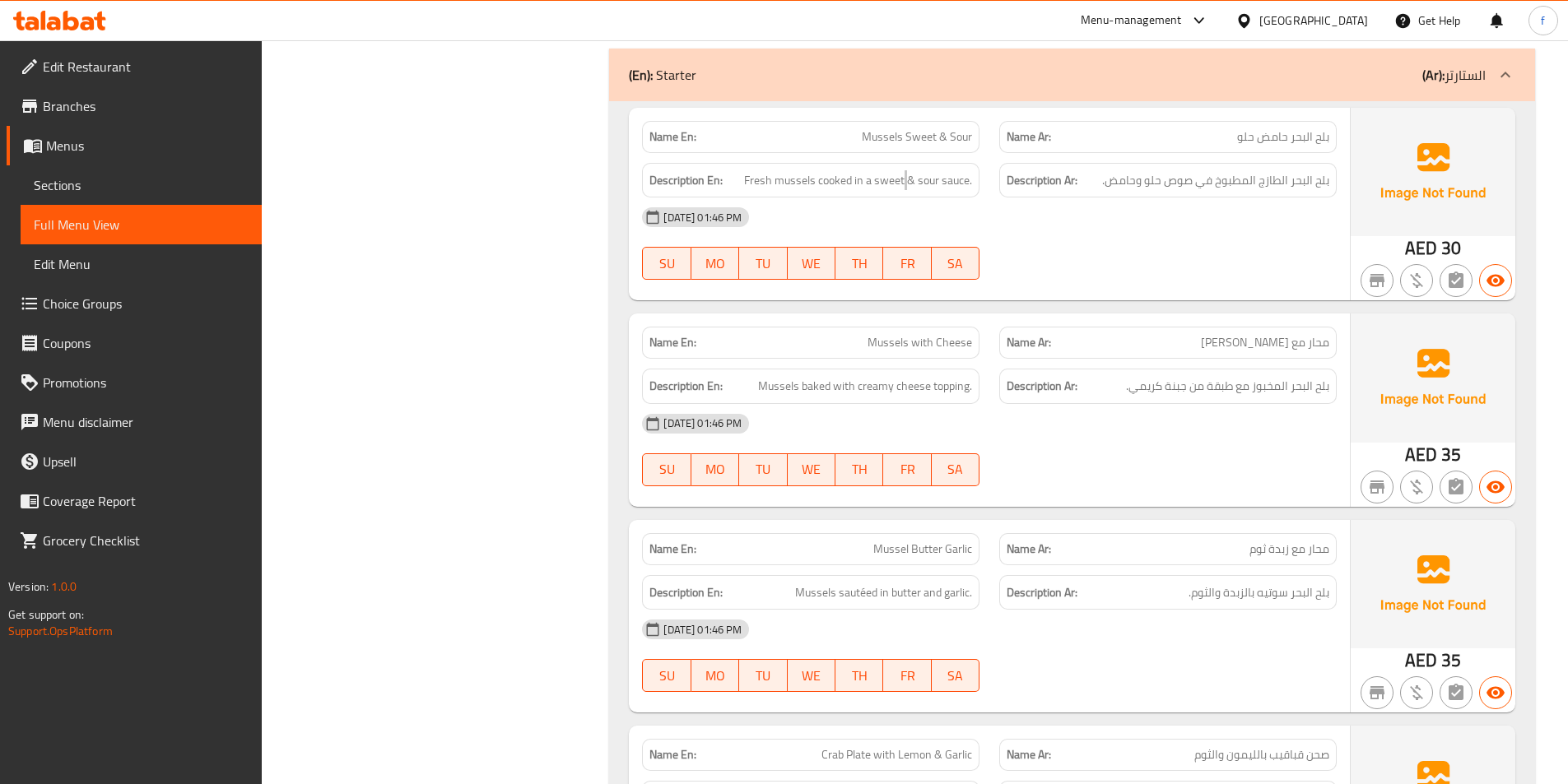
scroll to position [2961, 0]
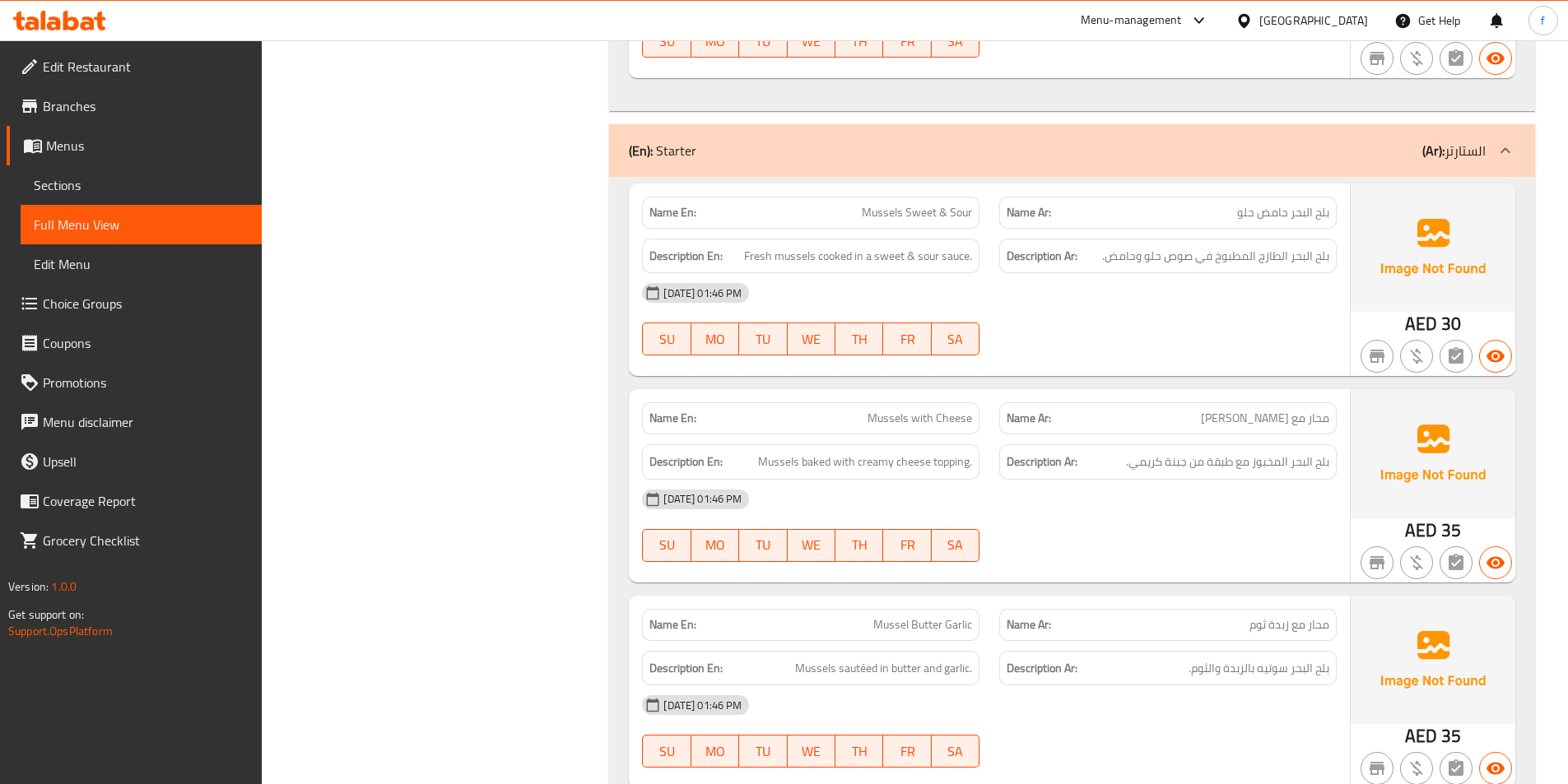
click at [884, 420] on span "Mussels with Cheese" at bounding box center [919, 418] width 105 height 18
drag, startPoint x: 884, startPoint y: 420, endPoint x: 914, endPoint y: 420, distance: 30.0
click at [887, 420] on span "Mussels with Cheese" at bounding box center [919, 418] width 105 height 18
click at [914, 420] on span "Mussels with Cheese" at bounding box center [919, 418] width 105 height 18
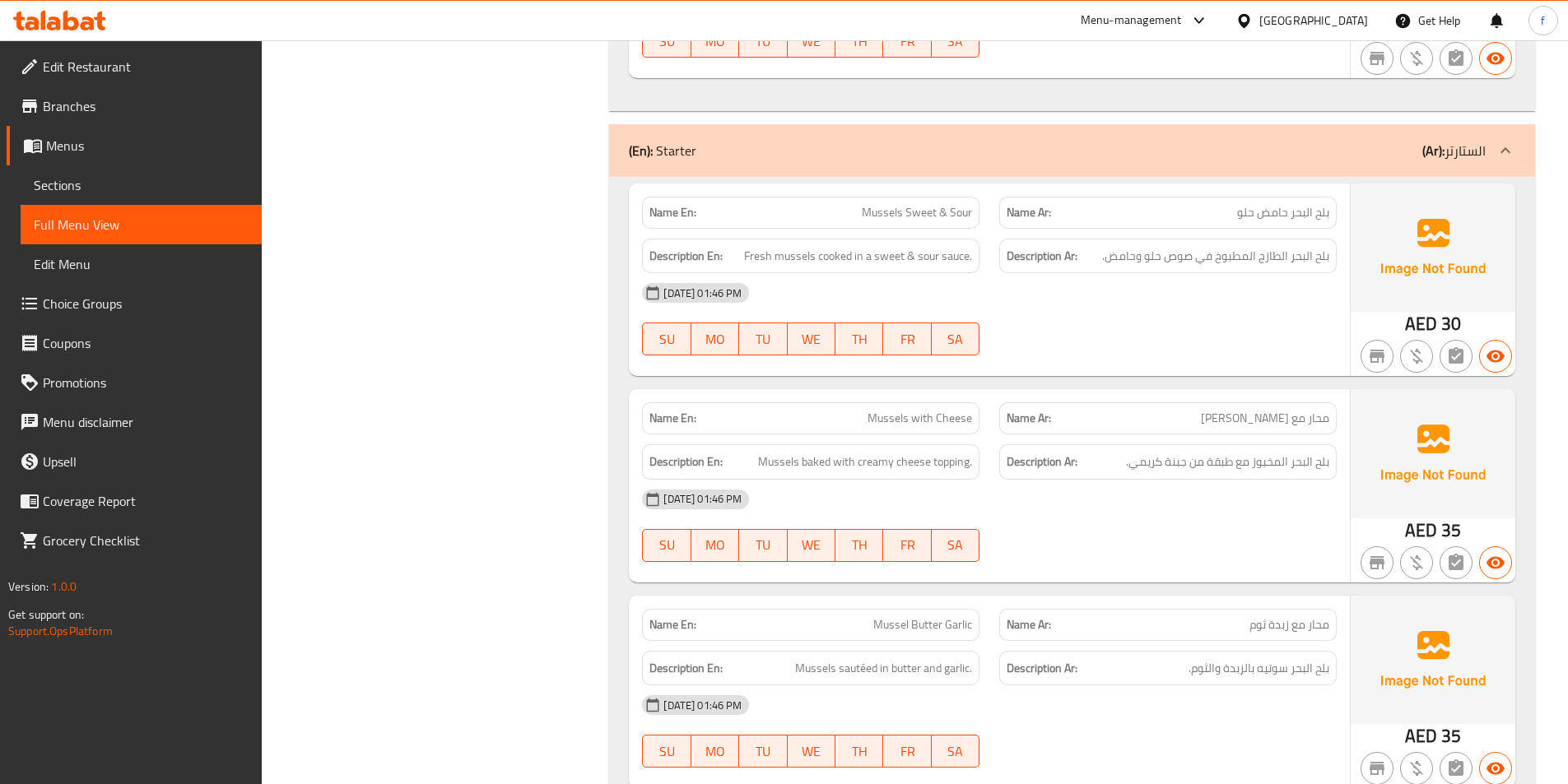
click at [956, 415] on span "Mussels with Cheese" at bounding box center [919, 418] width 105 height 18
click at [906, 416] on span "Mussels with Cheese" at bounding box center [919, 418] width 105 height 18
click at [924, 424] on span "Mussels with Cheese" at bounding box center [919, 418] width 105 height 18
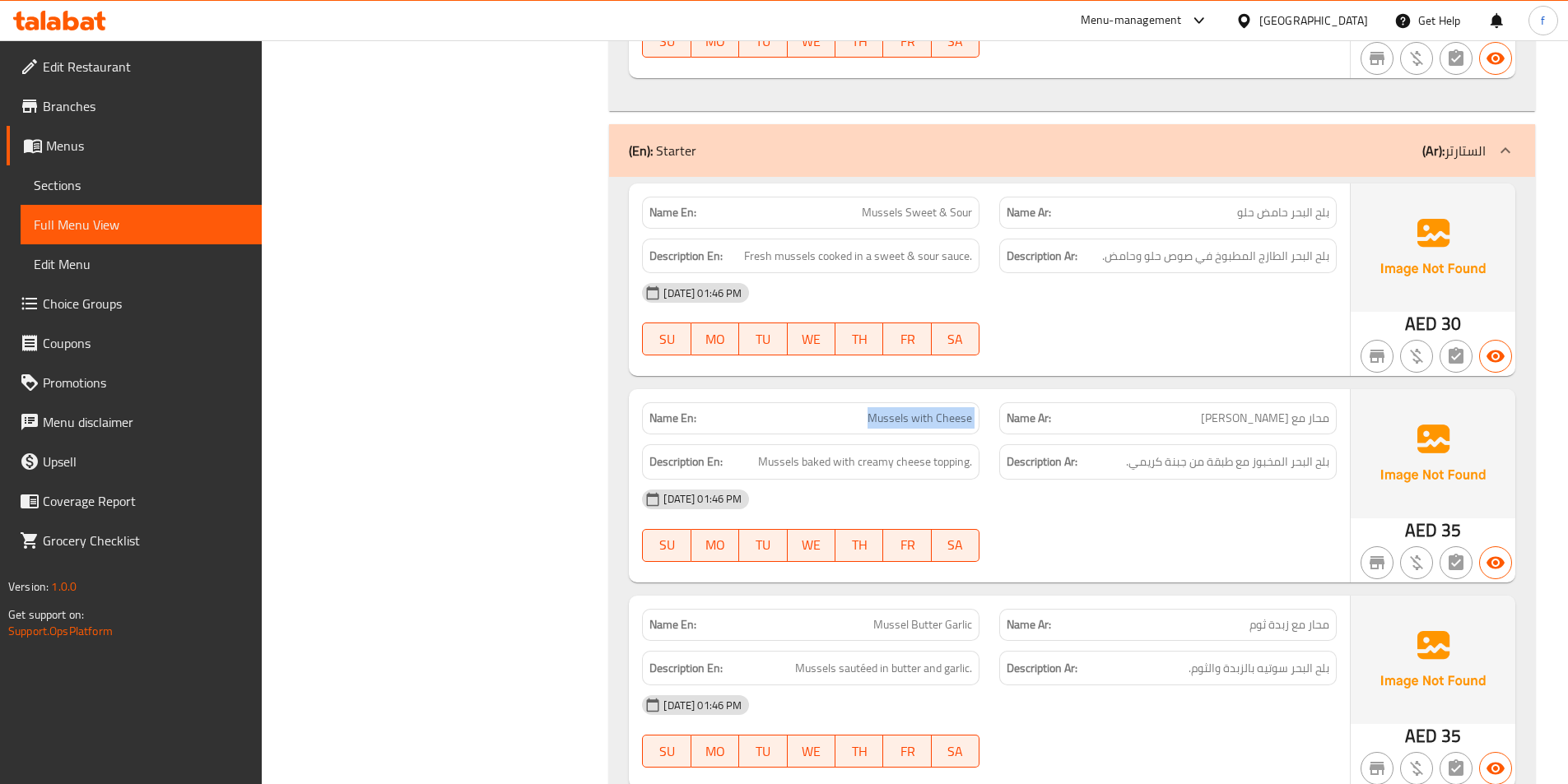
click at [924, 424] on span "Mussels with Cheese" at bounding box center [919, 418] width 105 height 18
click at [923, 444] on div "Description En: Mussels baked with creamy cheese topping." at bounding box center [810, 462] width 338 height 35
click at [935, 413] on span "Mussels with Cheese" at bounding box center [919, 418] width 105 height 18
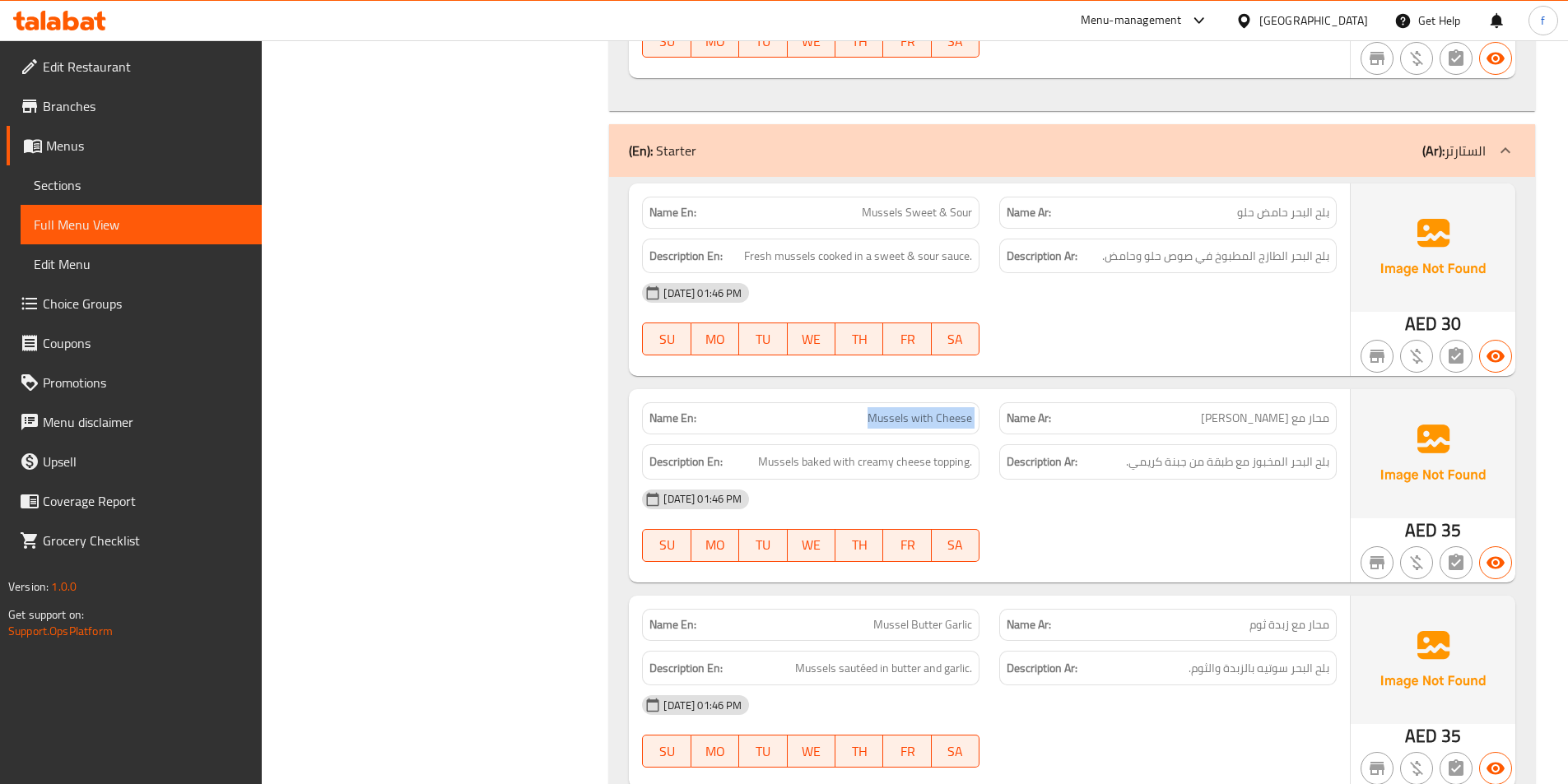
copy span "Mussels with Cheese"
click at [825, 463] on span "Mussels baked with creamy cheese topping." at bounding box center [864, 462] width 214 height 21
click at [867, 462] on span "Mussels baked with creamy cheese topping." at bounding box center [864, 462] width 214 height 21
click at [950, 463] on span "Mussels baked with creamy cheese topping." at bounding box center [864, 462] width 214 height 21
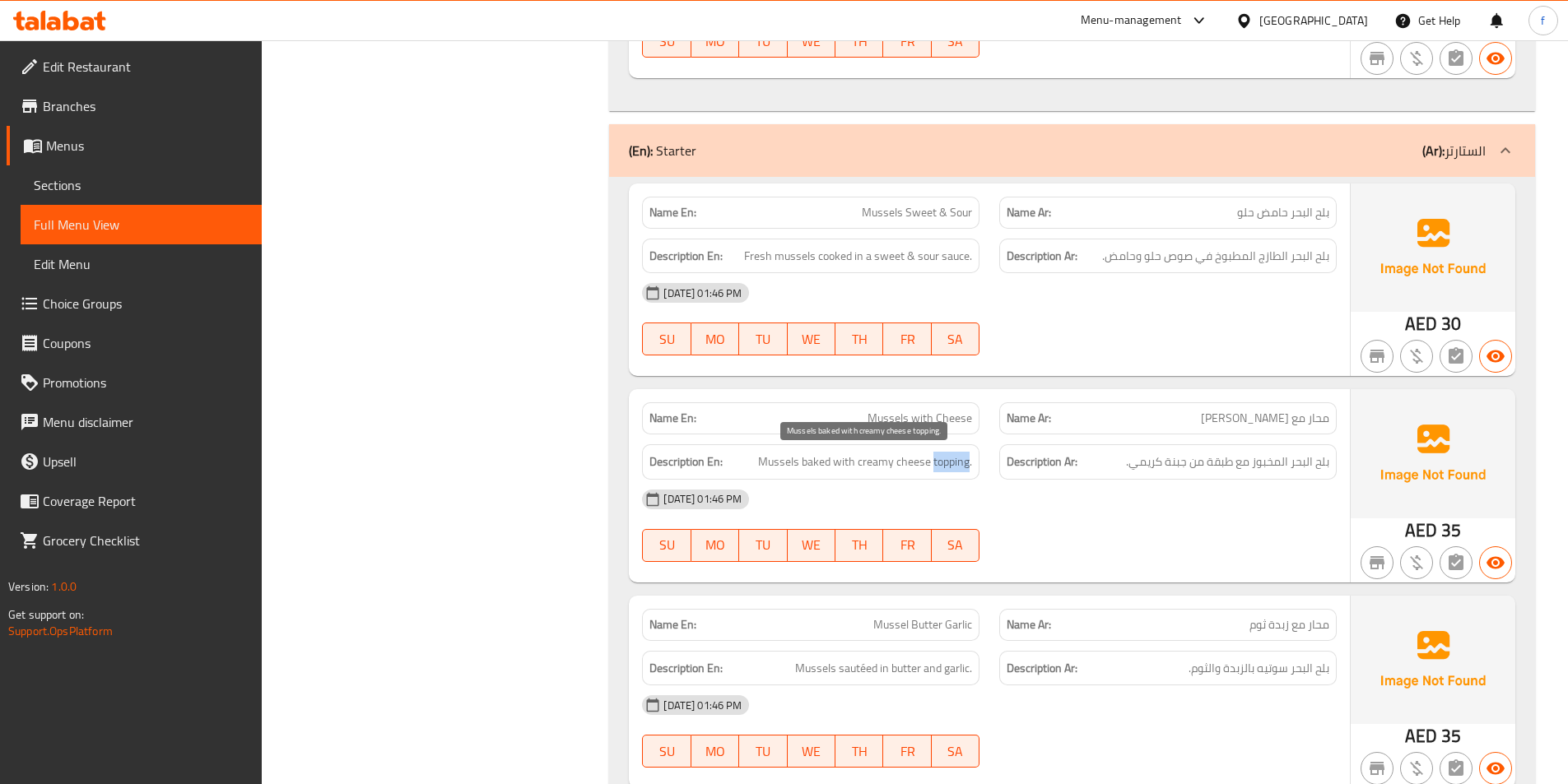
click at [950, 463] on span "Mussels baked with creamy cheese topping." at bounding box center [864, 462] width 214 height 21
click at [919, 461] on span "Mussels baked with creamy cheese topping." at bounding box center [864, 462] width 214 height 21
click at [856, 461] on span "Mussels baked with creamy cheese topping." at bounding box center [864, 462] width 214 height 21
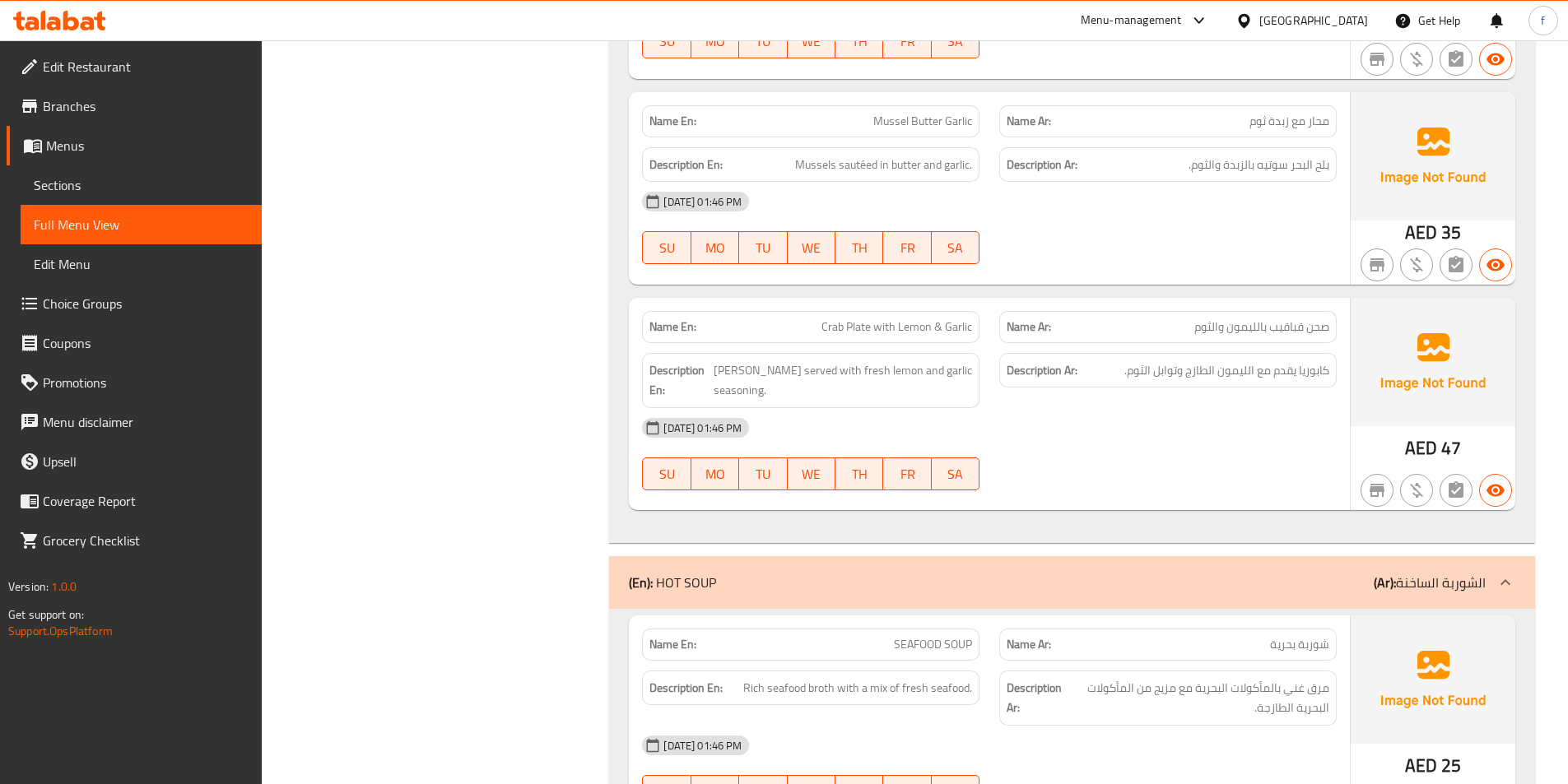
scroll to position [3454, 0]
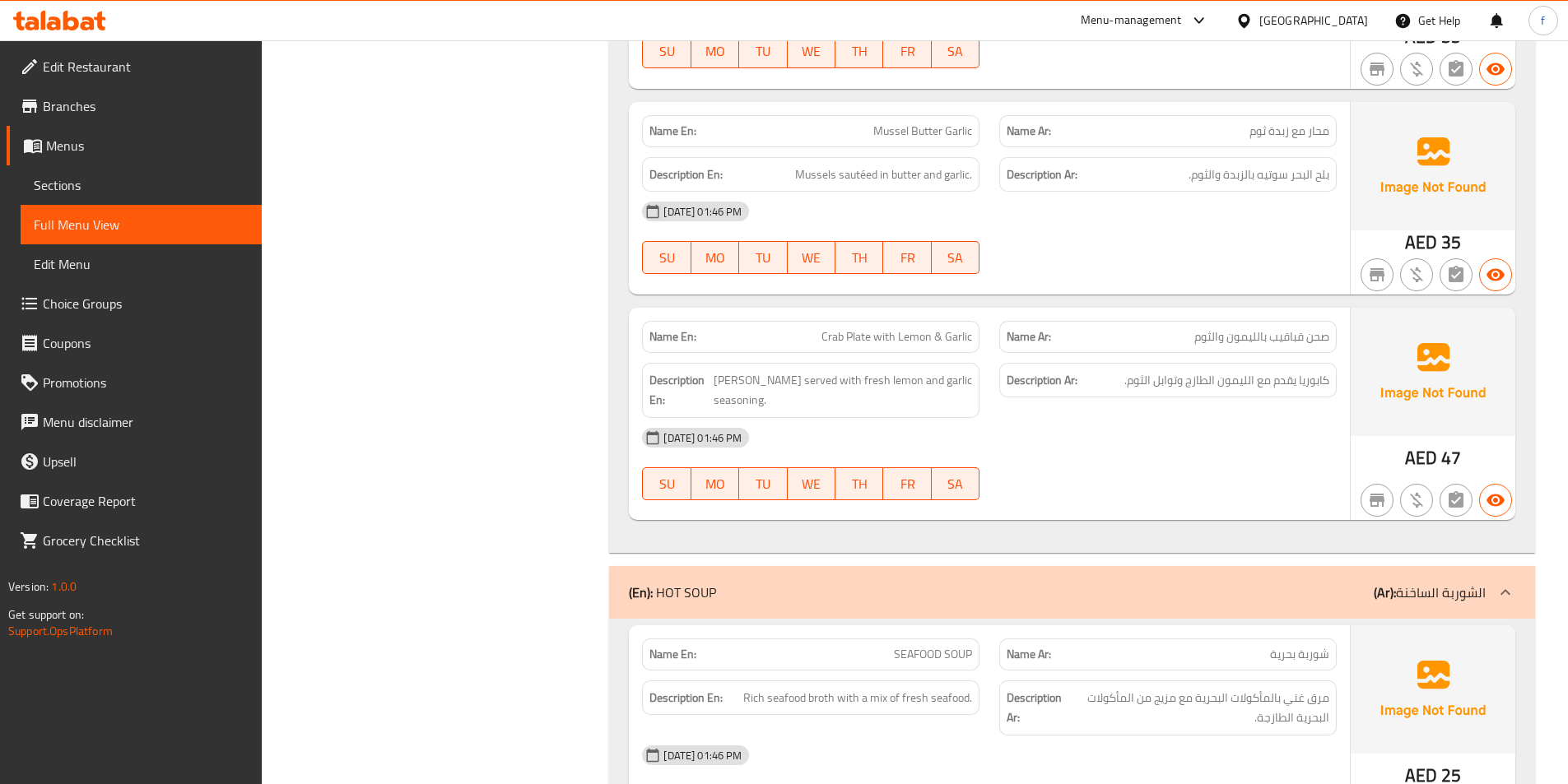
click at [950, 126] on span "Mussel Butter Garlic" at bounding box center [923, 131] width 99 height 18
copy span "Mussel Butter Garlic"
drag, startPoint x: 1329, startPoint y: 129, endPoint x: 1225, endPoint y: 140, distance: 104.6
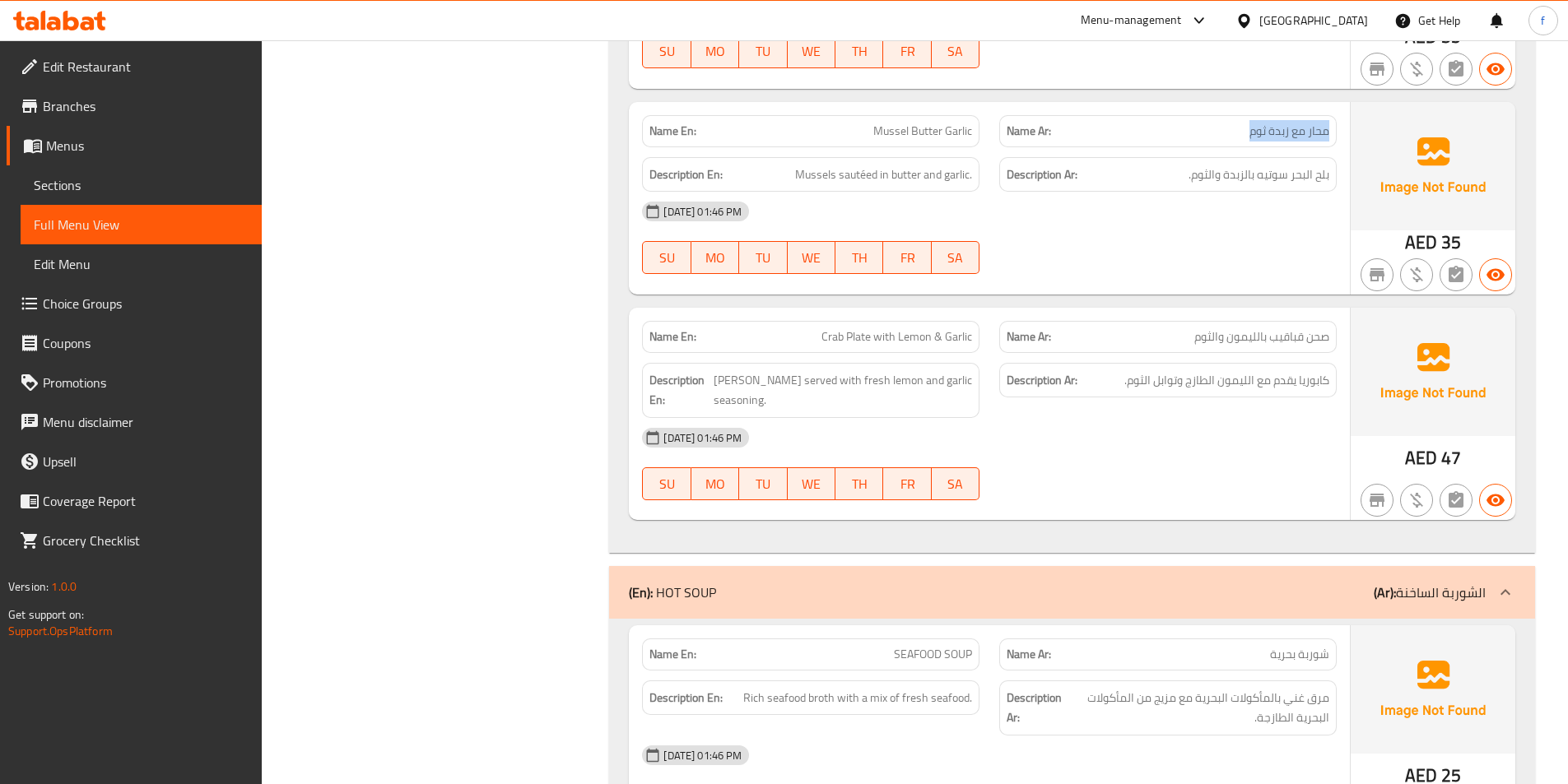
click at [1225, 140] on div "Name Ar: محار مع زبدة ثوم" at bounding box center [1167, 131] width 338 height 32
copy span "محار مع زبدة ثوم"
click at [920, 132] on span "Mussel Butter Garlic" at bounding box center [923, 131] width 99 height 18
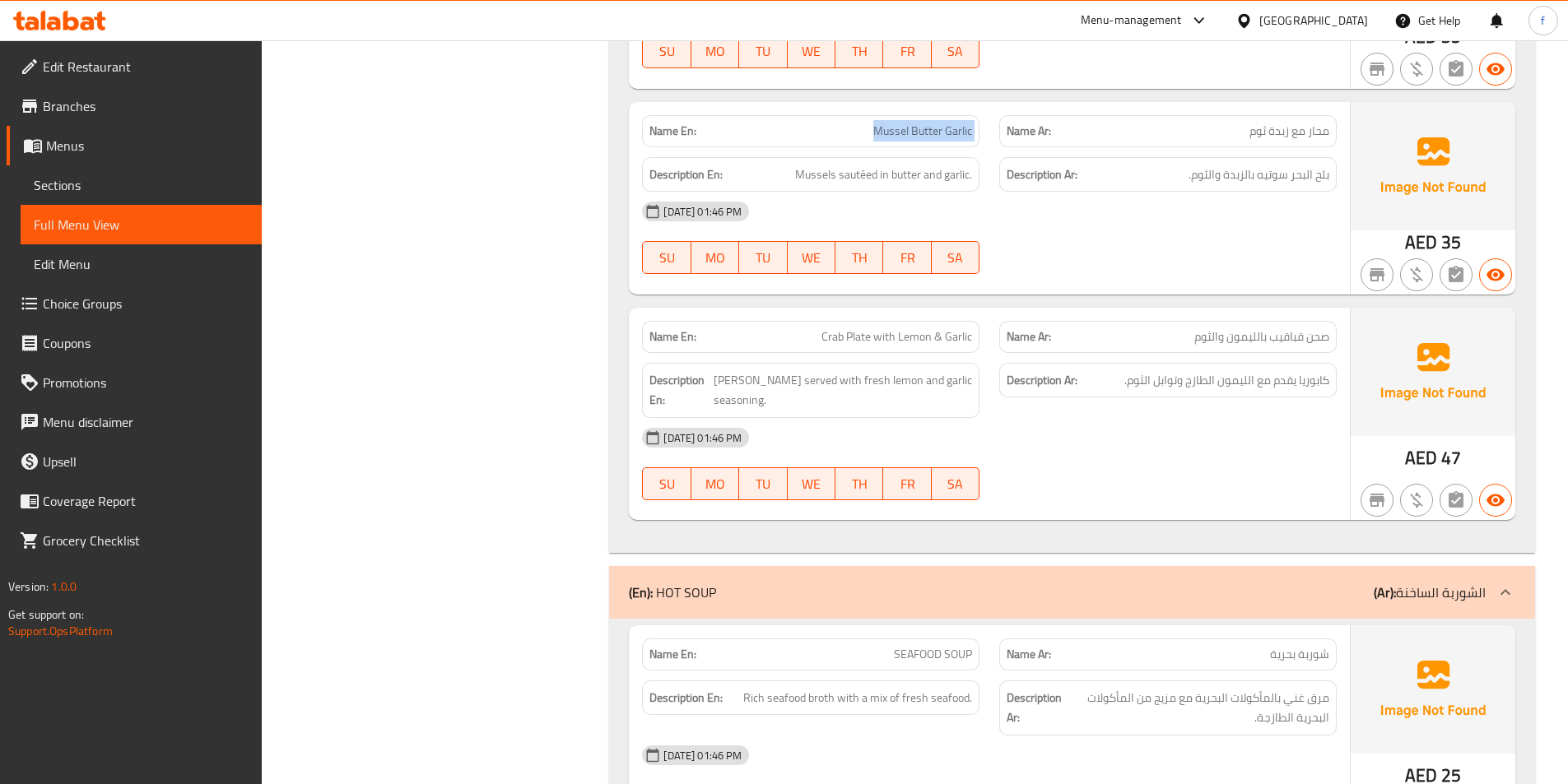
copy span "Mussel Butter Garlic"
click at [858, 336] on span "Crab Plate with Lemon & Garlic" at bounding box center [897, 337] width 151 height 18
click at [827, 331] on span "Crab Plate with Lemon & Garlic" at bounding box center [897, 337] width 151 height 18
click at [827, 330] on span "Crab Plate with Lemon & Garlic" at bounding box center [897, 337] width 151 height 18
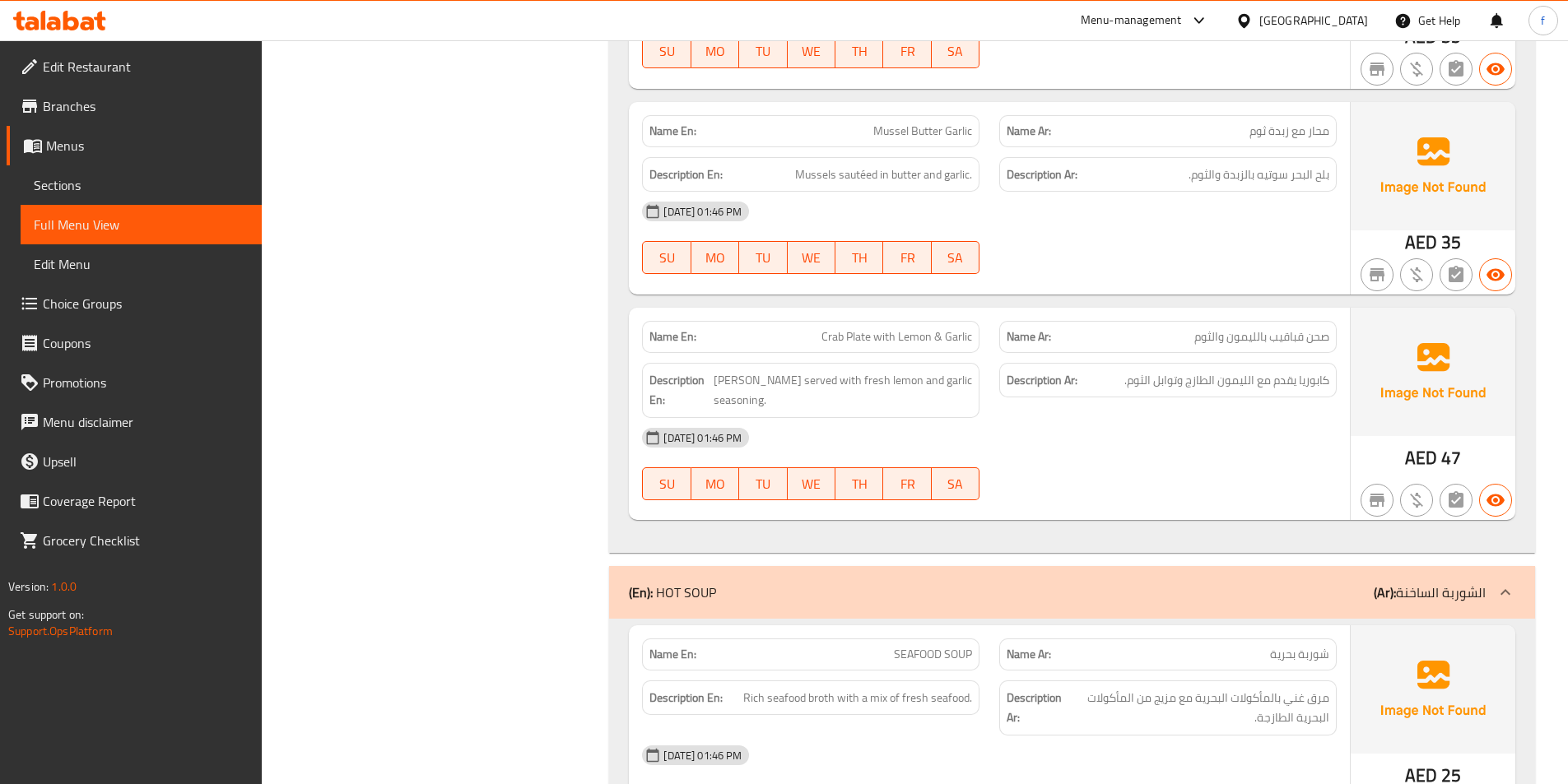
click at [887, 333] on span "Crab Plate with Lemon & Garlic" at bounding box center [897, 337] width 151 height 18
click at [912, 333] on span "Crab Plate with Lemon & Garlic" at bounding box center [897, 337] width 151 height 18
click at [956, 337] on span "Crab Plate with Lemon & Garlic" at bounding box center [897, 337] width 151 height 18
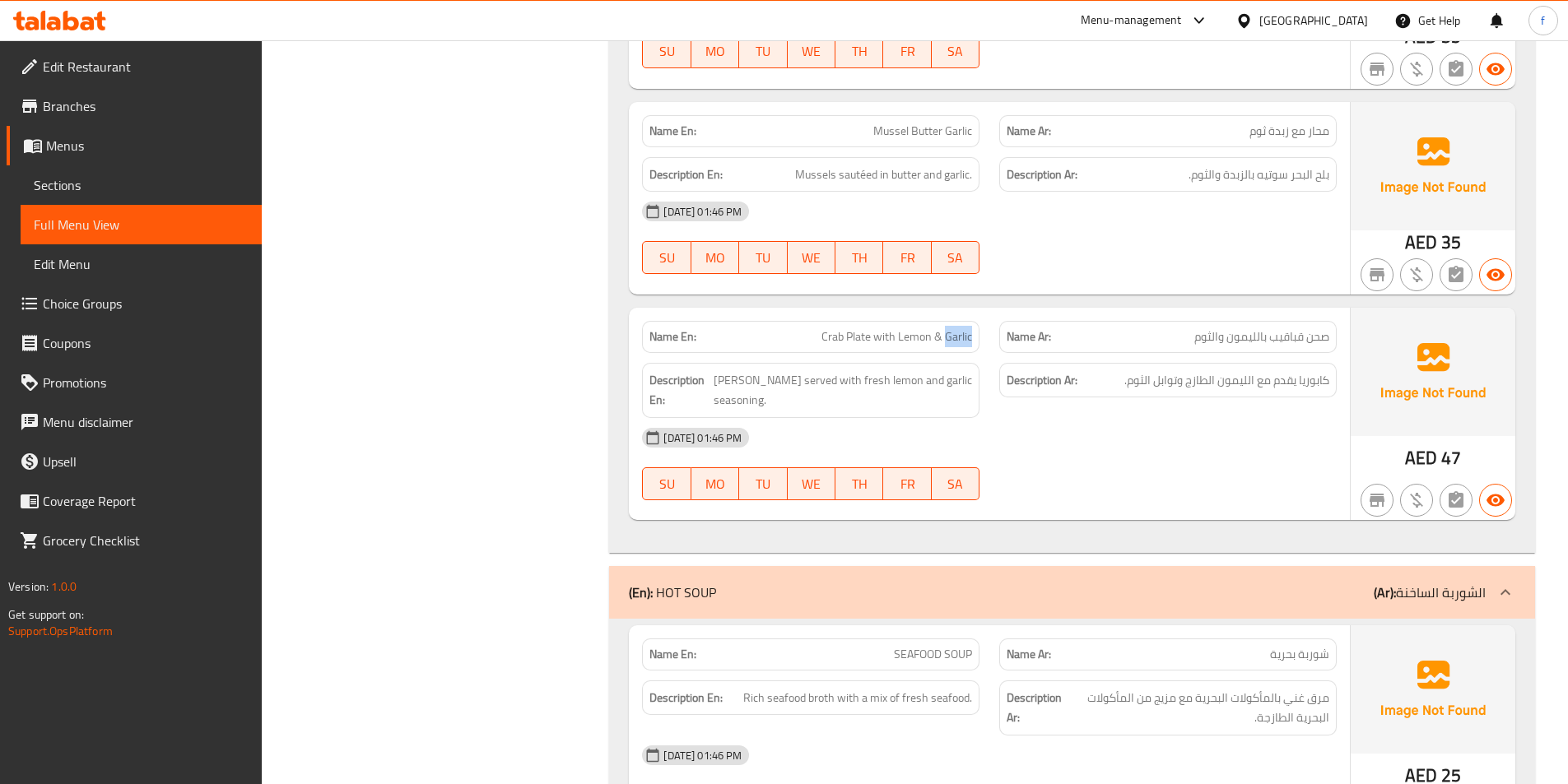
click at [956, 337] on span "Crab Plate with Lemon & Garlic" at bounding box center [897, 337] width 151 height 18
click at [741, 378] on span "[PERSON_NAME] served with fresh lemon and garlic seasoning." at bounding box center [842, 390] width 258 height 40
drag, startPoint x: 741, startPoint y: 378, endPoint x: 758, endPoint y: 382, distance: 17.5
click at [743, 383] on span "[PERSON_NAME] served with fresh lemon and garlic seasoning." at bounding box center [842, 390] width 258 height 40
click at [763, 379] on span "[PERSON_NAME] served with fresh lemon and garlic seasoning." at bounding box center [842, 390] width 258 height 40
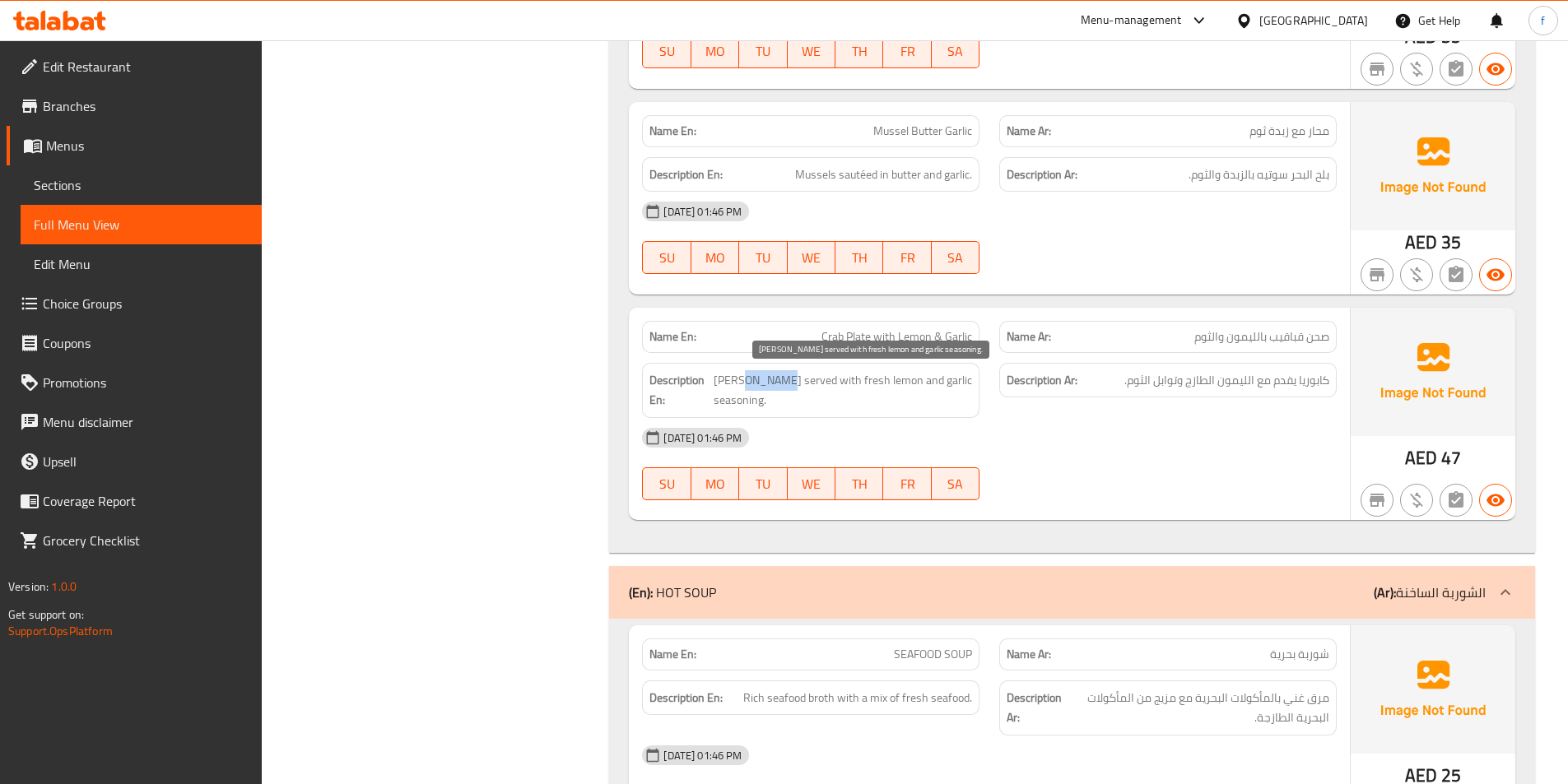
click at [763, 379] on span "[PERSON_NAME] served with fresh lemon and garlic seasoning." at bounding box center [842, 390] width 258 height 40
click at [803, 381] on span "[PERSON_NAME] served with fresh lemon and garlic seasoning." at bounding box center [842, 390] width 258 height 40
click at [821, 379] on span "[PERSON_NAME] served with fresh lemon and garlic seasoning." at bounding box center [842, 390] width 258 height 40
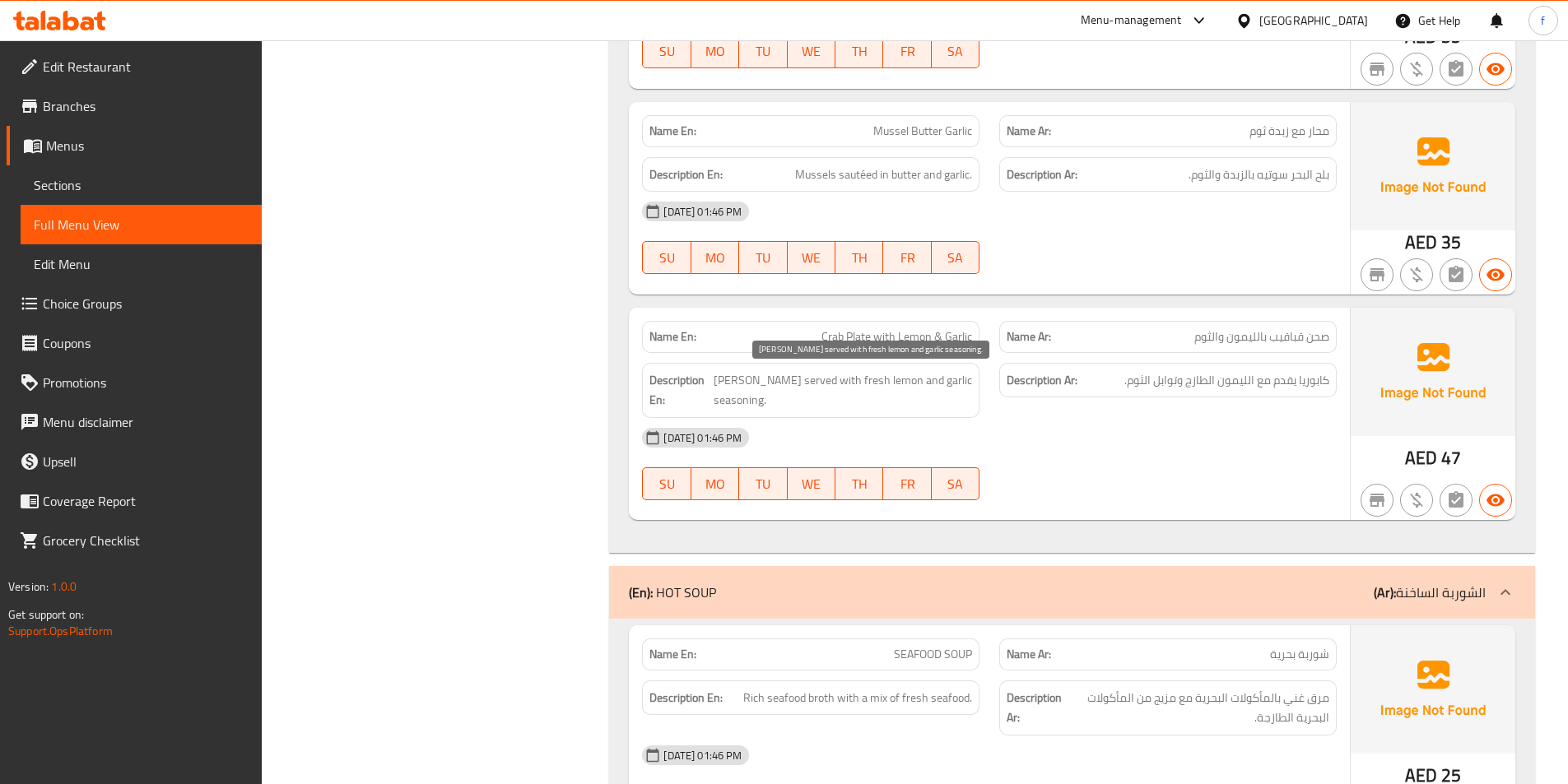
click at [843, 381] on span "[PERSON_NAME] served with fresh lemon and garlic seasoning." at bounding box center [842, 390] width 258 height 40
click at [844, 381] on span "[PERSON_NAME] served with fresh lemon and garlic seasoning." at bounding box center [842, 390] width 258 height 40
click at [908, 379] on span "[PERSON_NAME] served with fresh lemon and garlic seasoning." at bounding box center [842, 390] width 258 height 40
drag, startPoint x: 908, startPoint y: 379, endPoint x: 937, endPoint y: 379, distance: 29.0
click at [911, 379] on span "[PERSON_NAME] served with fresh lemon and garlic seasoning." at bounding box center [842, 390] width 258 height 40
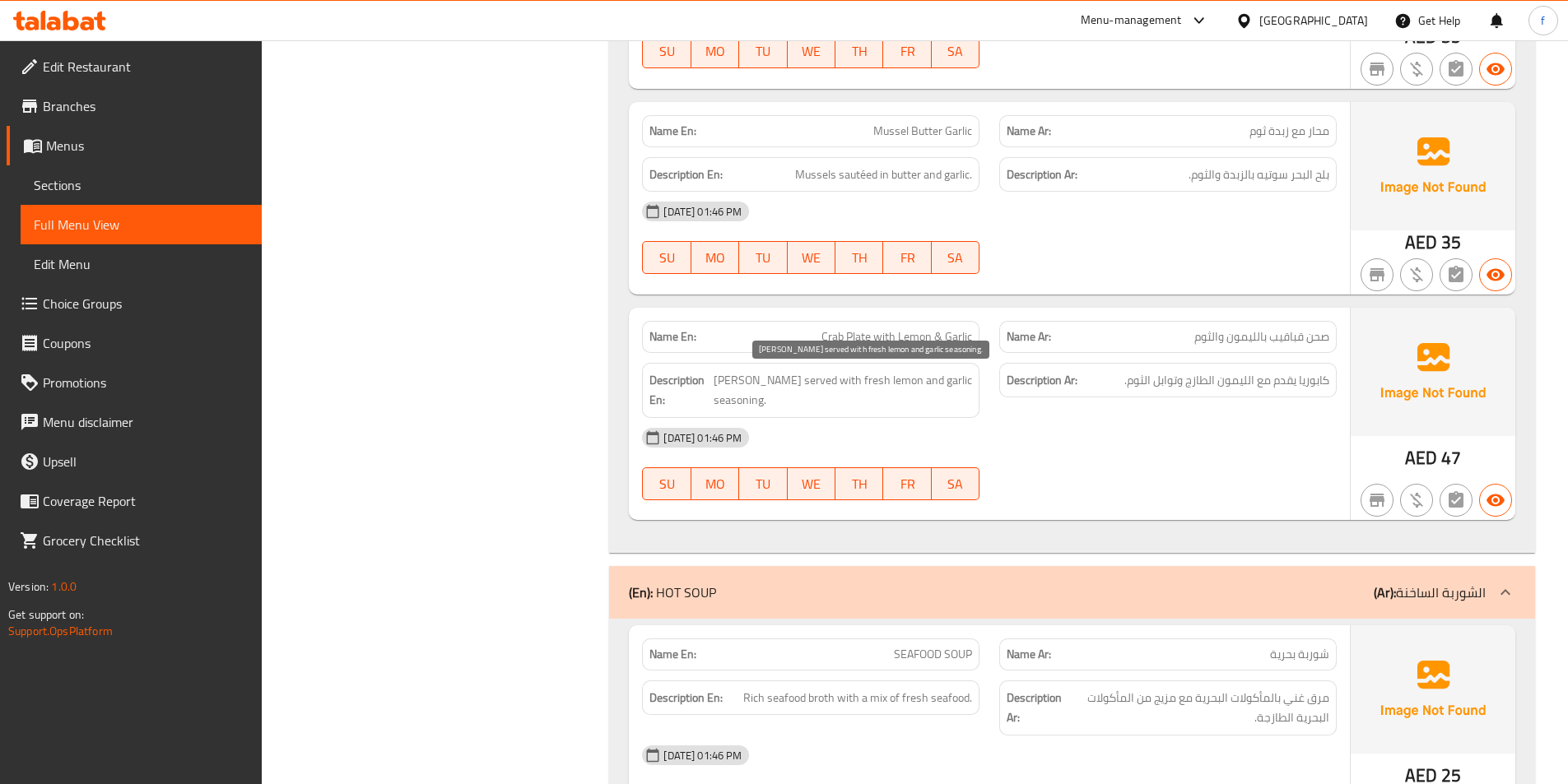
click at [937, 379] on span "[PERSON_NAME] served with fresh lemon and garlic seasoning." at bounding box center [842, 390] width 258 height 40
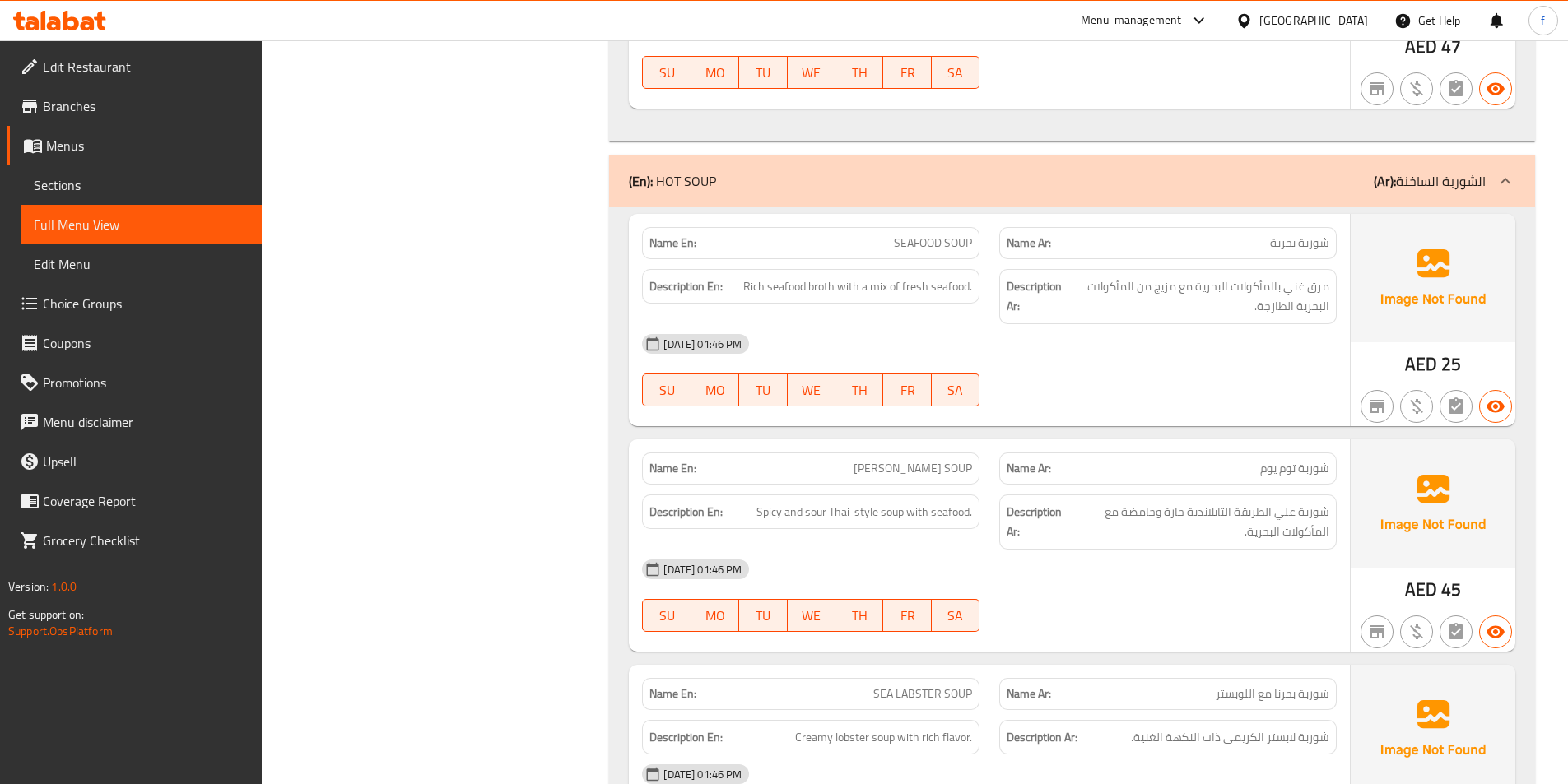
scroll to position [3986, 0]
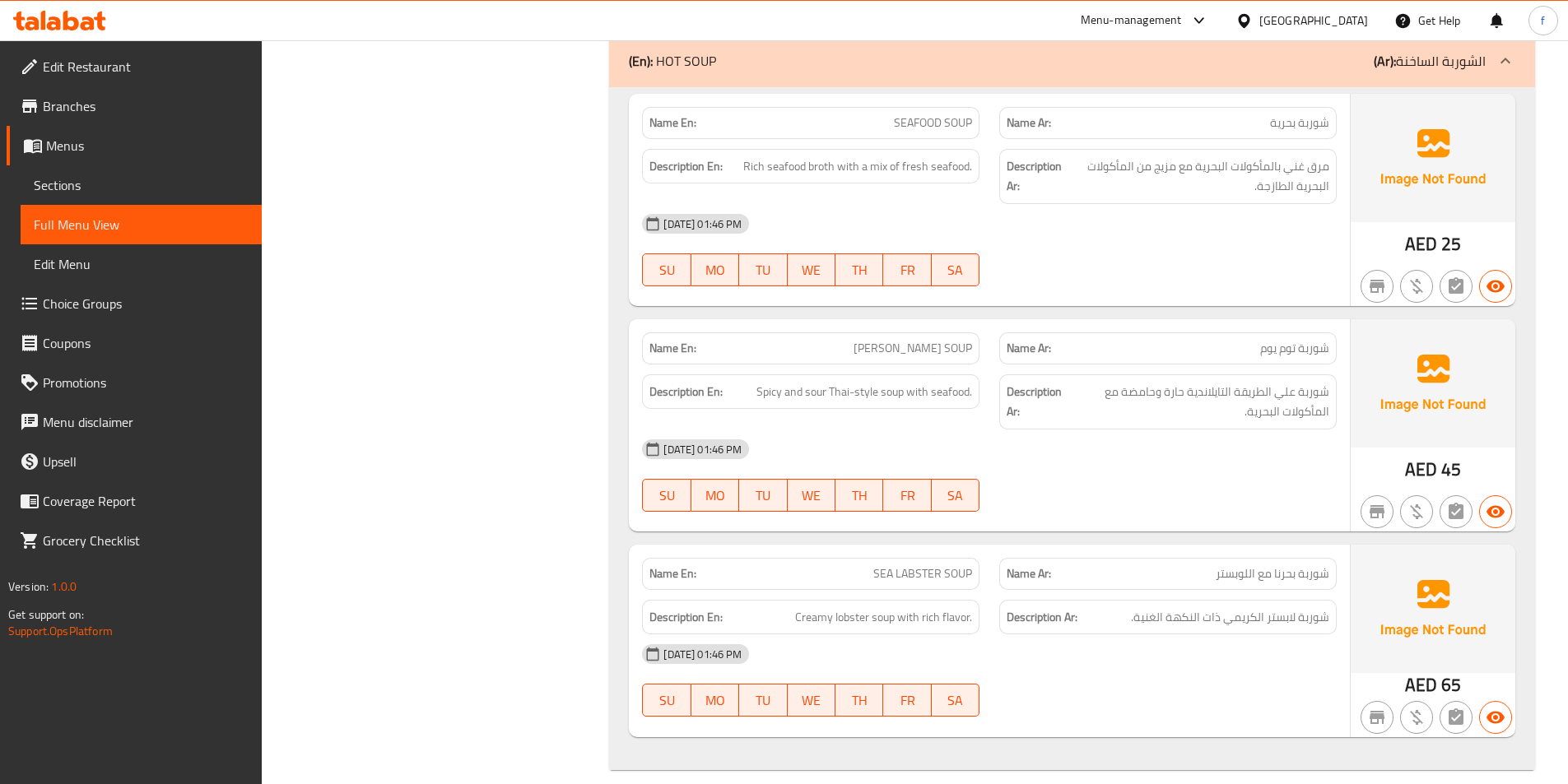
click at [920, 114] on span "SEAFOOD SOUP" at bounding box center [932, 122] width 78 height 18
click at [951, 114] on span "SEAFOOD SOUP" at bounding box center [932, 122] width 78 height 18
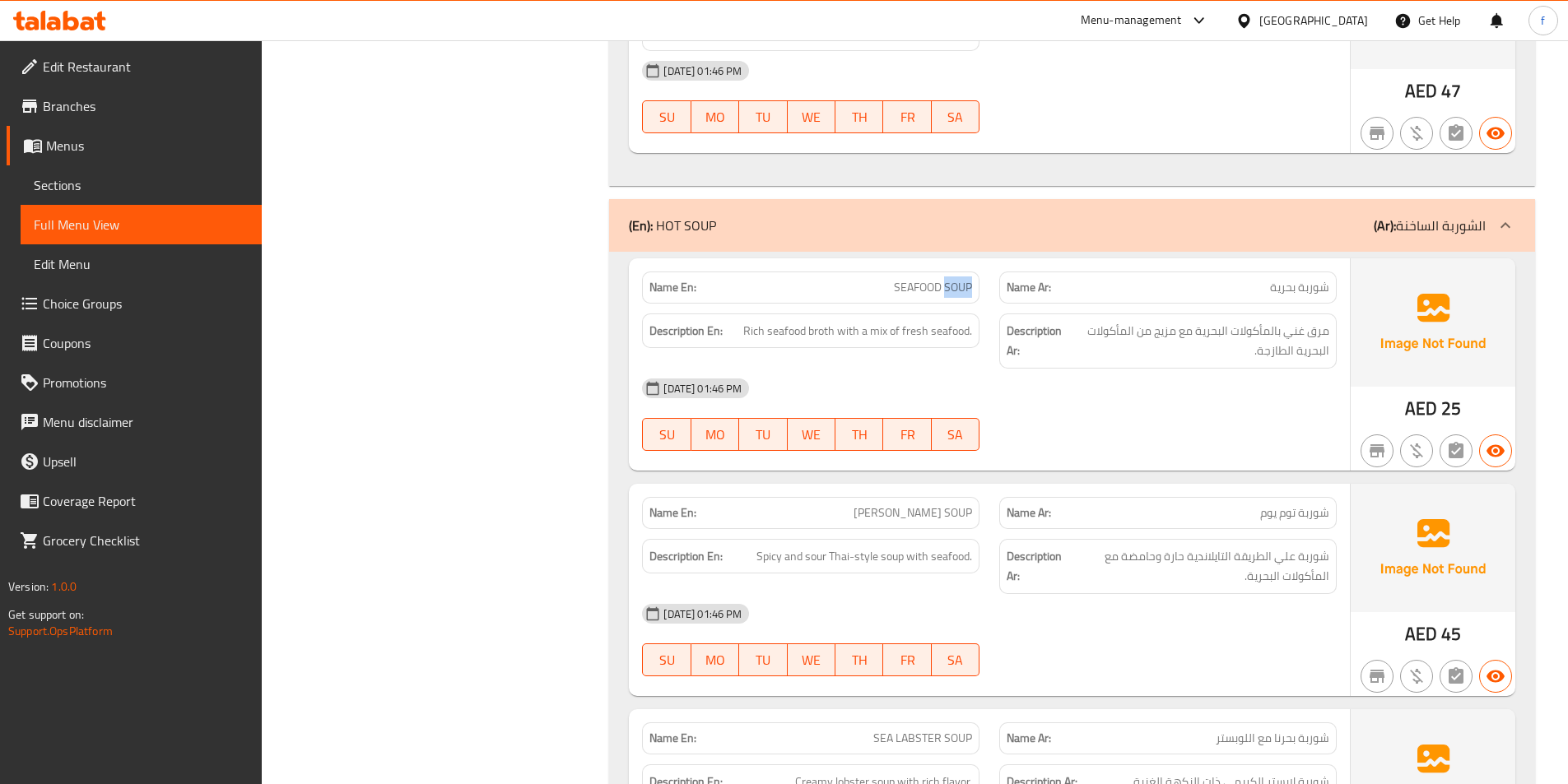
click at [959, 279] on span "SEAFOOD SOUP" at bounding box center [932, 287] width 78 height 18
click at [826, 321] on span "Rich seafood broth with a mix of fresh seafood." at bounding box center [857, 331] width 229 height 21
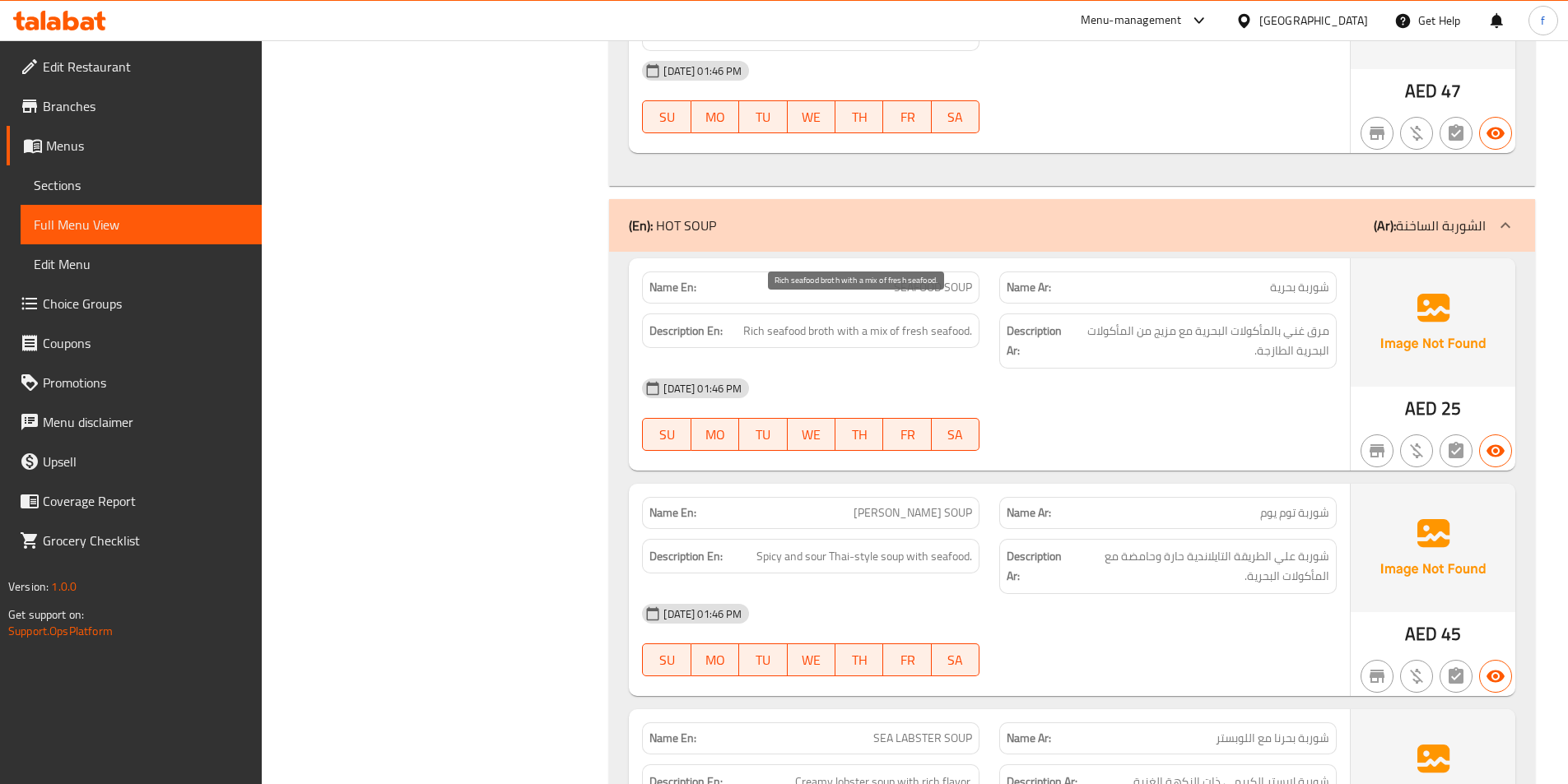
click at [754, 321] on span "Rich seafood broth with a mix of fresh seafood." at bounding box center [857, 331] width 229 height 21
drag, startPoint x: 754, startPoint y: 312, endPoint x: 810, endPoint y: 300, distance: 57.3
click at [755, 321] on span "Rich seafood broth with a mix of fresh seafood." at bounding box center [857, 331] width 229 height 21
click at [801, 321] on span "Rich seafood broth with a mix of fresh seafood." at bounding box center [857, 331] width 229 height 21
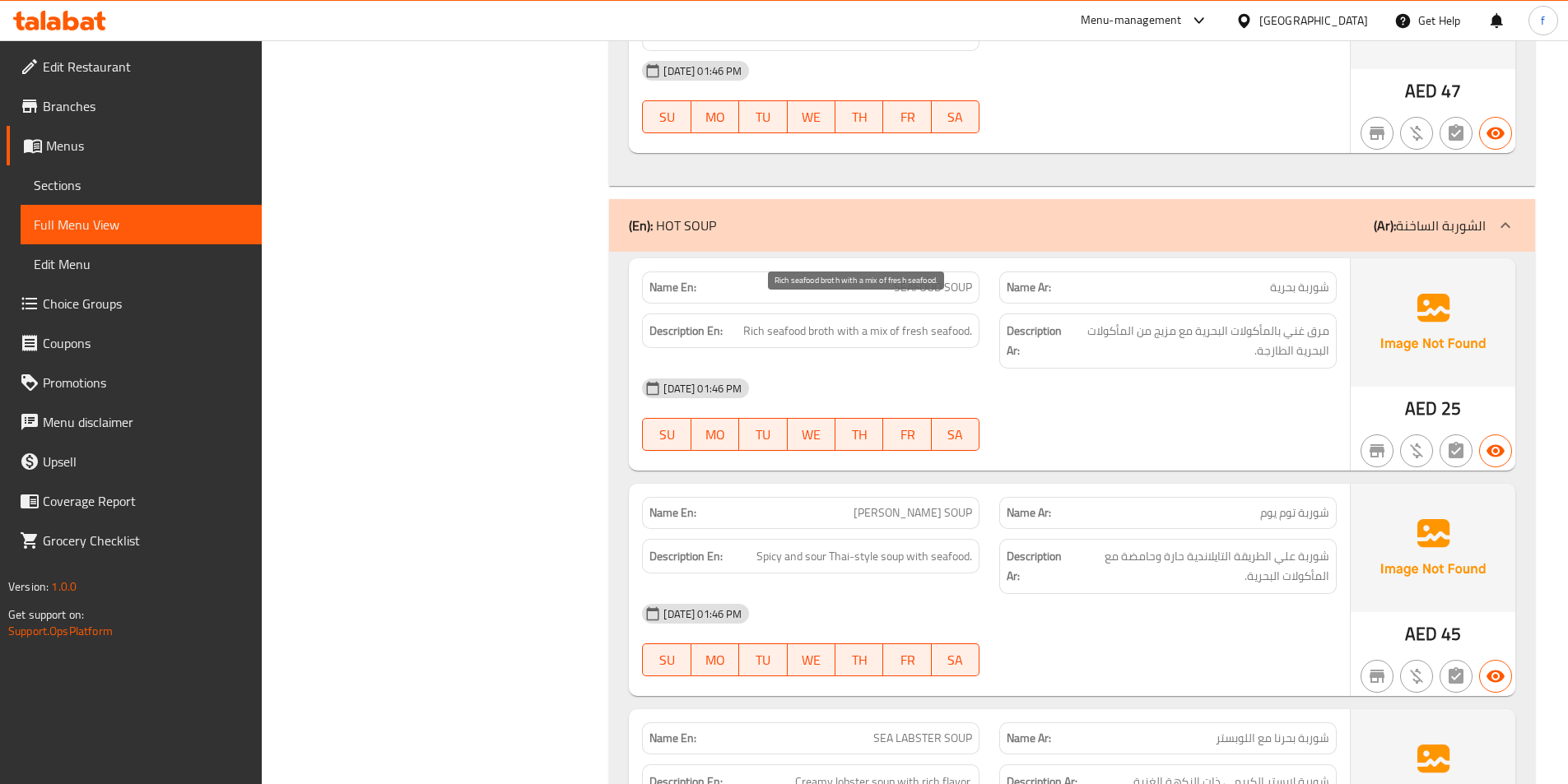
click at [845, 321] on span "Rich seafood broth with a mix of fresh seafood." at bounding box center [857, 331] width 229 height 21
click at [878, 321] on span "Rich seafood broth with a mix of fresh seafood." at bounding box center [857, 331] width 229 height 21
click at [915, 321] on span "Rich seafood broth with a mix of fresh seafood." at bounding box center [857, 331] width 229 height 21
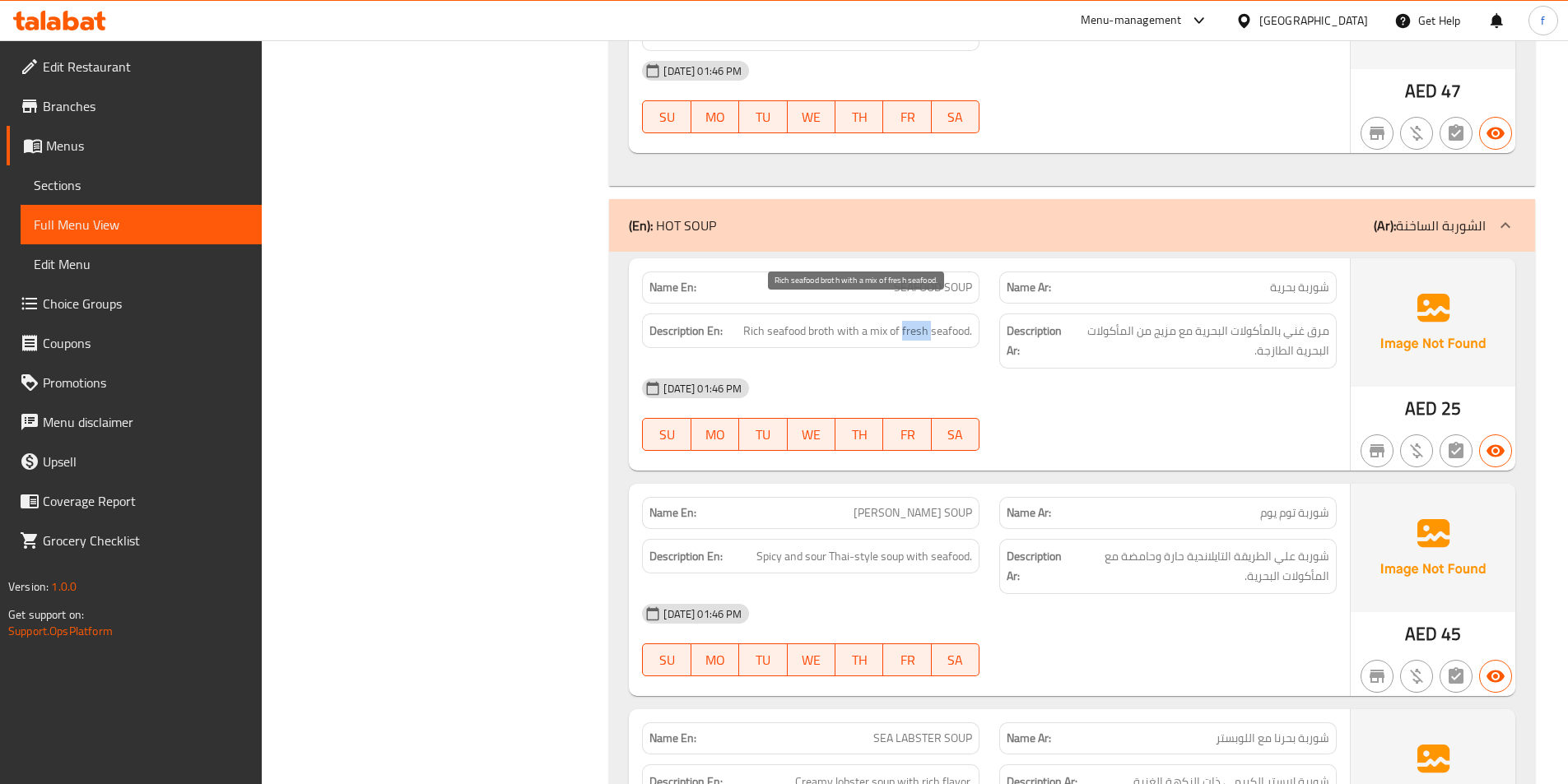
click at [915, 321] on span "Rich seafood broth with a mix of fresh seafood." at bounding box center [857, 331] width 229 height 21
click at [986, 316] on div "Description En: Rich seafood broth with a mix of fresh seafood." at bounding box center [810, 340] width 357 height 75
click at [949, 321] on span "Rich seafood broth with a mix of fresh seafood." at bounding box center [857, 331] width 229 height 21
drag, startPoint x: 949, startPoint y: 312, endPoint x: 1020, endPoint y: 313, distance: 71.0
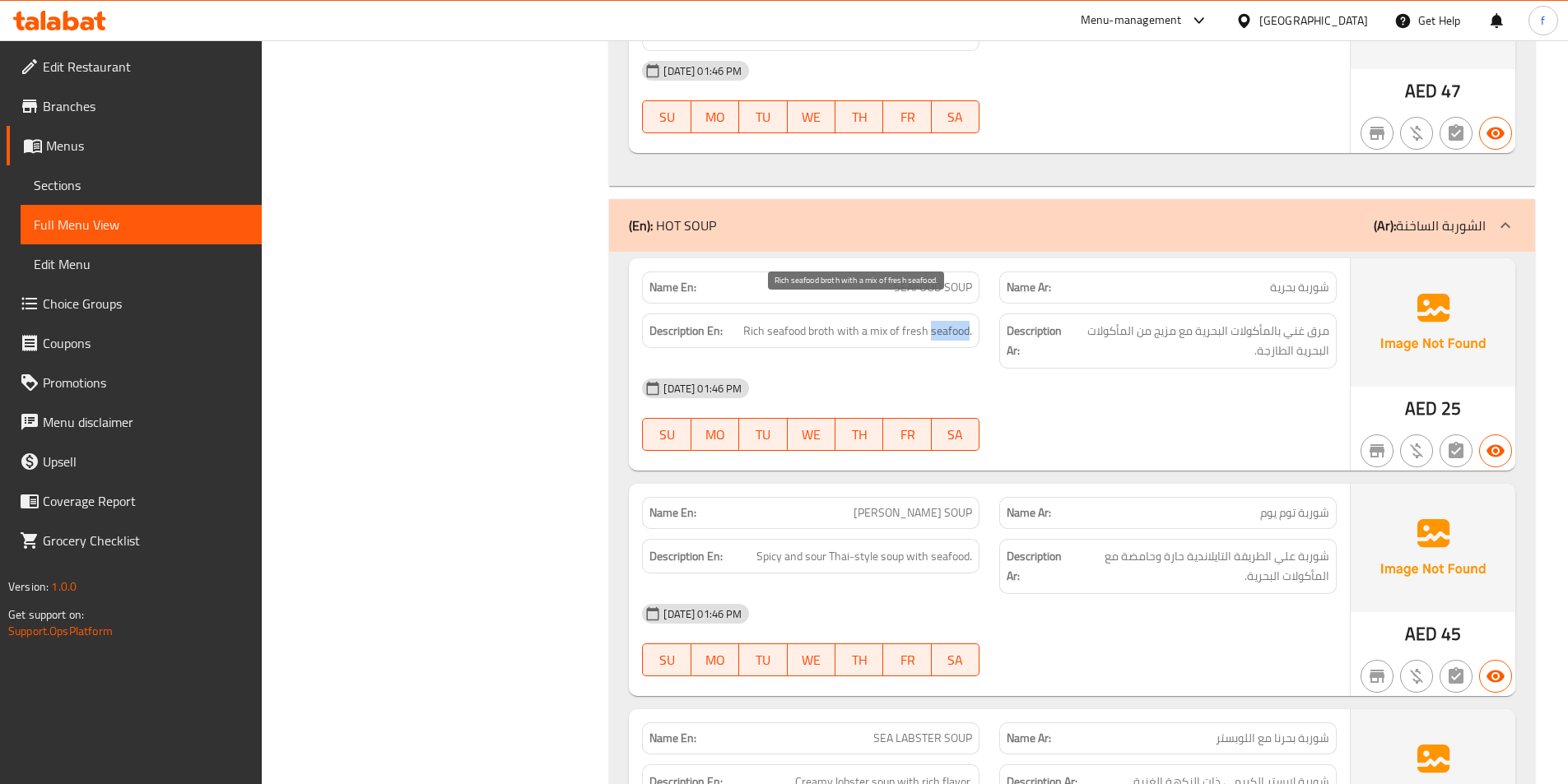
click at [948, 321] on span "Rich seafood broth with a mix of fresh seafood." at bounding box center [857, 331] width 229 height 21
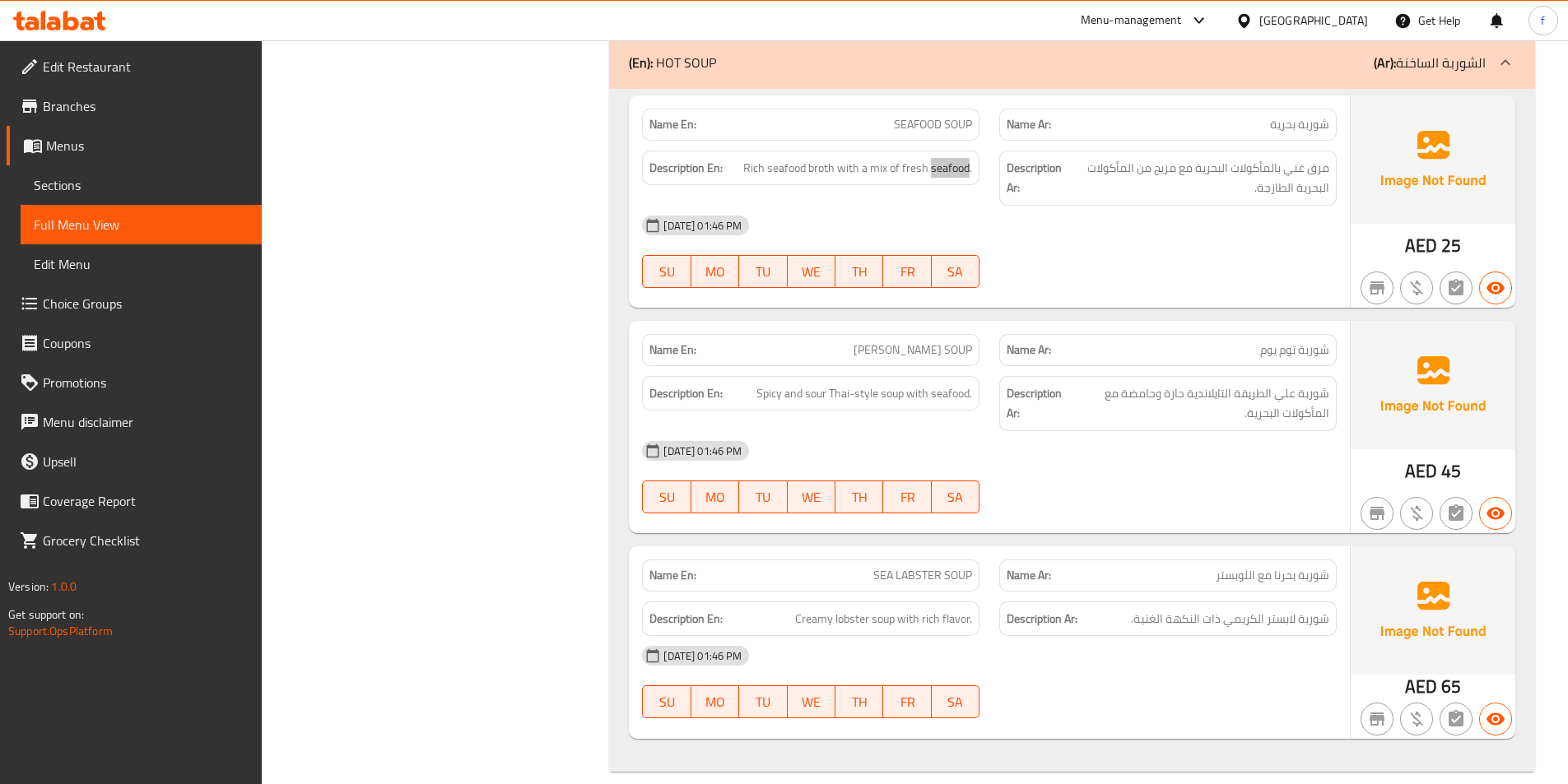
scroll to position [3986, 0]
click at [893, 340] on span "[PERSON_NAME] SOUP" at bounding box center [912, 348] width 118 height 18
drag, startPoint x: 893, startPoint y: 323, endPoint x: 933, endPoint y: 327, distance: 40.2
click at [905, 340] on span "[PERSON_NAME] SOUP" at bounding box center [912, 348] width 118 height 18
click at [933, 340] on span "[PERSON_NAME] SOUP" at bounding box center [912, 348] width 118 height 18
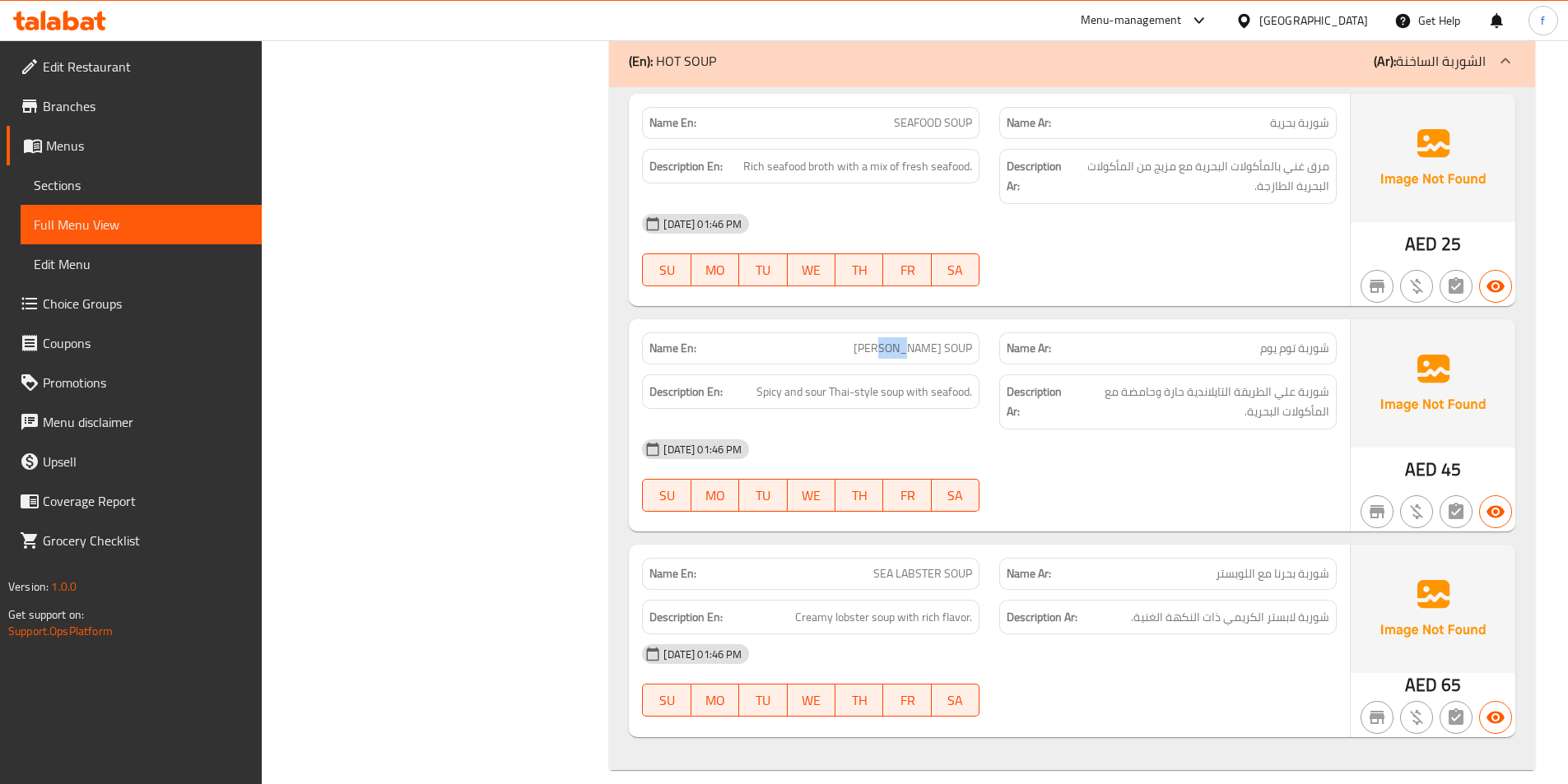
drag, startPoint x: 933, startPoint y: 327, endPoint x: 965, endPoint y: 329, distance: 32.1
click at [936, 340] on span "[PERSON_NAME] SOUP" at bounding box center [912, 348] width 118 height 18
click at [965, 340] on span "[PERSON_NAME] SOUP" at bounding box center [912, 348] width 118 height 18
click at [957, 340] on span "[PERSON_NAME] SOUP" at bounding box center [912, 348] width 118 height 18
click at [896, 382] on span "Spicy and sour Thai-style soup with seafood." at bounding box center [863, 392] width 215 height 21
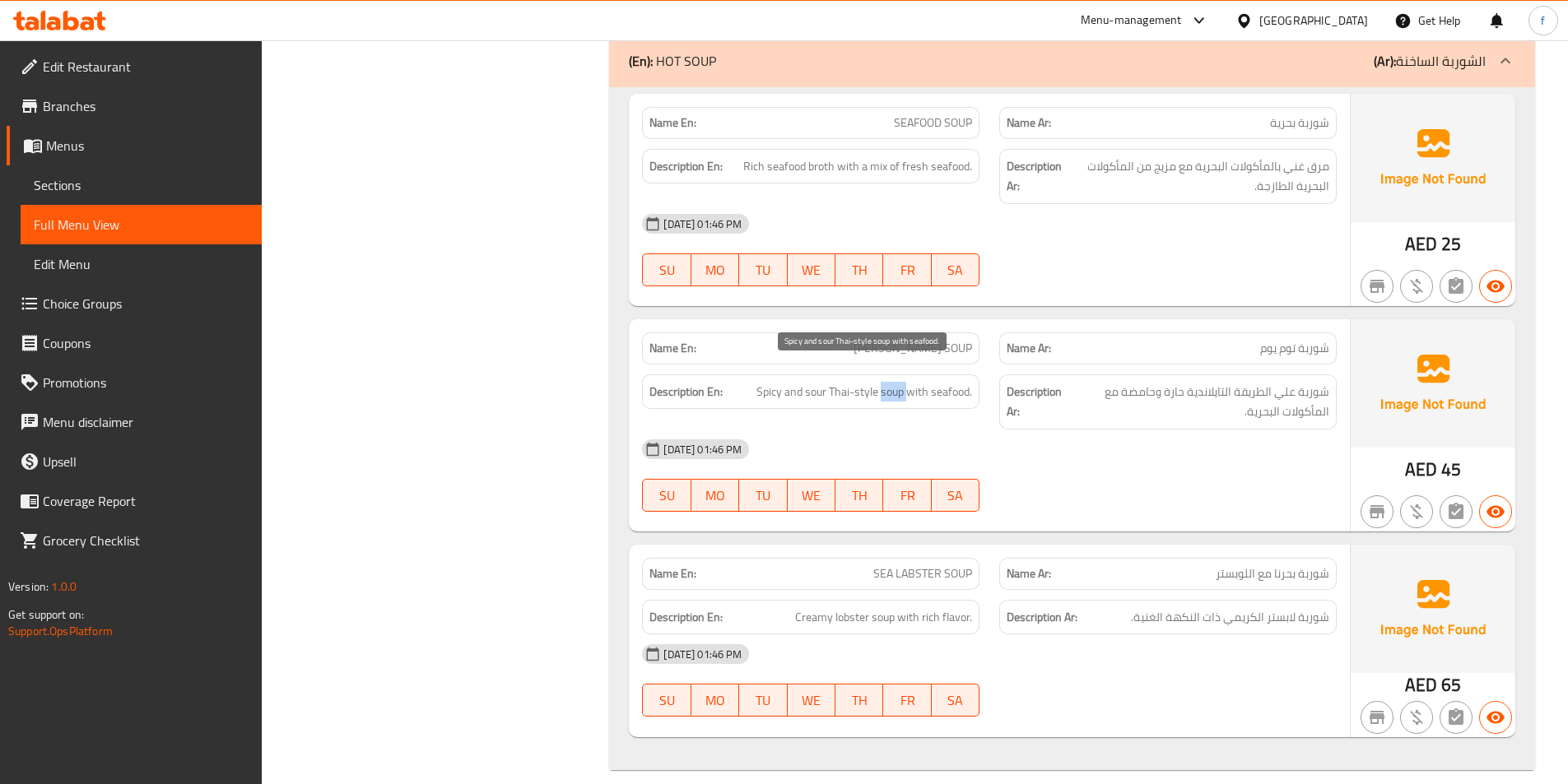
click at [896, 382] on span "Spicy and sour Thai-style soup with seafood." at bounding box center [863, 392] width 215 height 21
drag, startPoint x: 830, startPoint y: 370, endPoint x: 882, endPoint y: 374, distance: 52.2
click at [882, 382] on span "Spicy and sour Thai-style soup with seafood." at bounding box center [863, 392] width 215 height 21
click at [805, 382] on span "Spicy and sour Thai-style soup with seafood." at bounding box center [863, 392] width 215 height 21
click at [805, 382] on span "Spicy and sour Thai-style soup with seafood." at bounding box center [863, 392] width 215 height 21
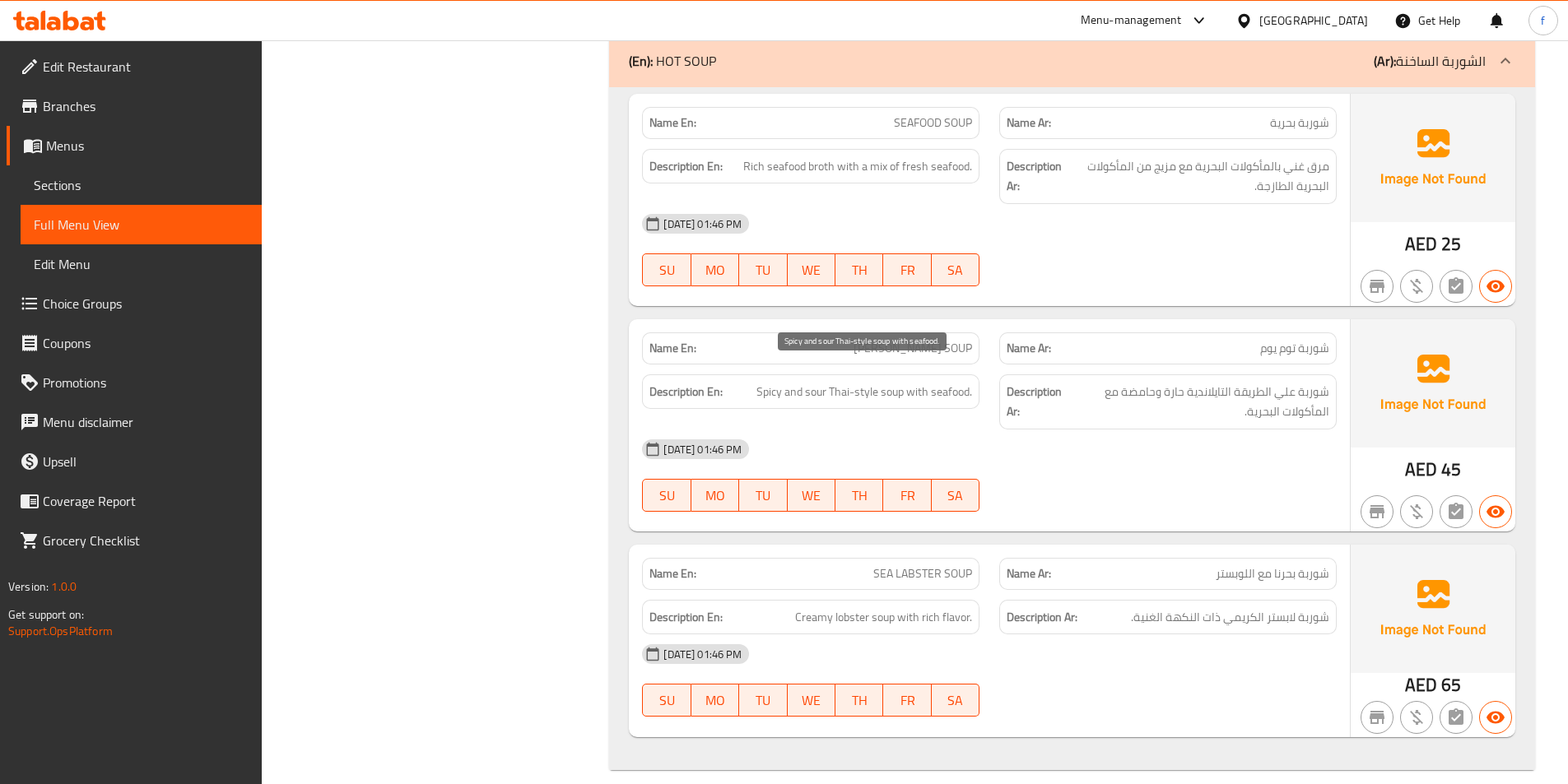
click at [783, 382] on span "Spicy and sour Thai-style soup with seafood." at bounding box center [863, 392] width 215 height 21
click at [818, 382] on span "Spicy and sour Thai-style soup with seafood." at bounding box center [863, 392] width 215 height 21
click at [760, 382] on span "Spicy and sour Thai-style soup with seafood." at bounding box center [863, 392] width 215 height 21
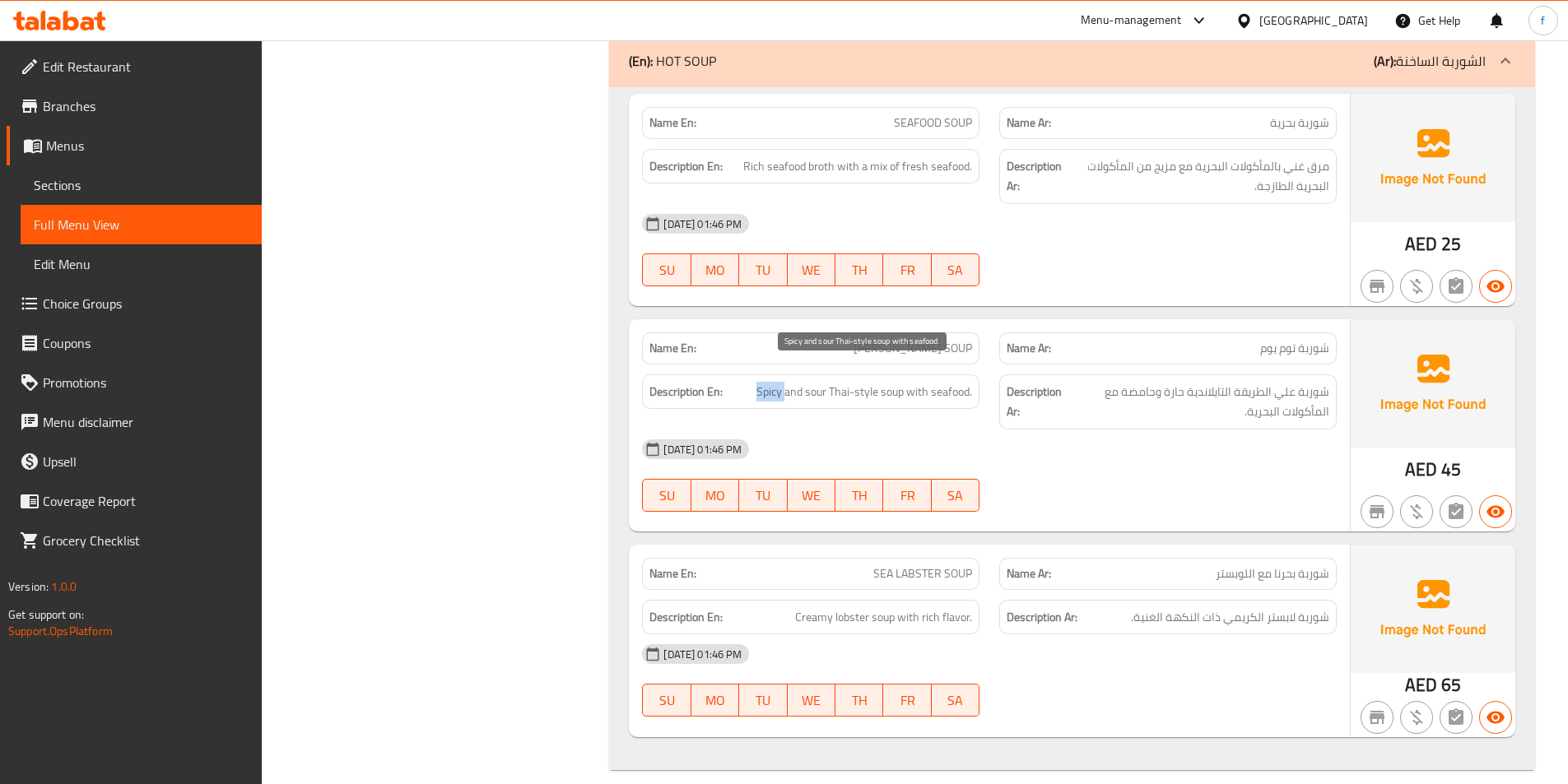
click at [760, 382] on span "Spicy and sour Thai-style soup with seafood." at bounding box center [863, 392] width 215 height 21
drag, startPoint x: 902, startPoint y: 373, endPoint x: 991, endPoint y: 383, distance: 89.6
click at [991, 383] on div "Description En: Spicy and sour Thai-style soup with seafood. Description Ar: شو…" at bounding box center [989, 401] width 714 height 75
click at [995, 384] on div "Description Ar: شوربة علي الطريقة التايلاندية حارة وحامضة مع المأكولات البحرية." at bounding box center [1167, 401] width 357 height 75
click at [959, 565] on span "SEA LABSTER SOUP" at bounding box center [923, 574] width 99 height 18
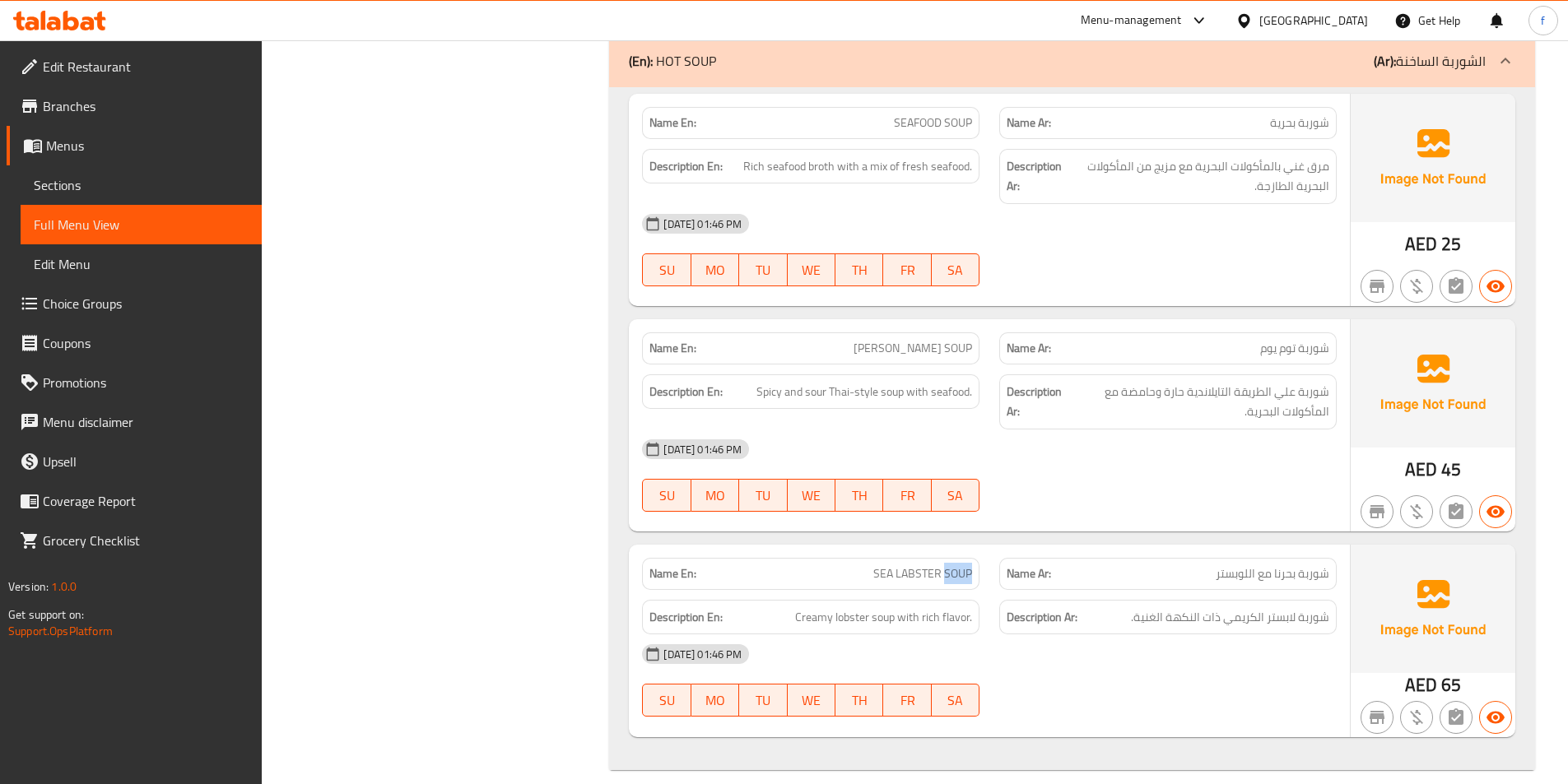
click at [959, 565] on span "SEA LABSTER SOUP" at bounding box center [923, 574] width 99 height 18
click at [924, 565] on span "SEA LABSTER SOUP" at bounding box center [923, 574] width 99 height 18
click at [880, 565] on span "SEA LABSTER SOUP" at bounding box center [923, 574] width 99 height 18
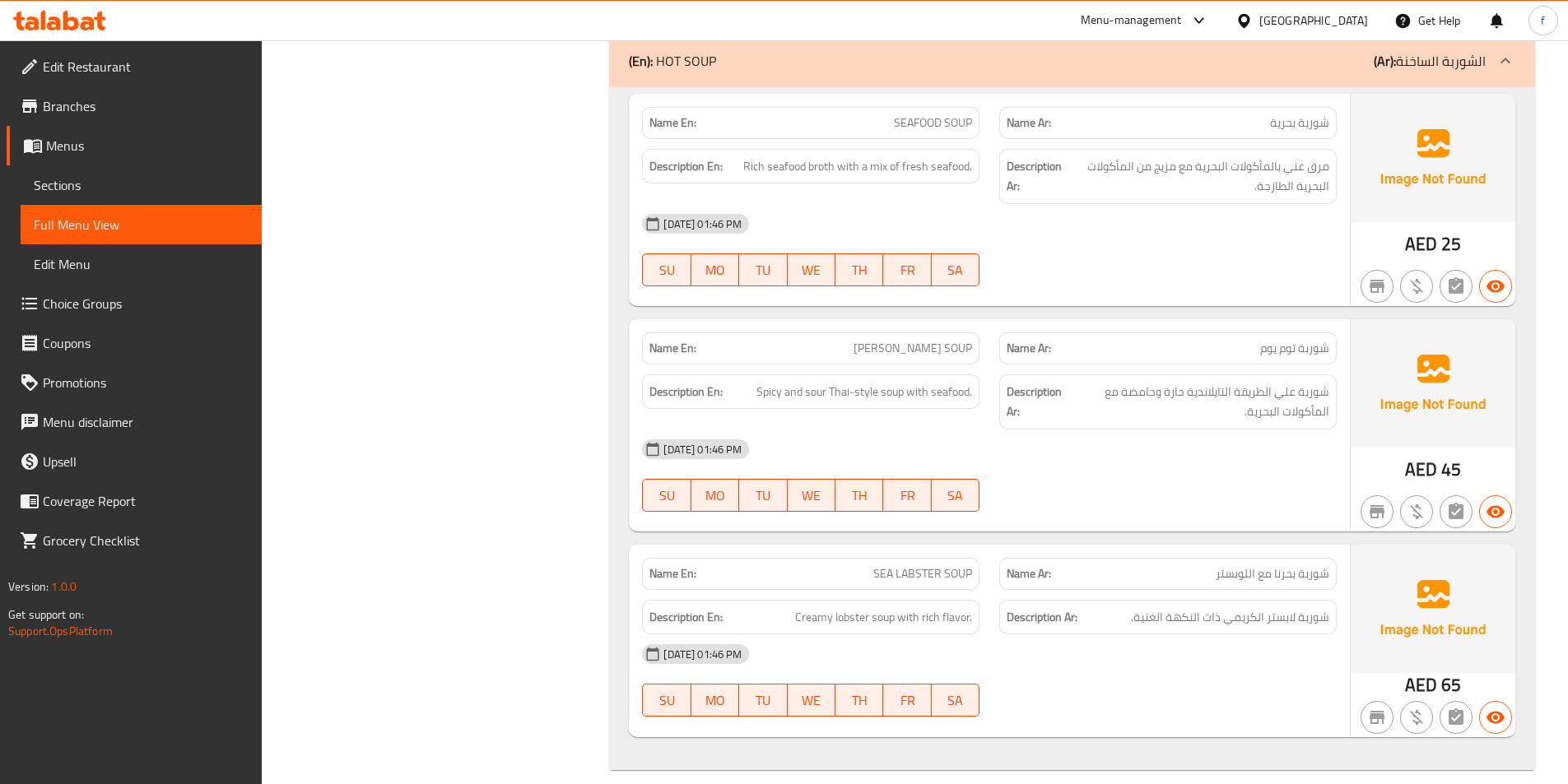
click at [937, 565] on div "Name En: SEA LABSTER SOUP" at bounding box center [810, 574] width 338 height 32
click at [883, 607] on span "Creamy lobster soup with rich flavor." at bounding box center [883, 617] width 177 height 21
click at [846, 607] on span "Creamy lobster soup with rich flavor." at bounding box center [883, 617] width 177 height 21
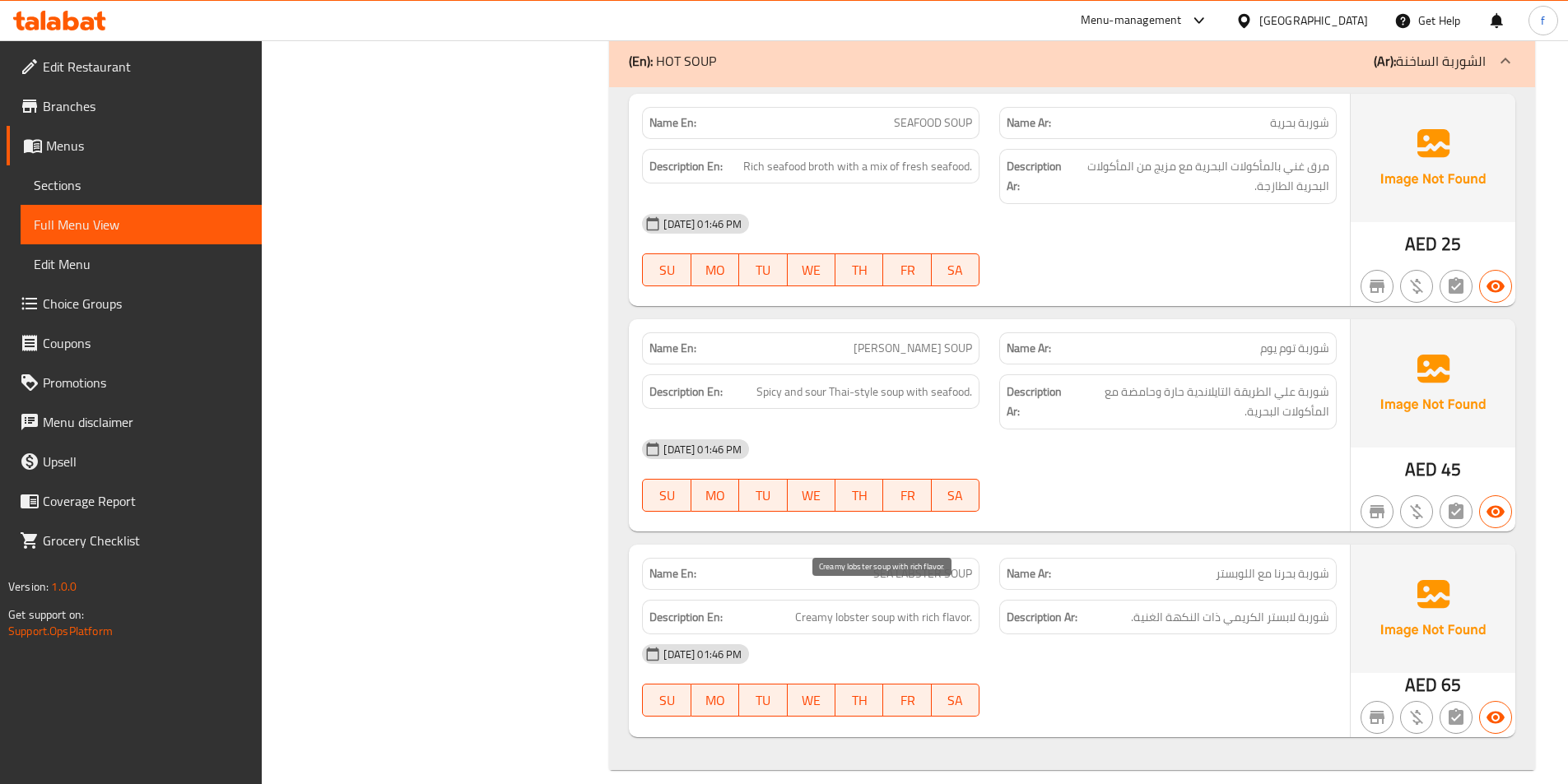
click at [809, 607] on span "Creamy lobster soup with rich flavor." at bounding box center [883, 617] width 177 height 21
click at [912, 607] on span "Creamy lobster soup with rich flavor." at bounding box center [883, 617] width 177 height 21
click at [929, 607] on span "Creamy lobster soup with rich flavor." at bounding box center [883, 617] width 177 height 21
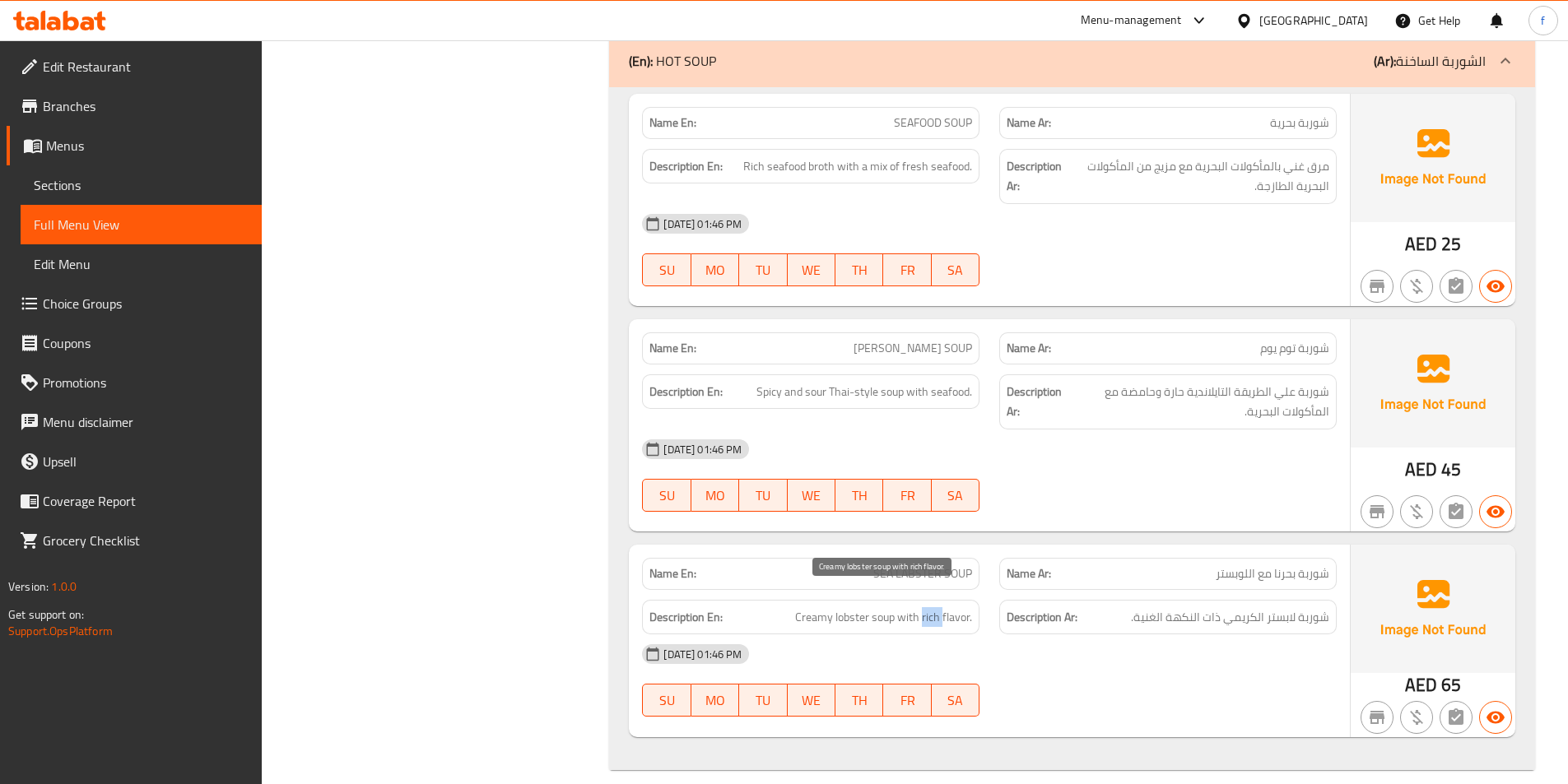
click at [929, 607] on span "Creamy lobster soup with rich flavor." at bounding box center [883, 617] width 177 height 21
click at [958, 607] on span "Creamy lobster soup with rich flavor." at bounding box center [883, 617] width 177 height 21
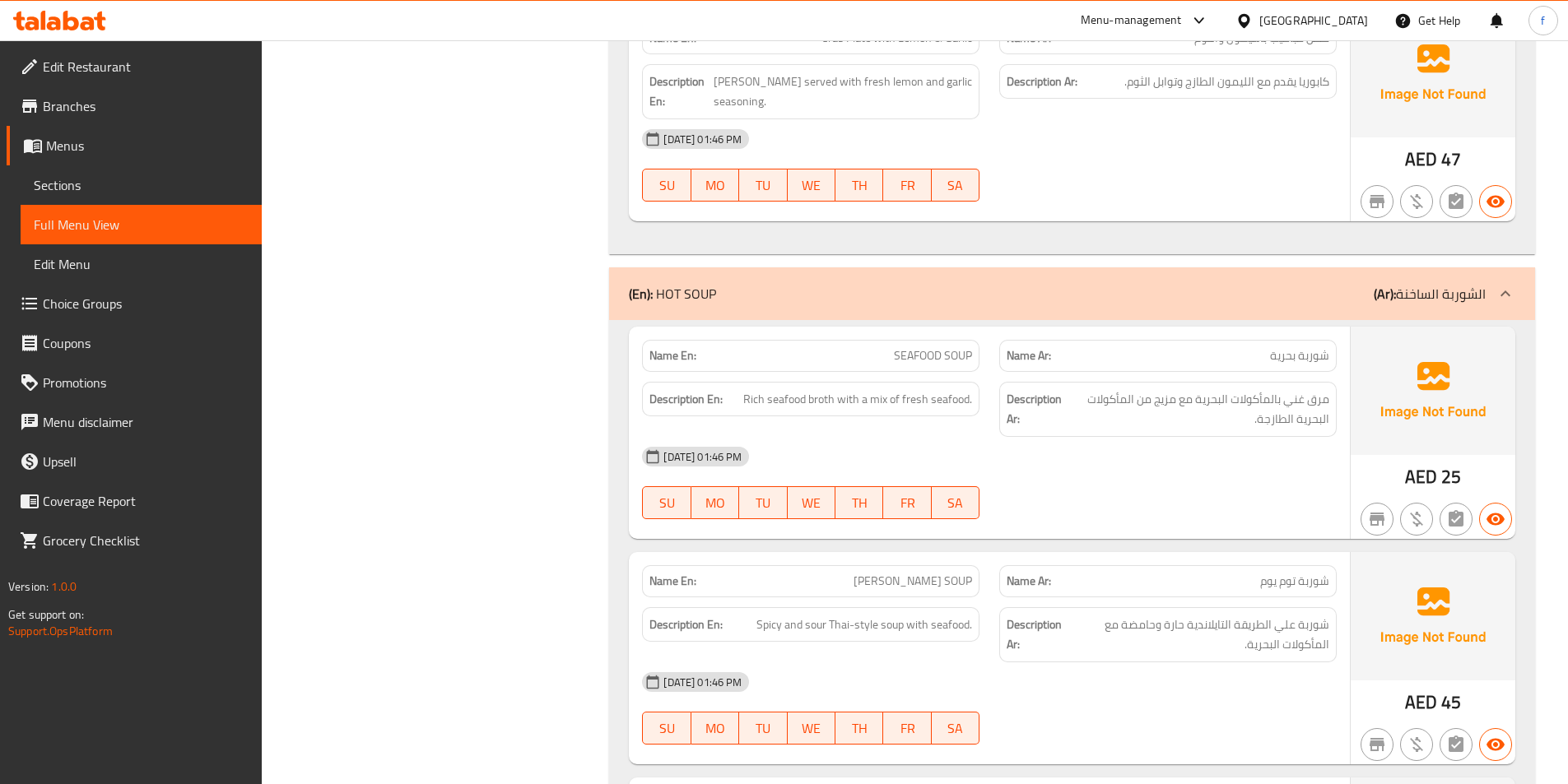
scroll to position [3492, 0]
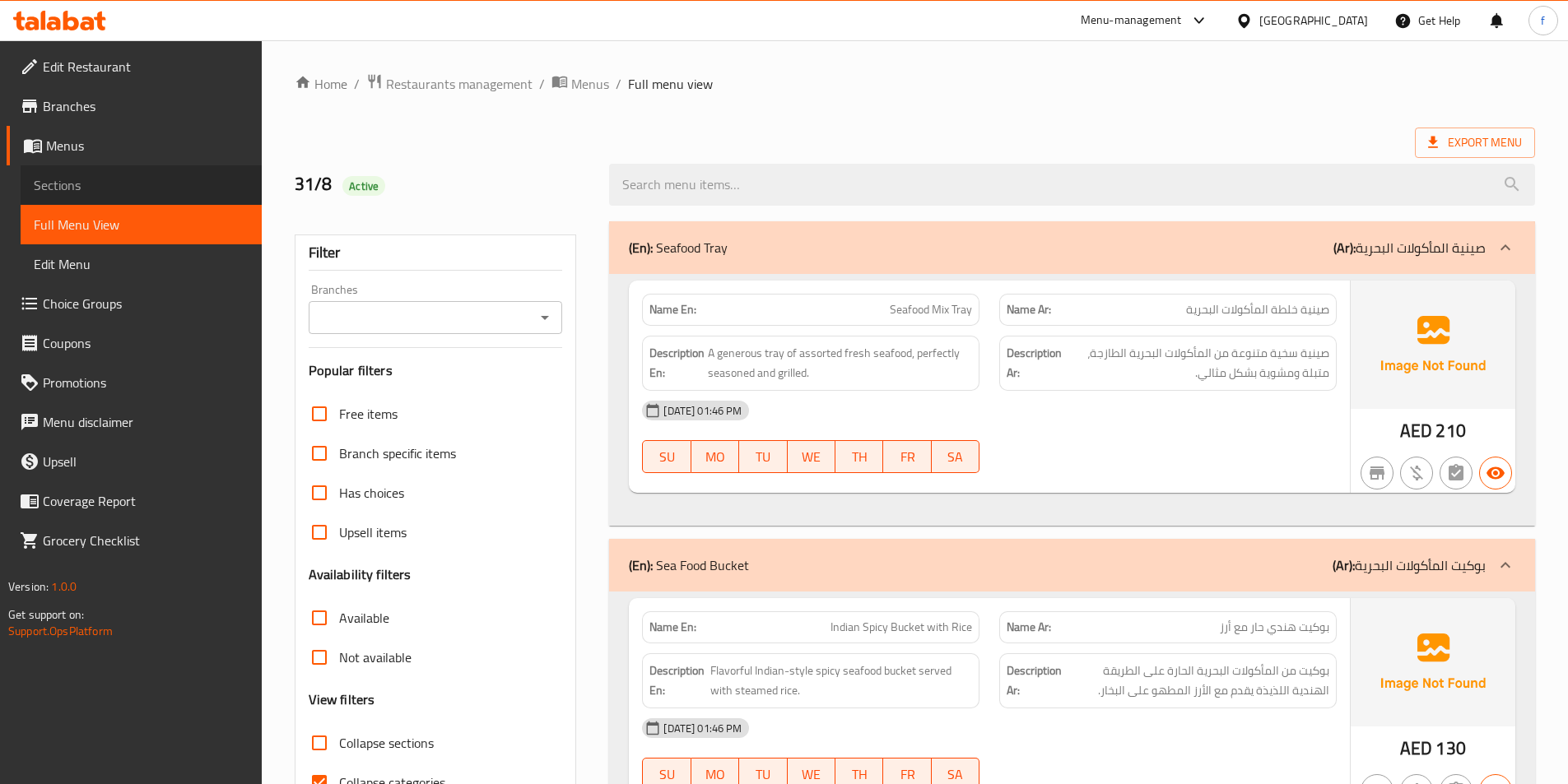
click at [105, 197] on link "Sections" at bounding box center [142, 184] width 241 height 39
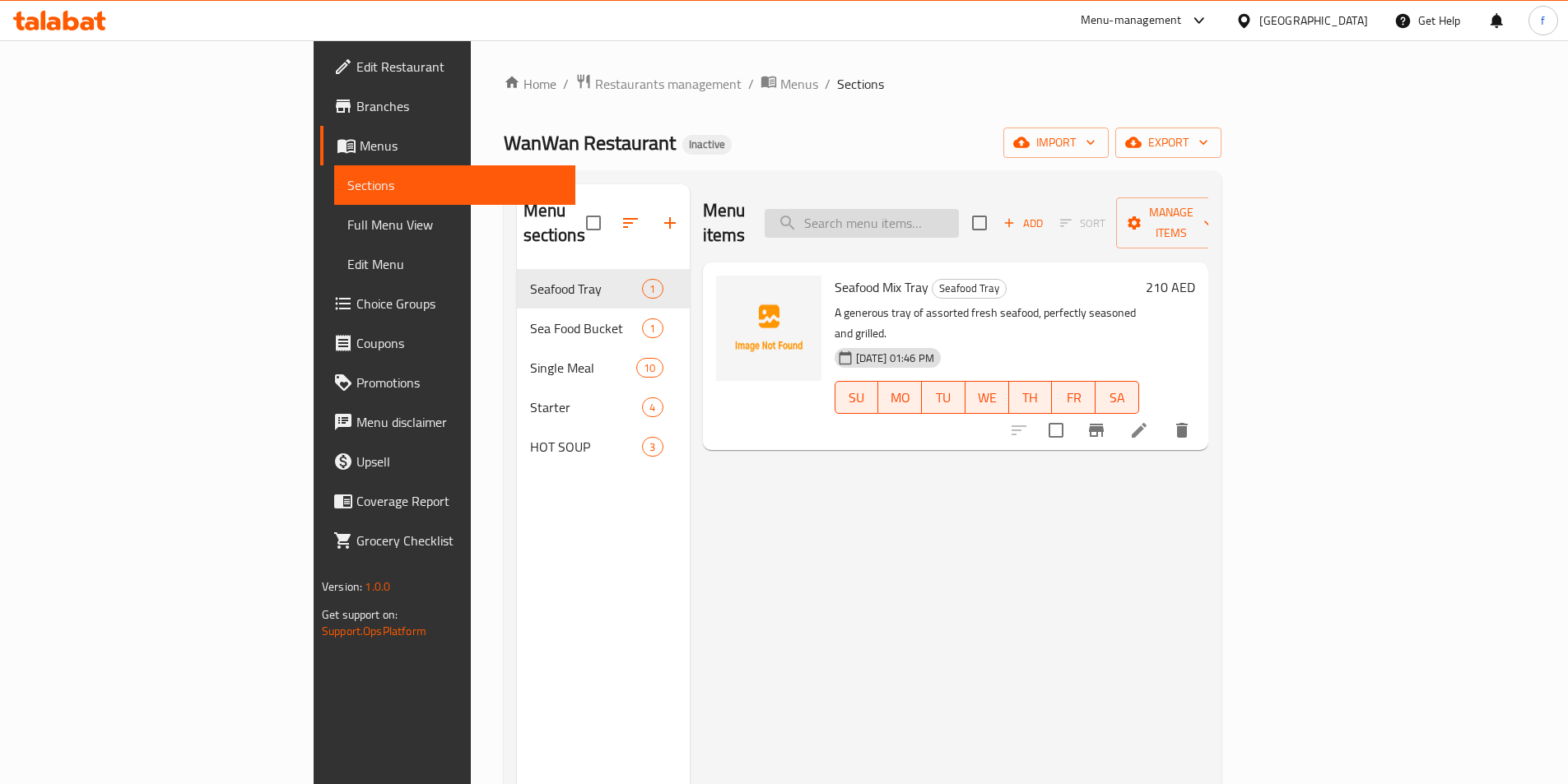
drag, startPoint x: 1018, startPoint y: 200, endPoint x: 986, endPoint y: 216, distance: 35.8
click at [959, 209] on input "search" at bounding box center [862, 223] width 194 height 28
click at [959, 218] on input "search" at bounding box center [862, 223] width 194 height 28
paste input "Grill Salmon w Rice"
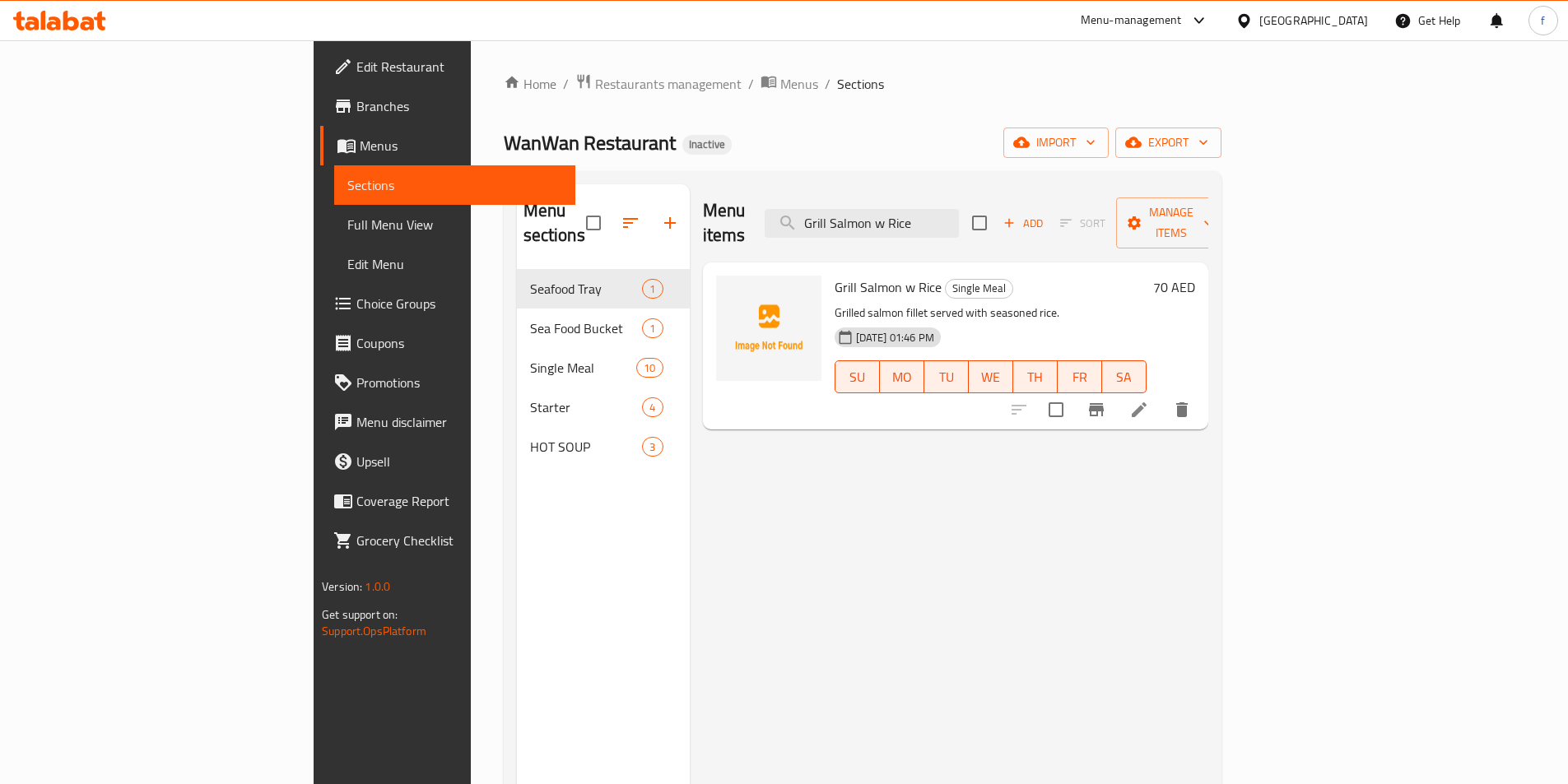
type input "Grill Salmon w Rice"
click at [1149, 400] on icon at bounding box center [1139, 410] width 20 height 20
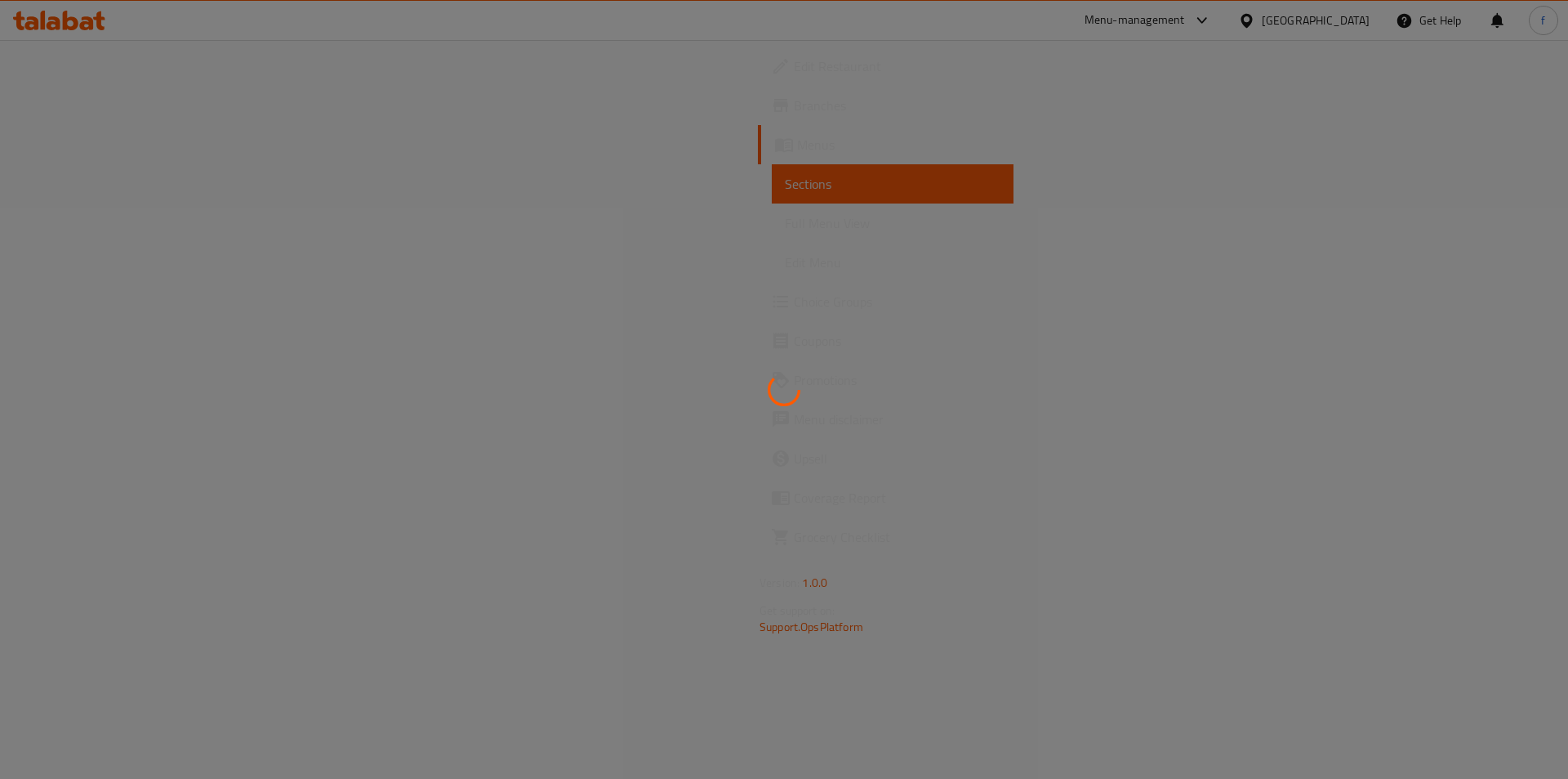
click at [577, 201] on div at bounding box center [784, 390] width 1568 height 779
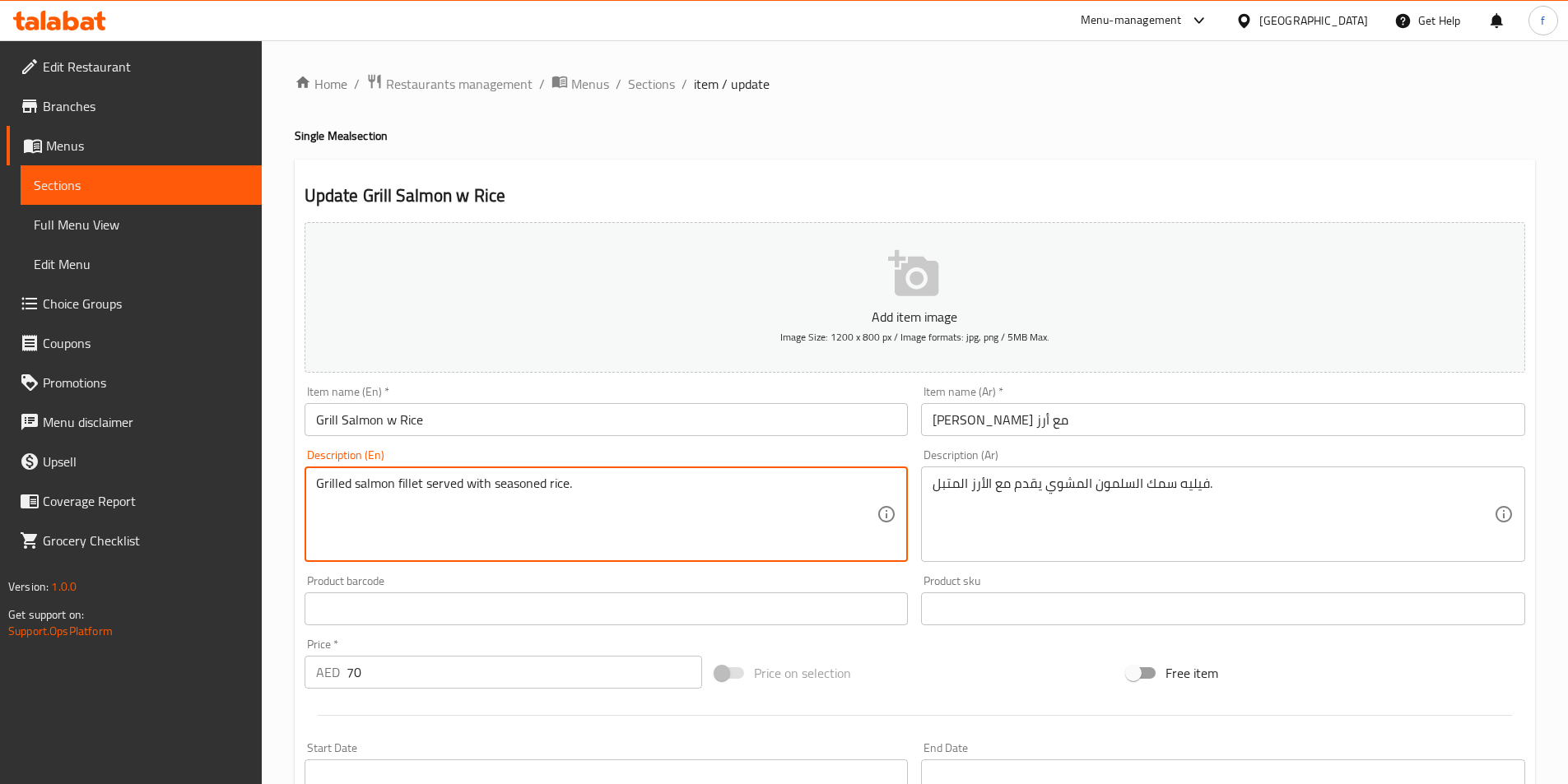
click at [420, 478] on textarea "Grilled salmon fillet served with seasoned rice." at bounding box center [597, 514] width 561 height 78
click at [370, 487] on textarea "Grilled salmon fillet served with seasoned rice." at bounding box center [597, 514] width 561 height 78
click at [331, 482] on textarea "Grilled salmon fillet served with seasoned rice." at bounding box center [597, 514] width 561 height 78
drag, startPoint x: 331, startPoint y: 482, endPoint x: 1183, endPoint y: 518, distance: 852.8
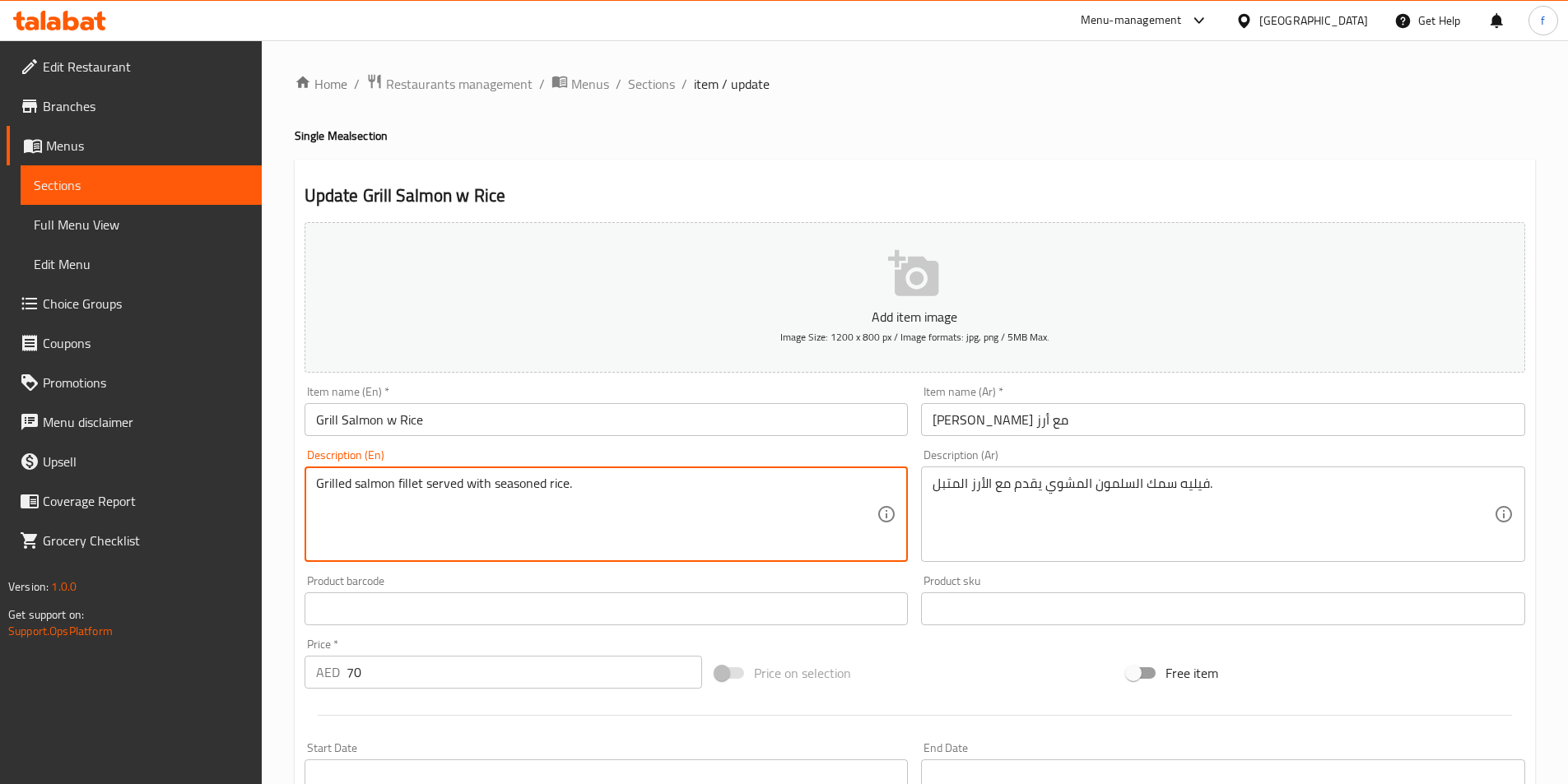
click at [356, 488] on textarea "Grilled salmon fillet served with seasoned rice." at bounding box center [597, 514] width 561 height 78
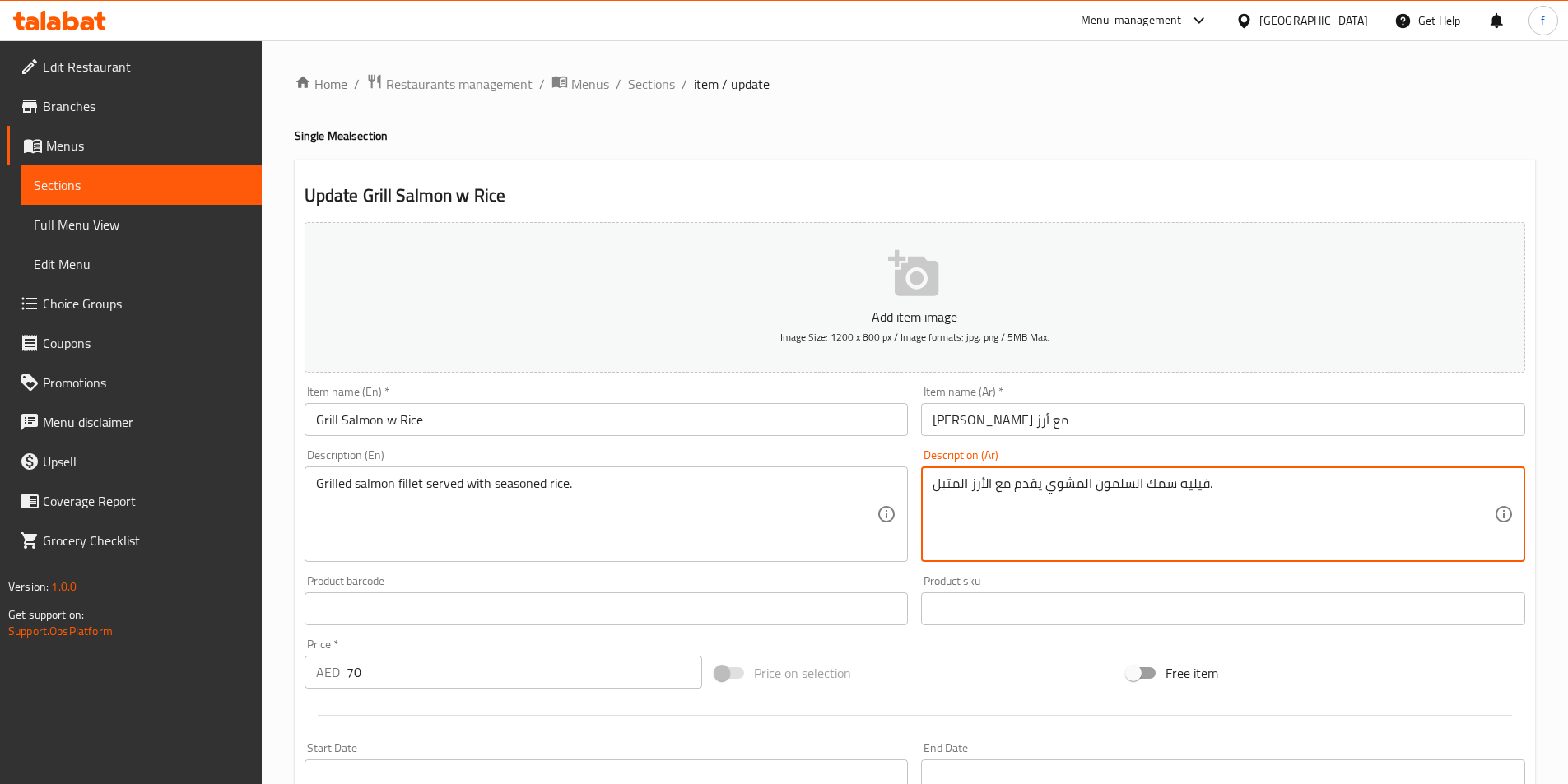
click at [1145, 479] on textarea "فيليه سمك السلمون المشوي يقدم مع الأرز المتبل." at bounding box center [1214, 514] width 561 height 78
click at [1155, 487] on textarea "فيليه سمك السلمون المشوي يقدم مع الأرز المتبل." at bounding box center [1214, 514] width 561 height 78
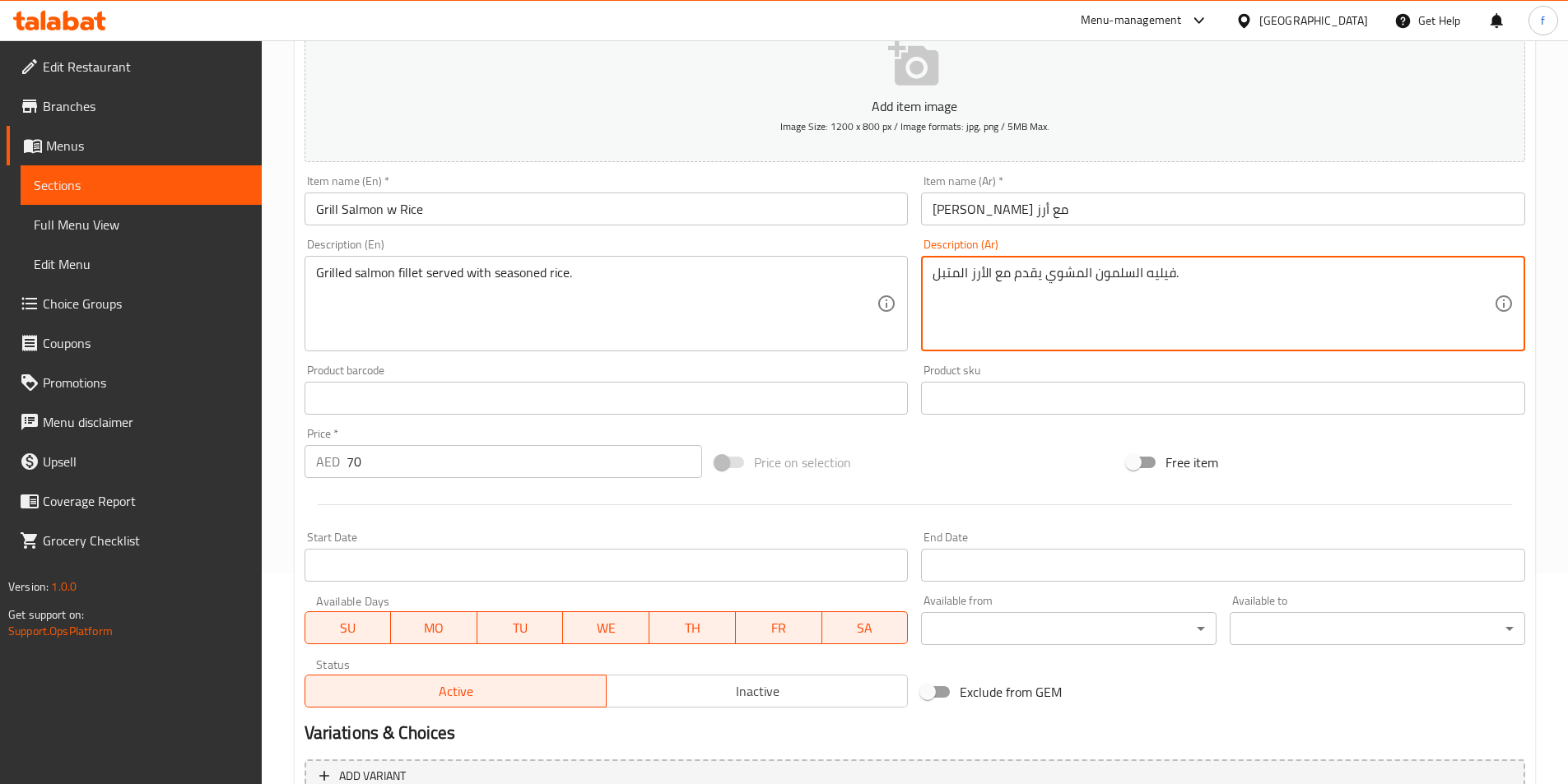
scroll to position [365, 0]
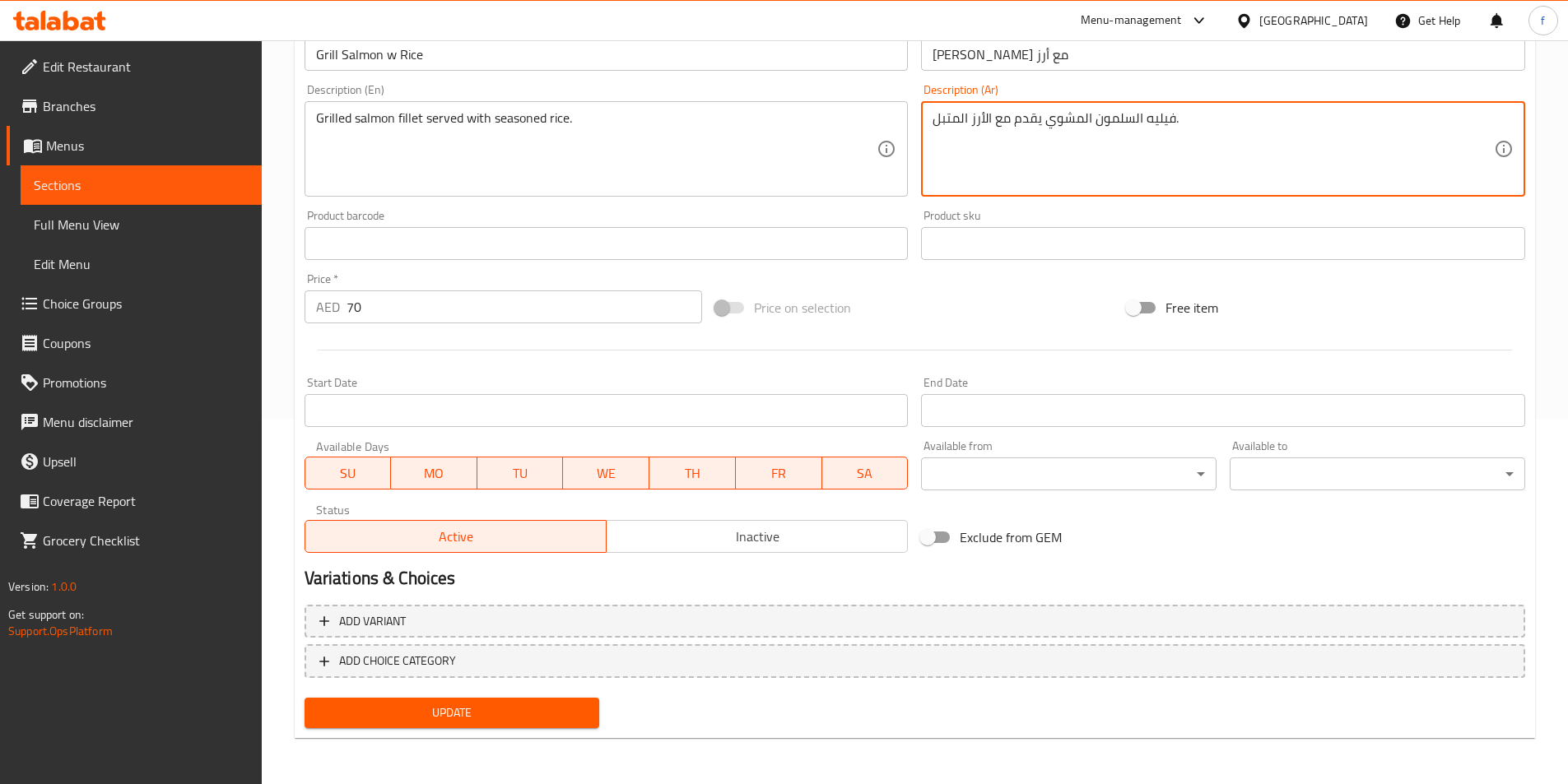
type textarea "فيليه السلمون المشوي يقدم مع الأرز المتبل."
click at [529, 719] on span "Update" at bounding box center [452, 713] width 269 height 21
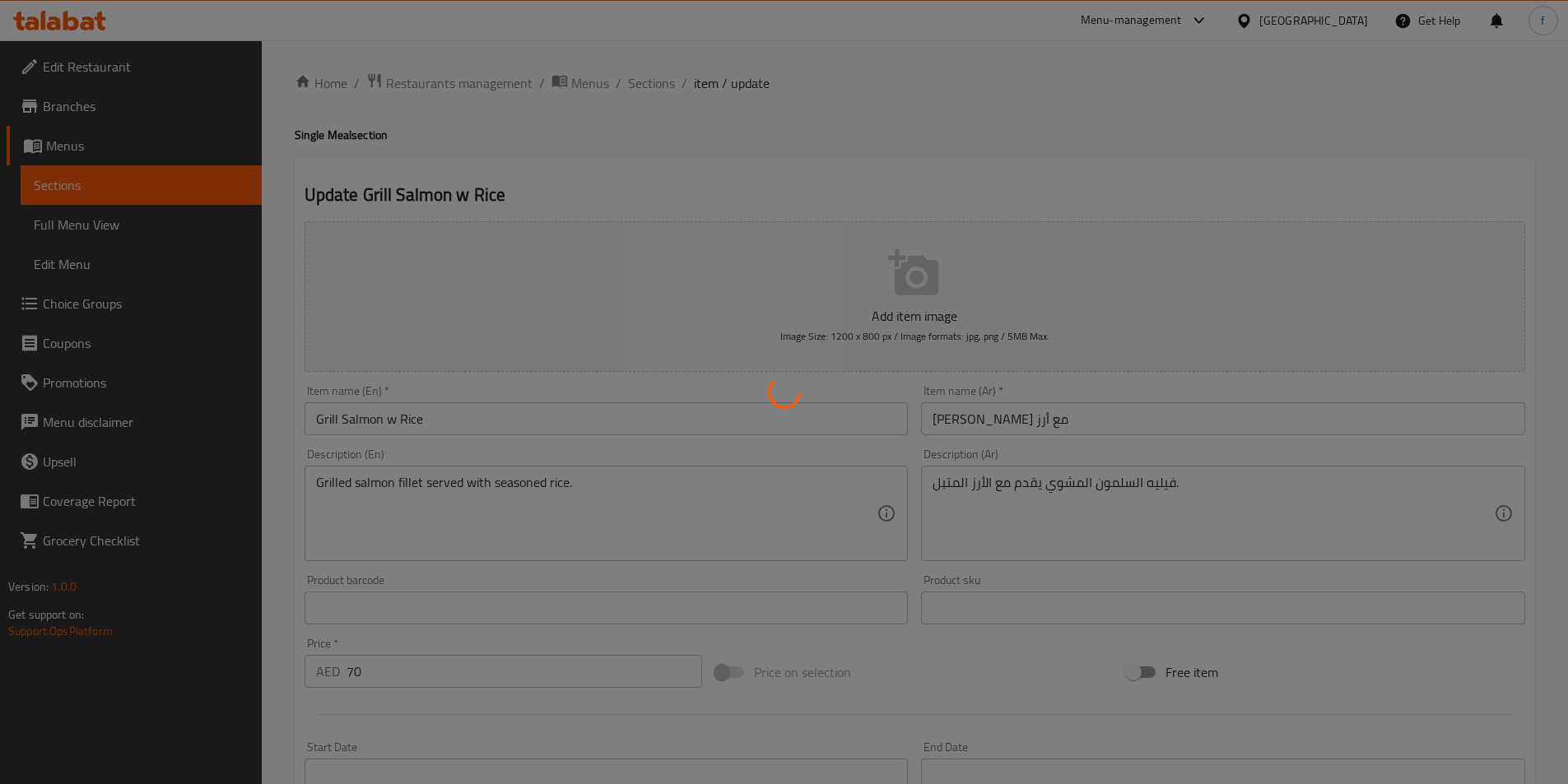
scroll to position [0, 0]
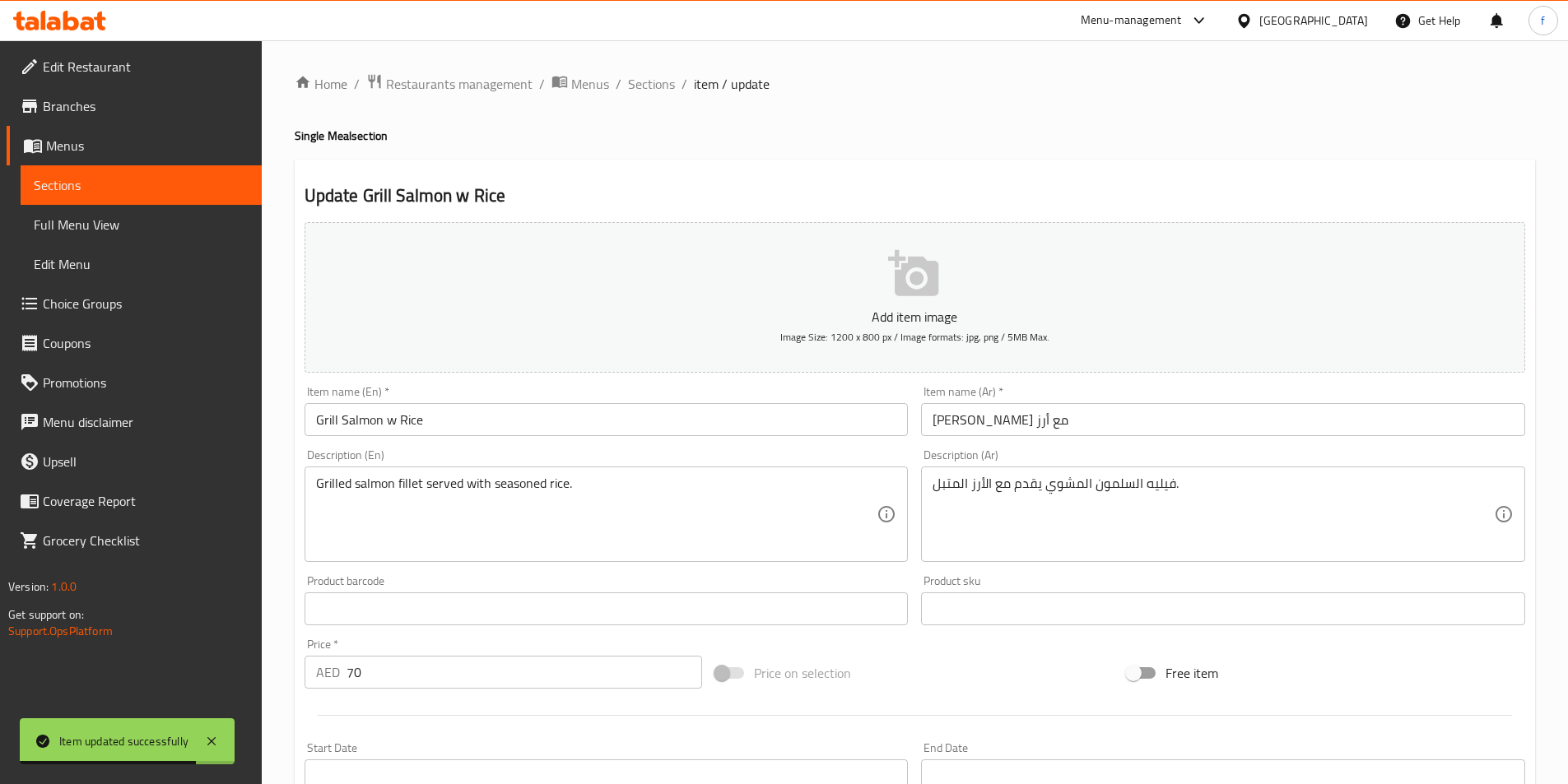
click at [664, 96] on div "Home / Restaurants management / Menus / Sections / item / update Single Meal se…" at bounding box center [915, 594] width 1240 height 1043
click at [639, 77] on span "Sections" at bounding box center [651, 84] width 47 height 20
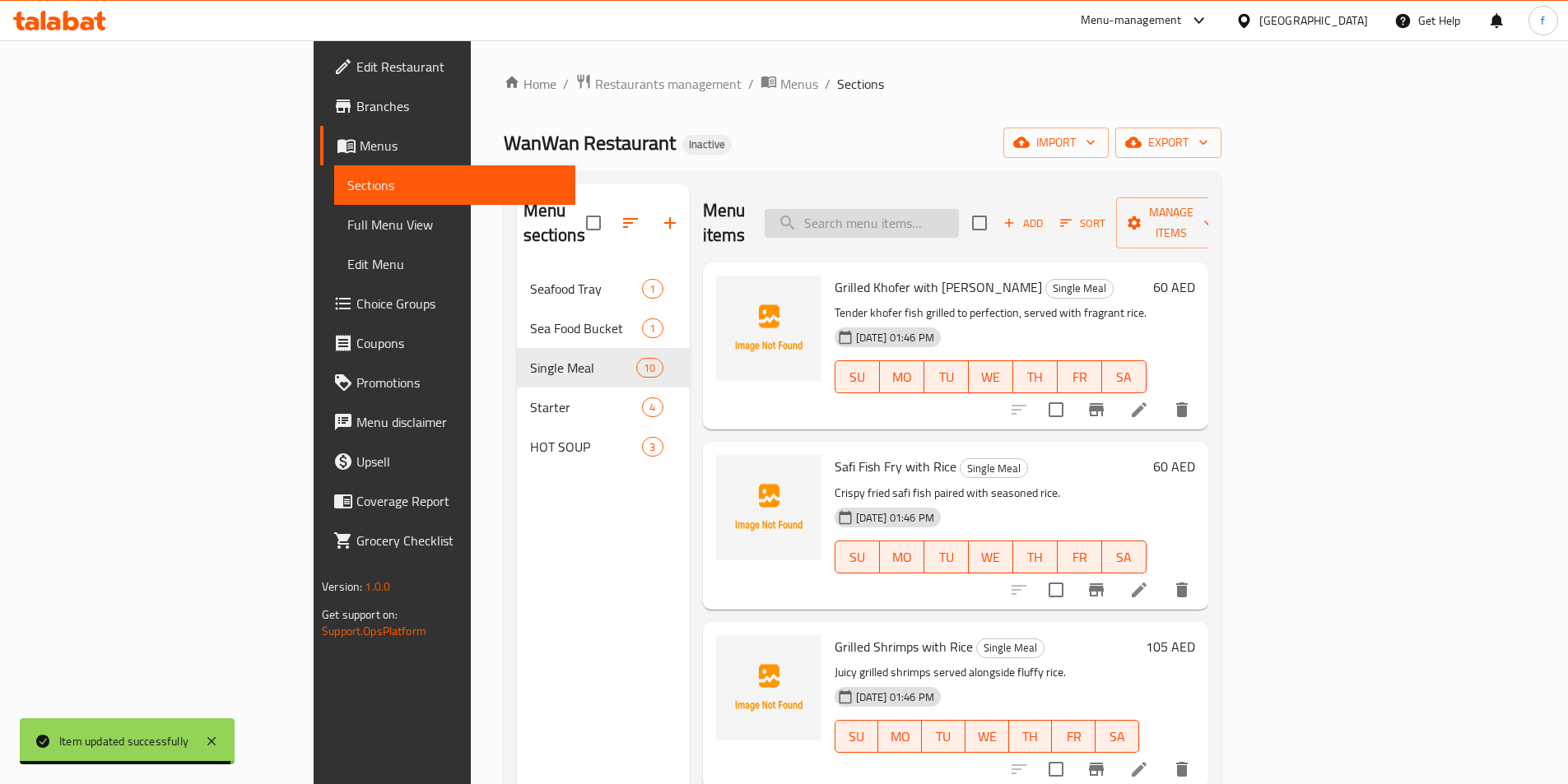
click at [941, 222] on input "search" at bounding box center [862, 223] width 194 height 28
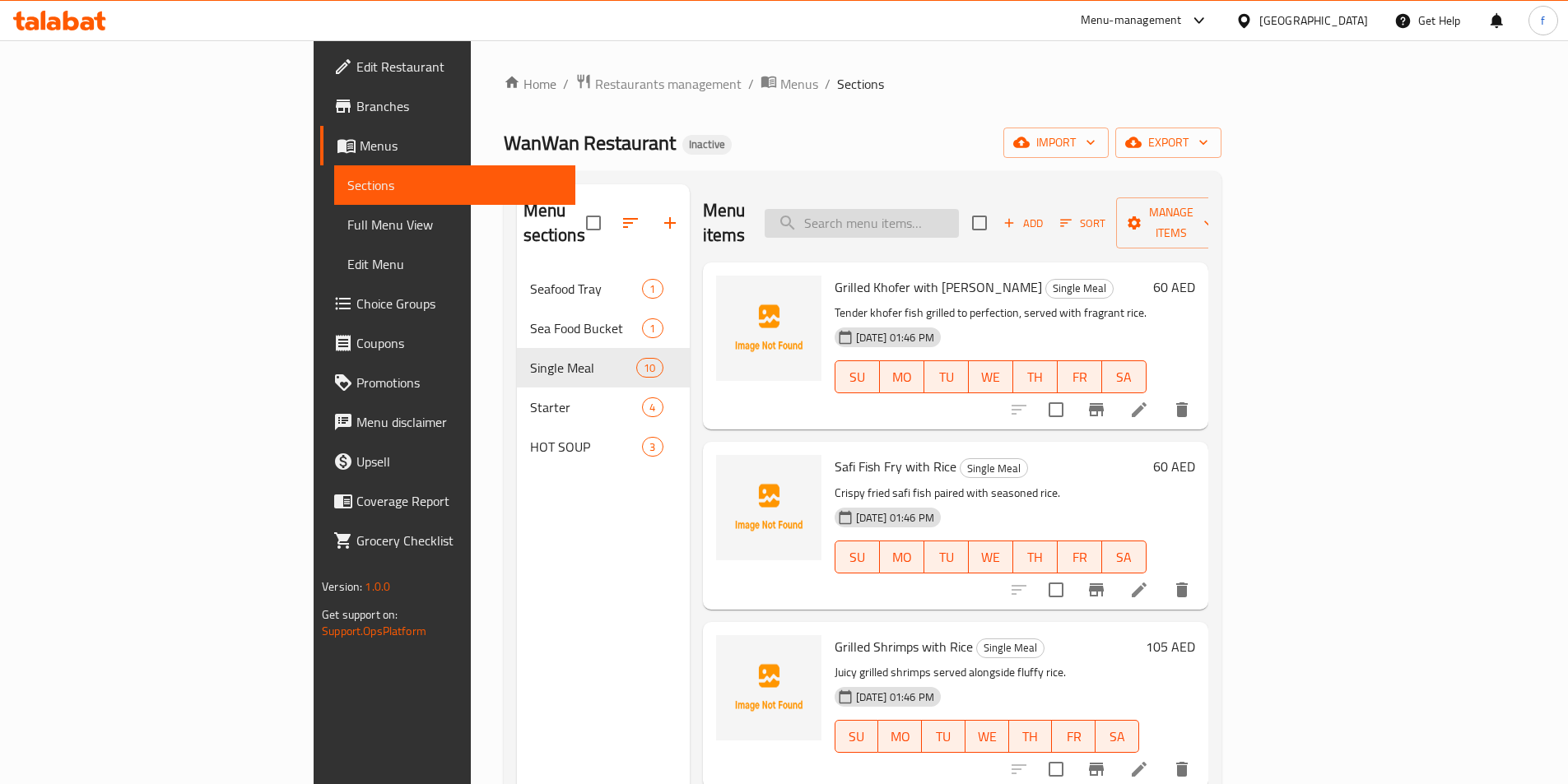
paste input "Mussels with Cheese"
type input "Mussels with Cheese"
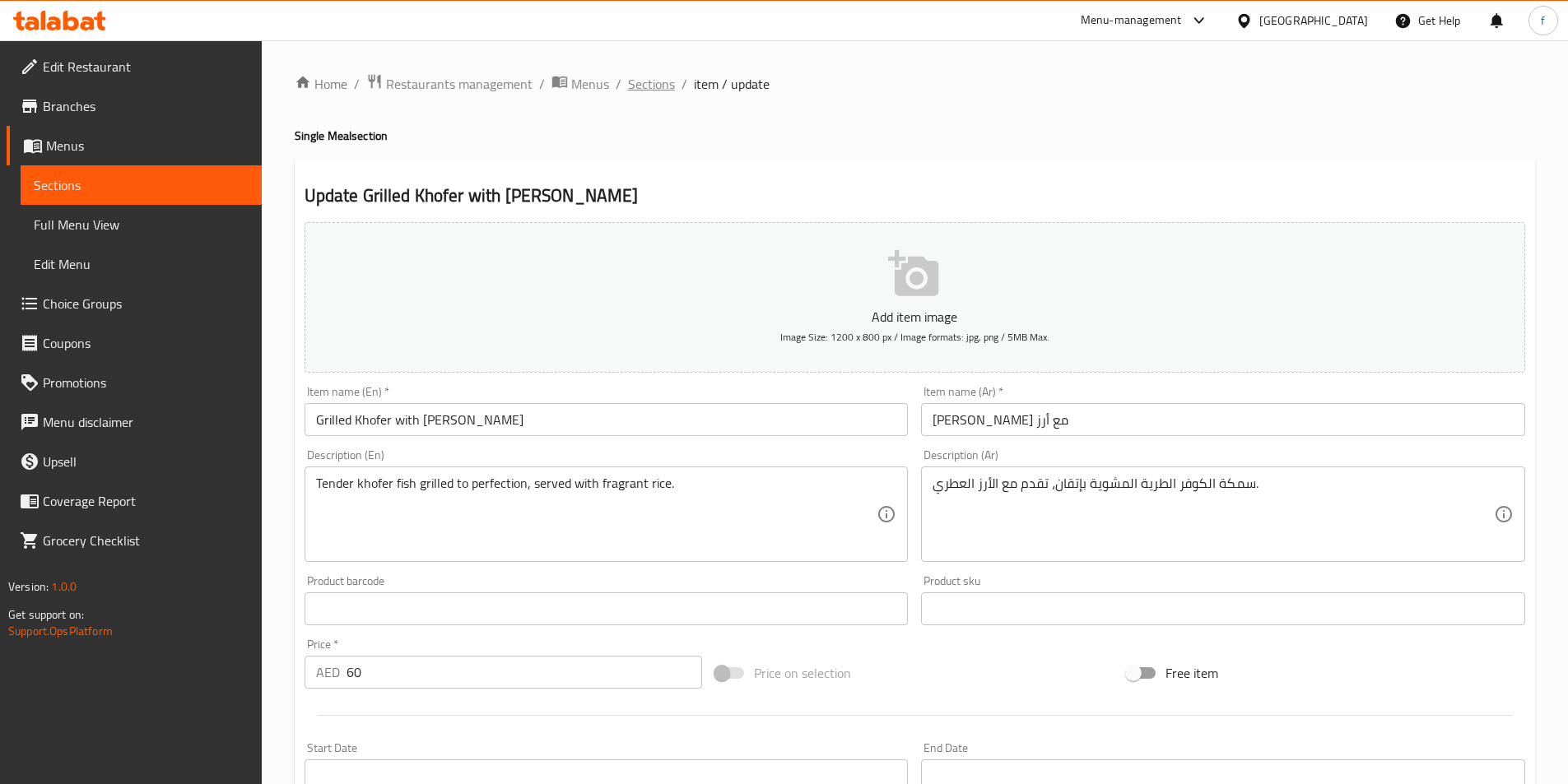
click at [660, 82] on span "Sections" at bounding box center [651, 84] width 47 height 20
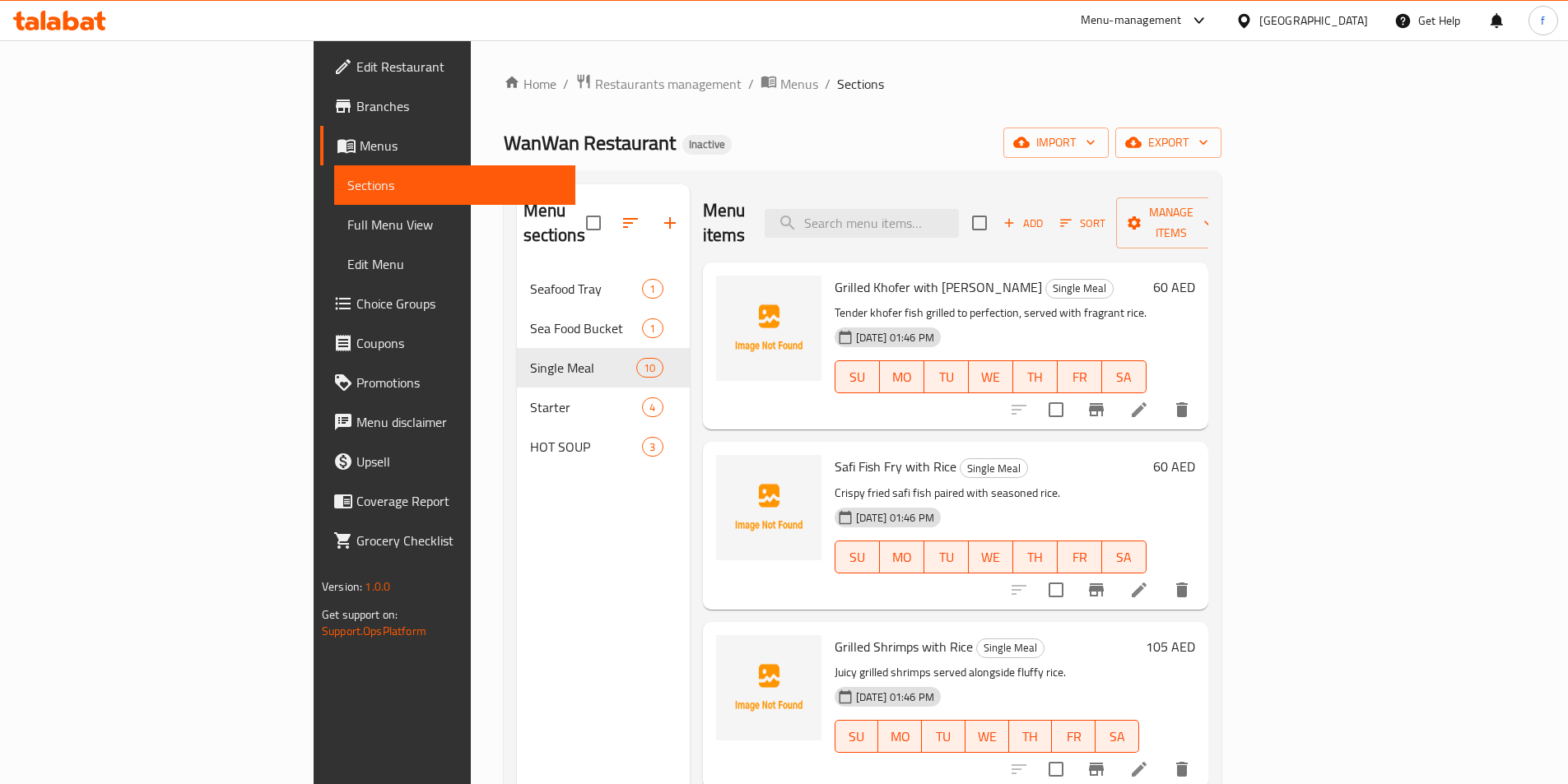
click at [963, 229] on div "Menu items Add Sort Manage items" at bounding box center [955, 223] width 505 height 78
click at [959, 209] on input "search" at bounding box center [862, 223] width 194 height 28
paste input "Mussels with Cheese"
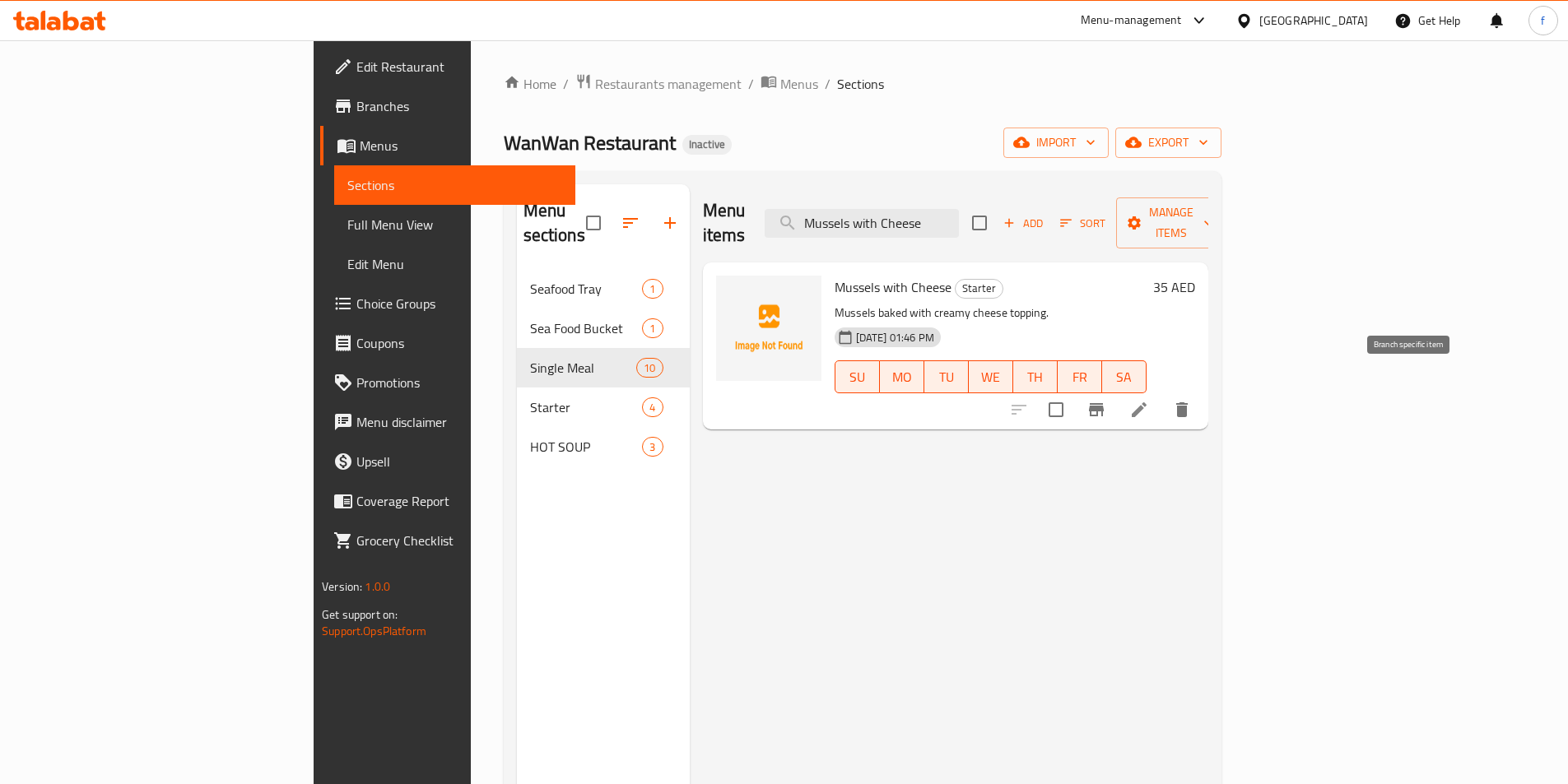
type input "Mussels with Cheese"
click at [1149, 400] on icon at bounding box center [1139, 410] width 20 height 20
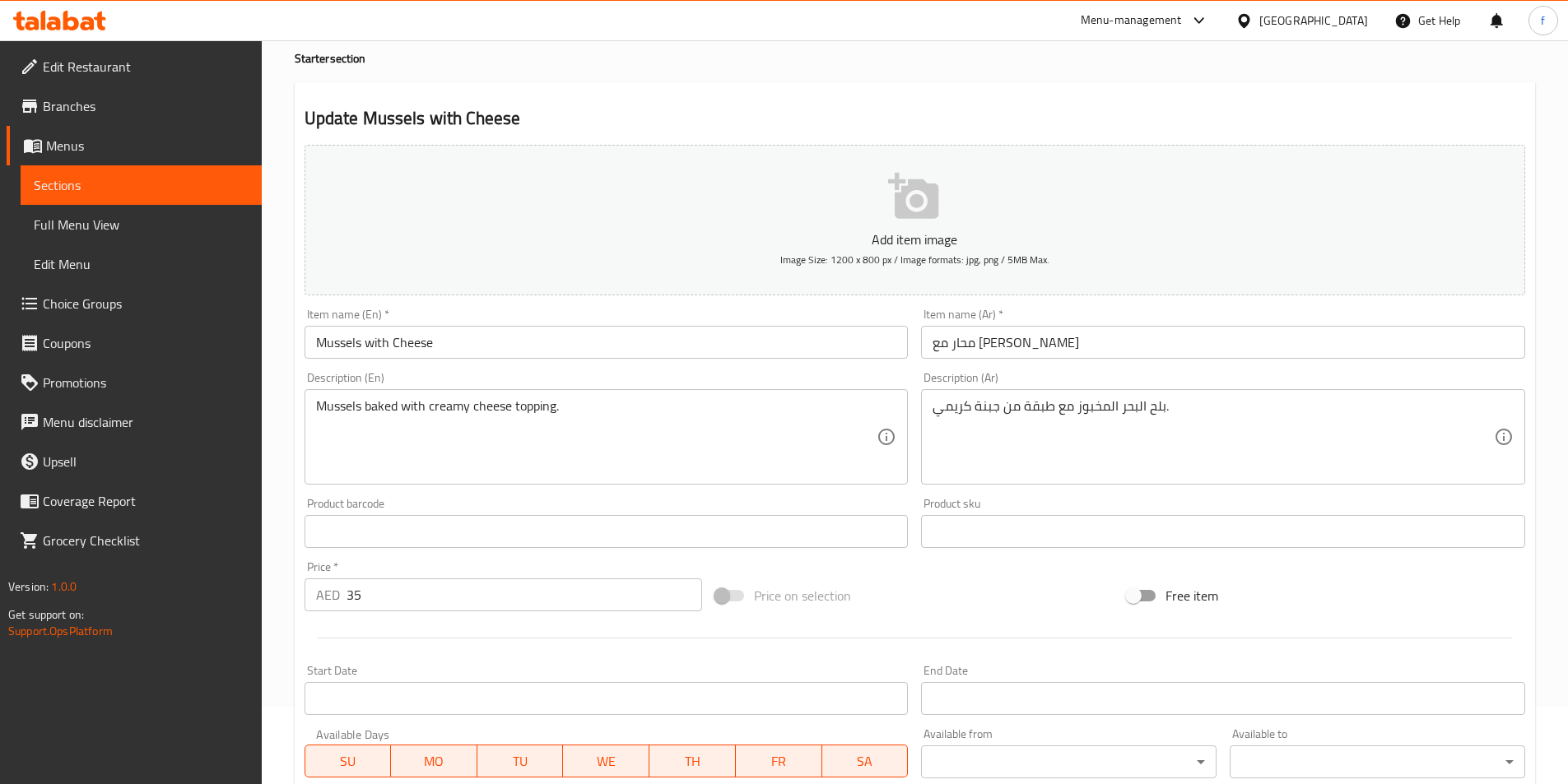
scroll to position [247, 0]
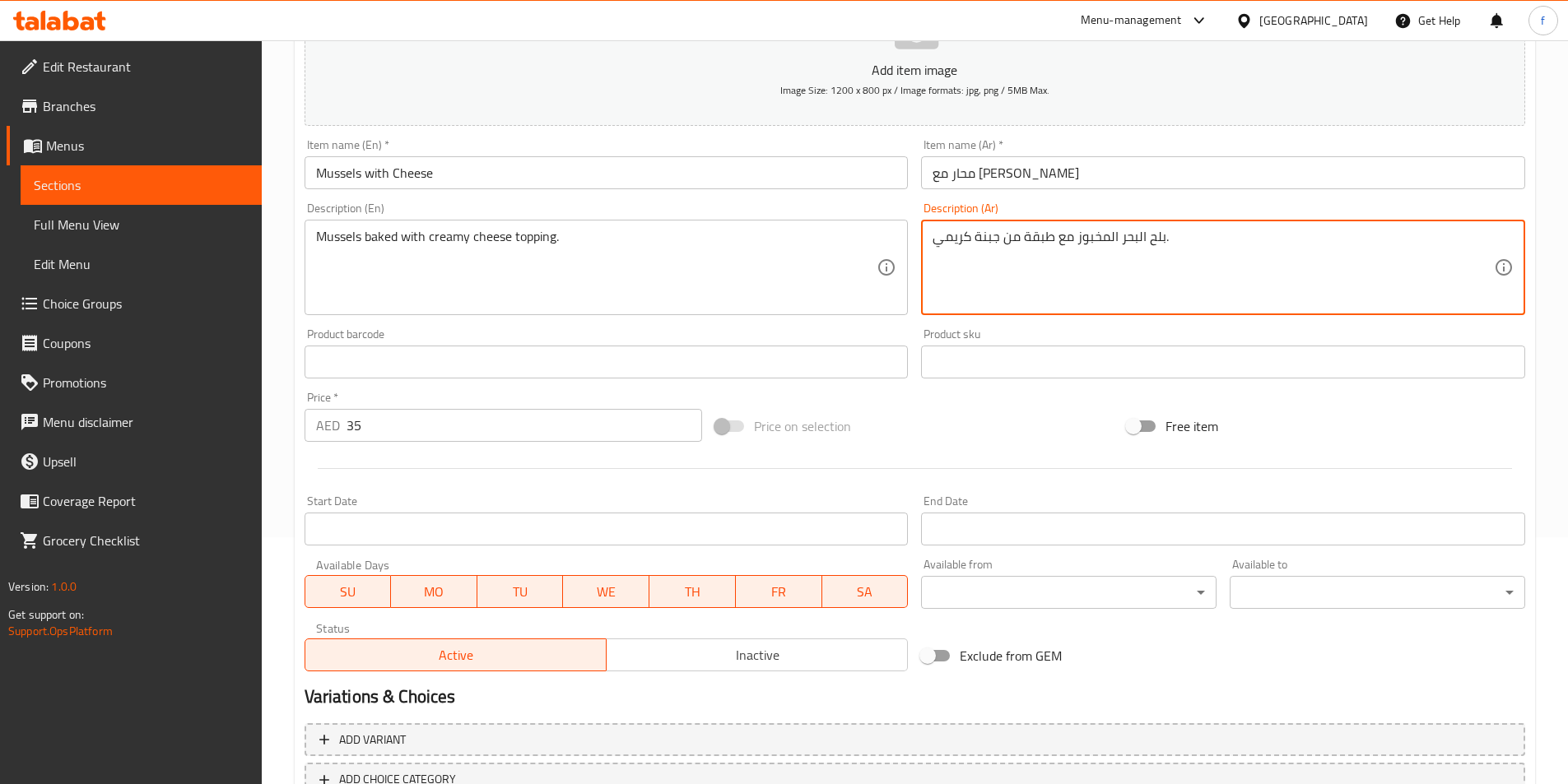
drag, startPoint x: 1117, startPoint y: 237, endPoint x: 1162, endPoint y: 244, distance: 45.5
click at [1162, 244] on textarea "بلح البحر المخبوز مع طبقة من جبنة كريمي." at bounding box center [1214, 267] width 561 height 78
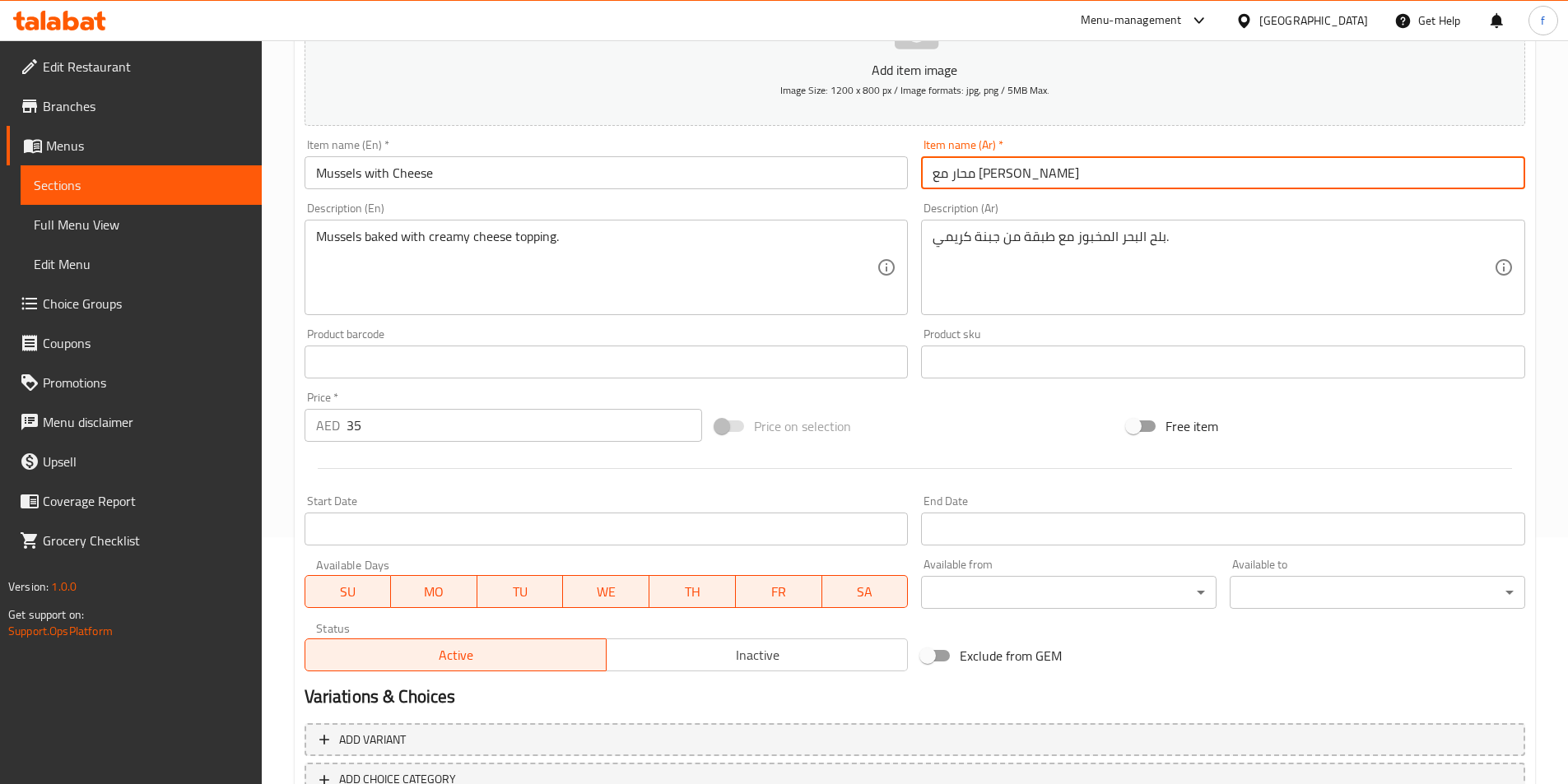
drag, startPoint x: 986, startPoint y: 168, endPoint x: 998, endPoint y: 173, distance: 13.0
click at [998, 172] on input "محار مع جبن" at bounding box center [1223, 173] width 604 height 33
click at [993, 174] on input "محار مع جبن" at bounding box center [1223, 173] width 604 height 33
paste input "بلح البح"
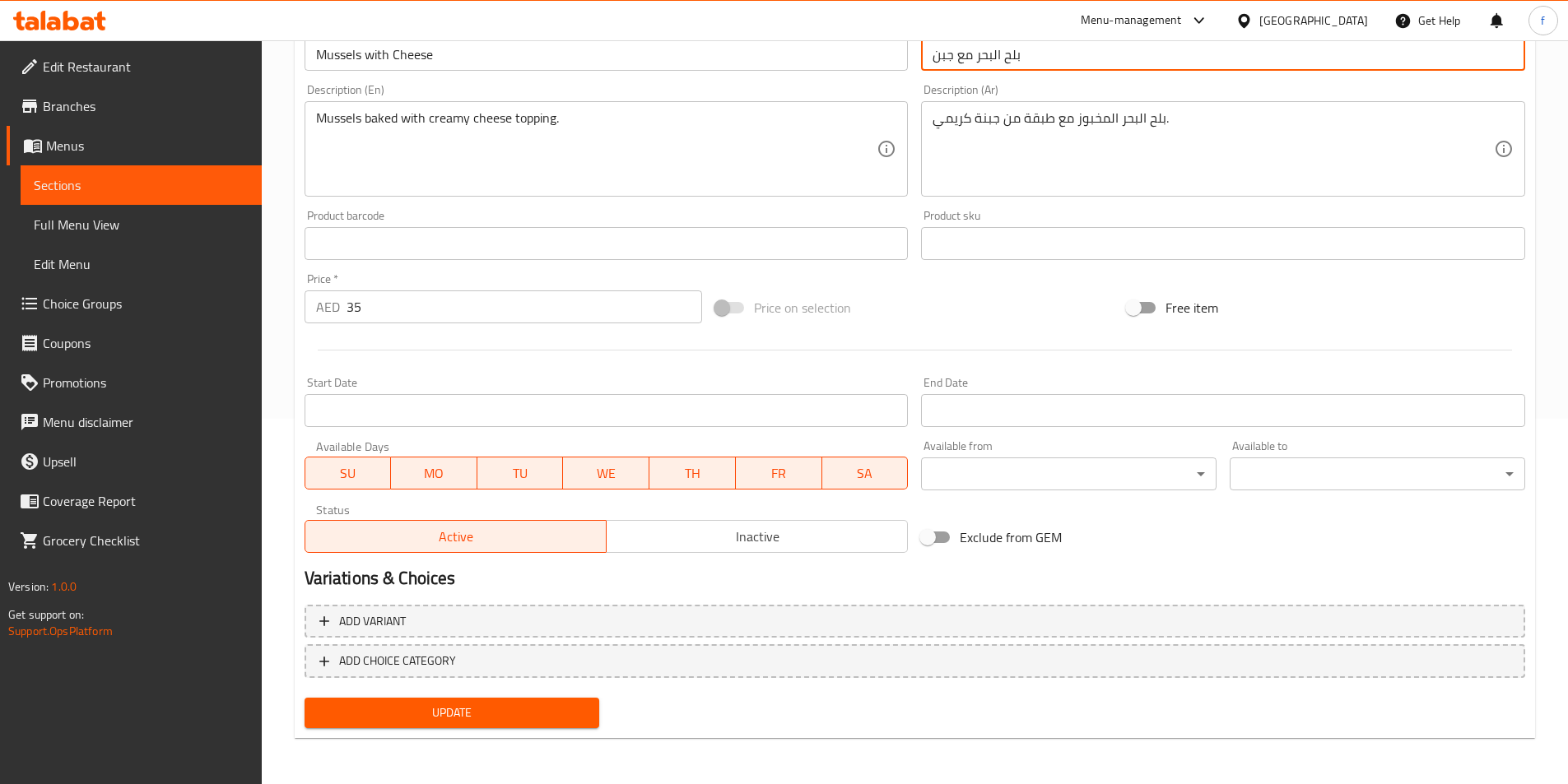
type input "بلح البحر مع جبن"
click at [563, 714] on span "Update" at bounding box center [452, 713] width 269 height 21
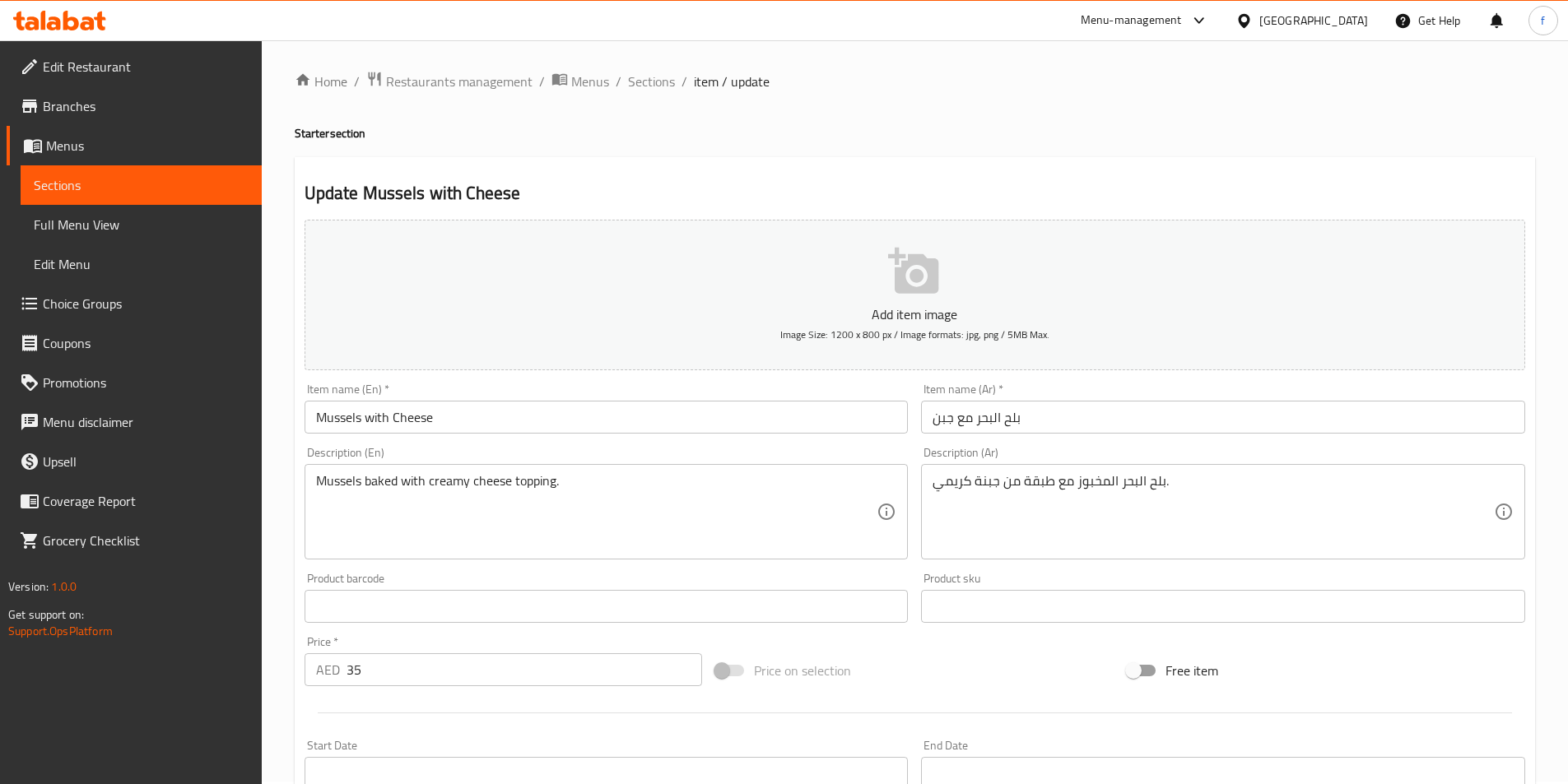
scroll to position [0, 0]
click at [644, 91] on span "Sections" at bounding box center [651, 84] width 47 height 20
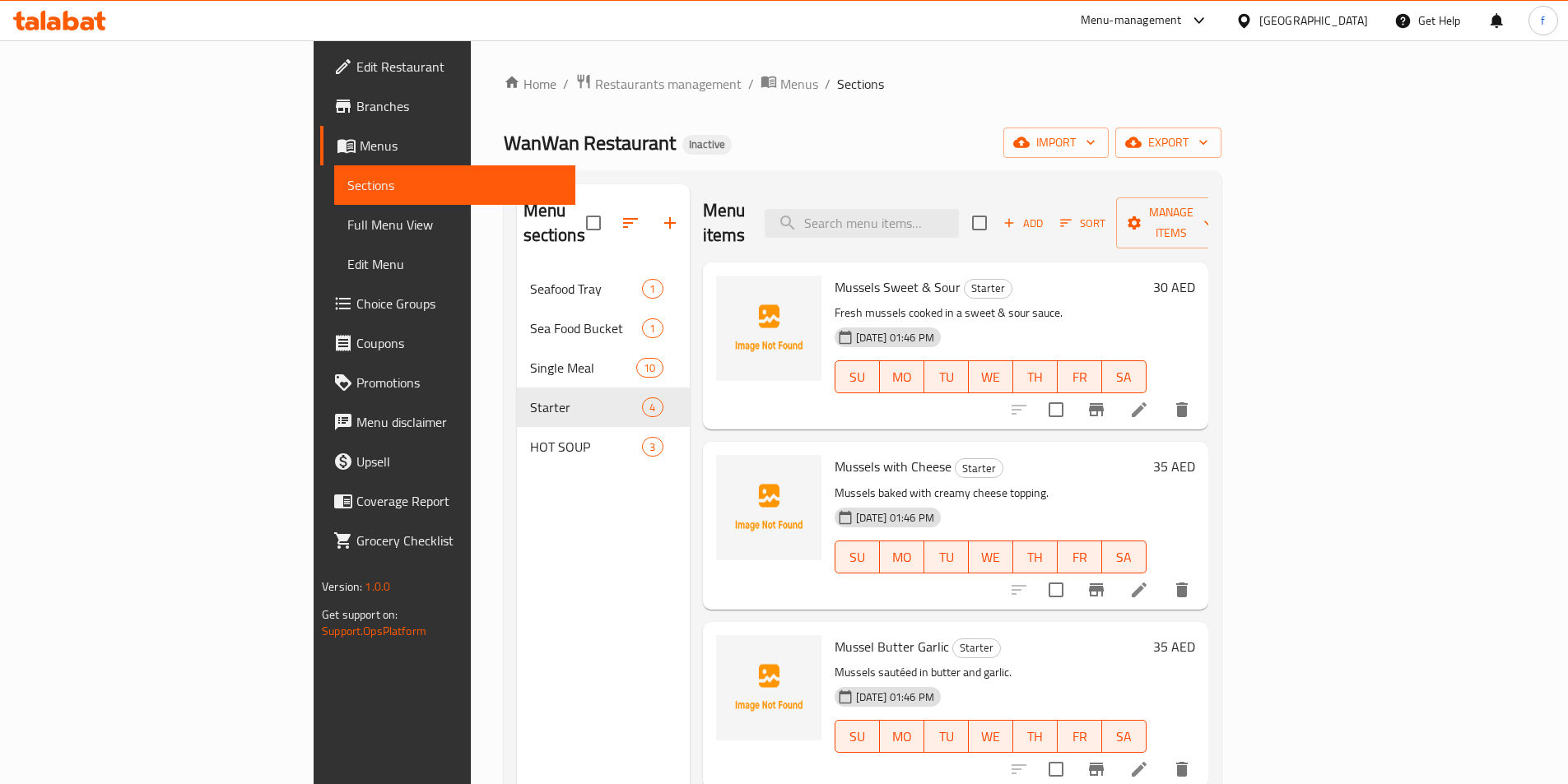
click at [971, 228] on div "Menu items Add Sort Manage items" at bounding box center [955, 223] width 505 height 78
click at [959, 209] on input "search" at bounding box center [862, 223] width 194 height 28
paste input "Mussel Butter Garlic"
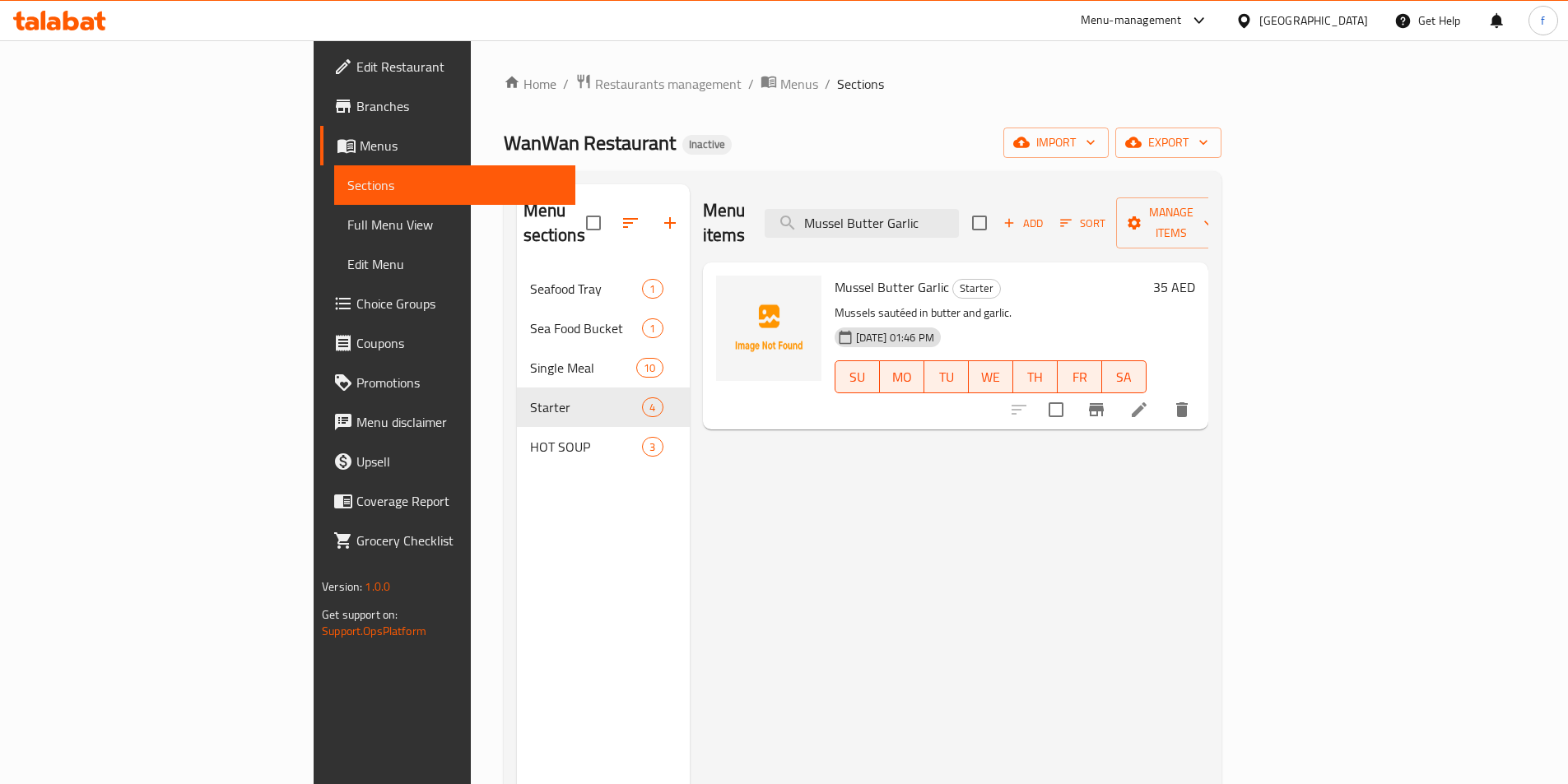
type input "Mussel Butter Garlic"
click at [1162, 395] on li at bounding box center [1139, 409] width 46 height 29
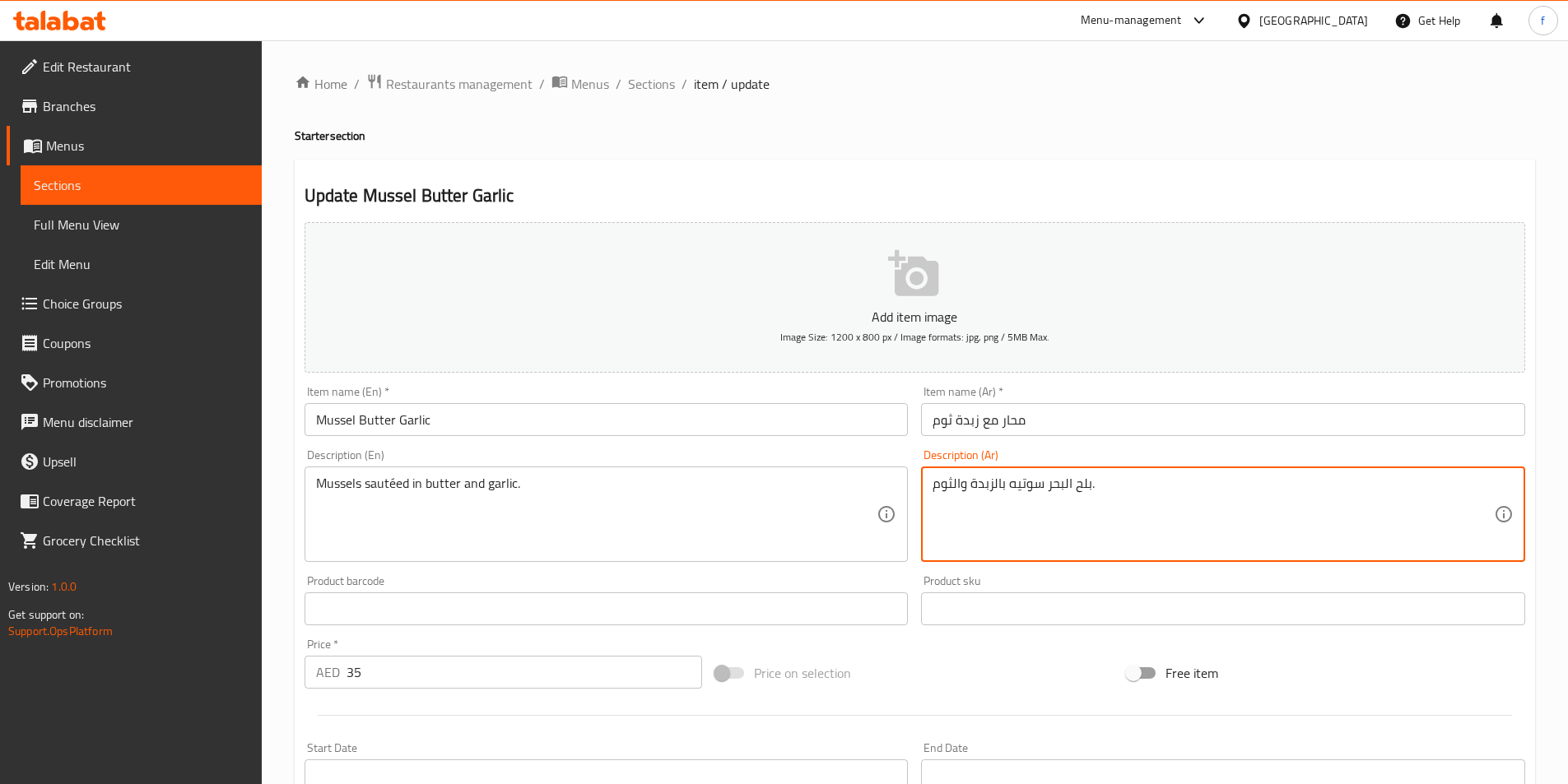
drag, startPoint x: 1089, startPoint y: 479, endPoint x: 1051, endPoint y: 488, distance: 39.1
drag, startPoint x: 1043, startPoint y: 485, endPoint x: 1053, endPoint y: 485, distance: 10.0
click at [1044, 484] on textarea "بلح البحر سوتيه بالزبدة والثوم." at bounding box center [1214, 514] width 561 height 78
drag, startPoint x: 1047, startPoint y: 484, endPoint x: 1089, endPoint y: 496, distance: 43.7
click at [1089, 496] on textarea "بلح البحر سوتيه بالزبدة والثوم." at bounding box center [1214, 514] width 561 height 78
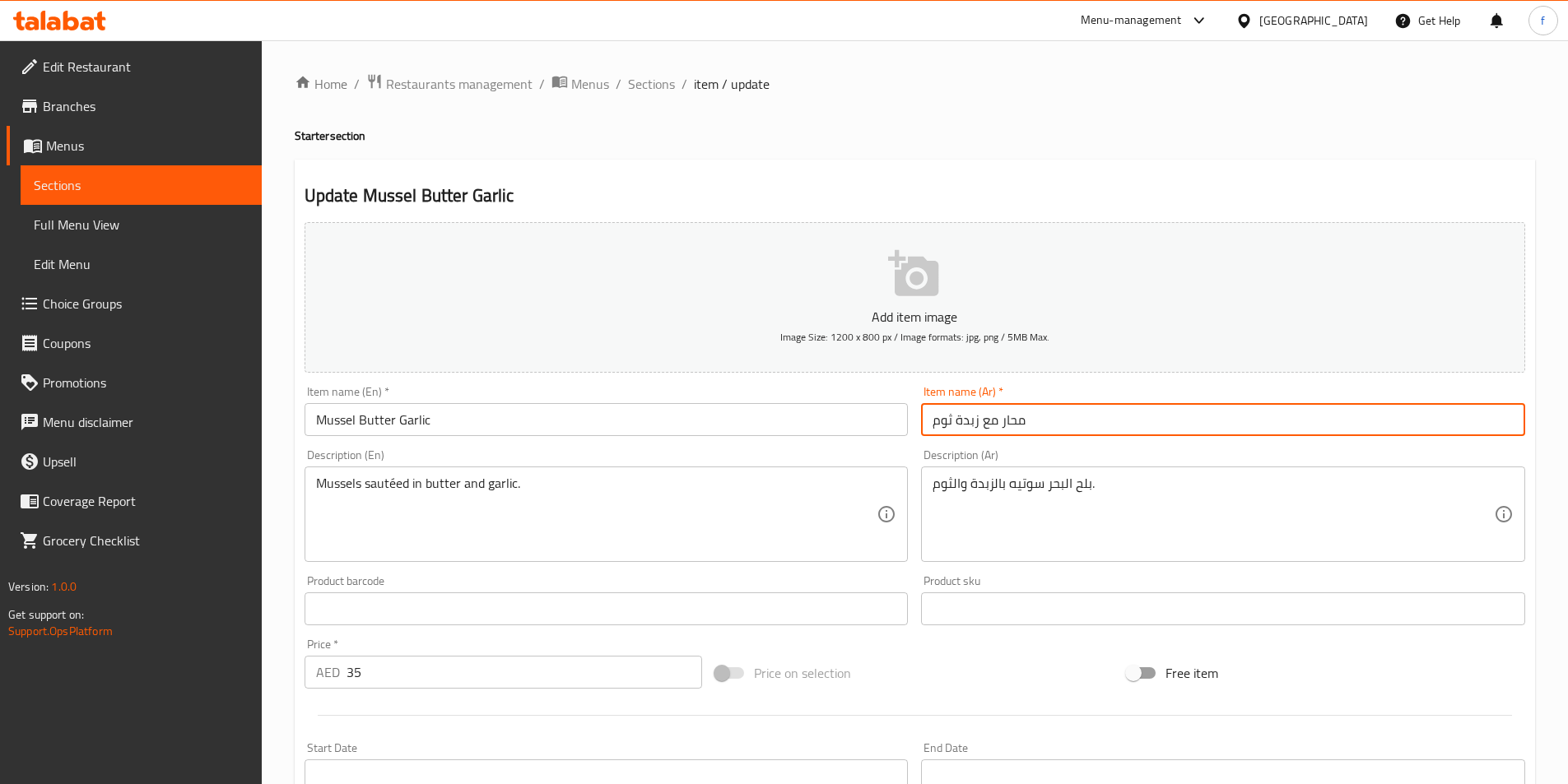
click at [1012, 424] on input "محار مع زبدة ثوم" at bounding box center [1223, 419] width 604 height 33
click at [1010, 422] on input "محار مع زبدة ثوم" at bounding box center [1223, 419] width 604 height 33
paste input "بلح البحر"
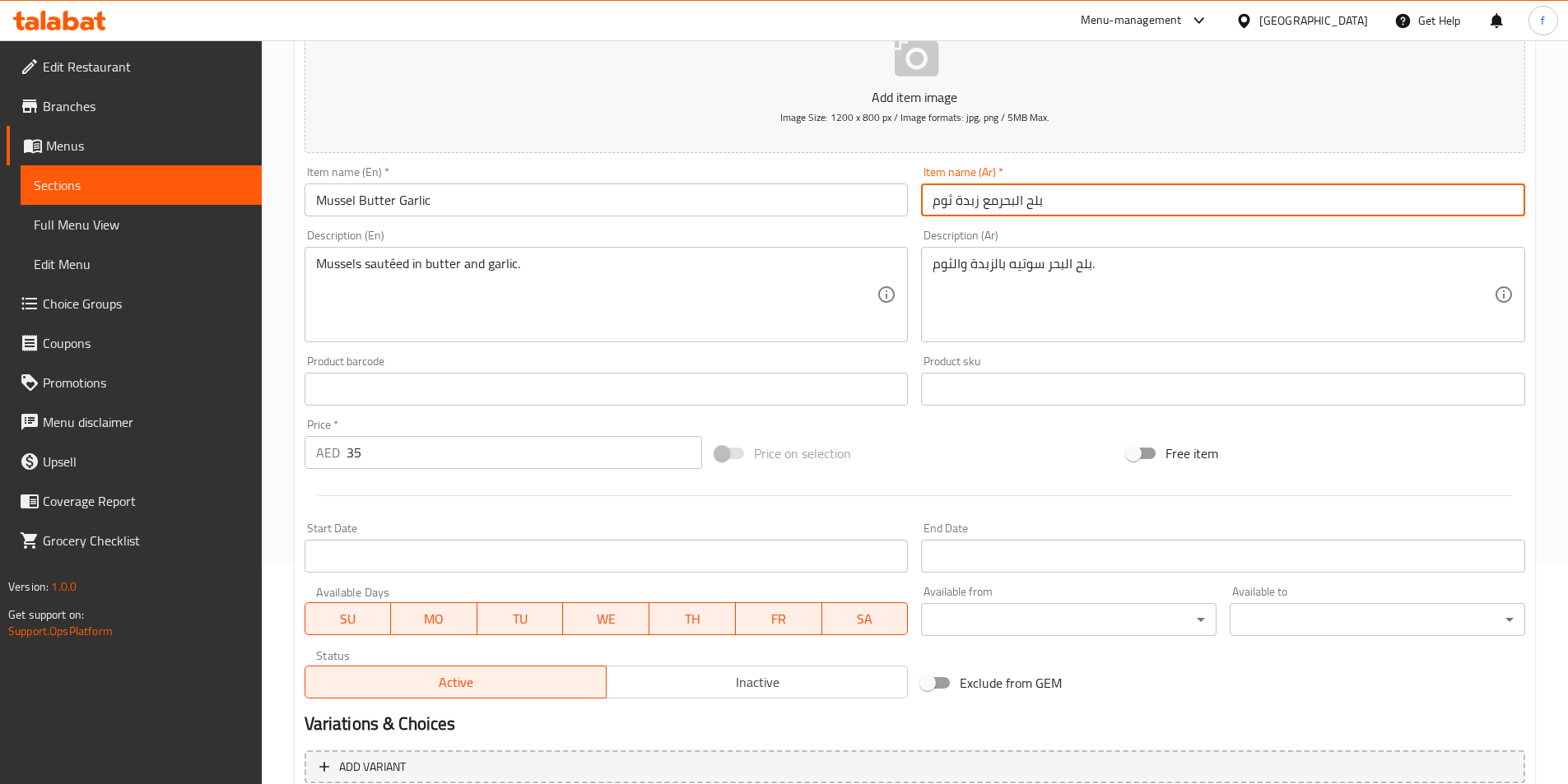
scroll to position [365, 0]
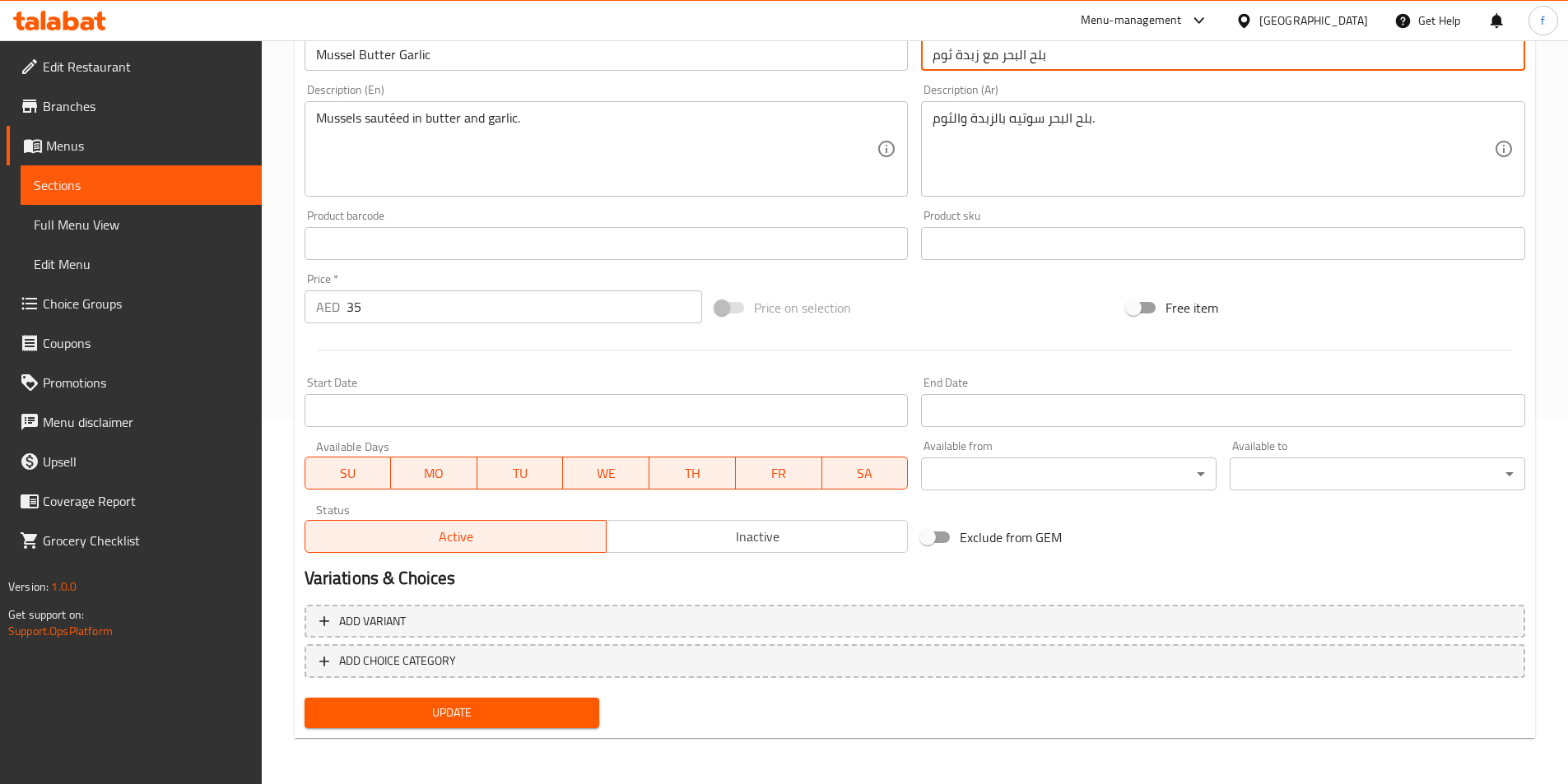
type input "بلح البحر مع زبدة ثوم"
click at [521, 691] on div "Update" at bounding box center [452, 713] width 308 height 44
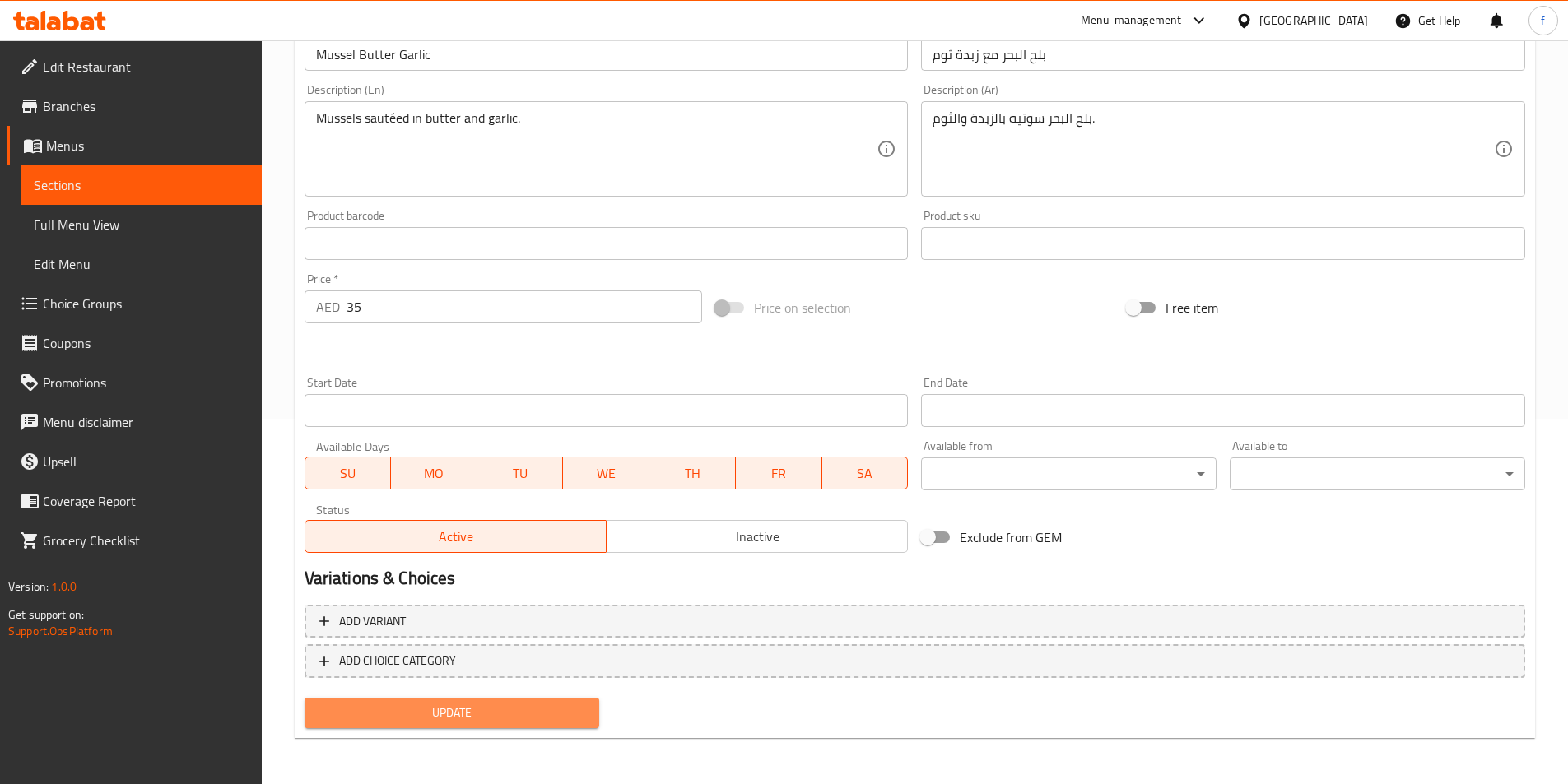
click at [525, 714] on span "Update" at bounding box center [452, 713] width 269 height 21
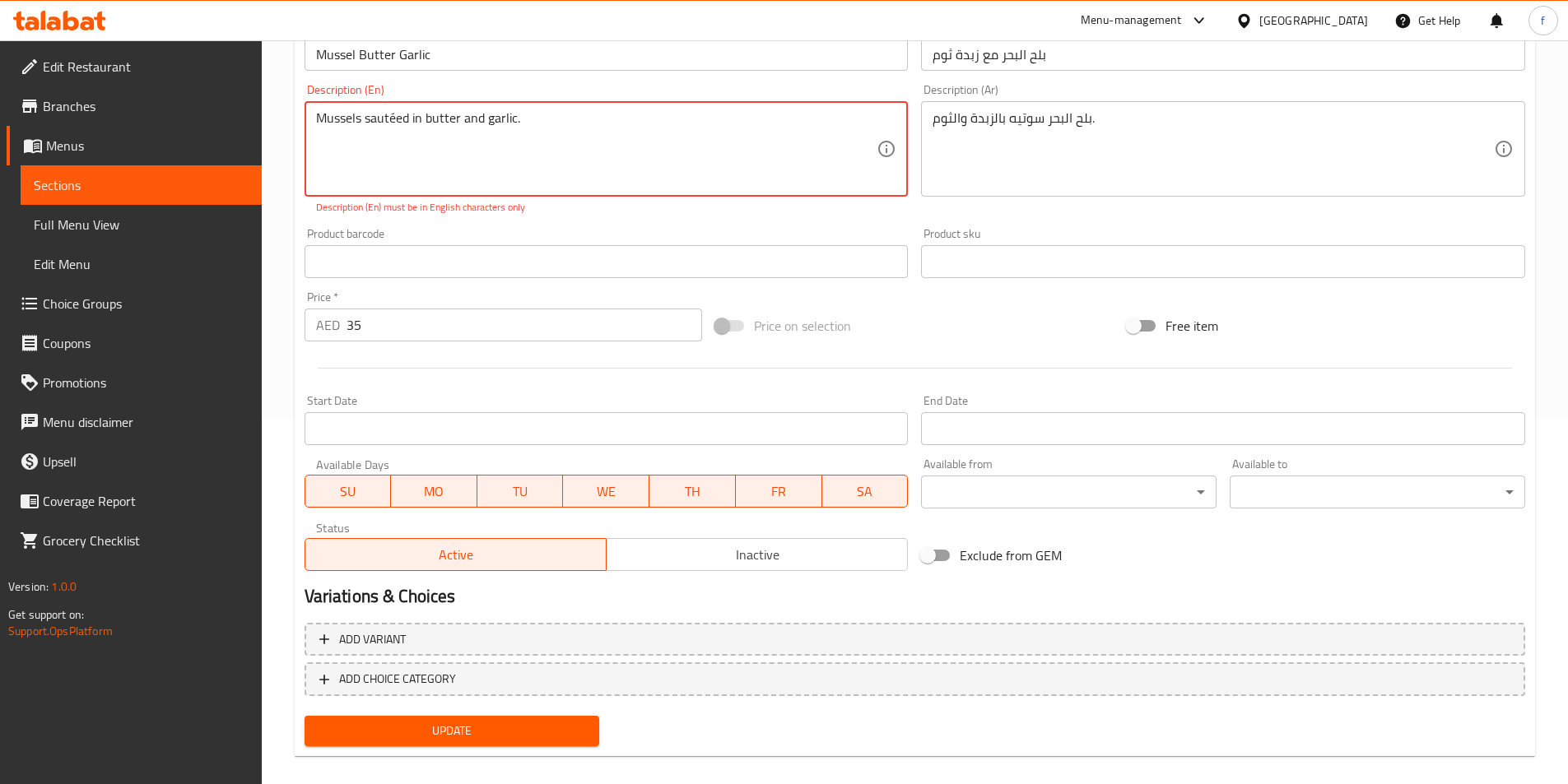
click at [516, 738] on span "Update" at bounding box center [452, 730] width 269 height 21
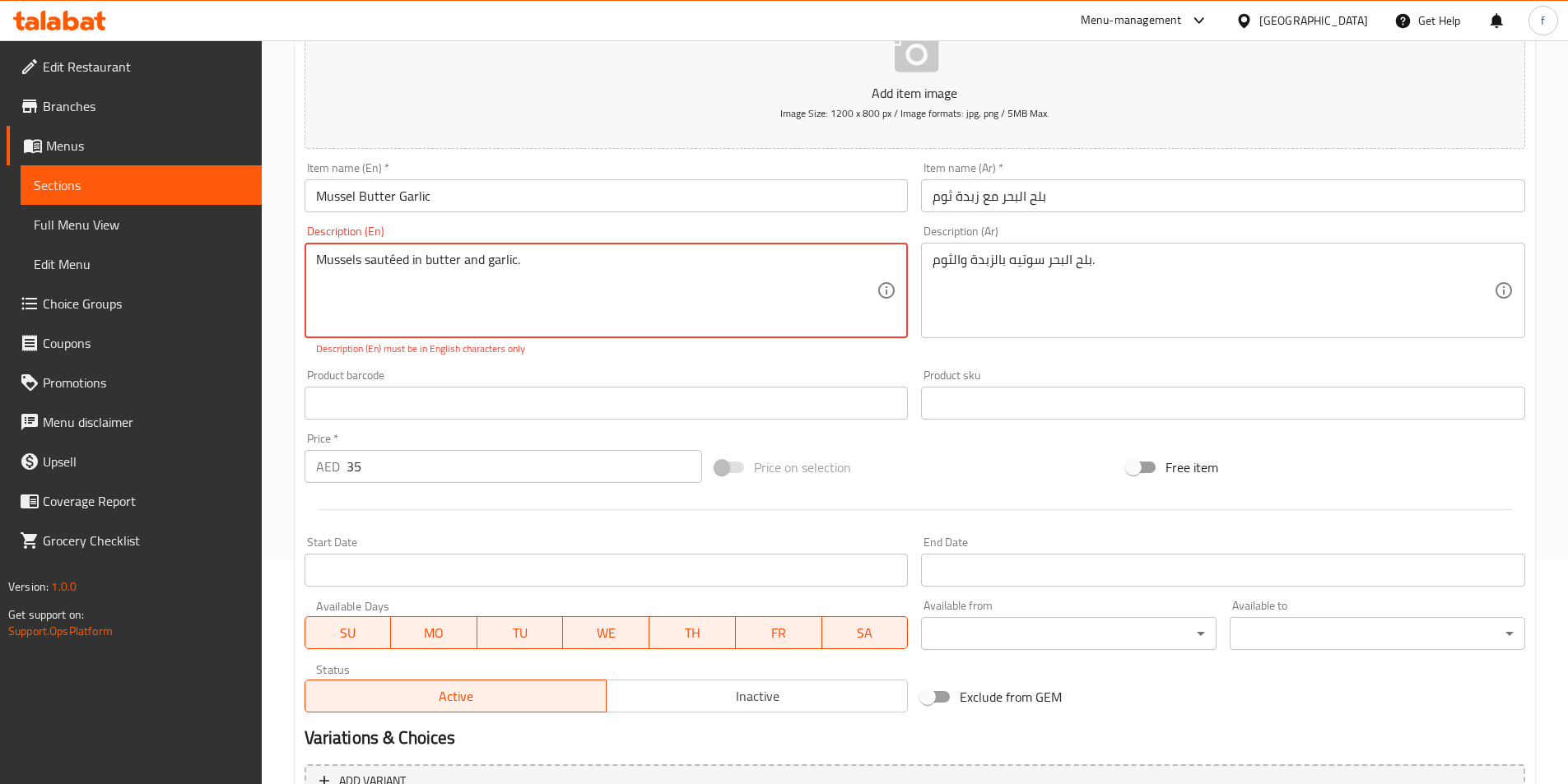
scroll to position [0, 0]
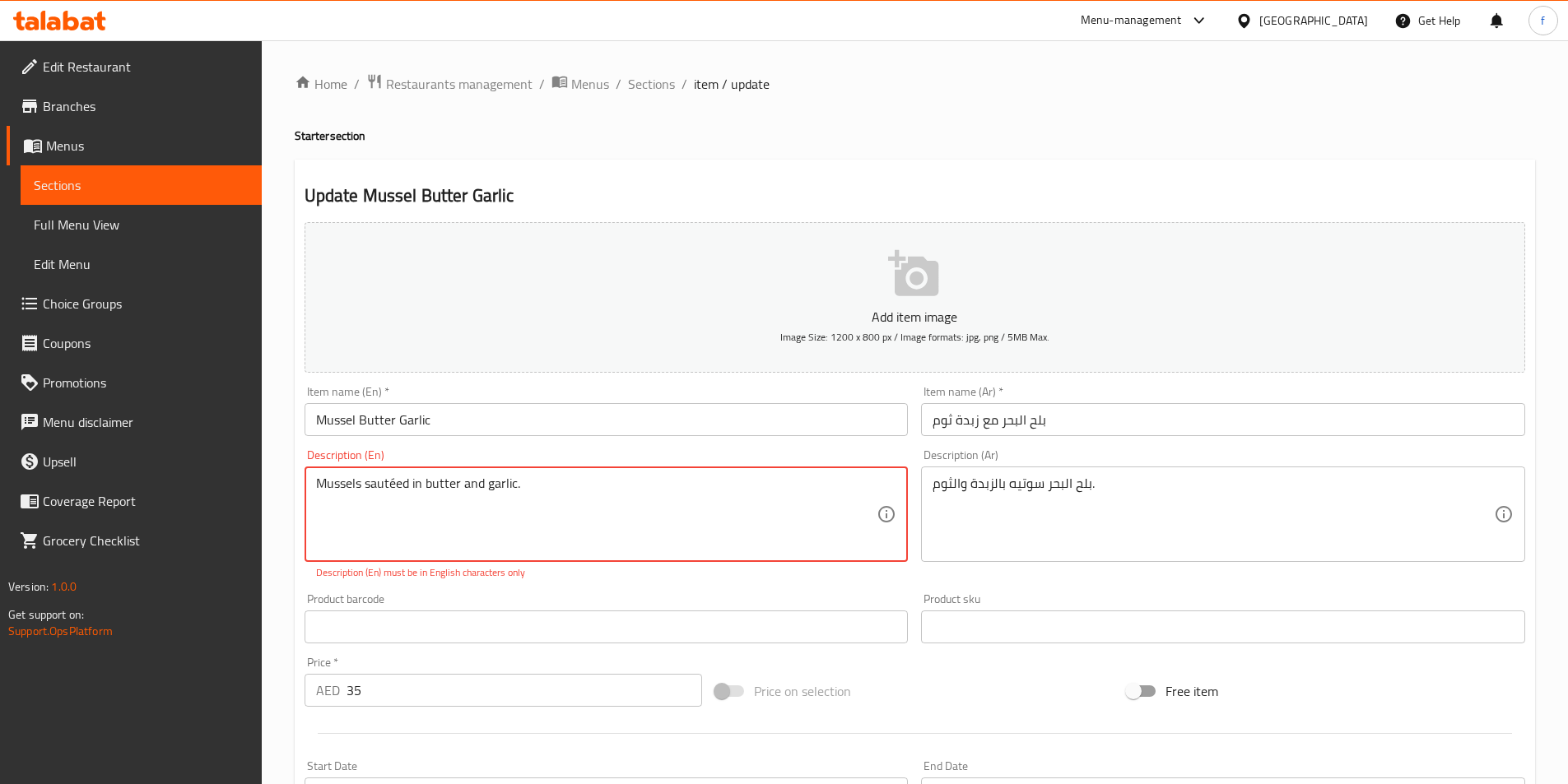
click at [391, 486] on textarea "Mussels sautéed in butter and garlic." at bounding box center [597, 514] width 561 height 78
drag, startPoint x: 392, startPoint y: 481, endPoint x: 450, endPoint y: 512, distance: 65.8
click at [393, 482] on textarea "Mussels sautéed in butter and garlic." at bounding box center [597, 514] width 561 height 78
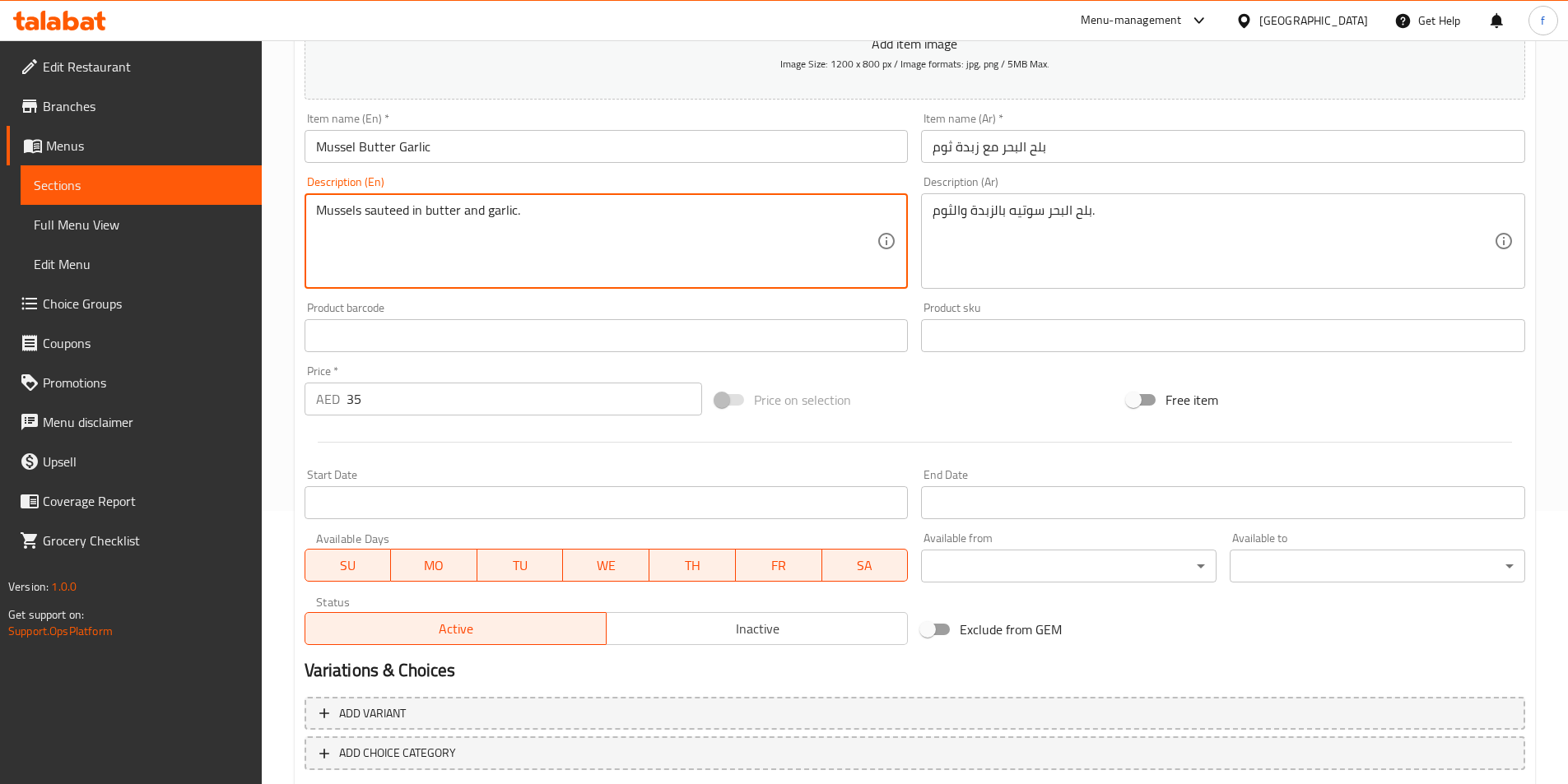
scroll to position [365, 0]
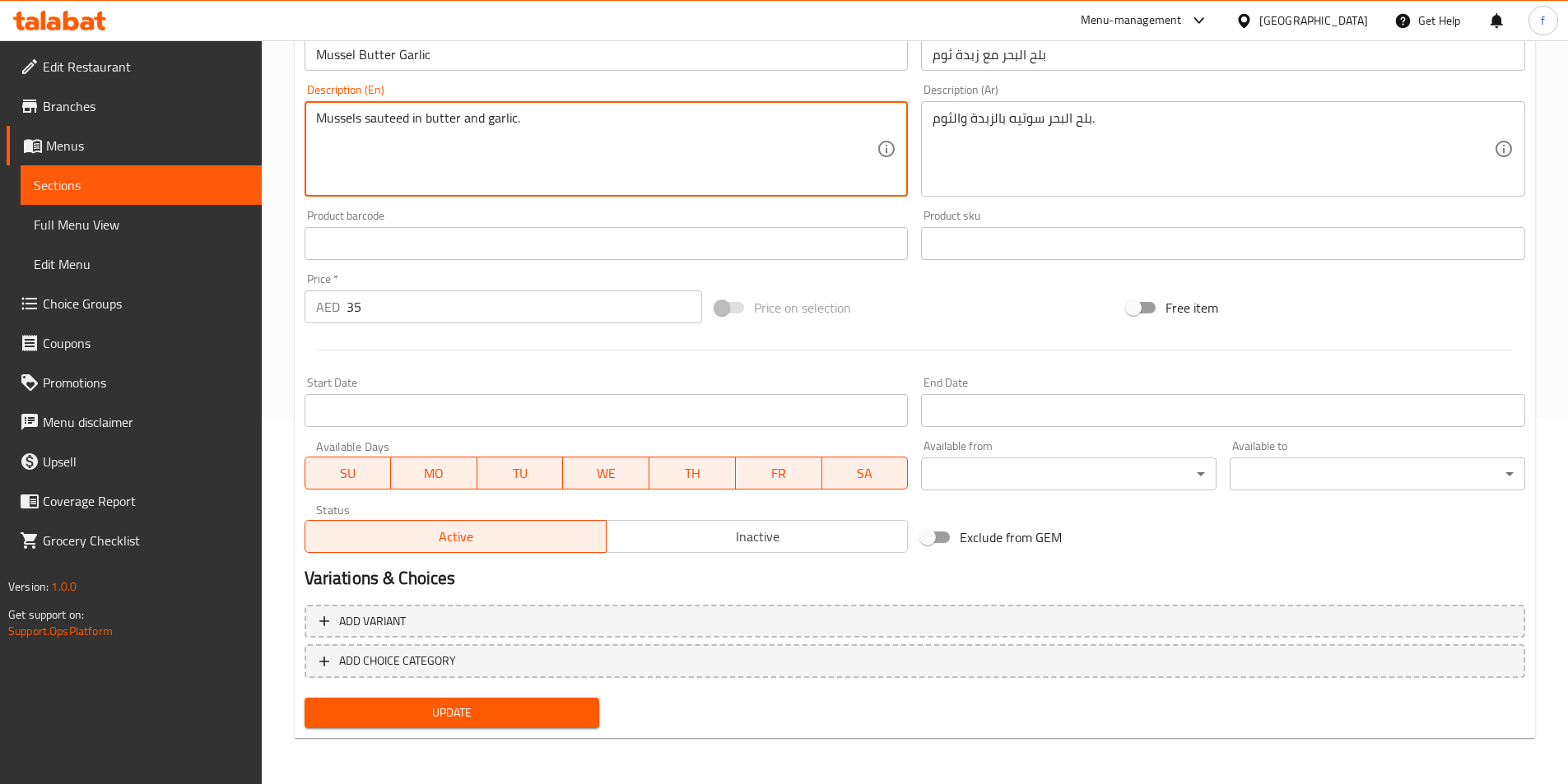
type textarea "Mussels sauteed in butter and garlic."
click at [380, 705] on span "Update" at bounding box center [452, 713] width 269 height 21
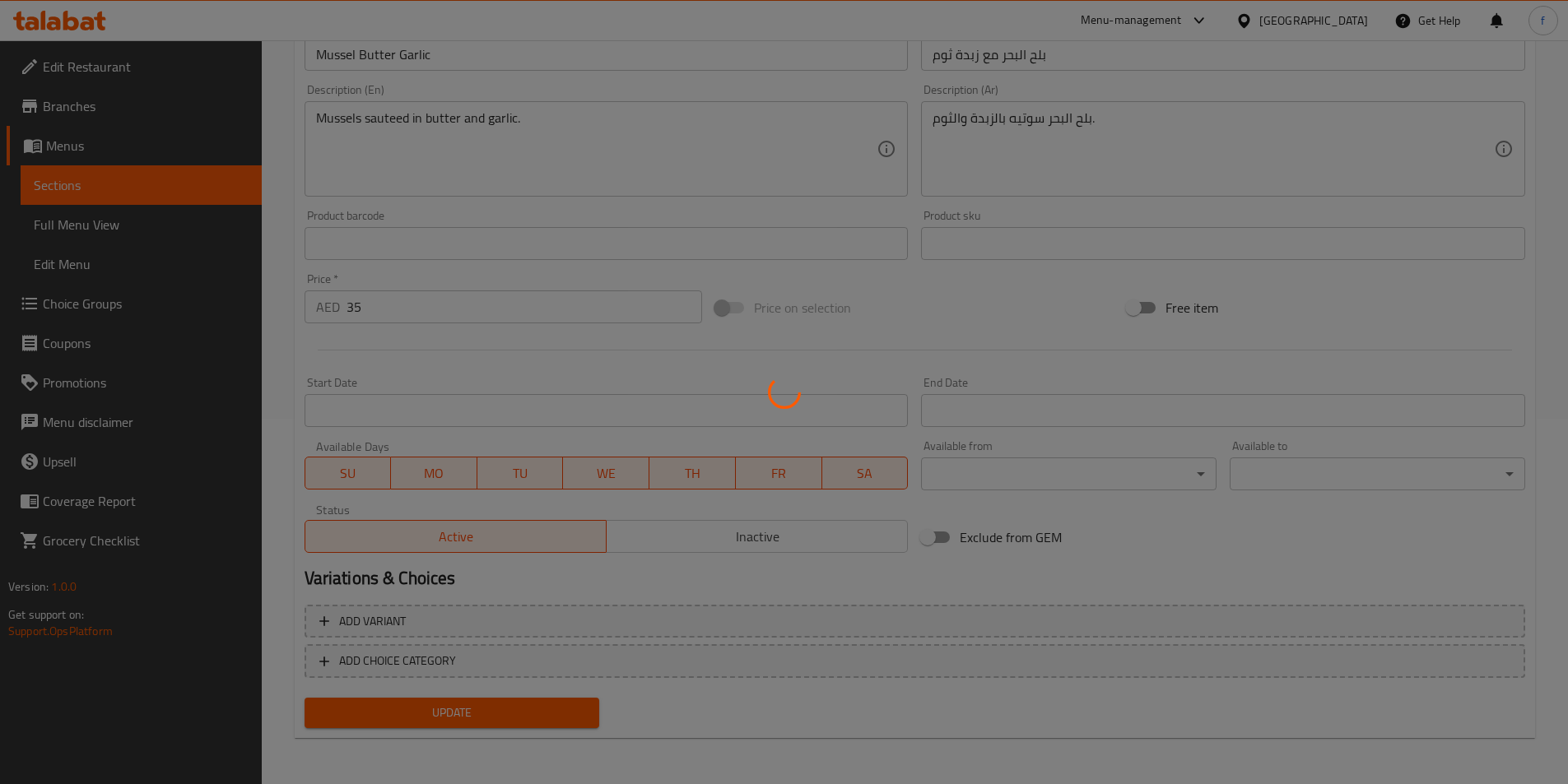
scroll to position [0, 0]
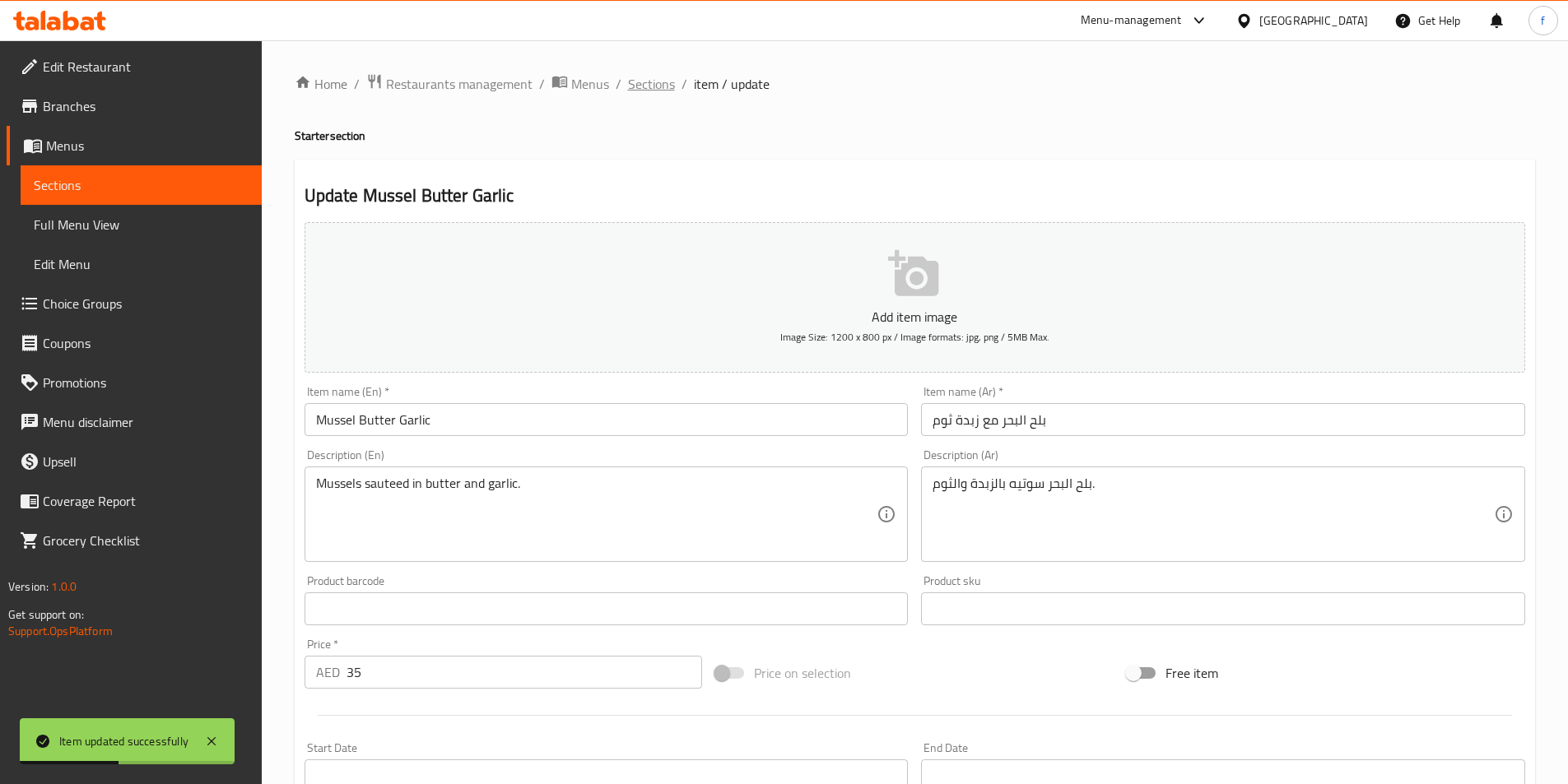
click at [648, 82] on span "Sections" at bounding box center [651, 84] width 47 height 20
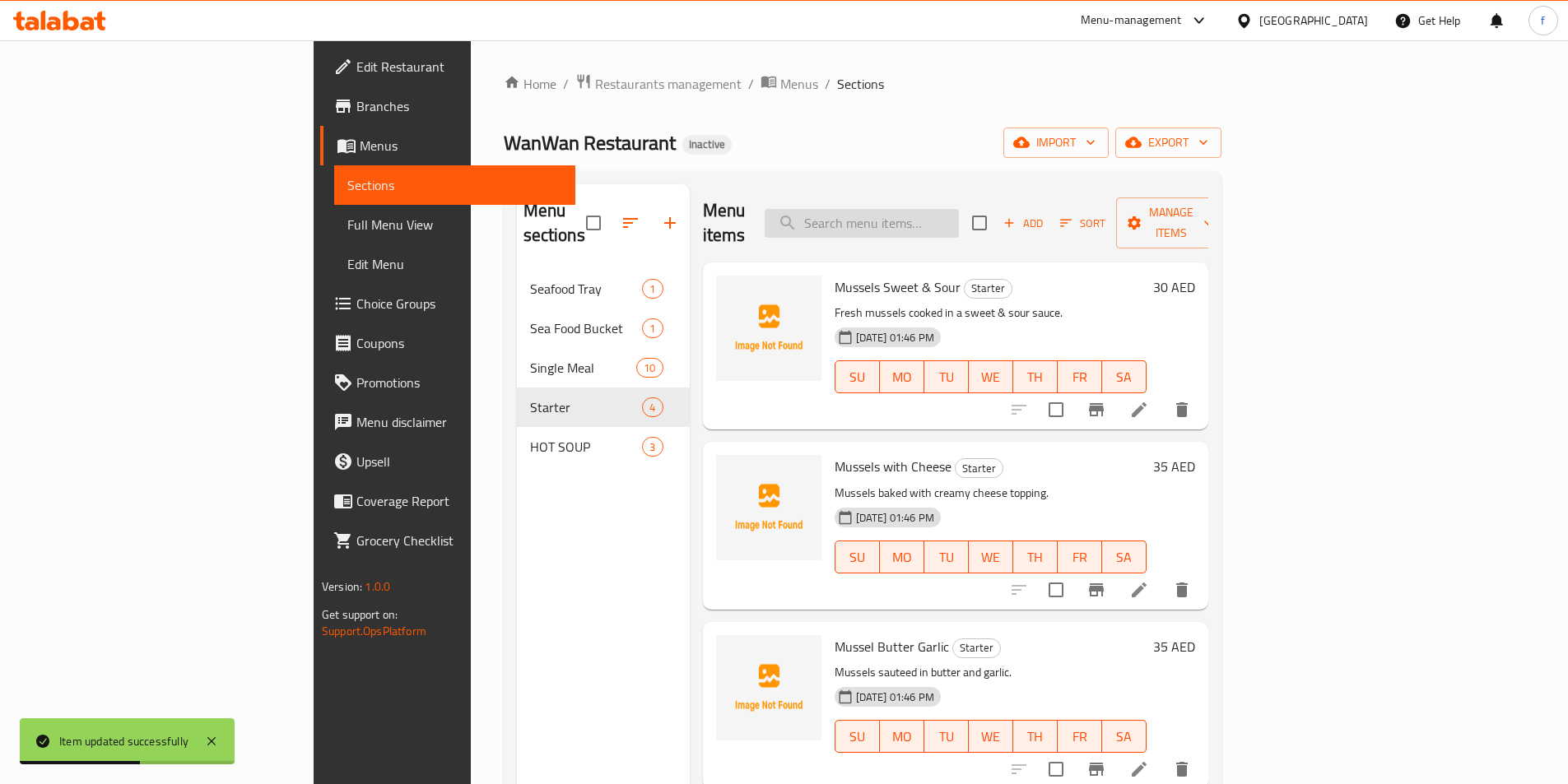
click at [959, 209] on input "search" at bounding box center [862, 223] width 194 height 28
paste input "SEAFOOD SOUP"
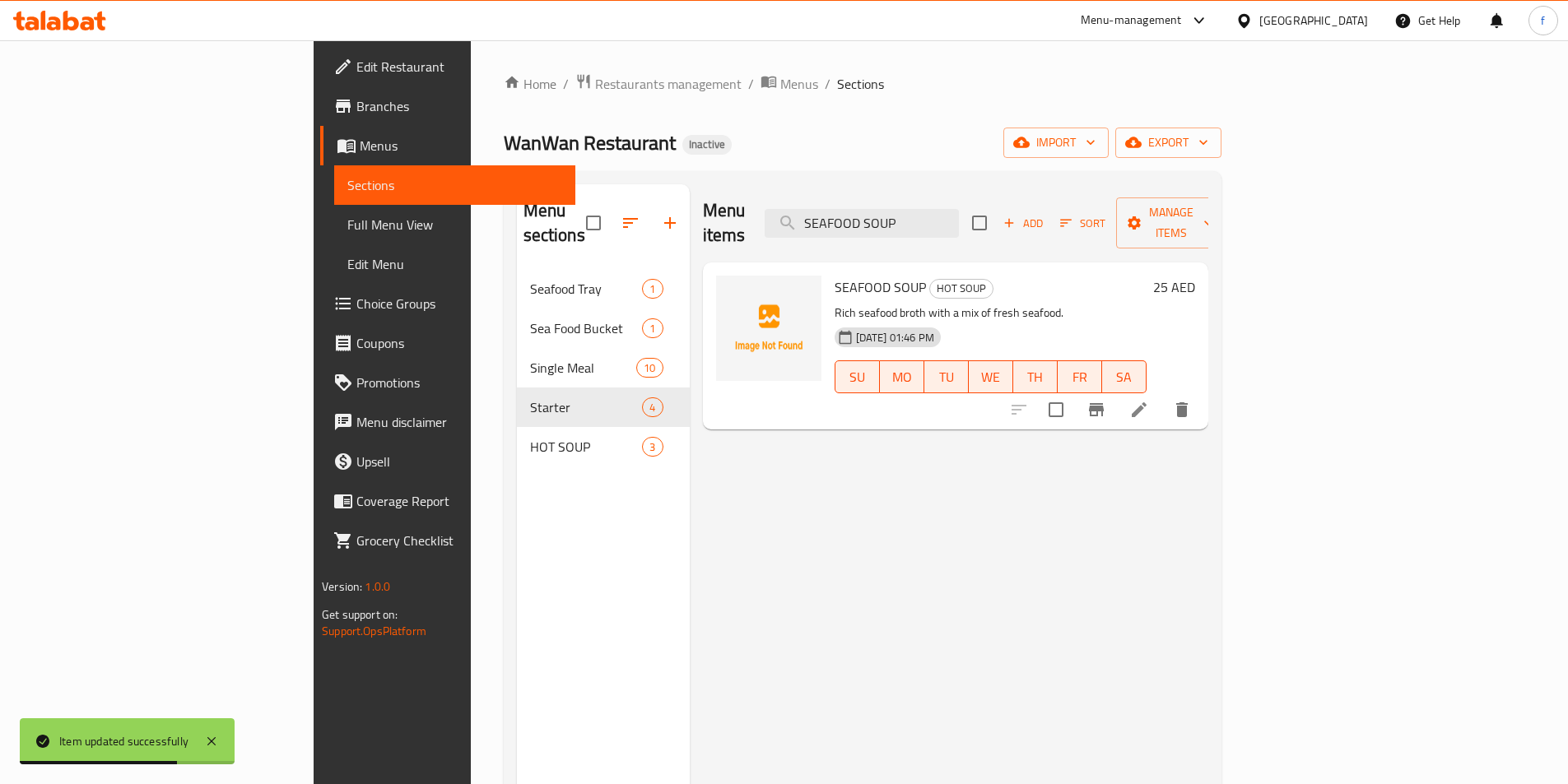
type input "SEAFOOD SOUP"
click at [1162, 395] on li at bounding box center [1139, 409] width 46 height 29
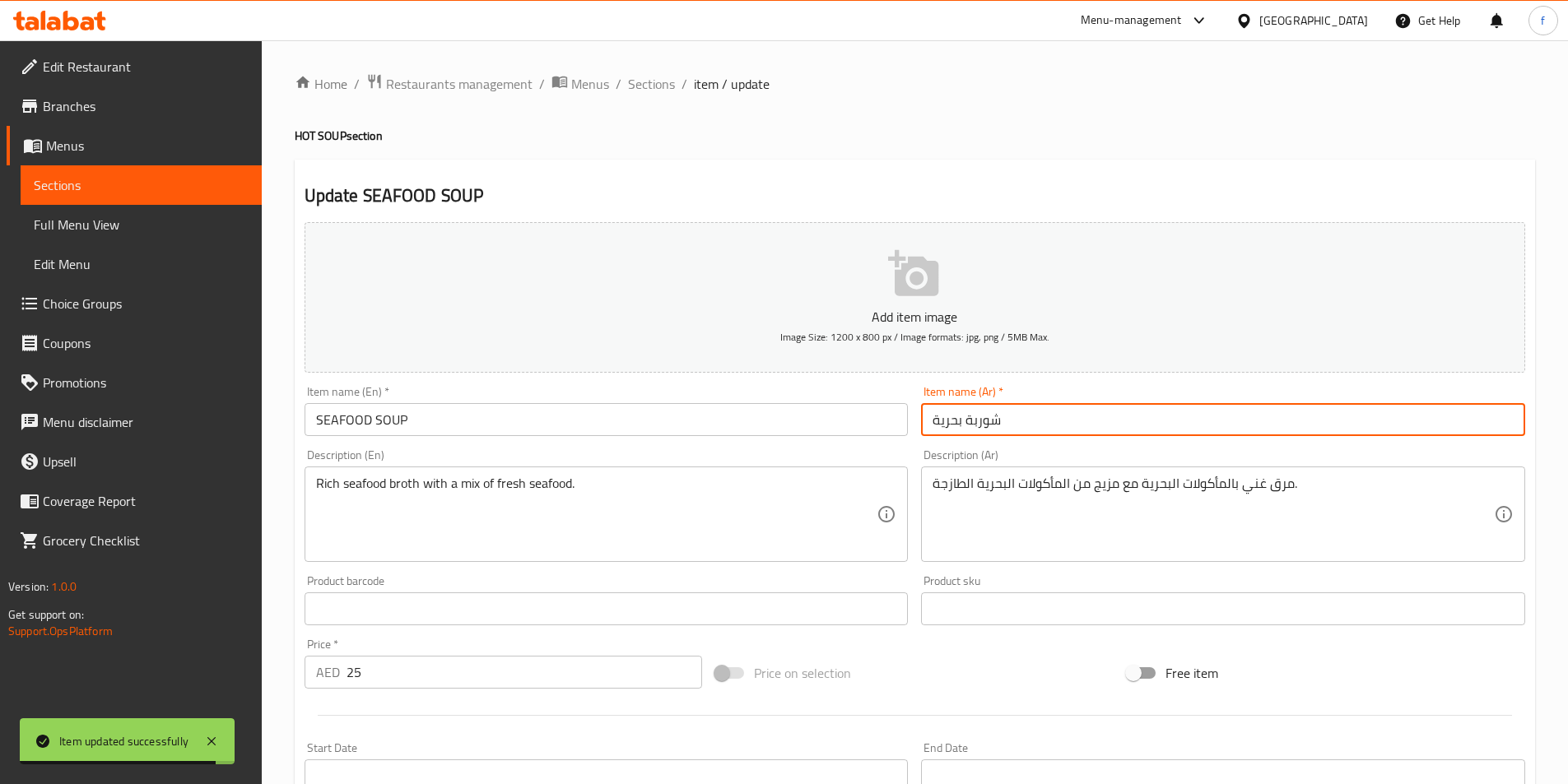
click at [1097, 415] on input "شوربة بحرية" at bounding box center [1223, 419] width 604 height 33
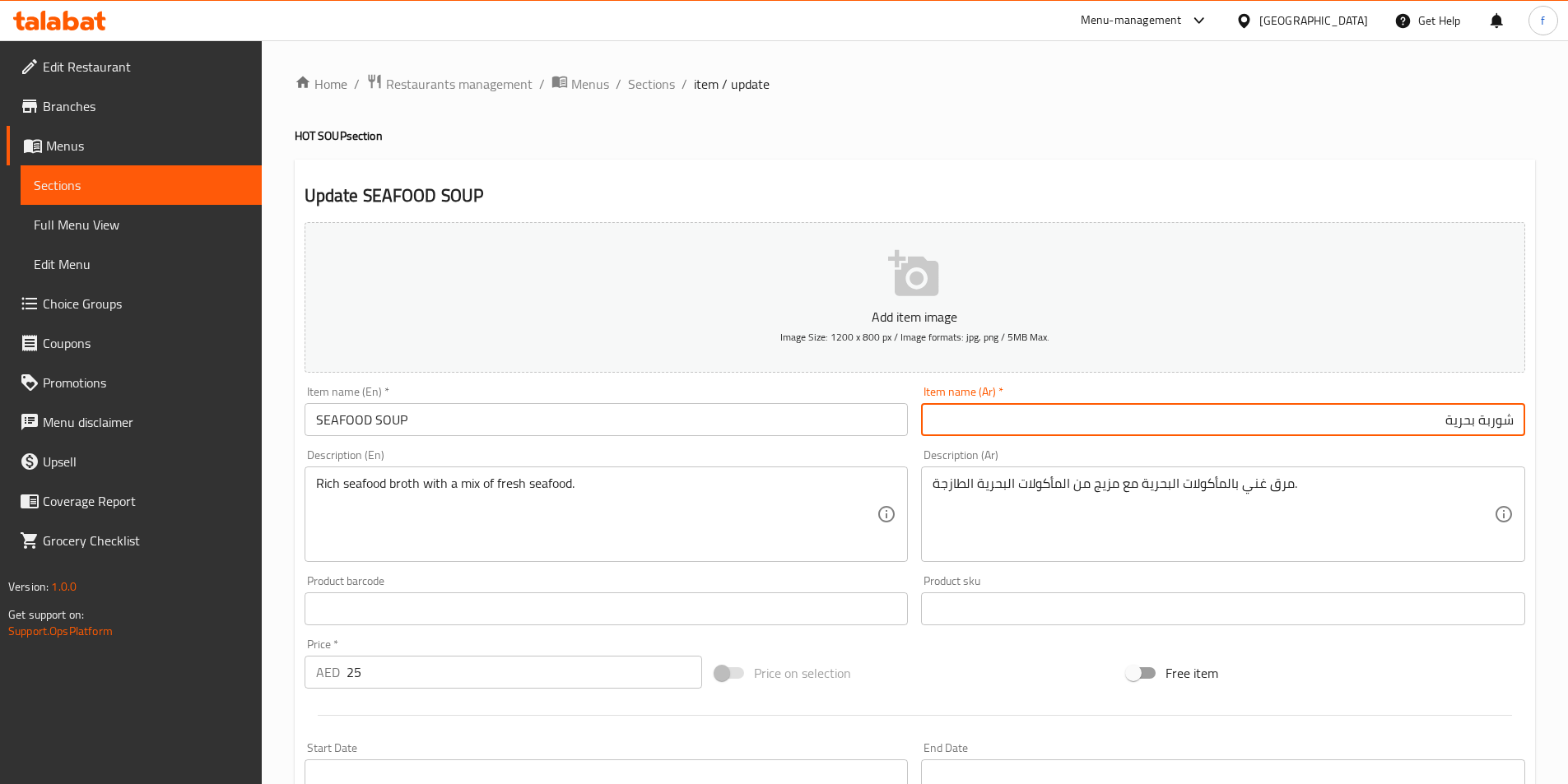
click at [1476, 421] on input "شوربة بحرية" at bounding box center [1223, 419] width 604 height 33
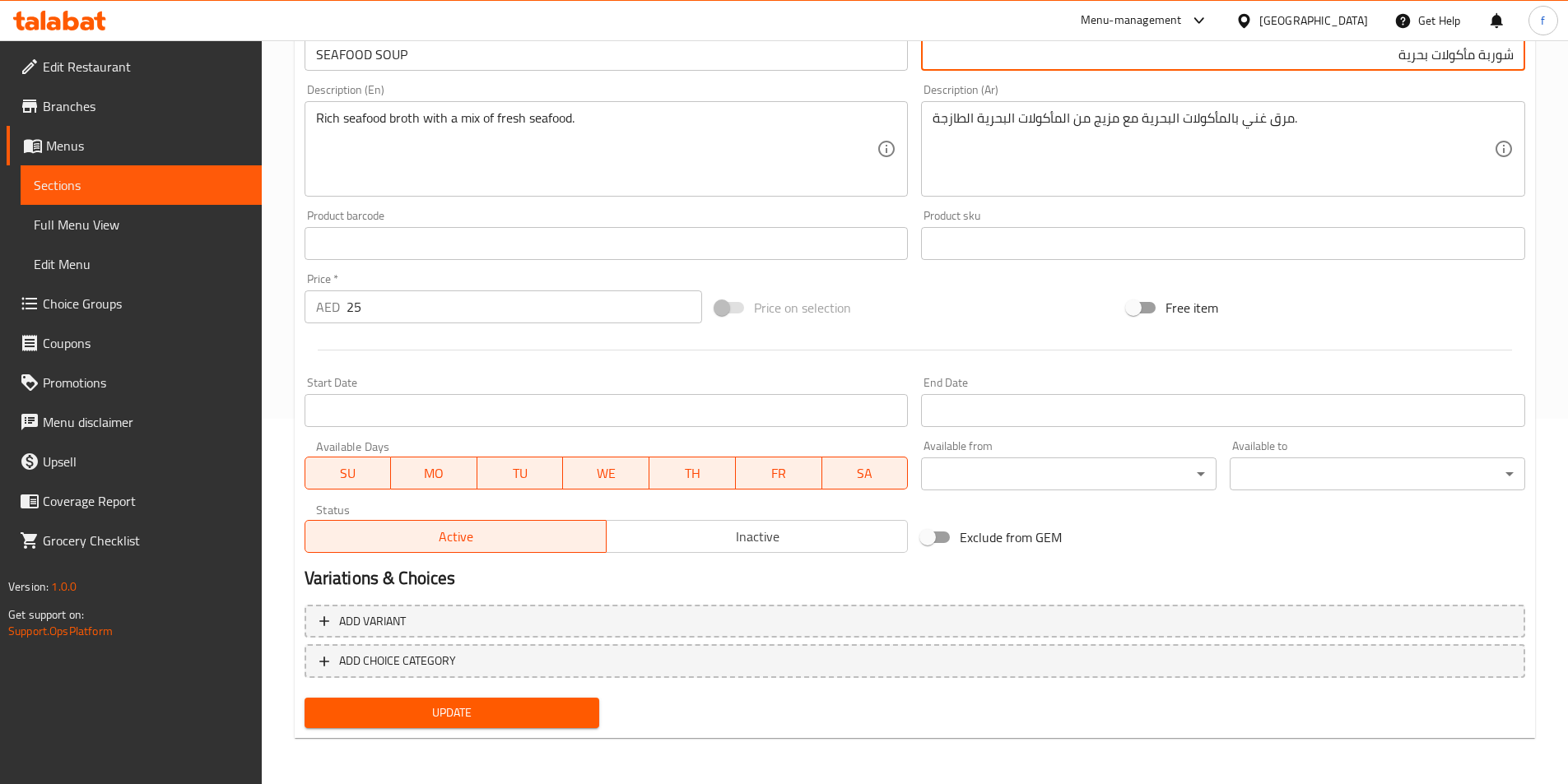
type input "شوربة مأكولات بحرية"
click at [534, 704] on span "Update" at bounding box center [452, 713] width 269 height 21
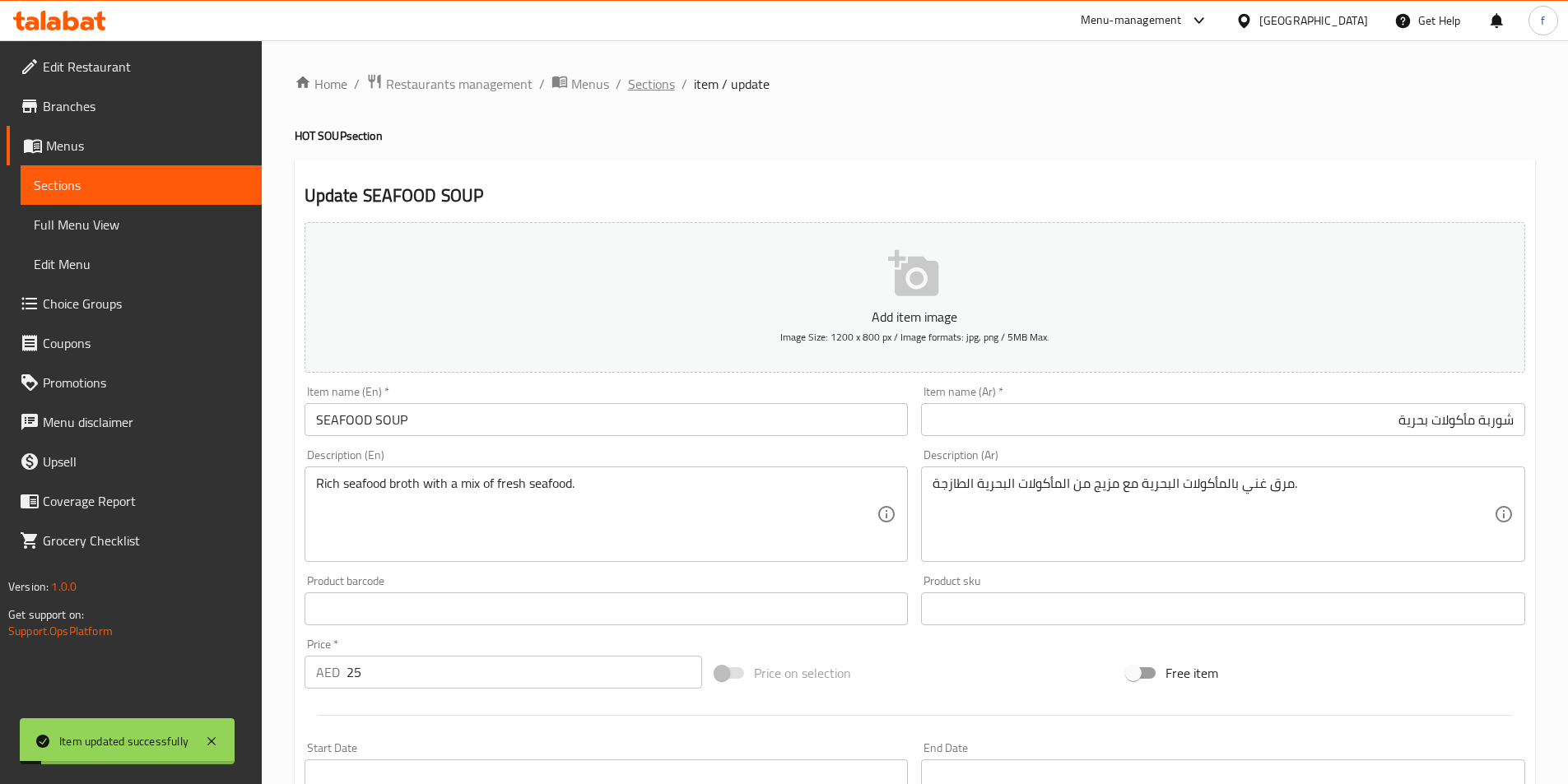
click at [665, 82] on span "Sections" at bounding box center [651, 84] width 47 height 20
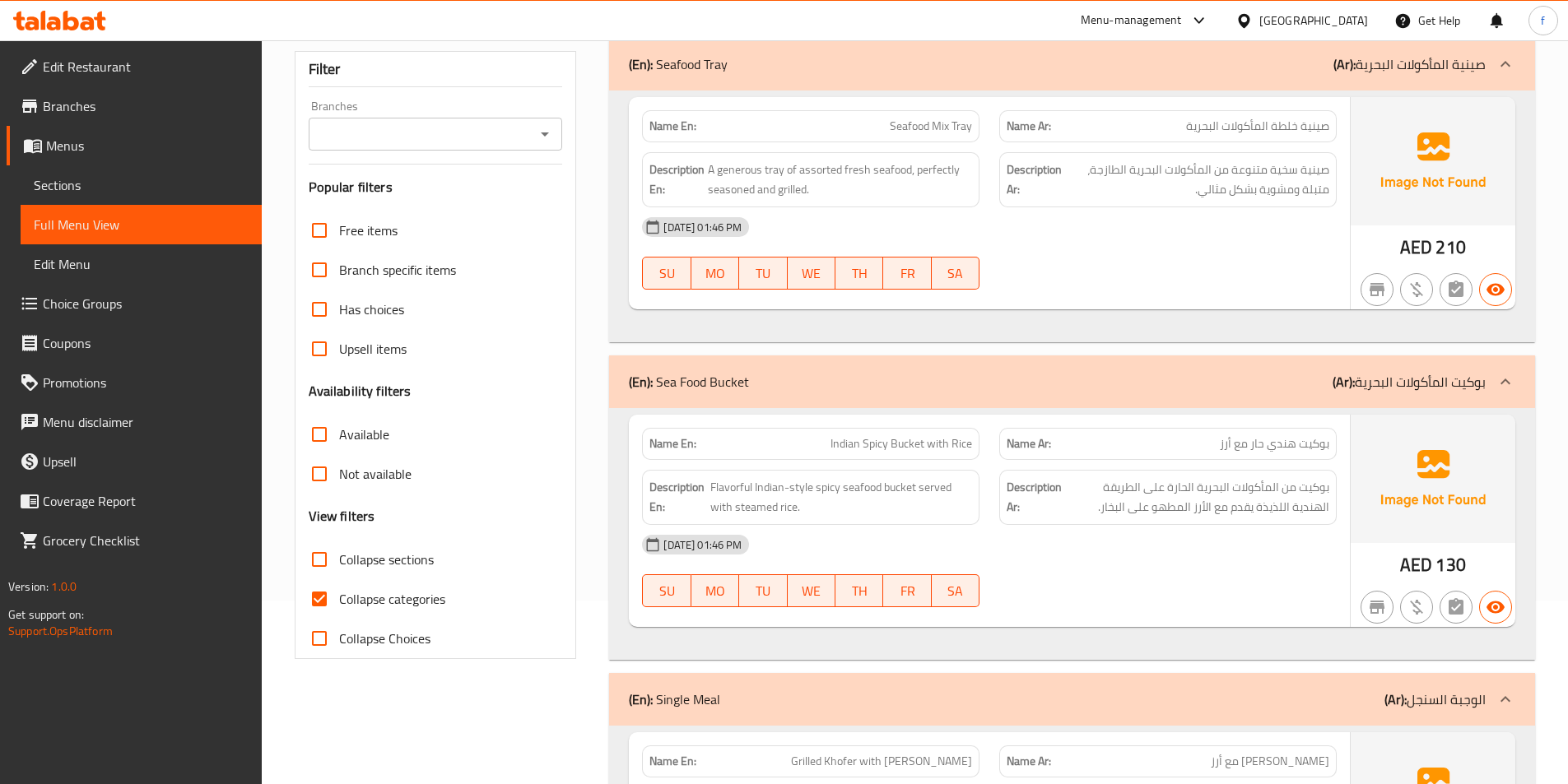
scroll to position [338, 0]
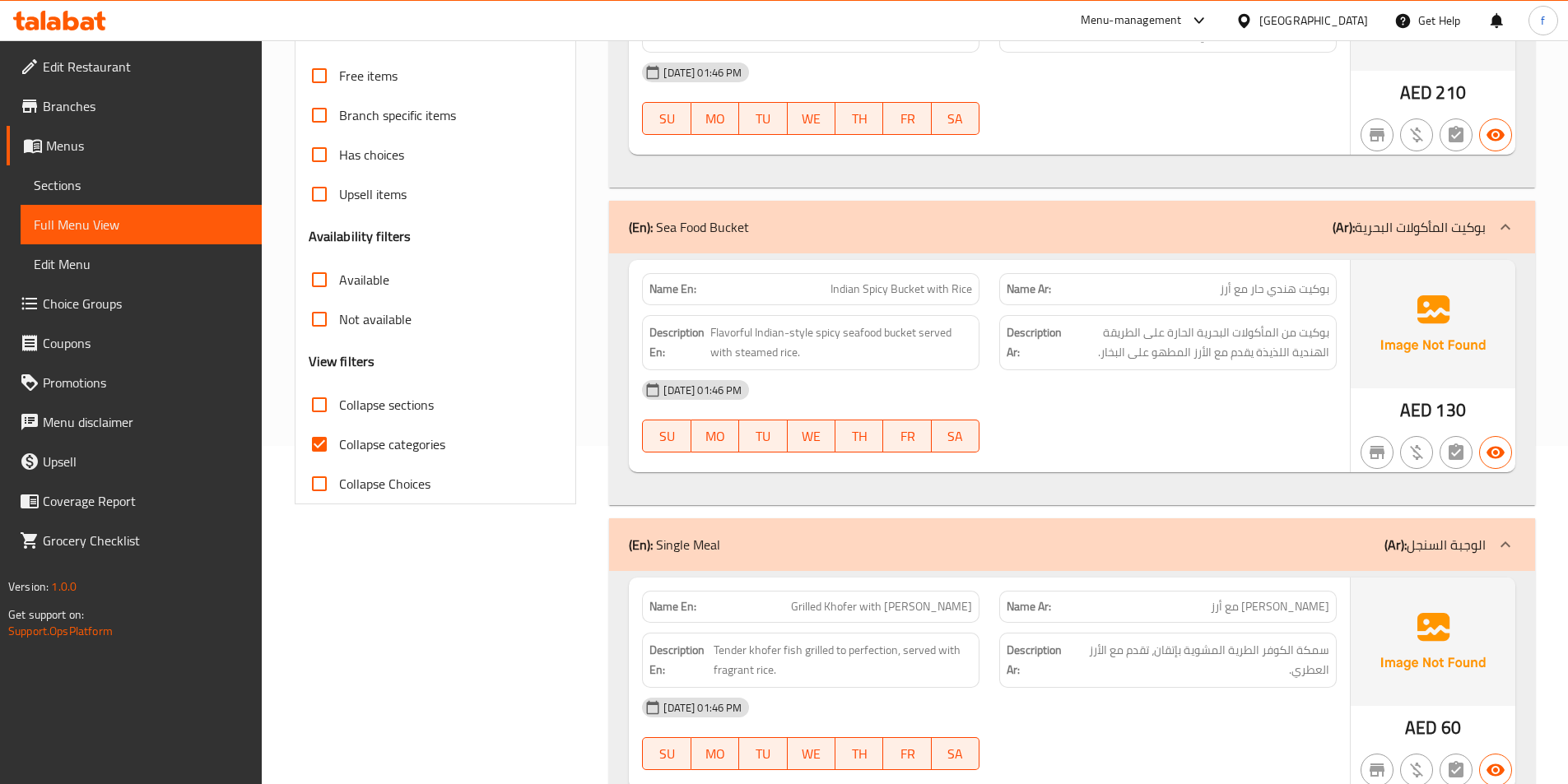
click at [317, 438] on input "Collapse categories" at bounding box center [318, 444] width 39 height 39
checkbox input "false"
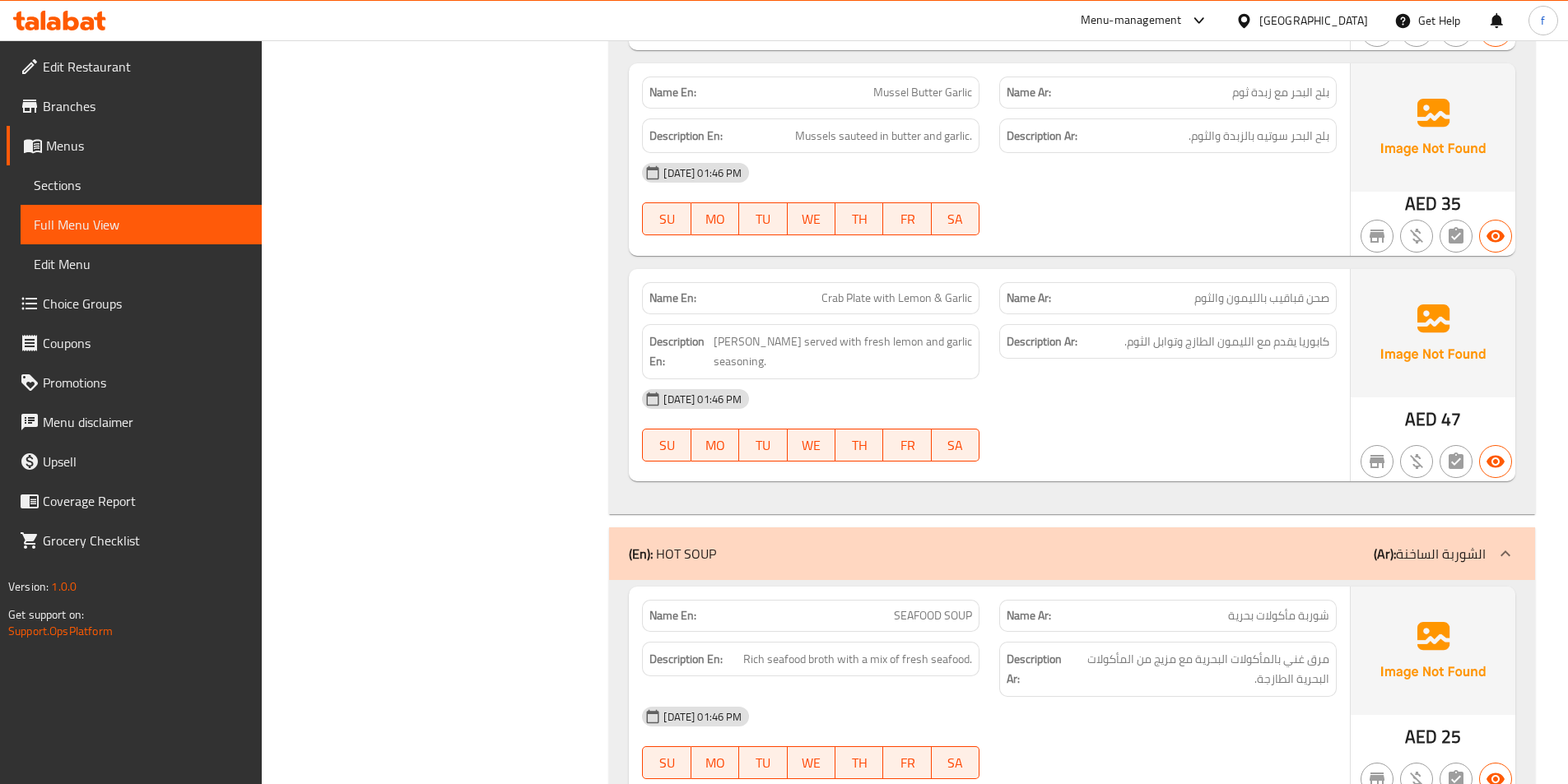
scroll to position [3492, 0]
